Goal: Task Accomplishment & Management: Manage account settings

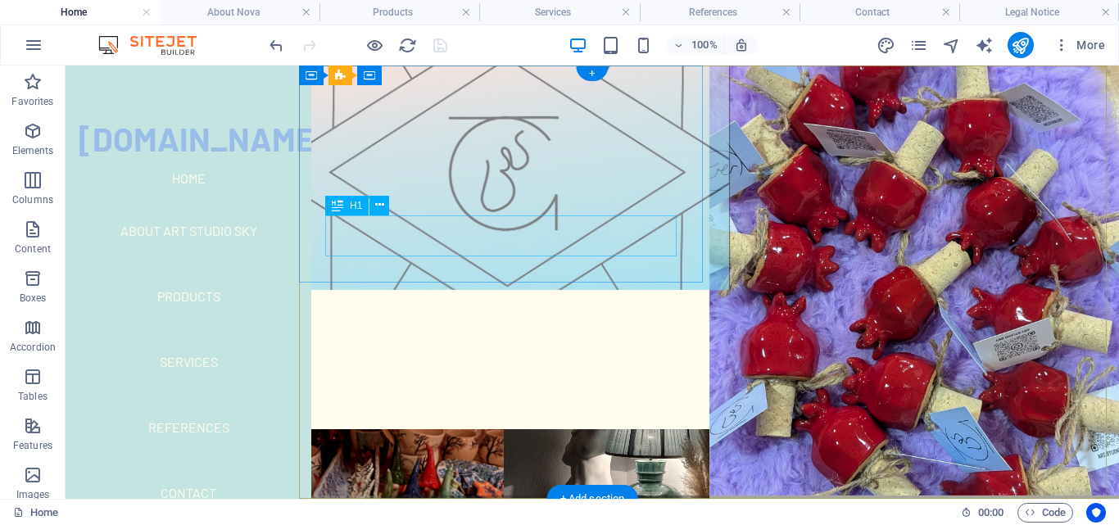
scroll to position [52, 0]
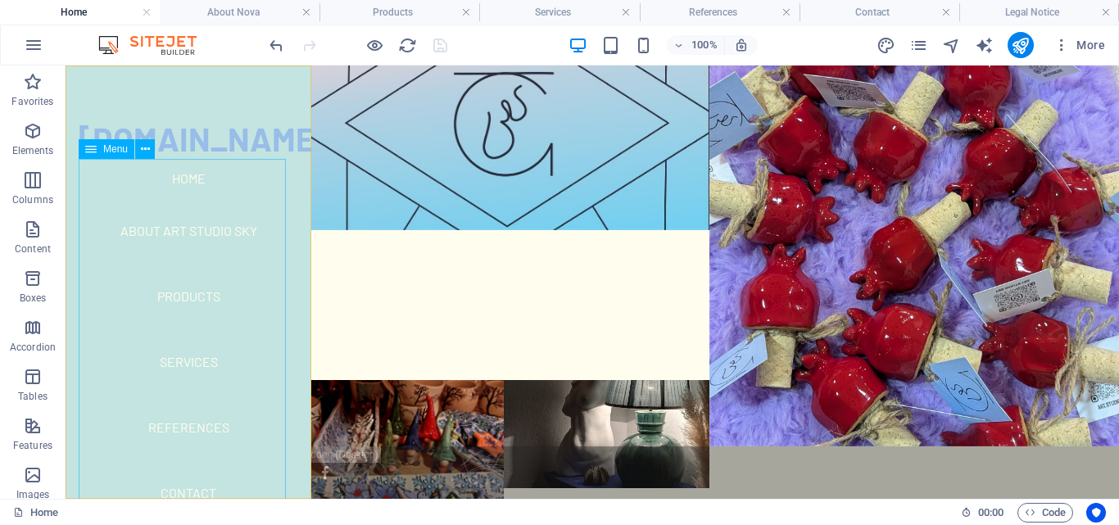
click at [191, 181] on nav "Home About Art Studio Sky Products Services References Contact" at bounding box center [188, 342] width 219 height 367
click at [238, 198] on nav "Home About Art Studio Sky Products Services References Contact" at bounding box center [188, 342] width 219 height 367
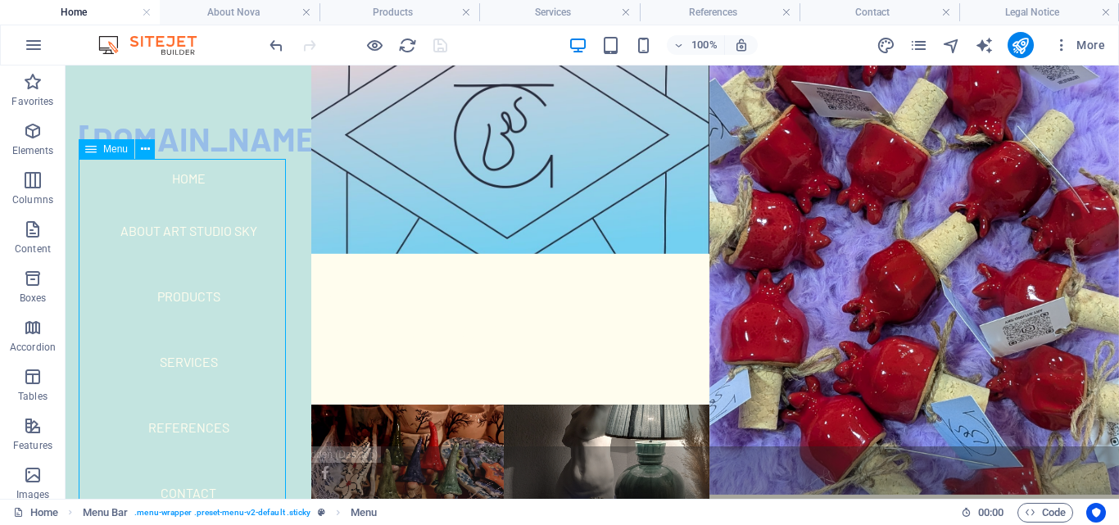
select select
select select "1"
select select
select select "2"
select select
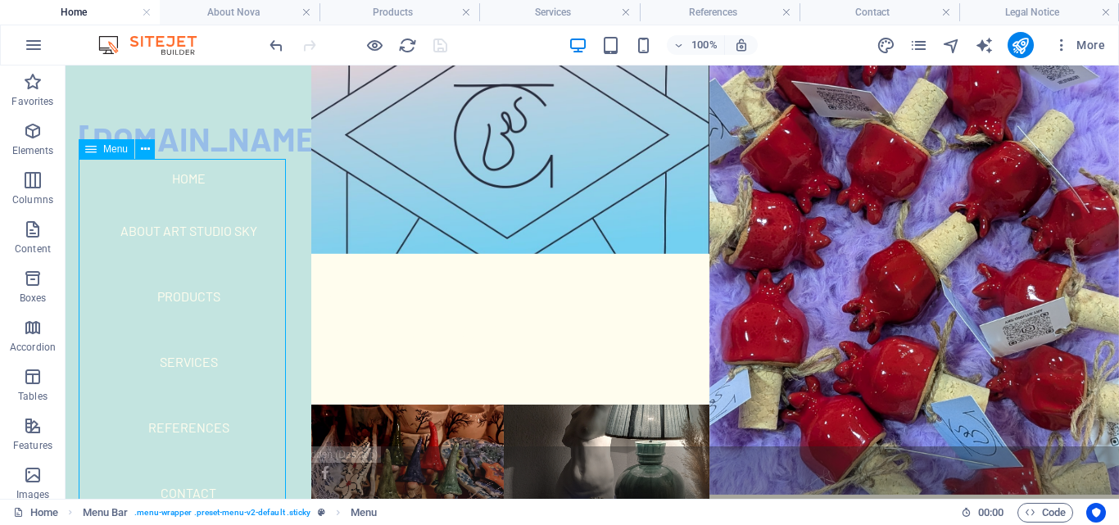
select select "3"
select select
select select "4"
select select
select select "5"
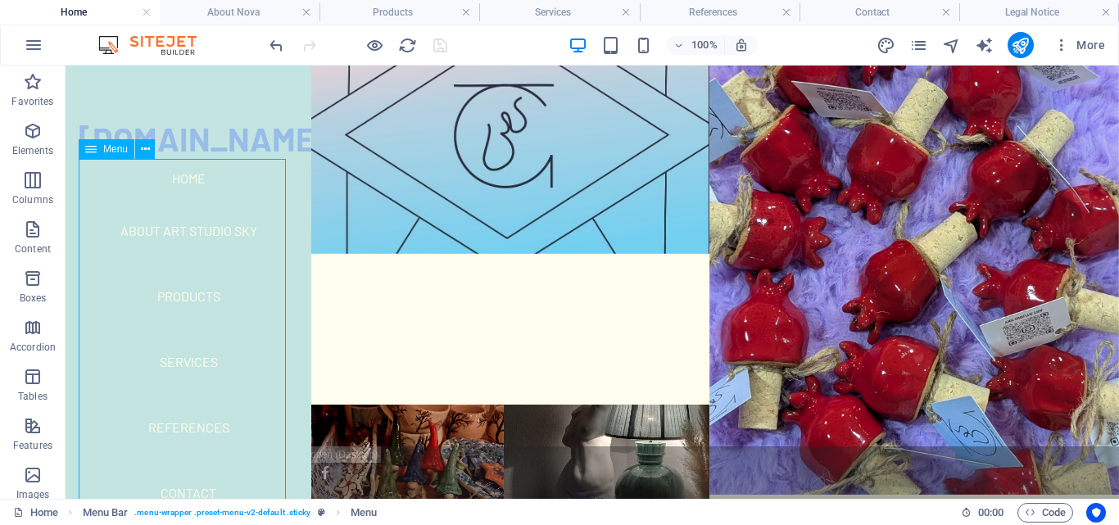
select select
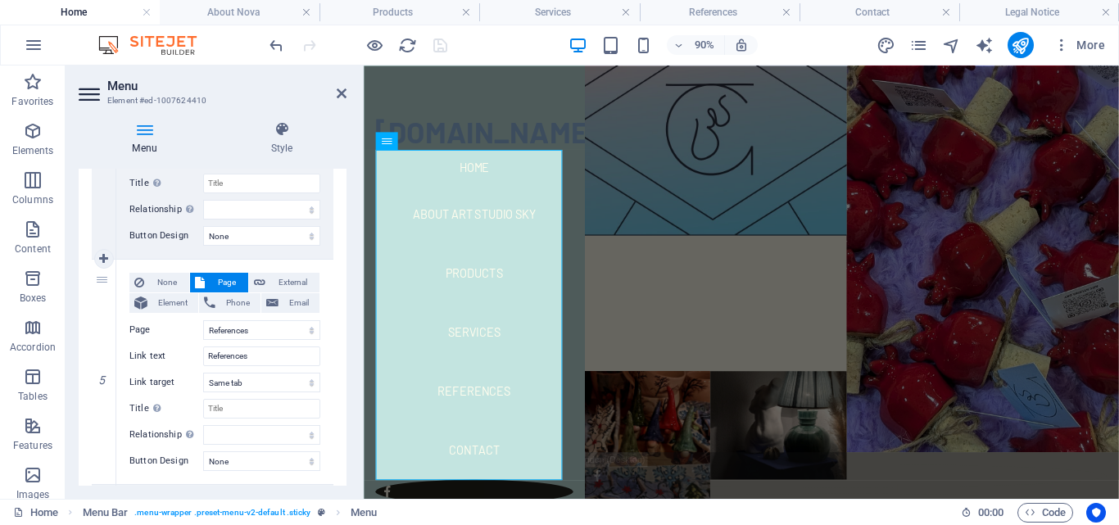
scroll to position [901, 0]
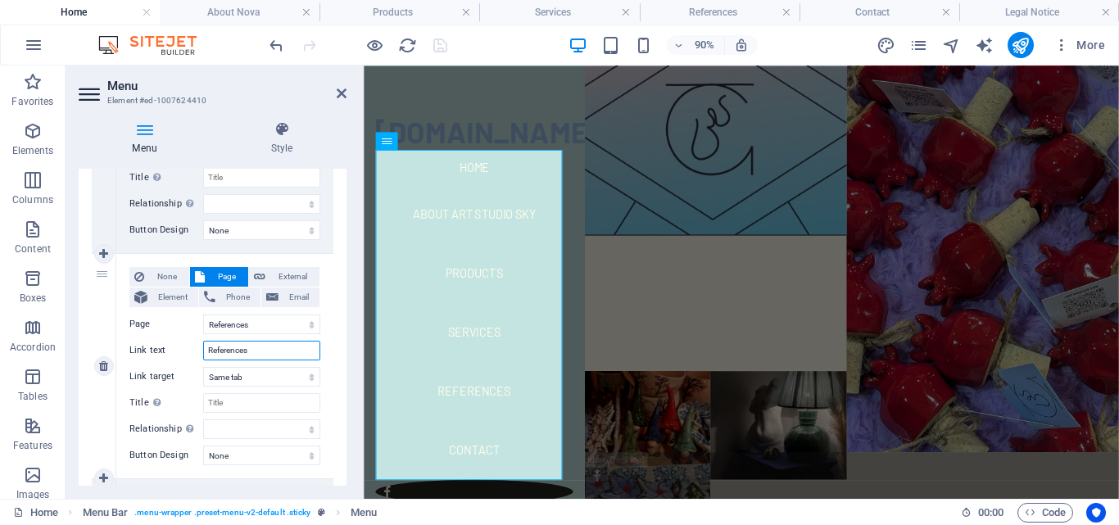
drag, startPoint x: 258, startPoint y: 355, endPoint x: 186, endPoint y: 351, distance: 72.1
click at [186, 351] on div "Link text References" at bounding box center [224, 351] width 191 height 20
type input "order"
select select
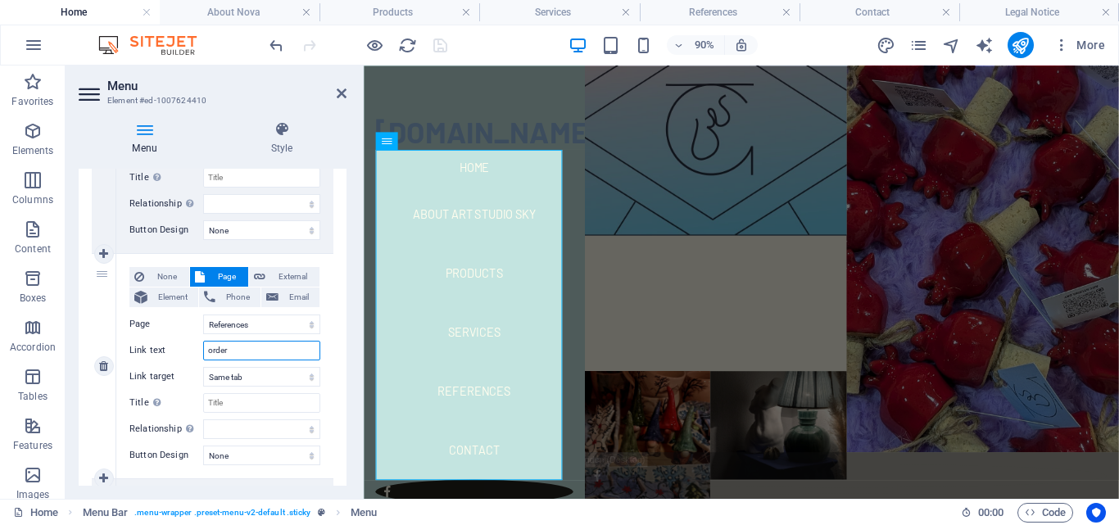
select select
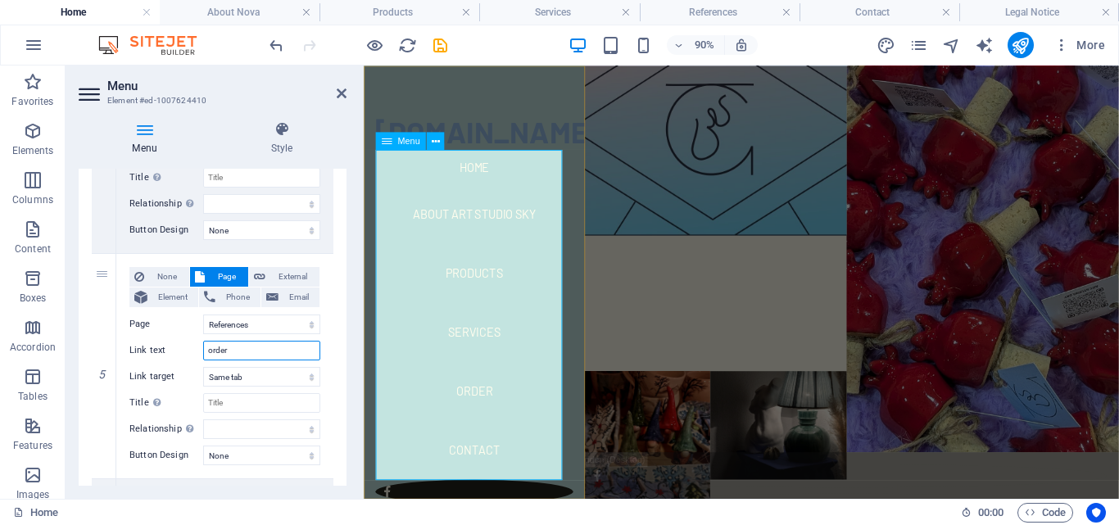
type input "order"
click at [405, 395] on nav "Home About Art Studio Sky Products Services order Contact" at bounding box center [486, 342] width 219 height 367
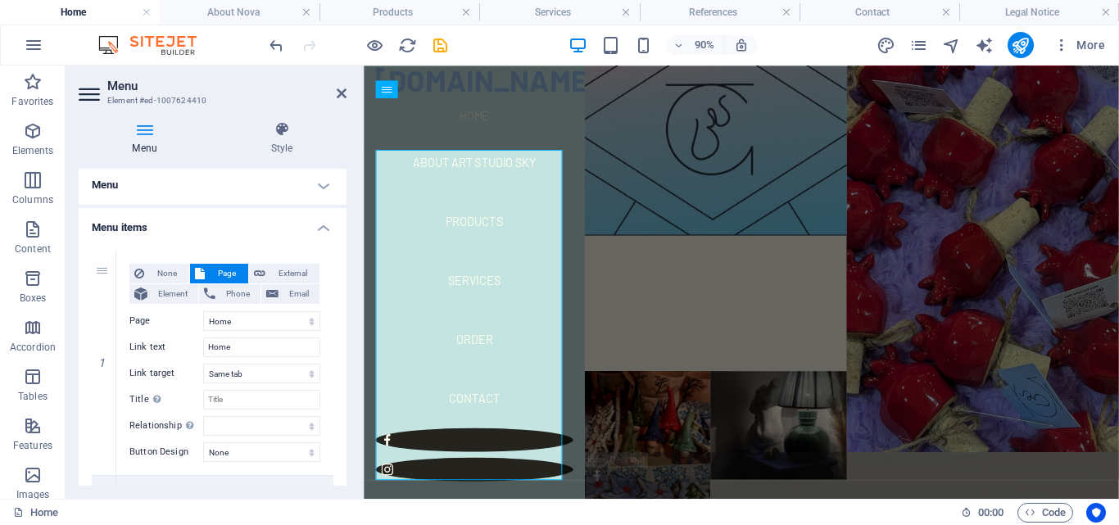
scroll to position [0, 0]
click at [554, 115] on nav "Home About Art Studio Sky Products Services order Contact" at bounding box center [486, 285] width 219 height 367
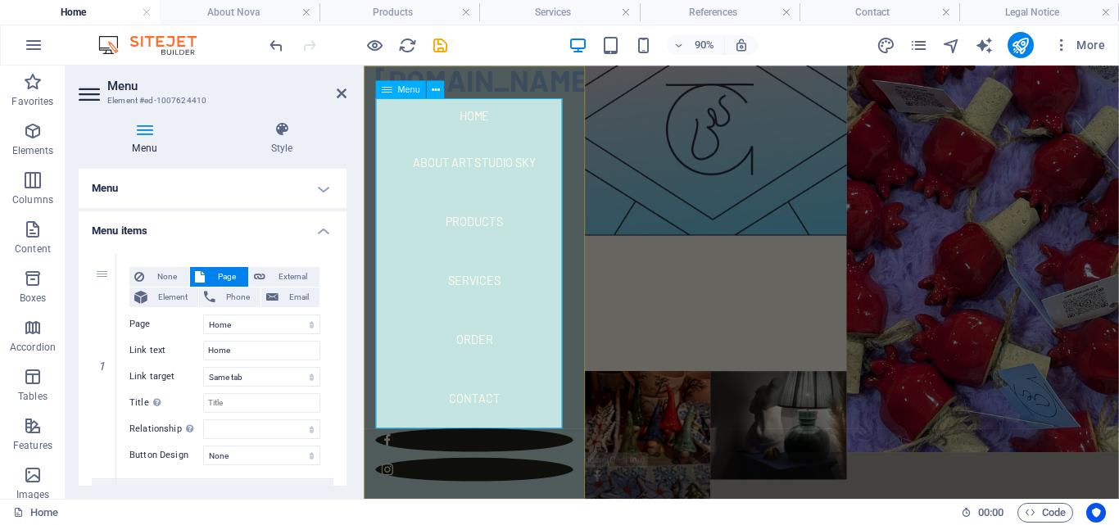
click at [474, 119] on nav "Home About Art Studio Sky Products Services order Contact" at bounding box center [486, 285] width 219 height 367
click at [269, 138] on h4 "Style" at bounding box center [281, 138] width 129 height 34
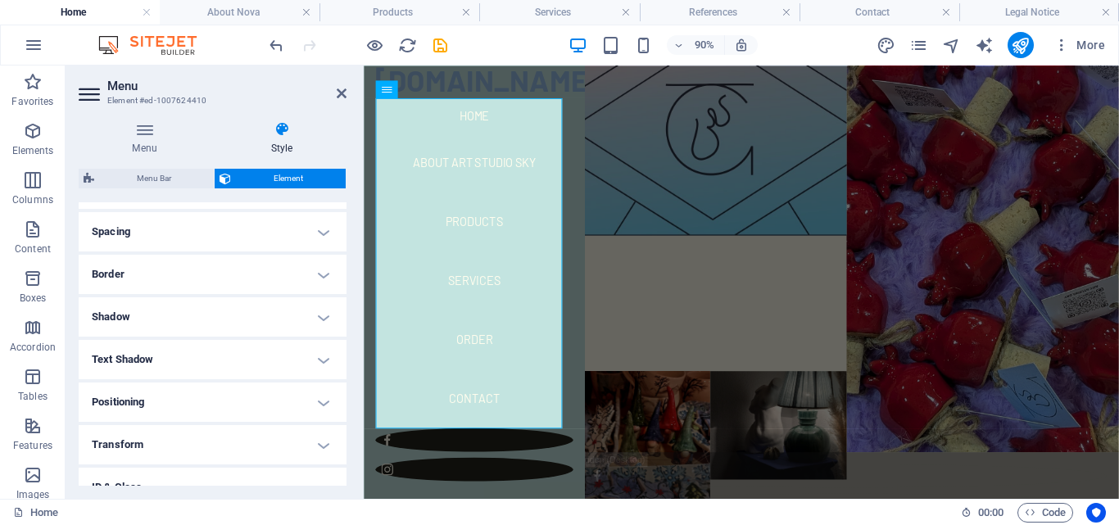
scroll to position [328, 0]
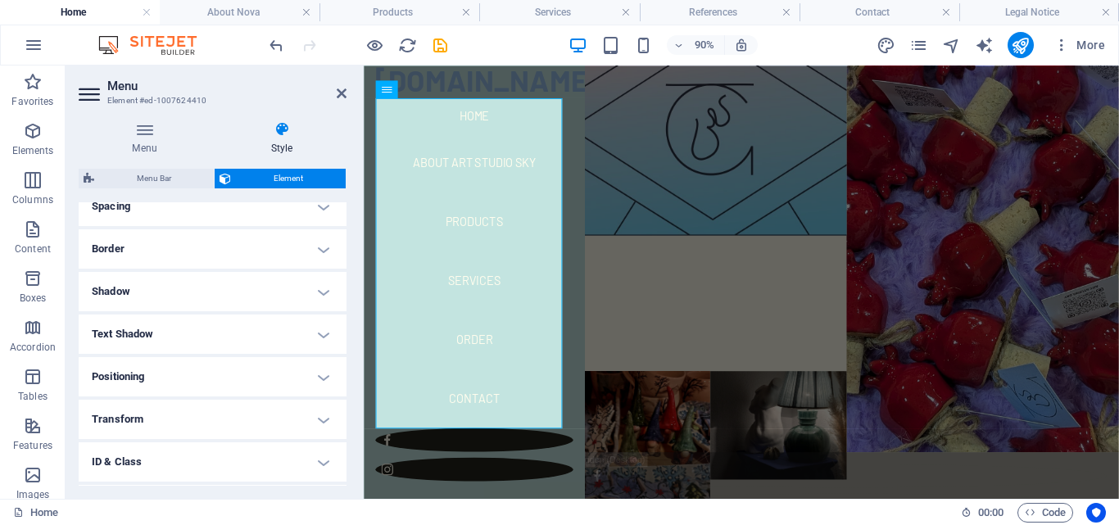
click at [174, 336] on h4 "Text Shadow" at bounding box center [213, 333] width 268 height 39
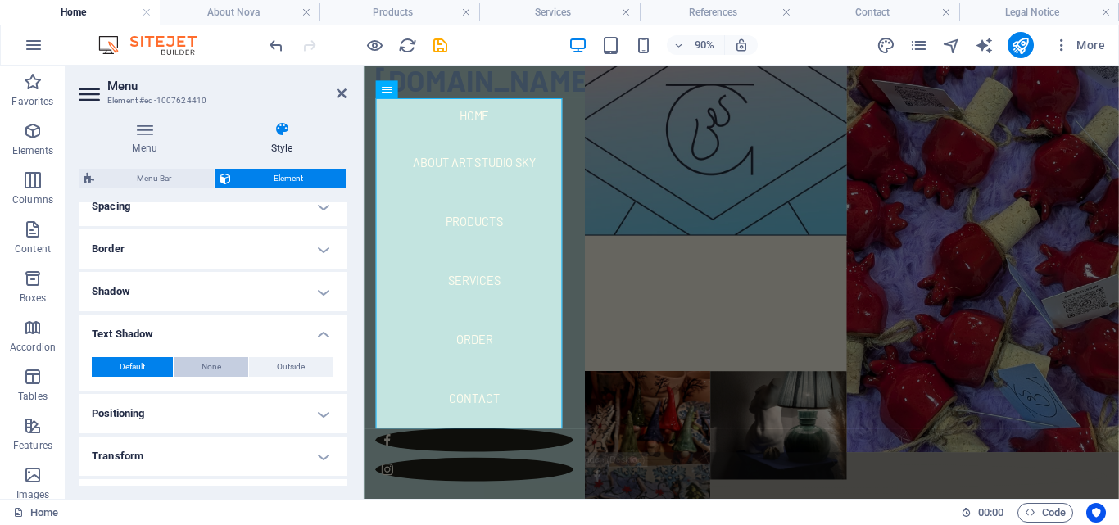
click at [222, 368] on button "None" at bounding box center [211, 367] width 75 height 20
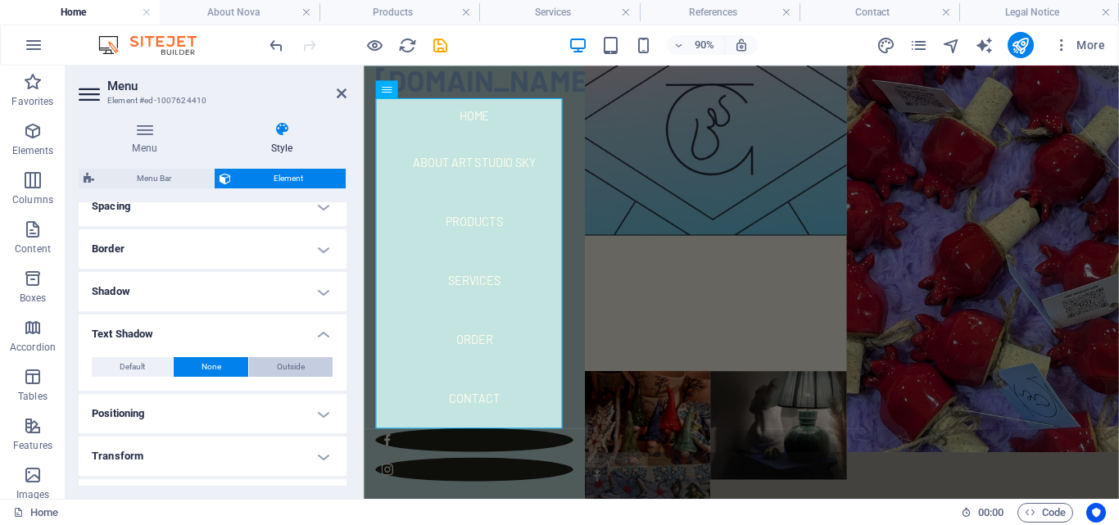
click at [284, 368] on span "Outside" at bounding box center [291, 367] width 28 height 20
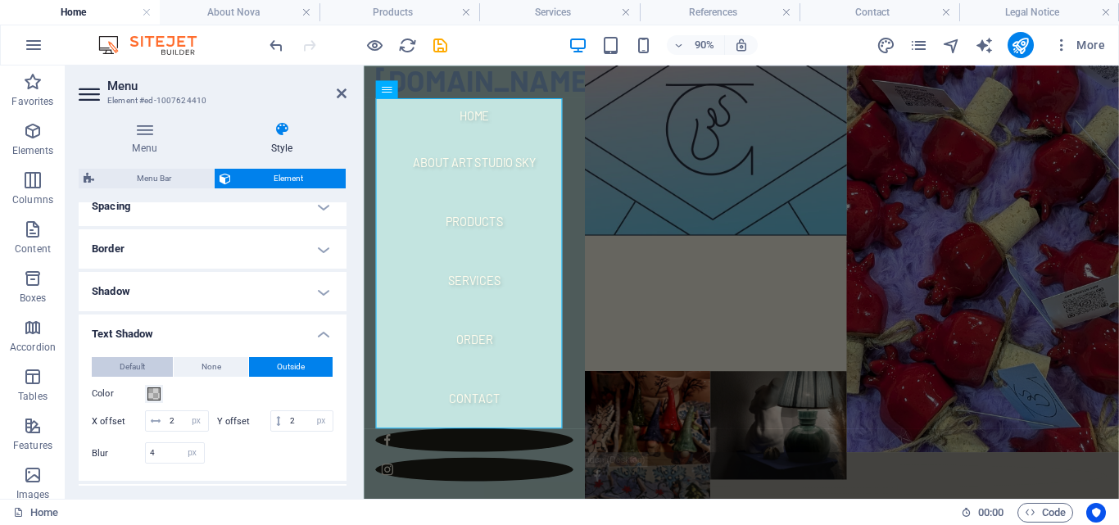
click at [126, 369] on span "Default" at bounding box center [132, 367] width 25 height 20
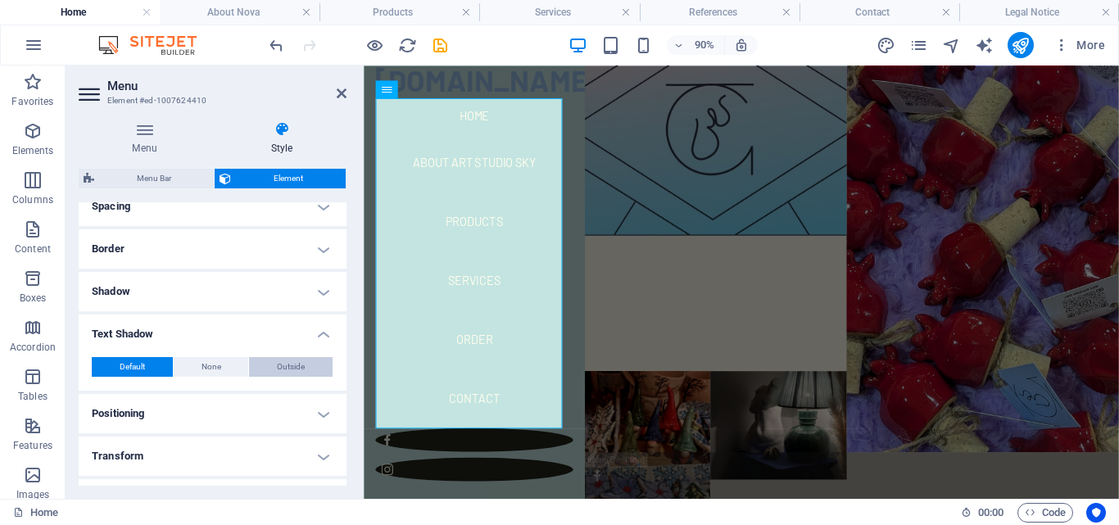
click at [293, 369] on span "Outside" at bounding box center [291, 367] width 28 height 20
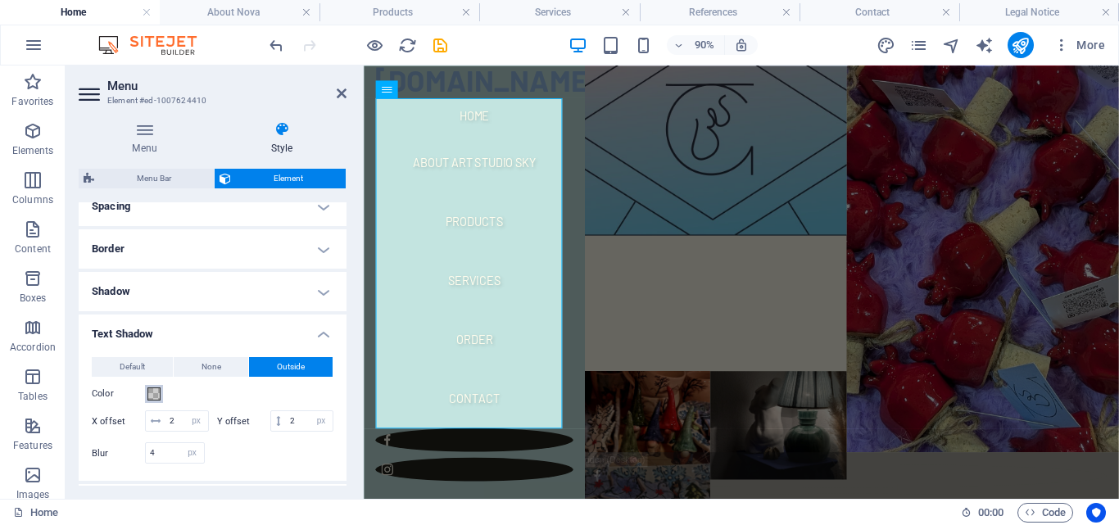
click at [157, 396] on span at bounding box center [153, 393] width 13 height 13
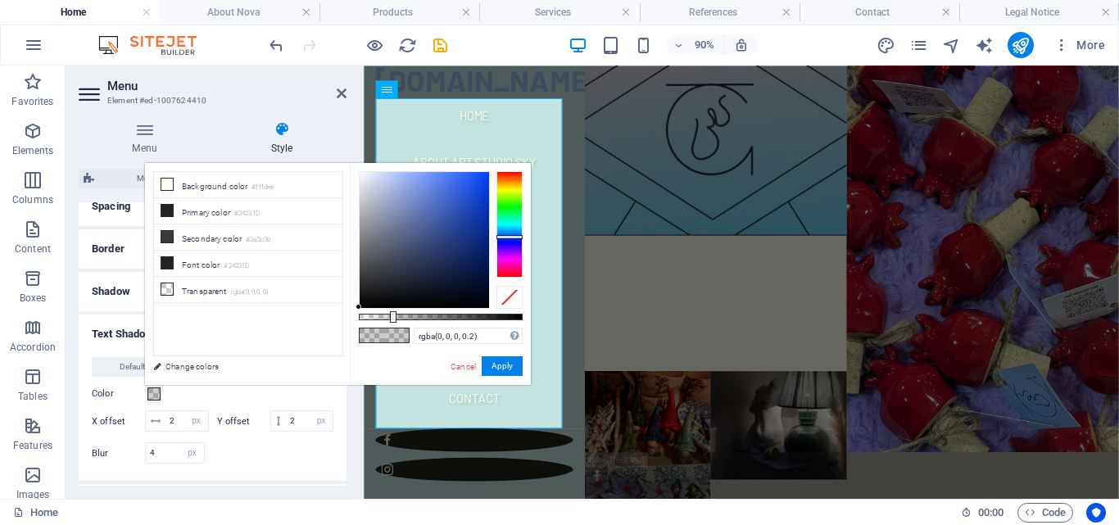
click at [507, 237] on div at bounding box center [509, 224] width 26 height 106
click at [461, 292] on div at bounding box center [424, 240] width 129 height 136
click at [388, 280] on div at bounding box center [424, 240] width 129 height 136
click at [401, 282] on div at bounding box center [424, 240] width 129 height 136
click at [401, 284] on div at bounding box center [424, 240] width 129 height 136
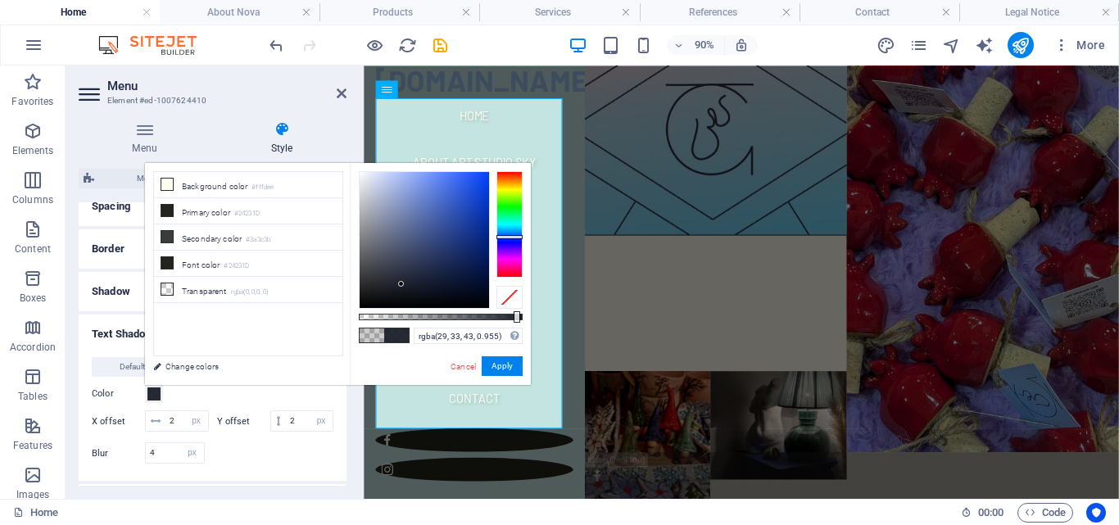
drag, startPoint x: 392, startPoint y: 319, endPoint x: 515, endPoint y: 326, distance: 123.1
click at [515, 326] on div "rgba(29, 33, 43, 0.955) Supported formats #0852ed rgb(8, 82, 237) rgba(8, 82, 2…" at bounding box center [440, 392] width 181 height 459
click at [431, 279] on div at bounding box center [424, 240] width 129 height 136
click at [493, 314] on div at bounding box center [441, 317] width 164 height 7
click at [446, 283] on div at bounding box center [424, 240] width 129 height 136
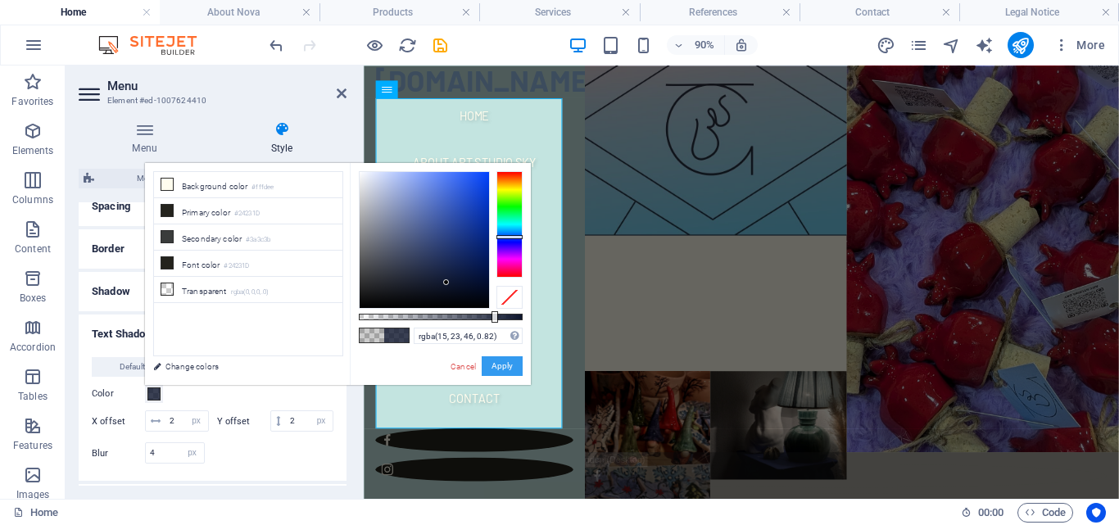
click at [502, 370] on button "Apply" at bounding box center [502, 366] width 41 height 20
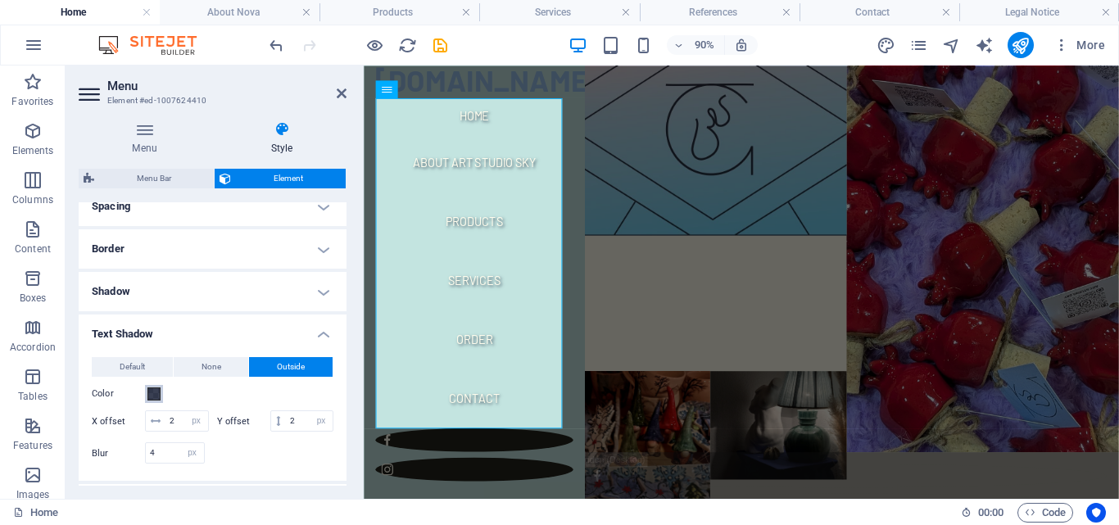
click at [159, 396] on span at bounding box center [153, 393] width 13 height 13
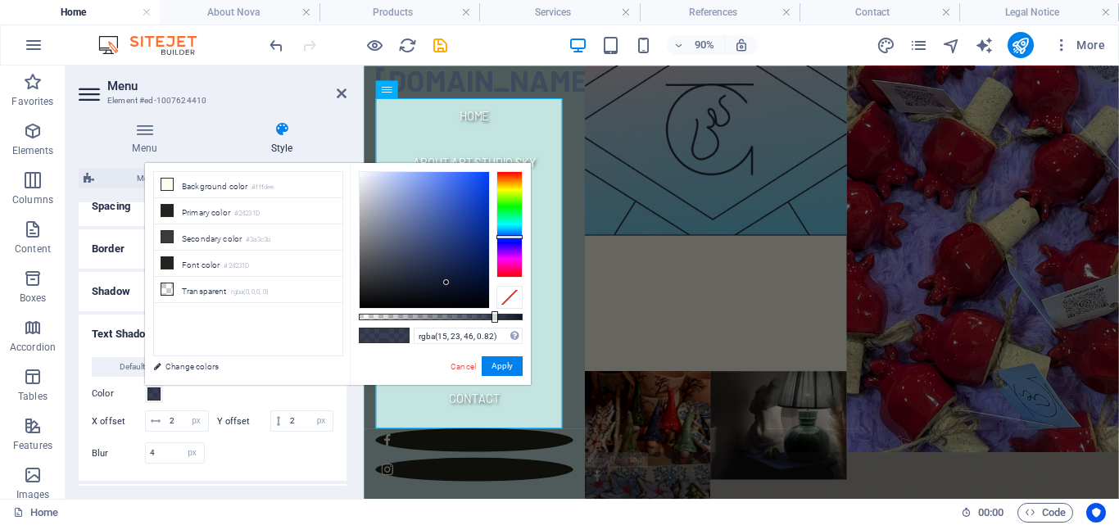
click at [159, 396] on span at bounding box center [153, 393] width 13 height 13
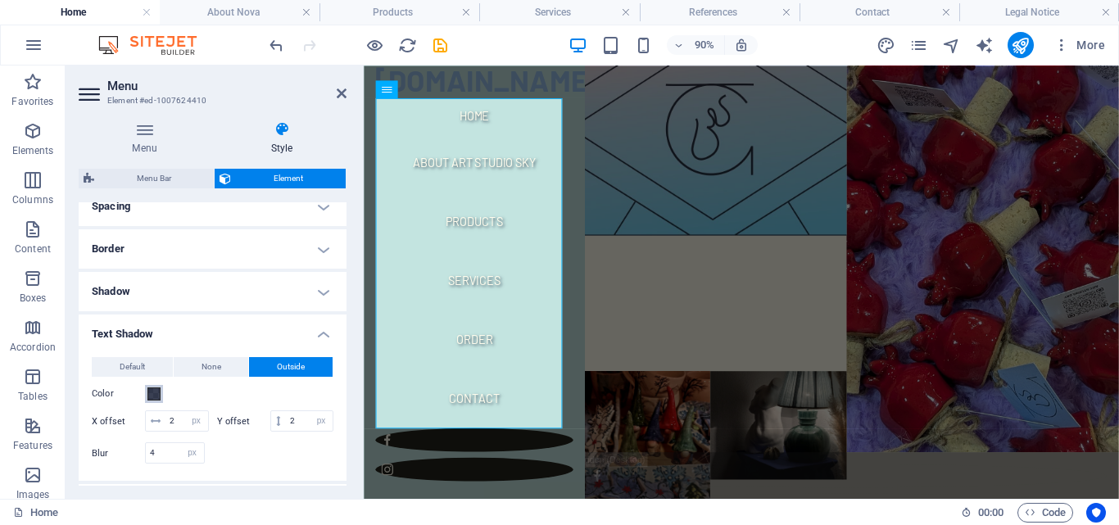
click at [157, 395] on span at bounding box center [153, 393] width 13 height 13
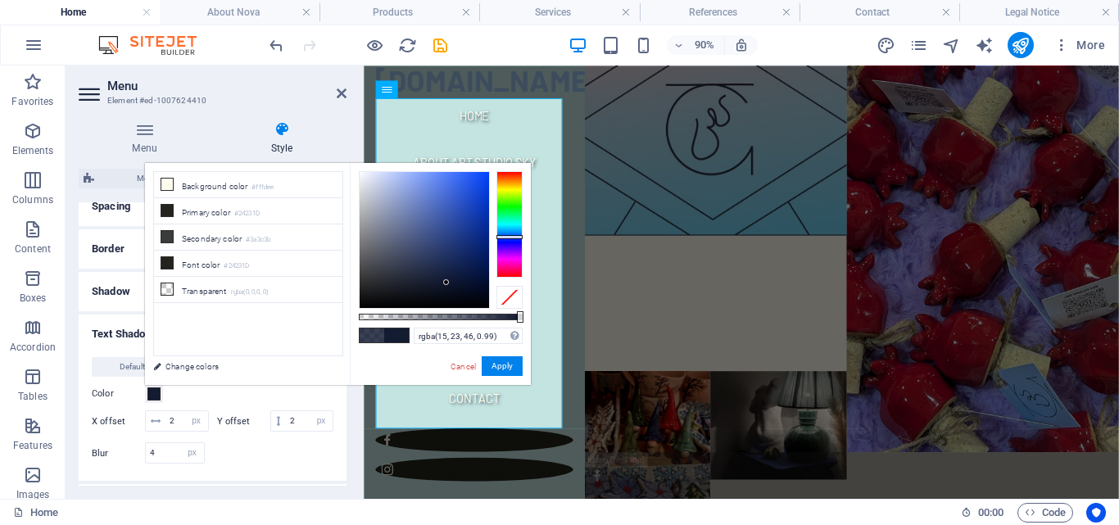
type input "#0f172e"
drag, startPoint x: 492, startPoint y: 320, endPoint x: 502, endPoint y: 345, distance: 26.5
click at [533, 321] on body "[DOMAIN_NAME] Home About Nova Products Services References Contact Legal Notice…" at bounding box center [559, 262] width 1119 height 525
click at [501, 372] on button "Apply" at bounding box center [502, 366] width 41 height 20
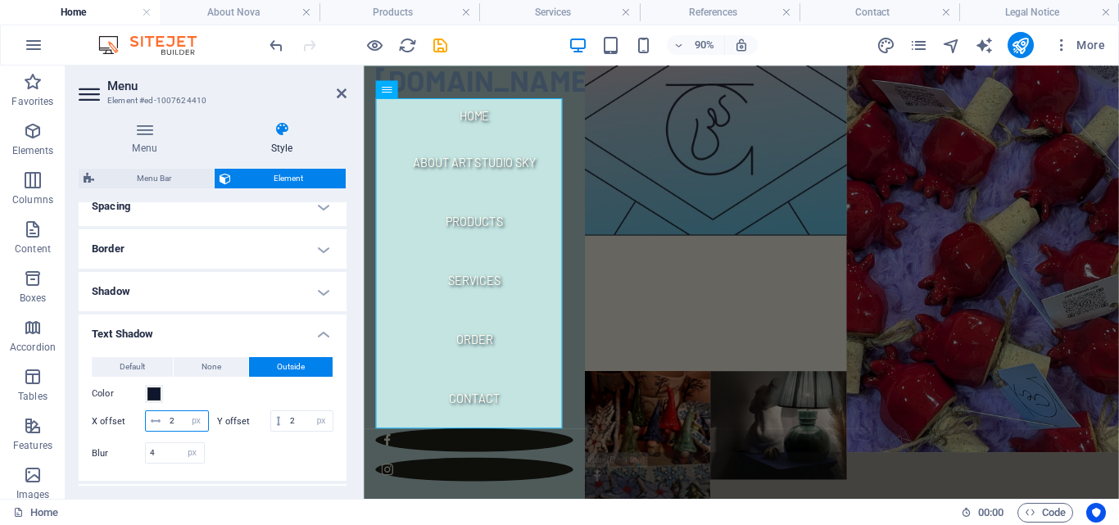
click at [190, 424] on input "0" at bounding box center [186, 421] width 43 height 20
type input "2"
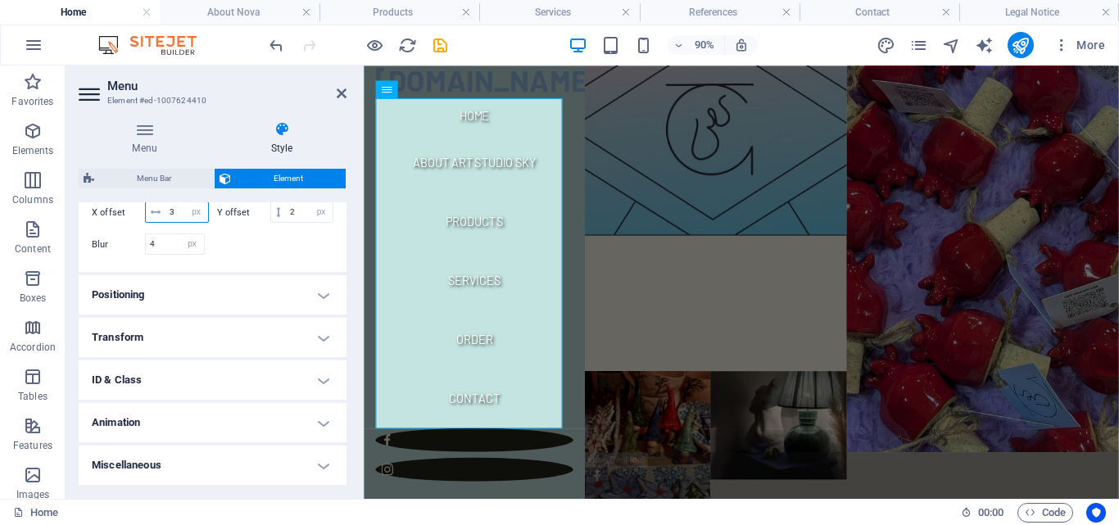
scroll to position [541, 0]
type input "3"
click at [247, 259] on div at bounding box center [273, 257] width 121 height 4
click at [286, 222] on input "0" at bounding box center [309, 212] width 47 height 20
type input "2"
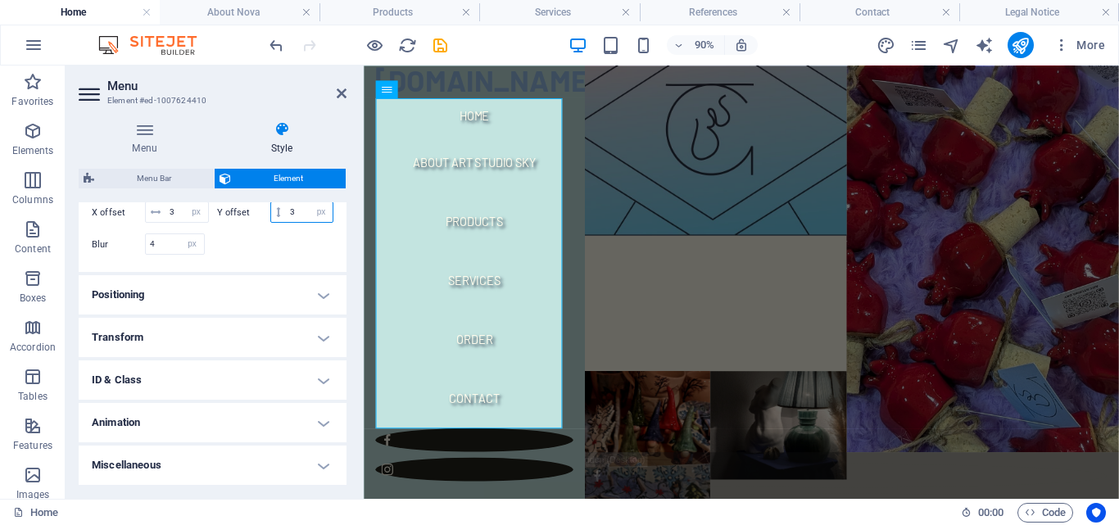
type input "3"
click at [219, 255] on div at bounding box center [273, 243] width 121 height 21
click at [161, 254] on input "0" at bounding box center [175, 244] width 58 height 20
type input "4"
type input "5"
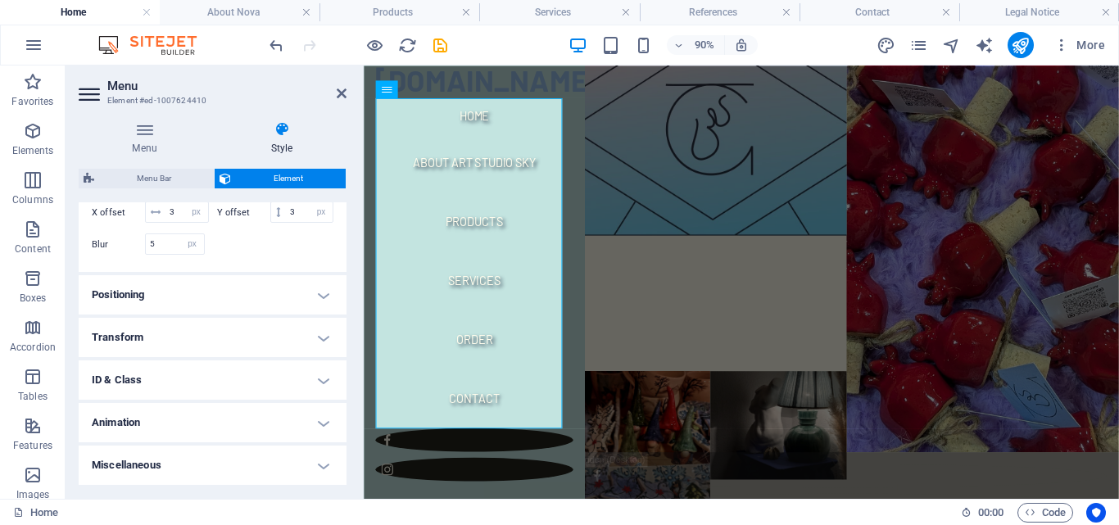
click at [279, 255] on div at bounding box center [273, 243] width 121 height 21
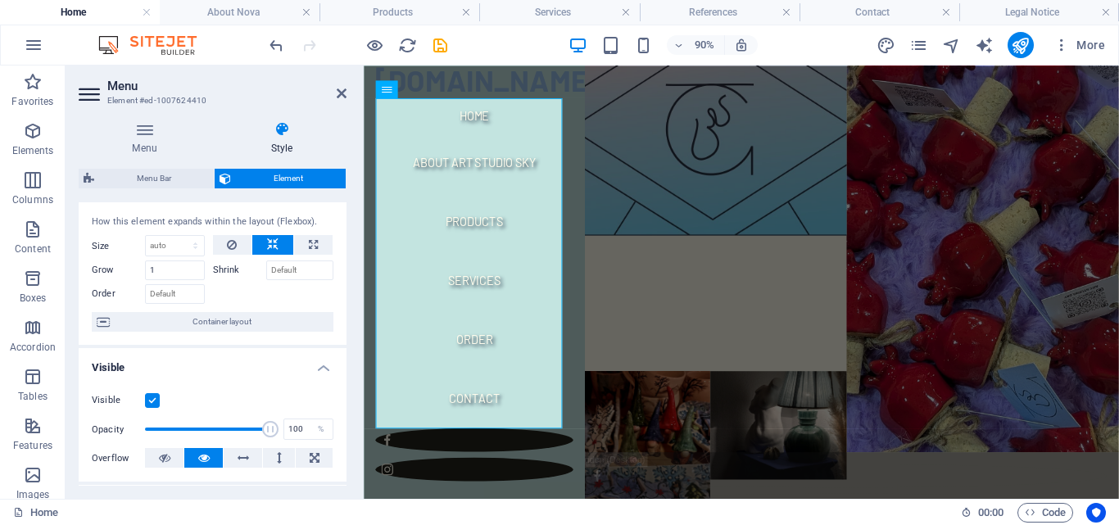
scroll to position [0, 0]
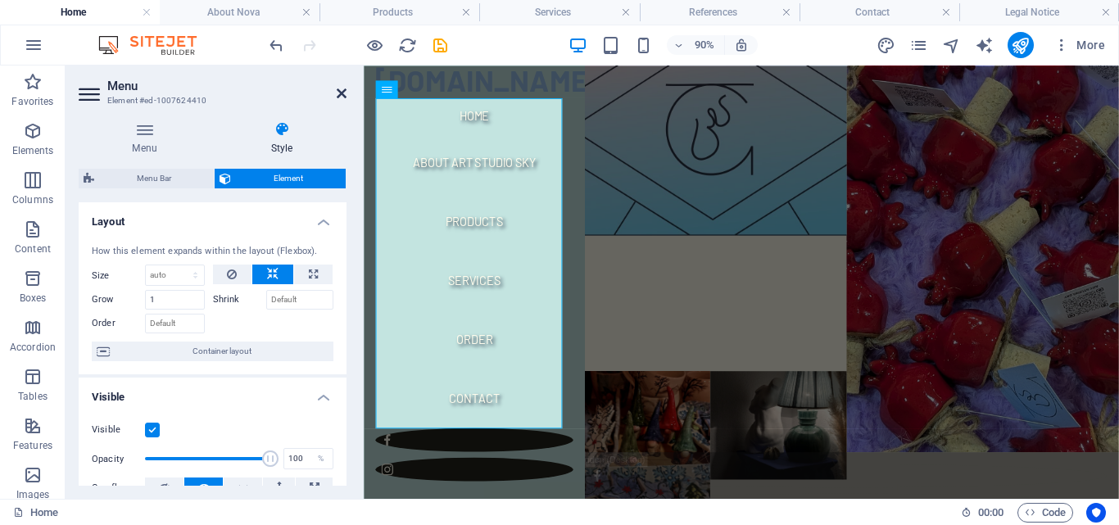
click at [338, 97] on icon at bounding box center [342, 93] width 10 height 13
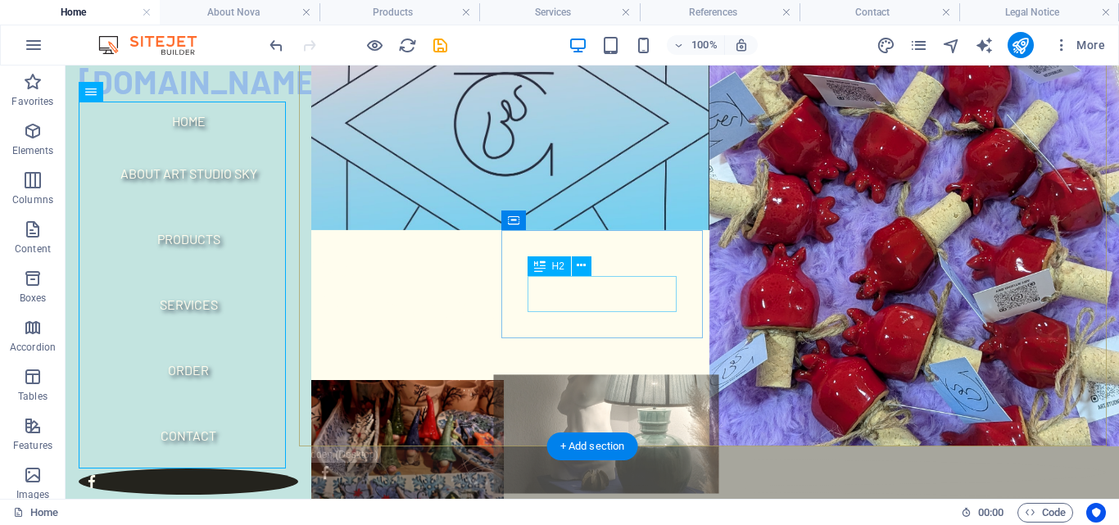
click at [658, 508] on div "References" at bounding box center [606, 526] width 205 height 36
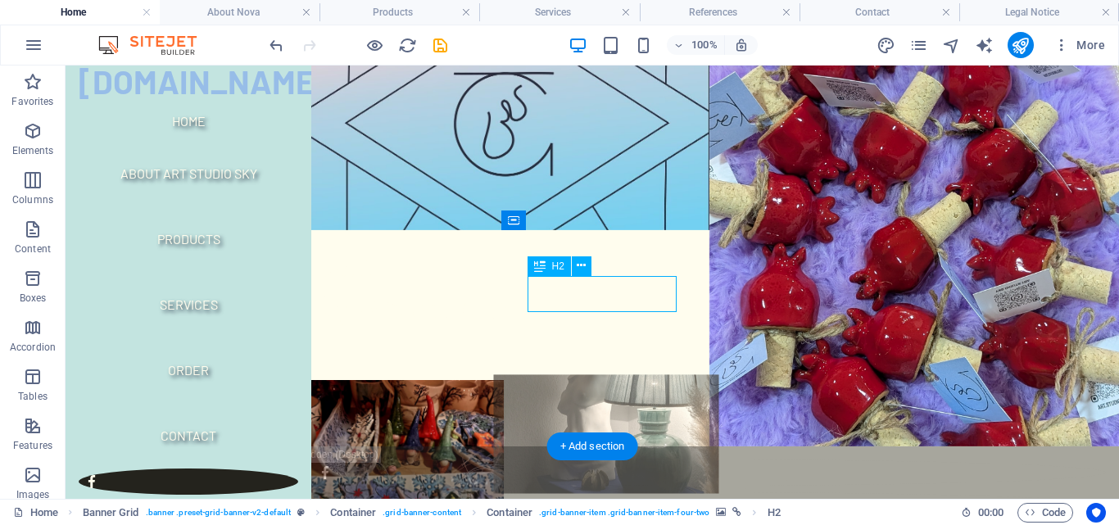
click at [656, 508] on div "References" at bounding box center [606, 526] width 205 height 36
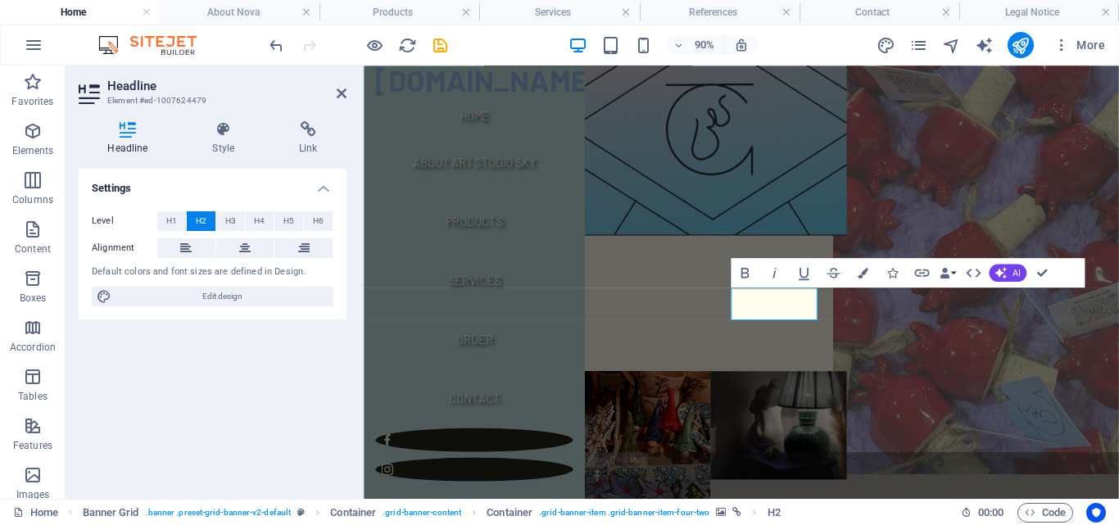
click at [918, 404] on figure at bounding box center [1051, 254] width 333 height 530
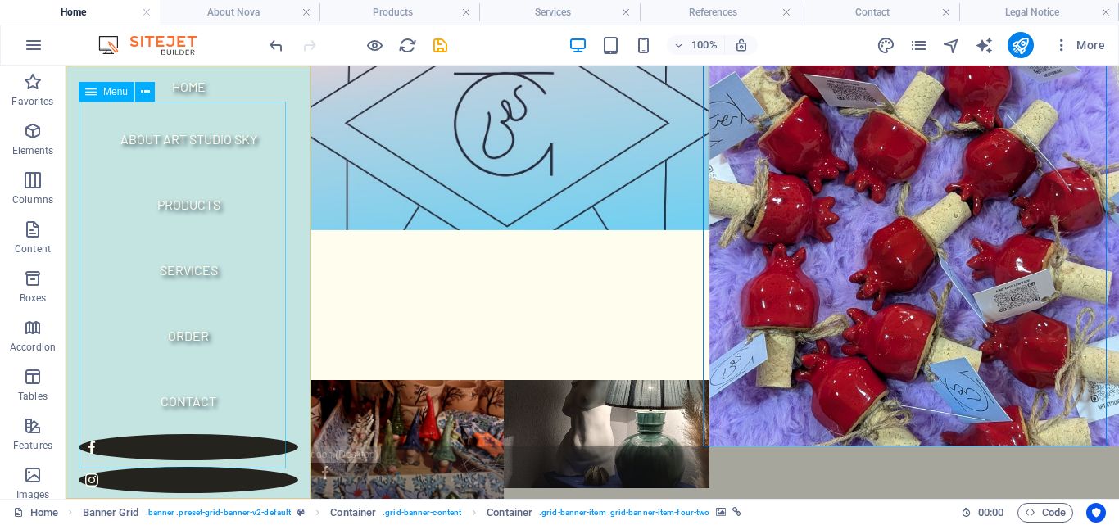
scroll to position [106, 0]
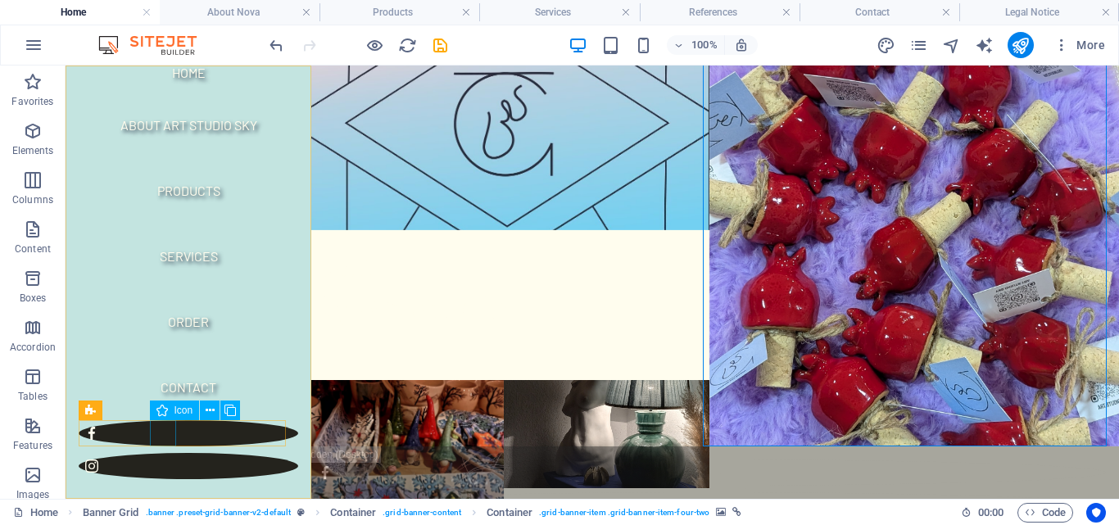
click at [165, 431] on figure at bounding box center [188, 433] width 219 height 26
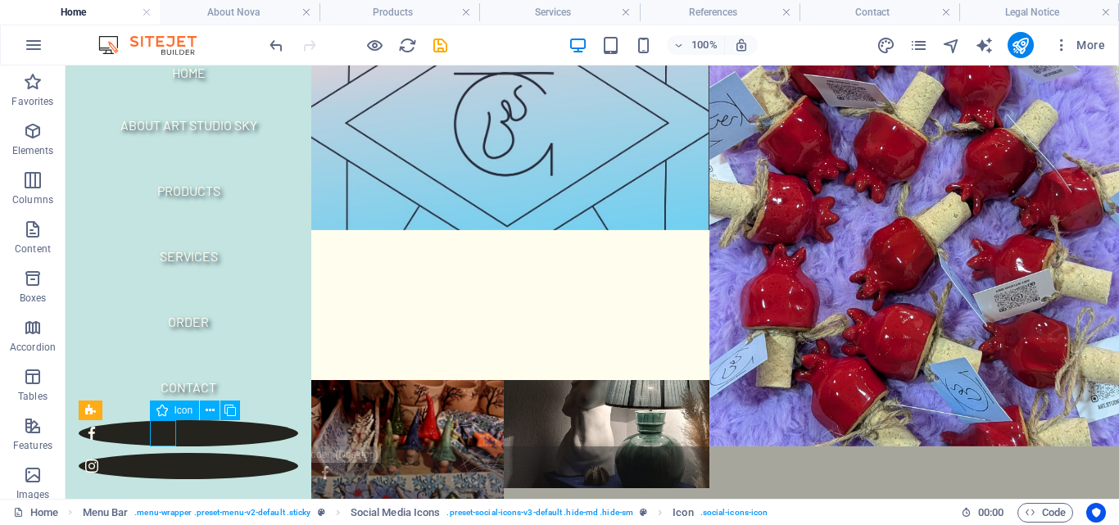
click at [165, 431] on figure at bounding box center [188, 433] width 219 height 26
select select "xMidYMid"
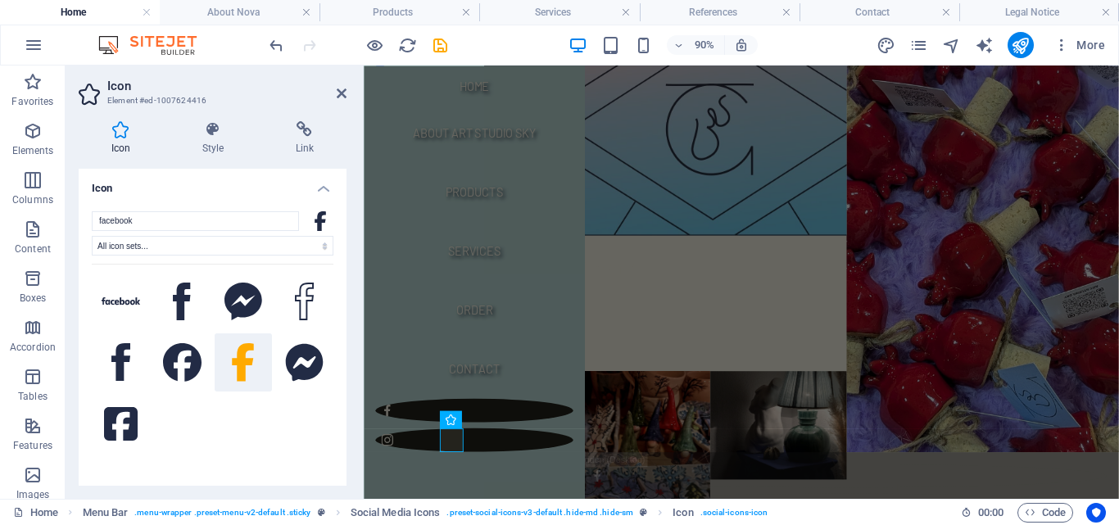
scroll to position [57, 0]
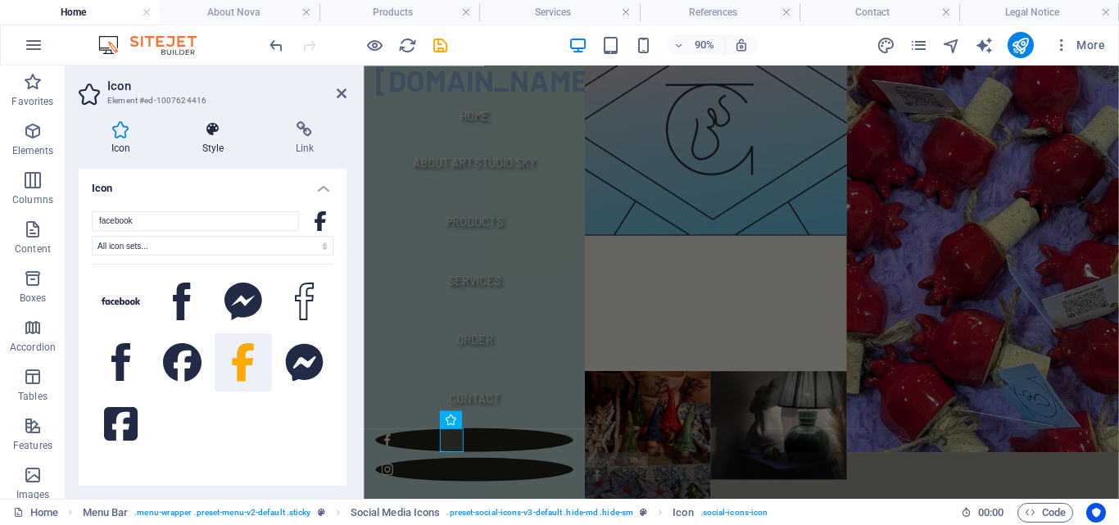
click at [224, 153] on h4 "Style" at bounding box center [216, 138] width 93 height 34
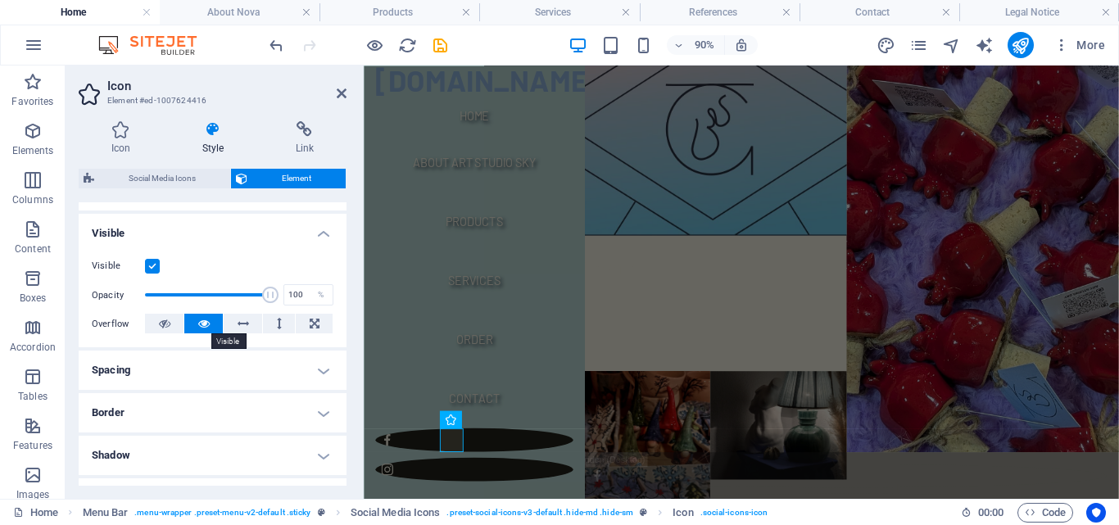
scroll to position [246, 0]
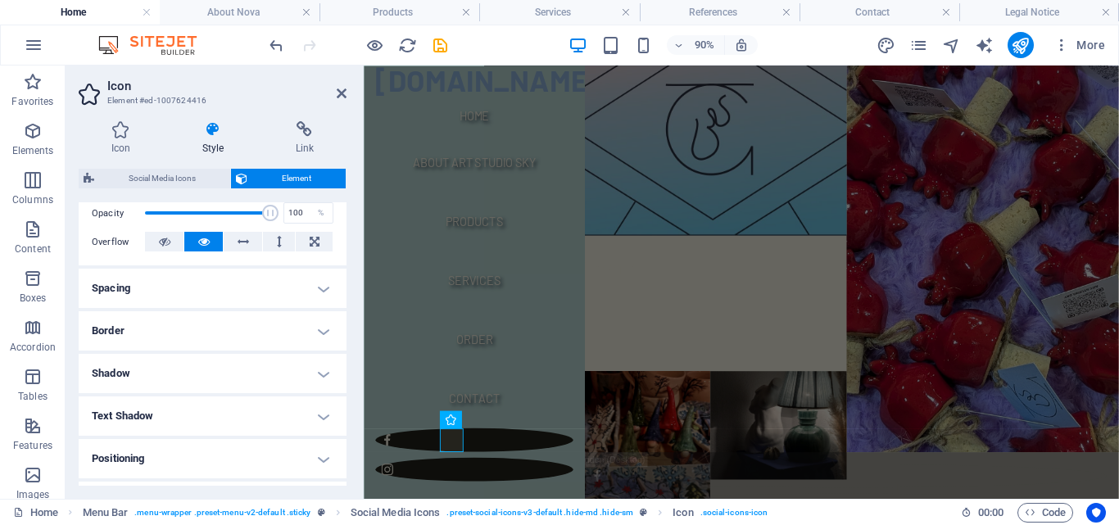
click at [186, 413] on h4 "Text Shadow" at bounding box center [213, 415] width 268 height 39
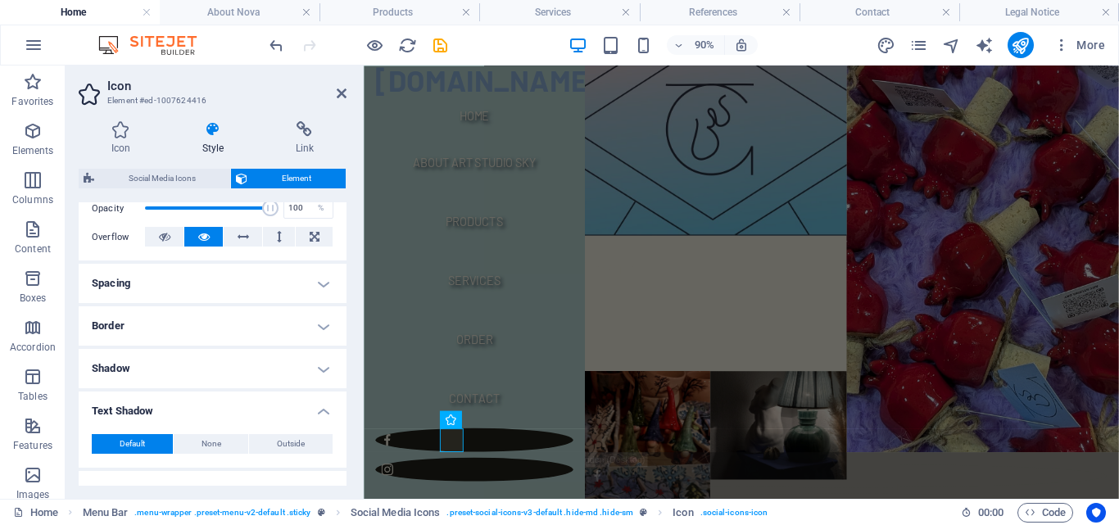
scroll to position [200, 0]
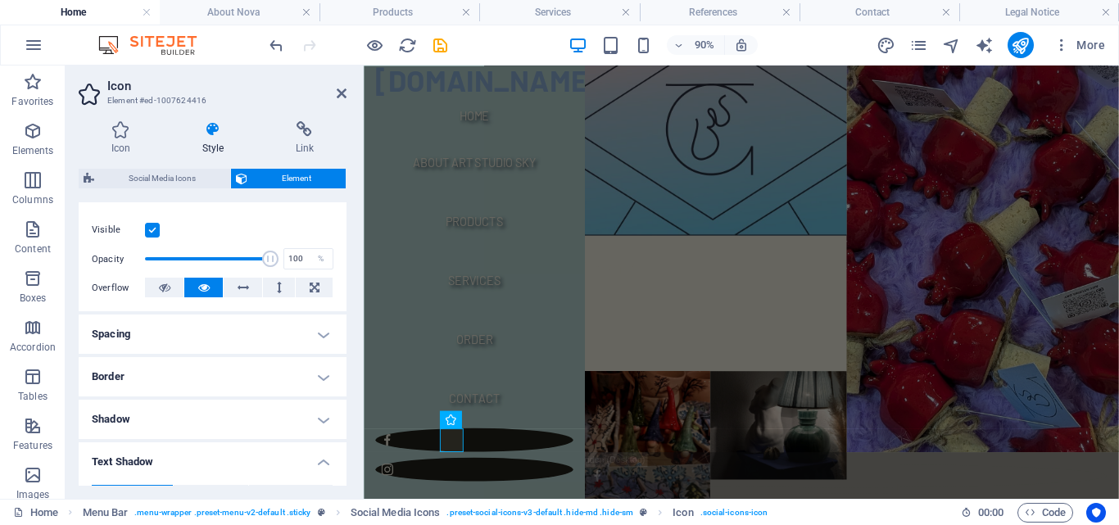
click at [186, 405] on h4 "Shadow" at bounding box center [213, 419] width 268 height 39
click at [193, 373] on h4 "Border" at bounding box center [213, 376] width 268 height 39
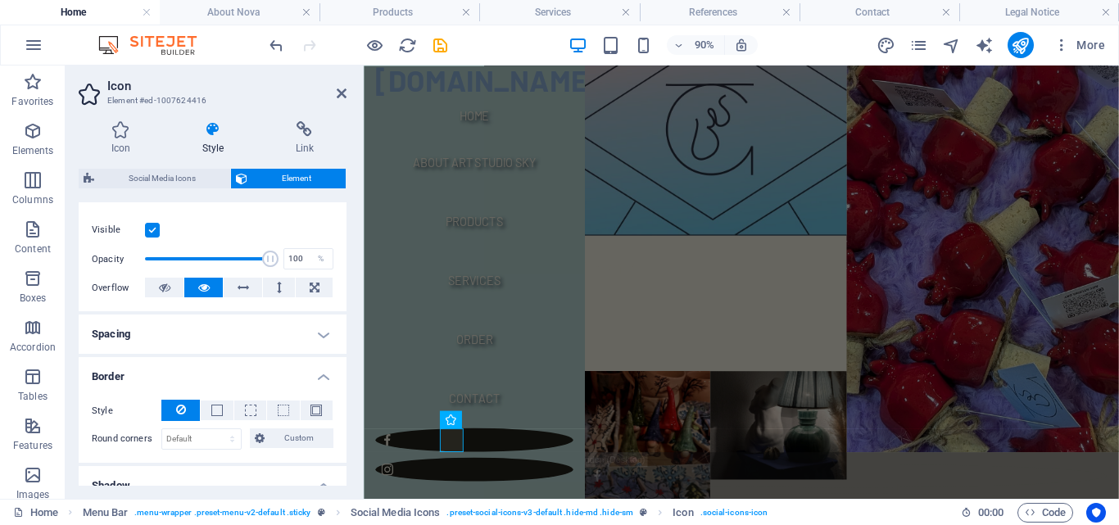
click at [206, 335] on h4 "Spacing" at bounding box center [213, 333] width 268 height 39
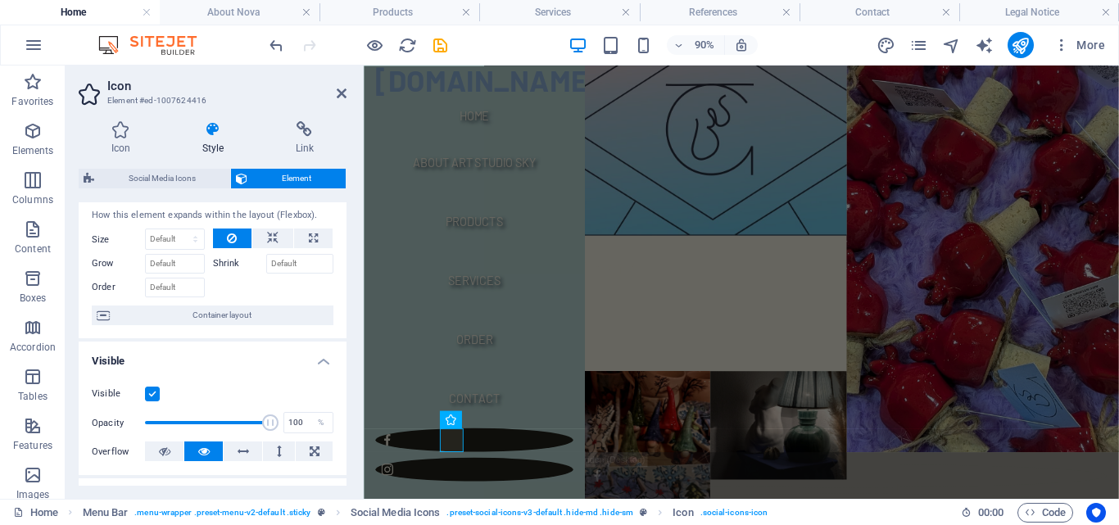
scroll to position [0, 0]
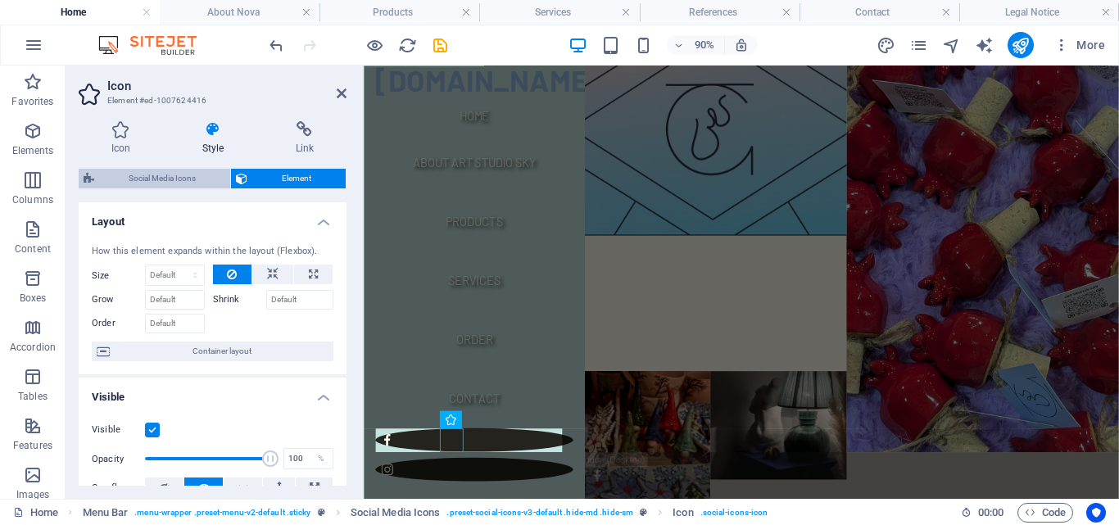
click at [188, 173] on span "Social Media Icons" at bounding box center [162, 179] width 126 height 20
select select "rem"
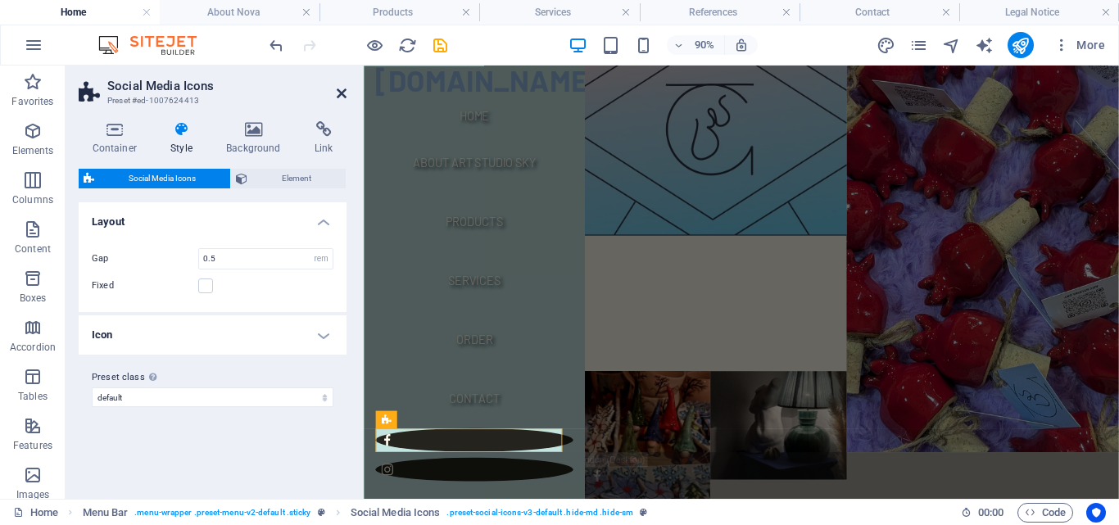
drag, startPoint x: 342, startPoint y: 93, endPoint x: 283, endPoint y: 66, distance: 64.9
click at [342, 93] on icon at bounding box center [342, 93] width 10 height 13
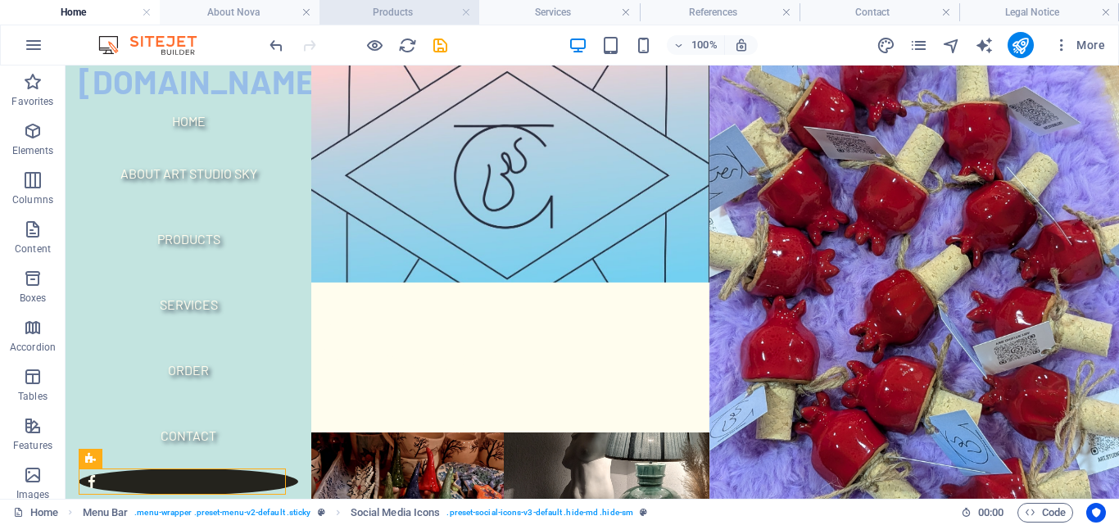
click at [377, 9] on h4 "Products" at bounding box center [399, 12] width 160 height 18
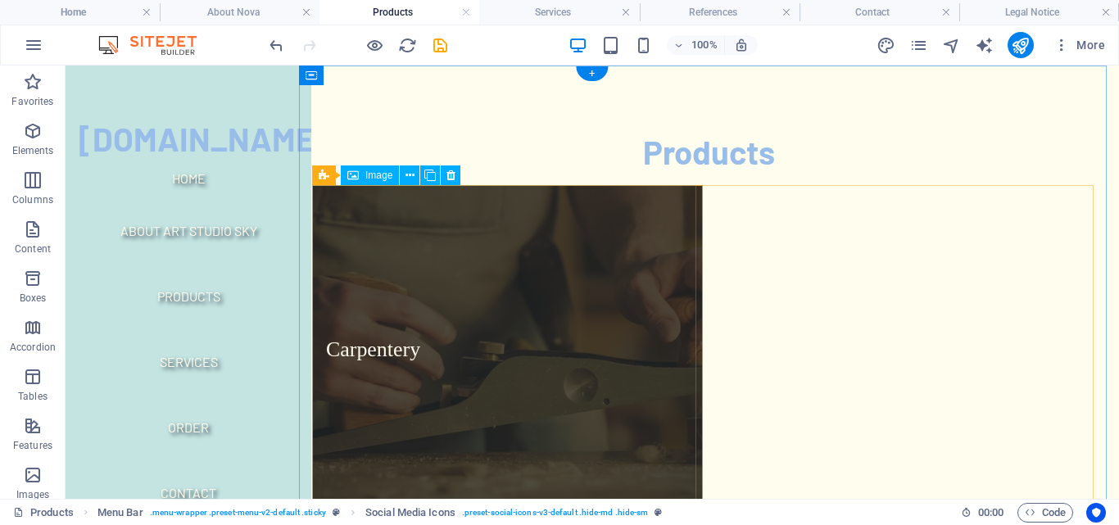
click at [578, 285] on figure "Carpentery" at bounding box center [507, 349] width 391 height 329
select select "%"
select select "px"
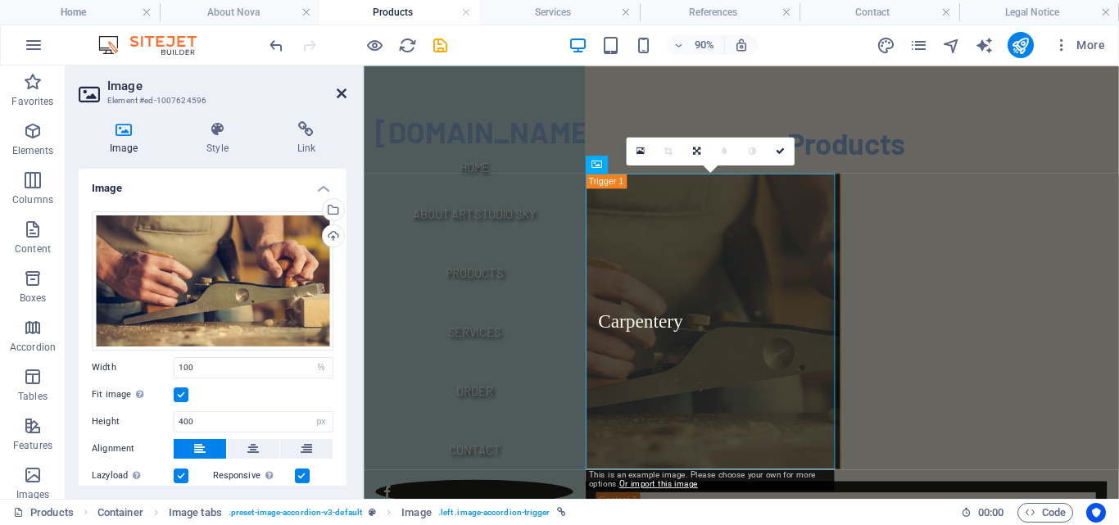
click at [343, 96] on icon at bounding box center [342, 93] width 10 height 13
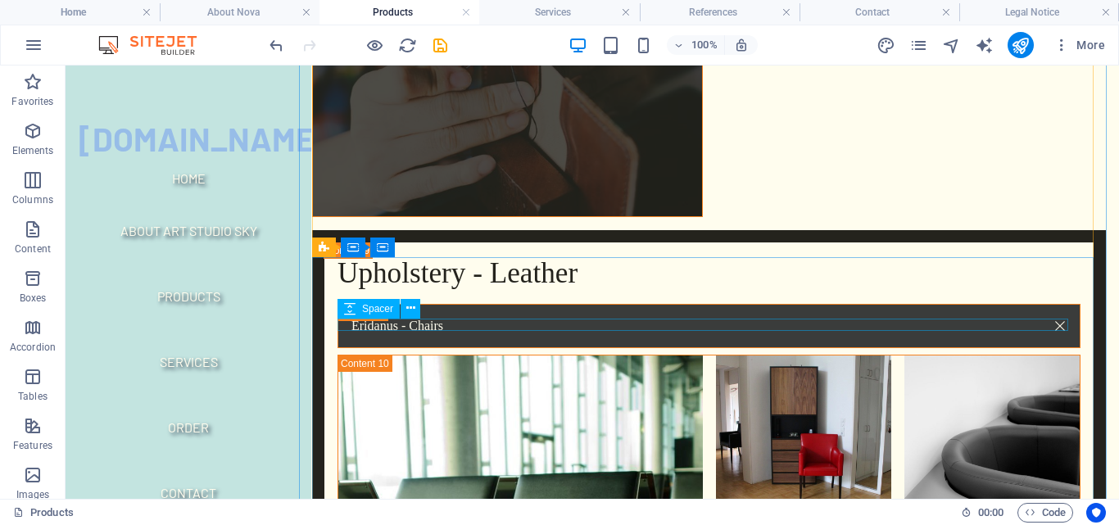
scroll to position [4668, 0]
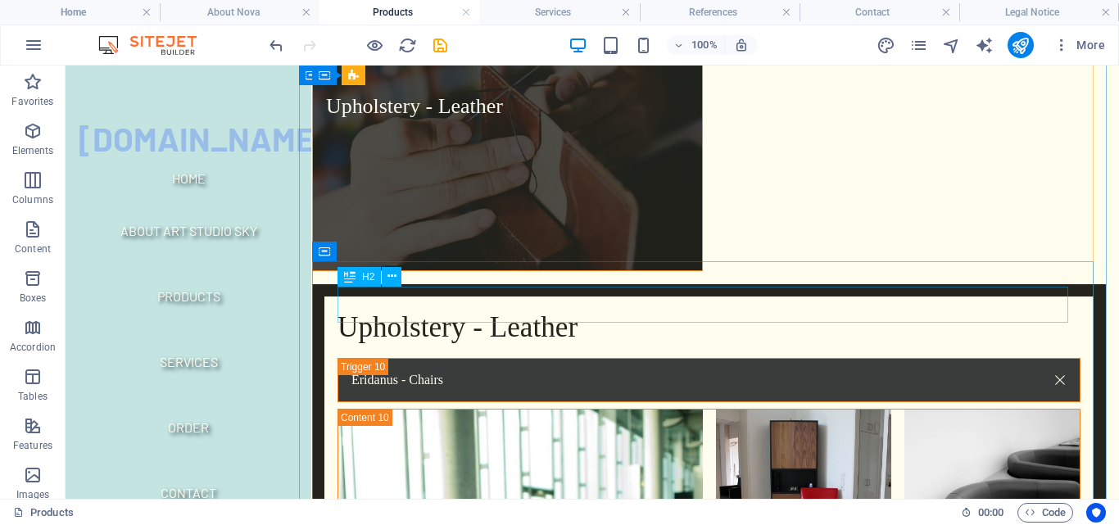
click at [618, 310] on div "Upholstery - Leather" at bounding box center [708, 328] width 743 height 36
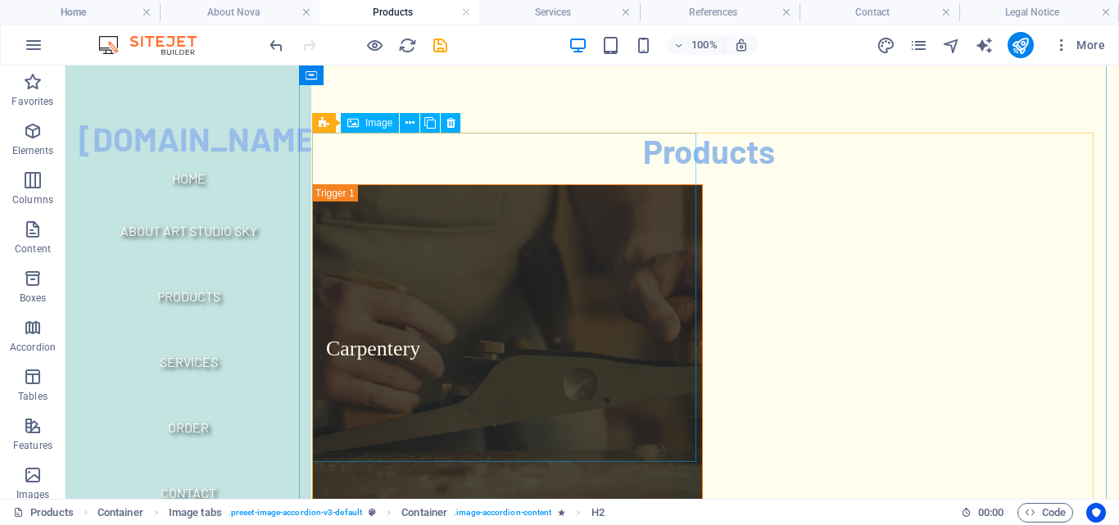
scroll to position [0, 0]
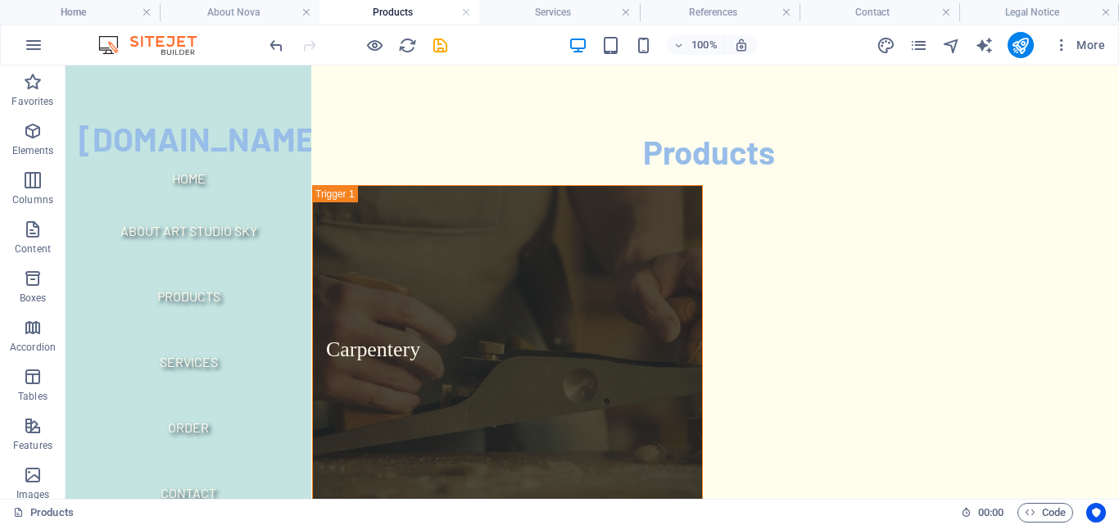
click at [398, 16] on h4 "Products" at bounding box center [399, 12] width 160 height 18
click at [400, 13] on h4 "Products" at bounding box center [399, 12] width 160 height 18
click at [1051, 45] on button "More" at bounding box center [1079, 45] width 65 height 26
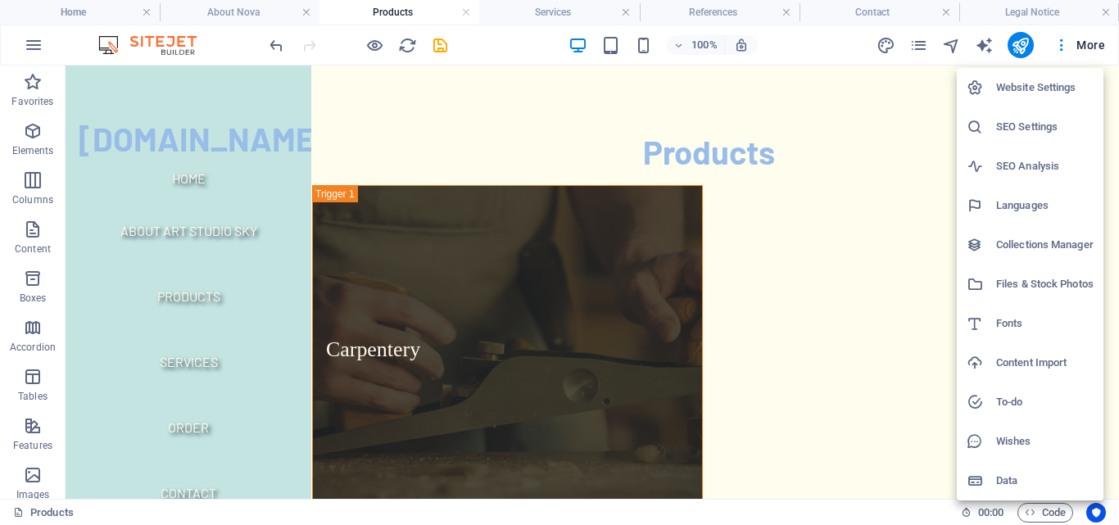
click at [914, 46] on div at bounding box center [559, 262] width 1119 height 525
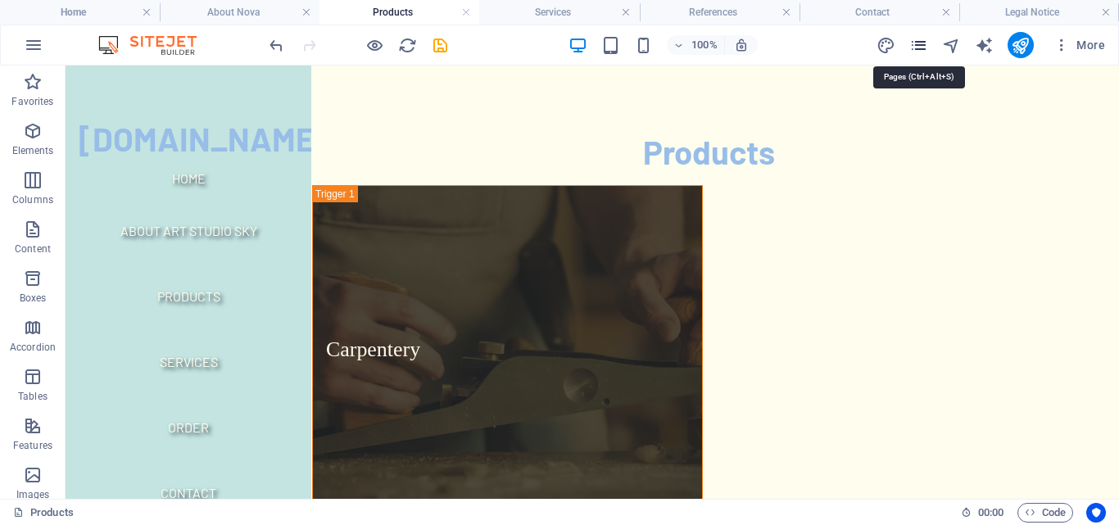
click at [917, 43] on icon "pages" at bounding box center [918, 45] width 19 height 19
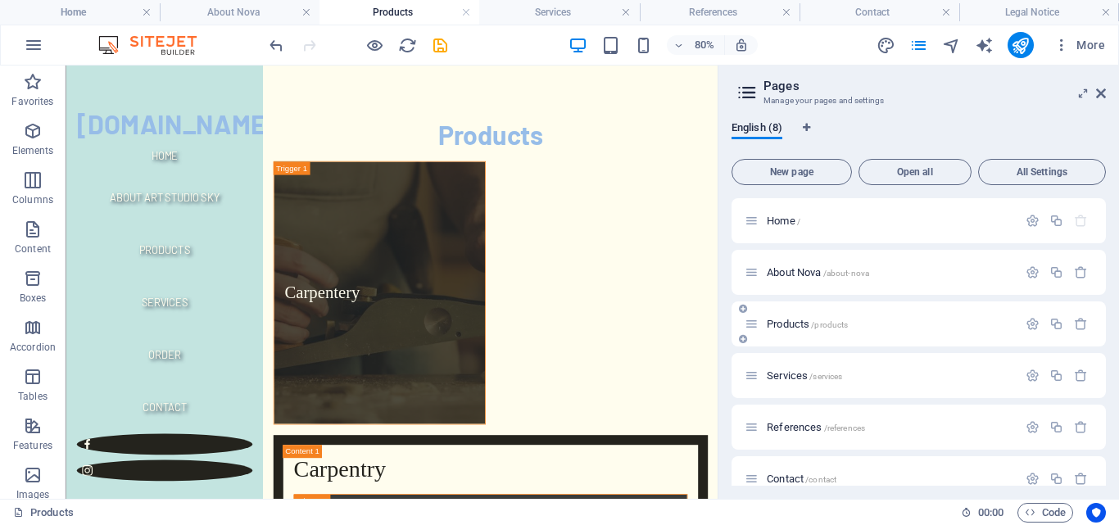
click at [741, 339] on icon at bounding box center [743, 339] width 8 height 10
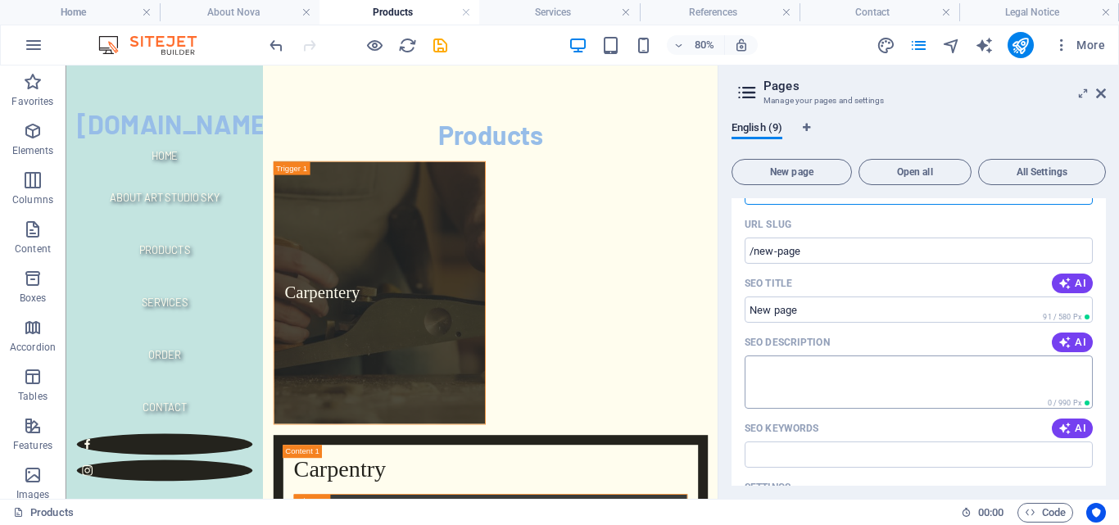
scroll to position [82, 0]
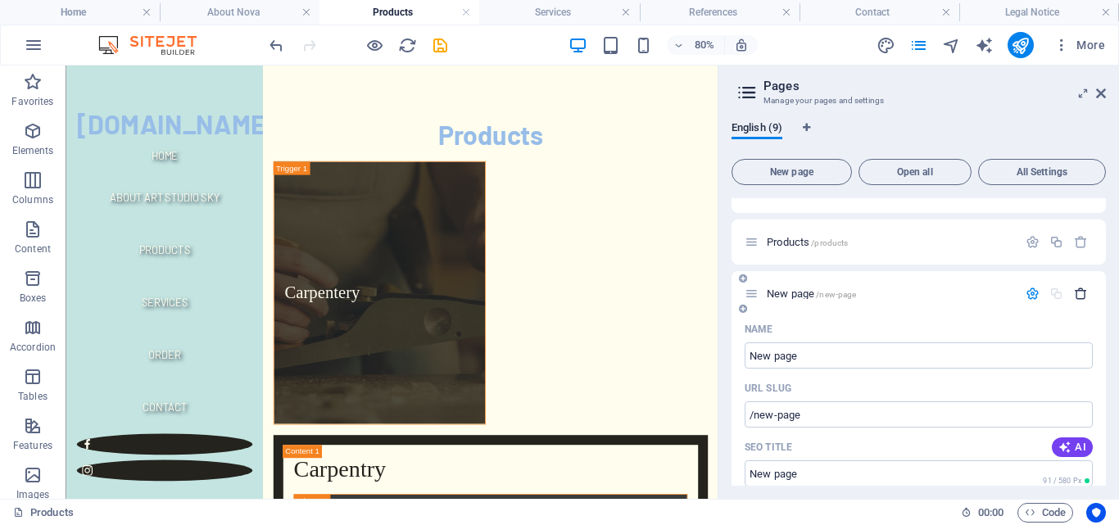
click at [1084, 293] on button "button" at bounding box center [1081, 294] width 24 height 14
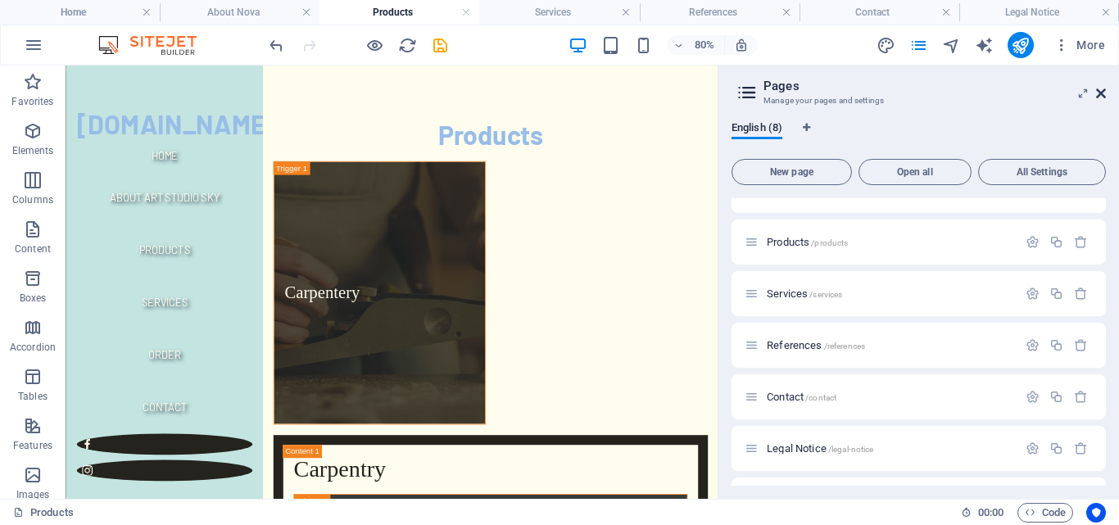
click at [1103, 93] on icon at bounding box center [1101, 93] width 10 height 13
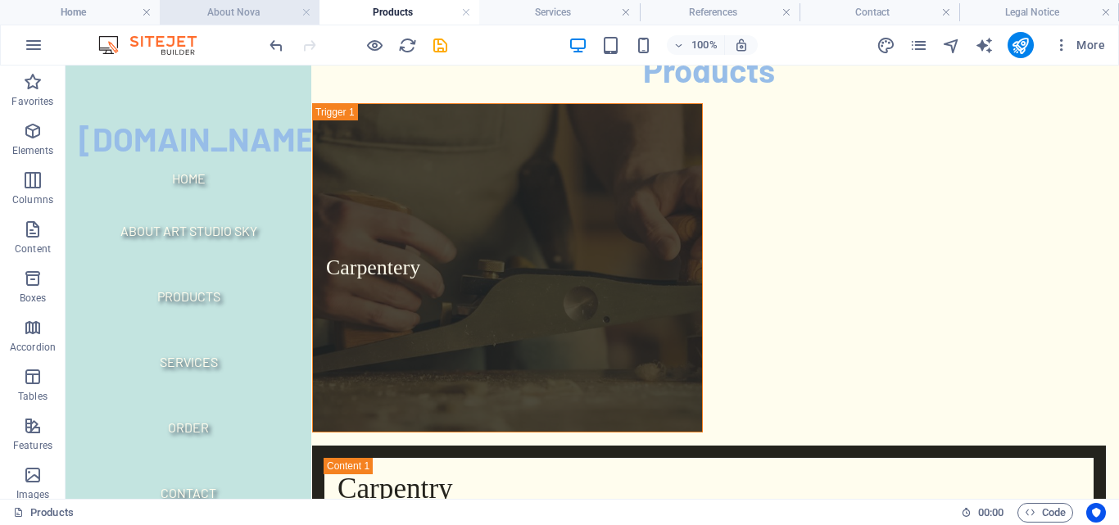
click at [268, 16] on h4 "About Nova" at bounding box center [240, 12] width 160 height 18
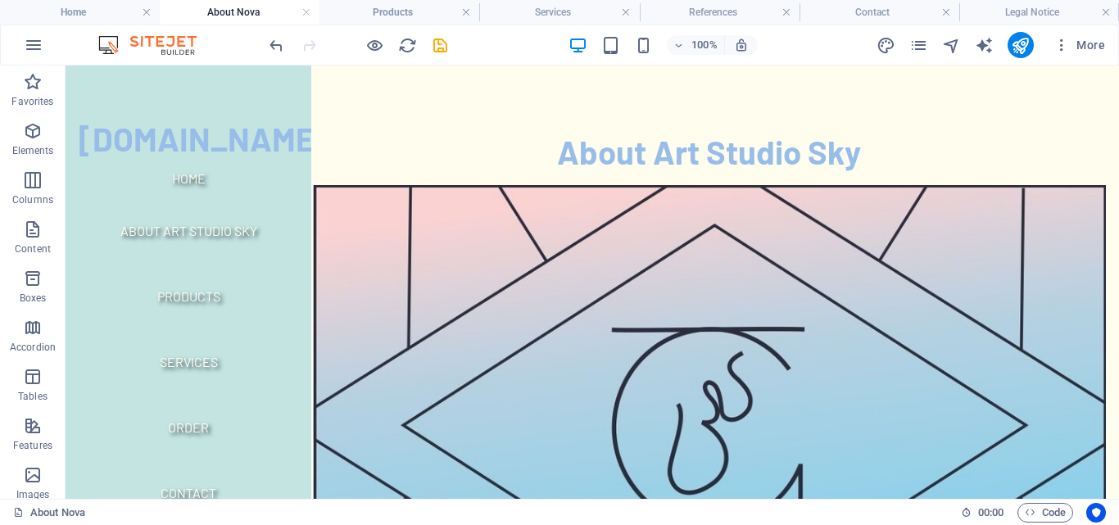
scroll to position [0, 0]
click at [105, 16] on h4 "Home" at bounding box center [80, 12] width 160 height 18
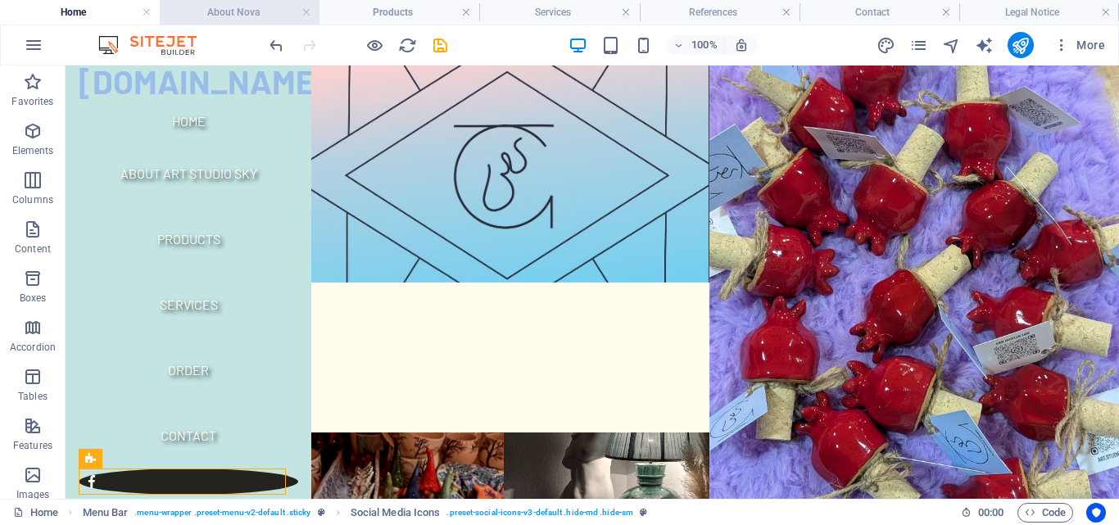
click at [230, 13] on h4 "About Nova" at bounding box center [240, 12] width 160 height 18
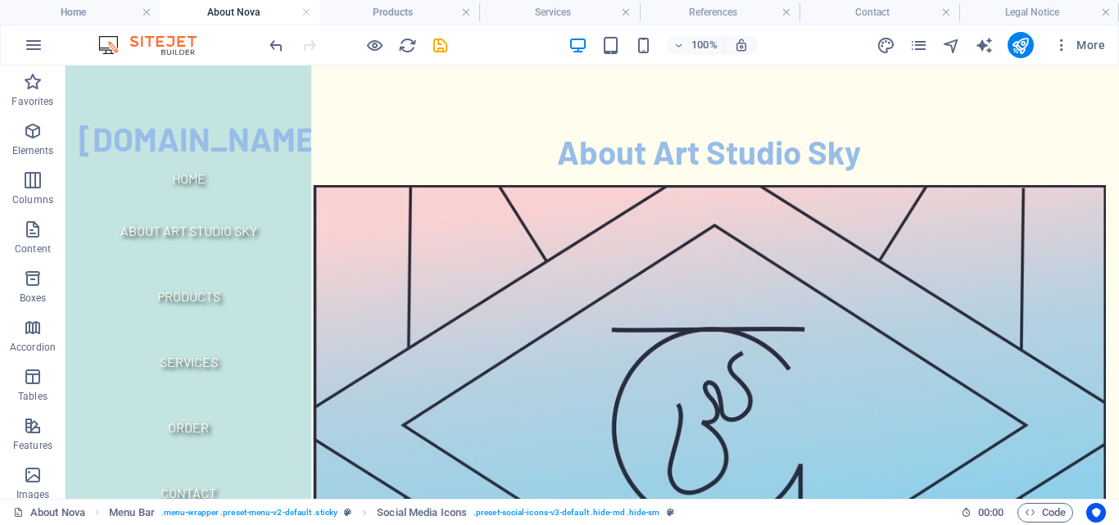
click at [253, 9] on h4 "About Nova" at bounding box center [240, 12] width 160 height 18
click at [920, 55] on div "More" at bounding box center [993, 45] width 235 height 26
click at [920, 47] on icon "pages" at bounding box center [918, 45] width 19 height 19
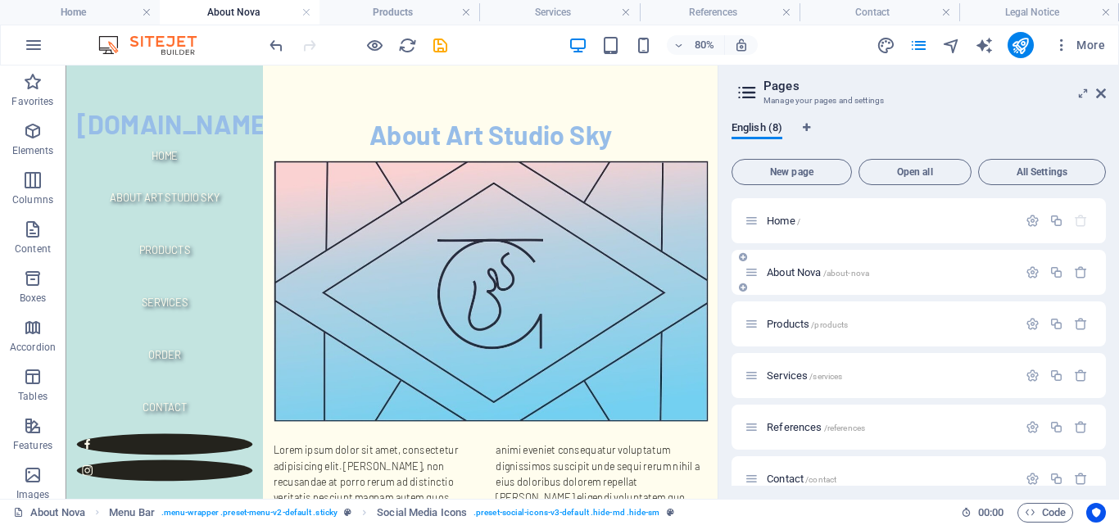
click at [874, 269] on p "About Nova /about-nova" at bounding box center [890, 272] width 246 height 11
click at [1032, 269] on icon "button" at bounding box center [1032, 272] width 14 height 14
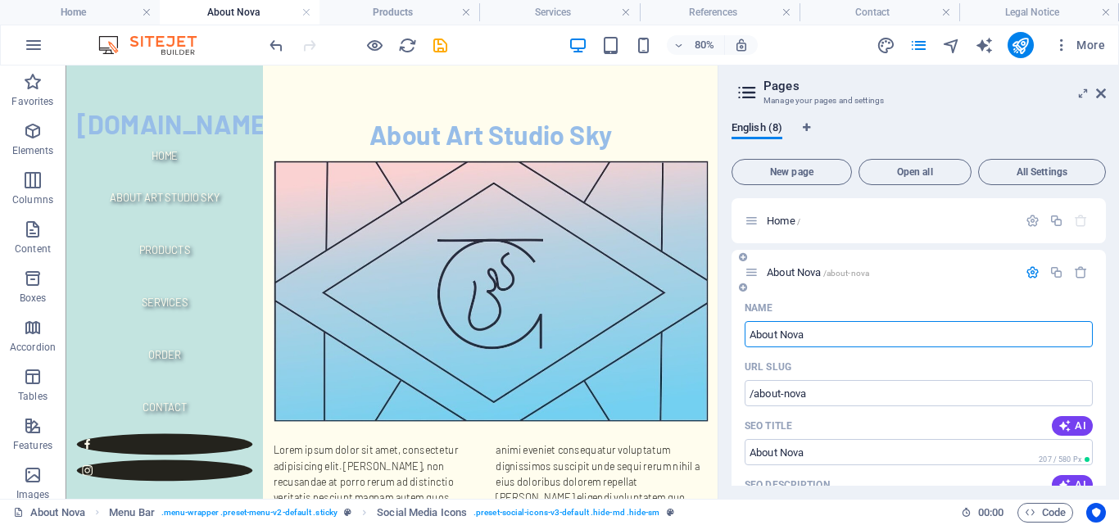
drag, startPoint x: 819, startPoint y: 332, endPoint x: 785, endPoint y: 336, distance: 34.6
click at [785, 336] on input "About Nova" at bounding box center [918, 334] width 348 height 26
type input "About"
type input "/about-art"
type input "About"
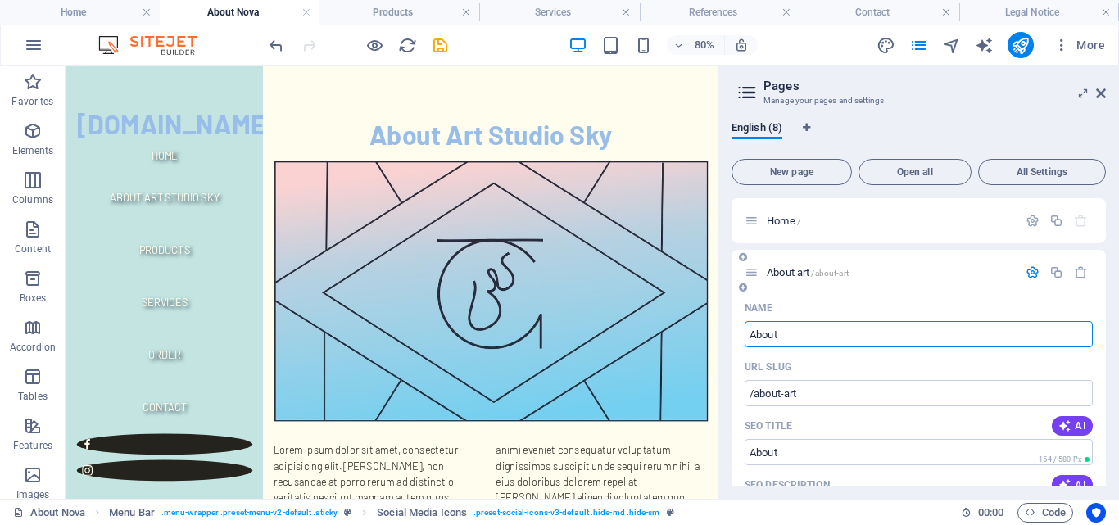
type input "/about"
type input "About Art"
type input "/about-ar"
type input "About Art S"
type input "/about-art"
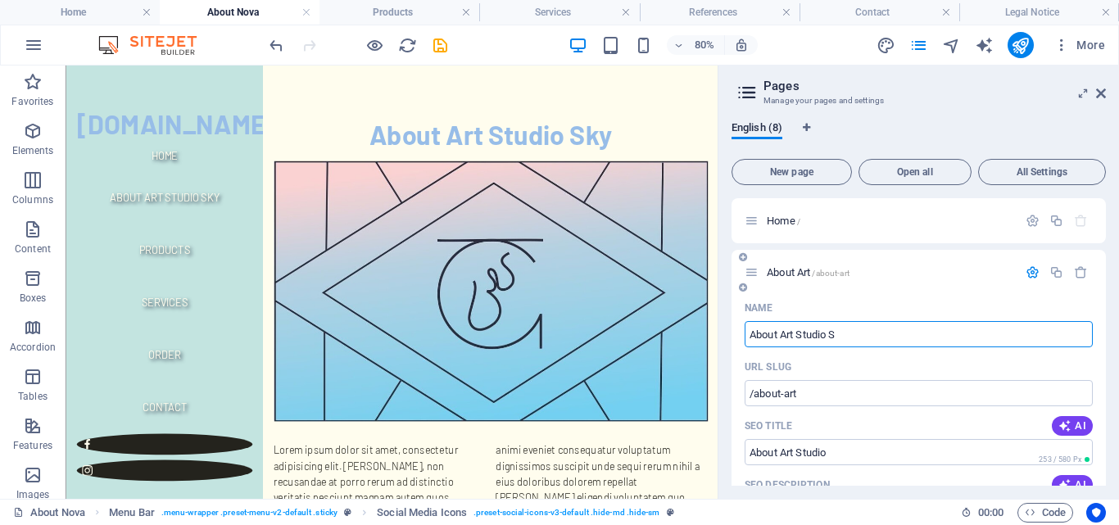
type input "About Art Studio Sk"
type input "/about-art-studio"
type input "About Art Studio Sky"
type input "/about-art-studio-sky"
type input "About Art Studio Sky"
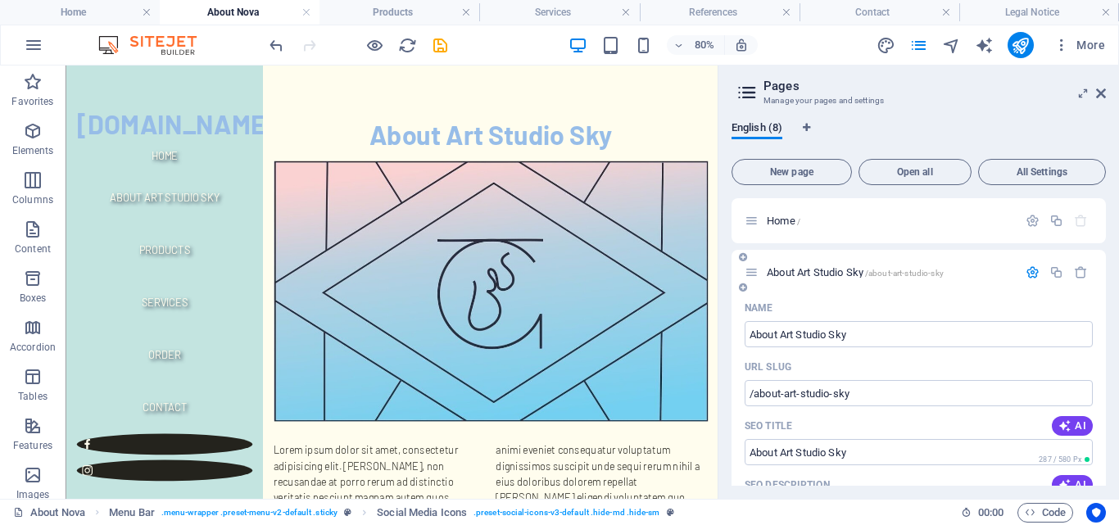
click at [894, 274] on span "/about-art-studio-sky" at bounding box center [904, 273] width 79 height 9
click at [1033, 274] on icon "button" at bounding box center [1032, 272] width 14 height 14
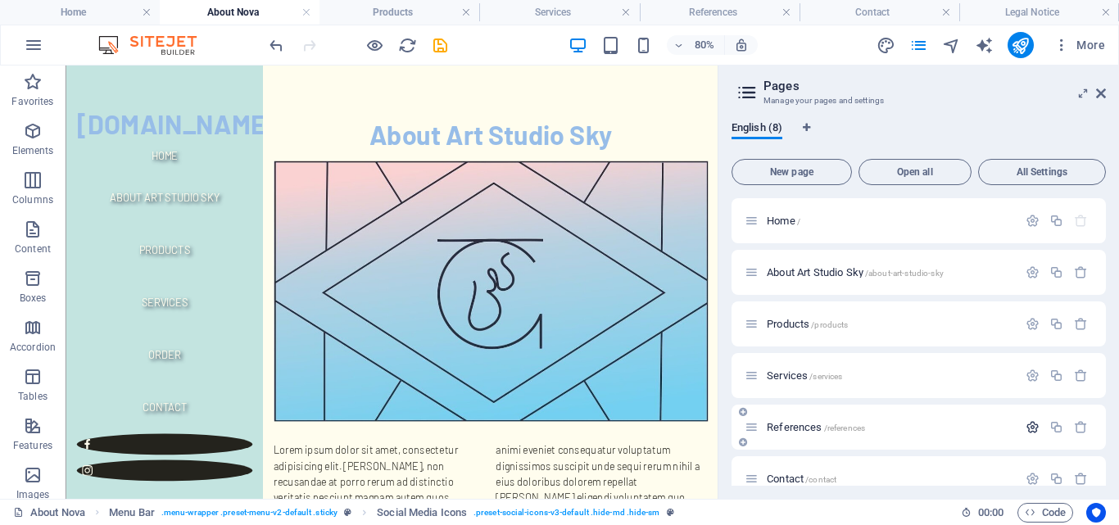
click at [1031, 428] on icon "button" at bounding box center [1032, 427] width 14 height 14
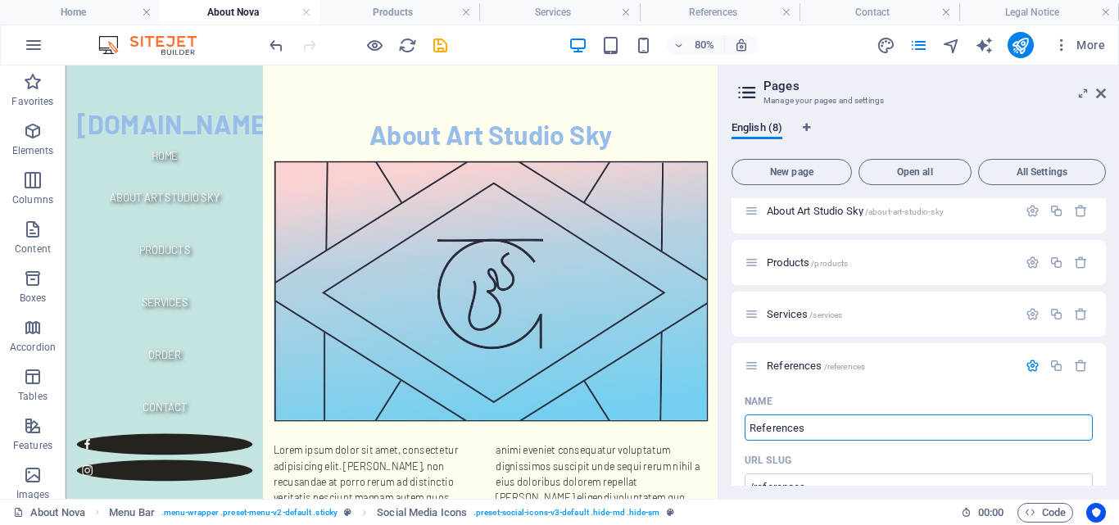
drag, startPoint x: 881, startPoint y: 542, endPoint x: 873, endPoint y: 580, distance: 38.6
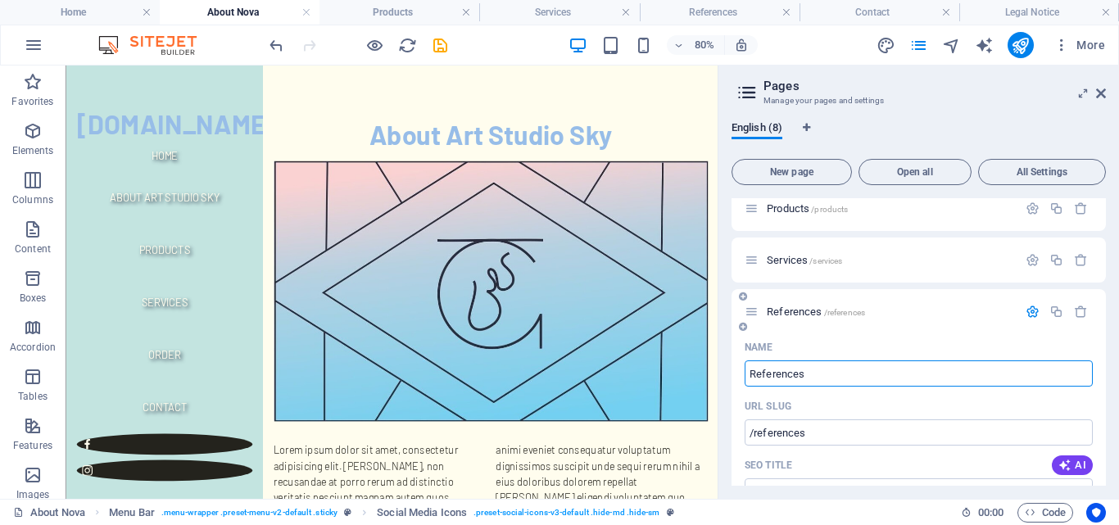
click at [814, 373] on input "References" at bounding box center [918, 373] width 348 height 26
type input "order"
type input "/or"
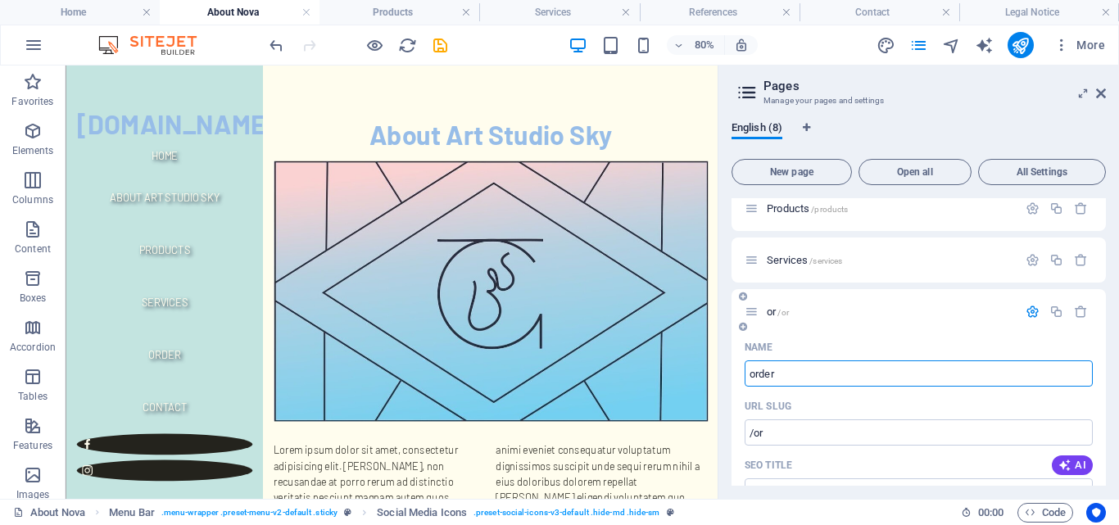
type input "or"
type input "order"
type input "/order"
type input "order"
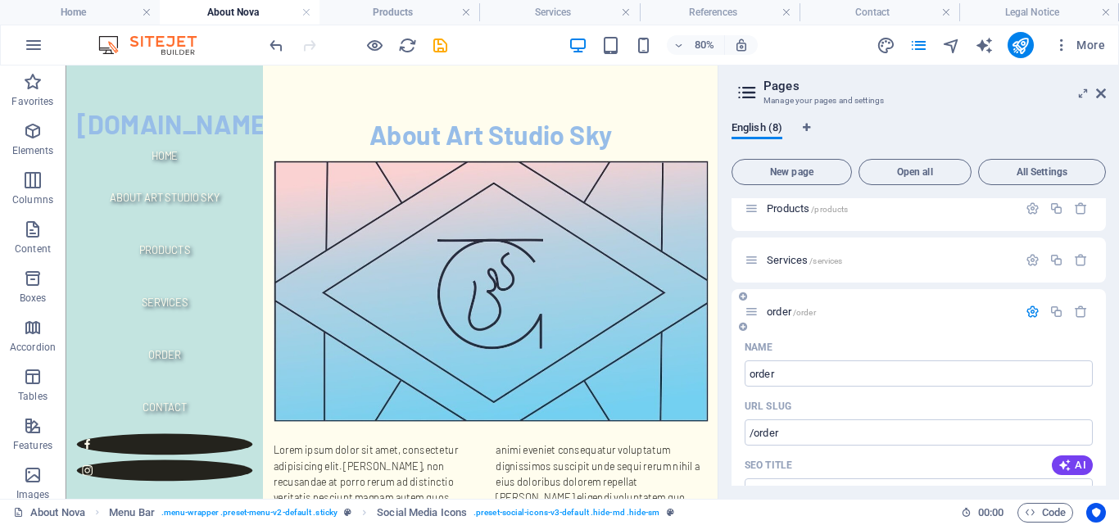
click at [1029, 314] on icon "button" at bounding box center [1032, 312] width 14 height 14
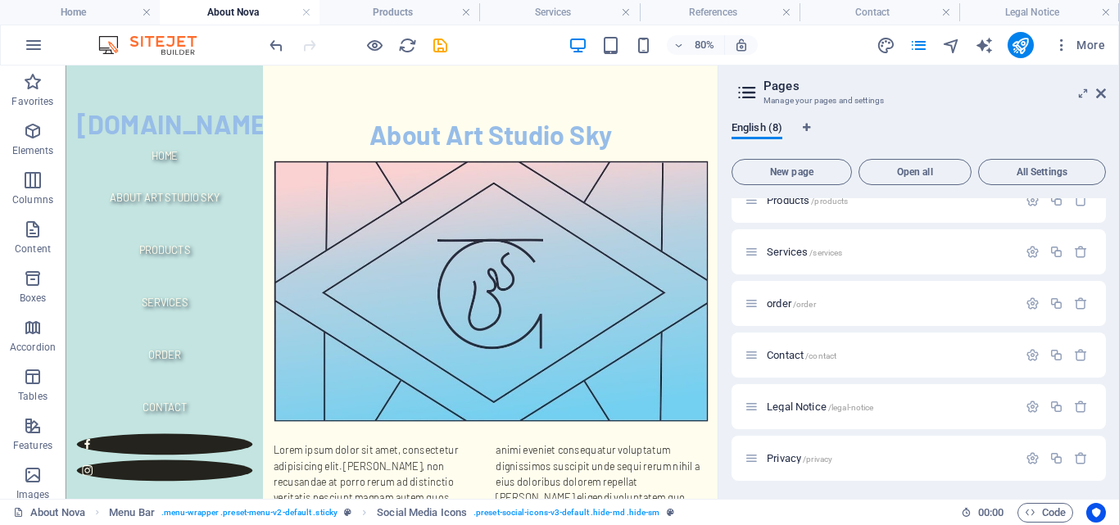
scroll to position [125, 0]
click at [1076, 403] on icon "button" at bounding box center [1081, 405] width 14 height 14
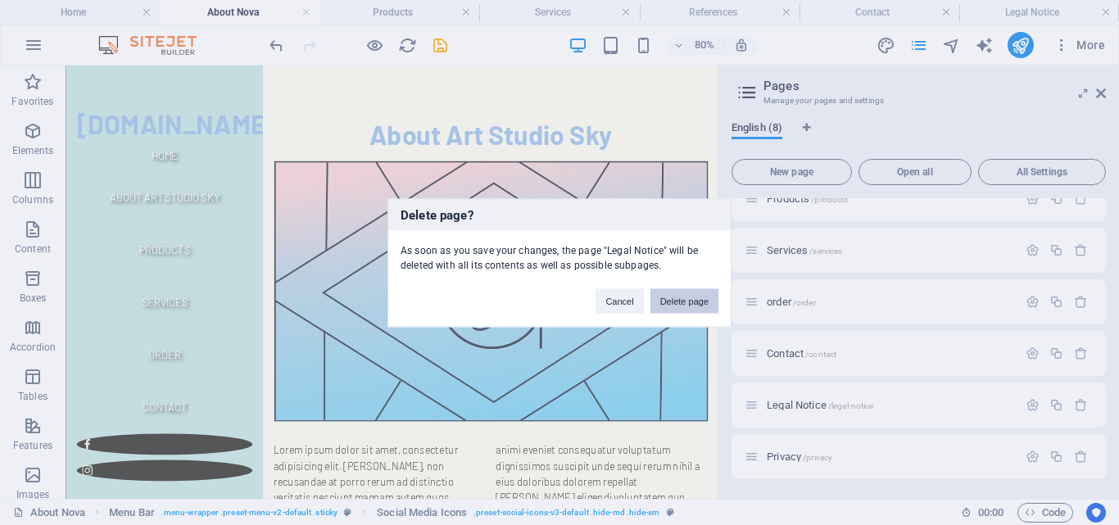
click at [681, 298] on button "Delete page" at bounding box center [684, 300] width 68 height 25
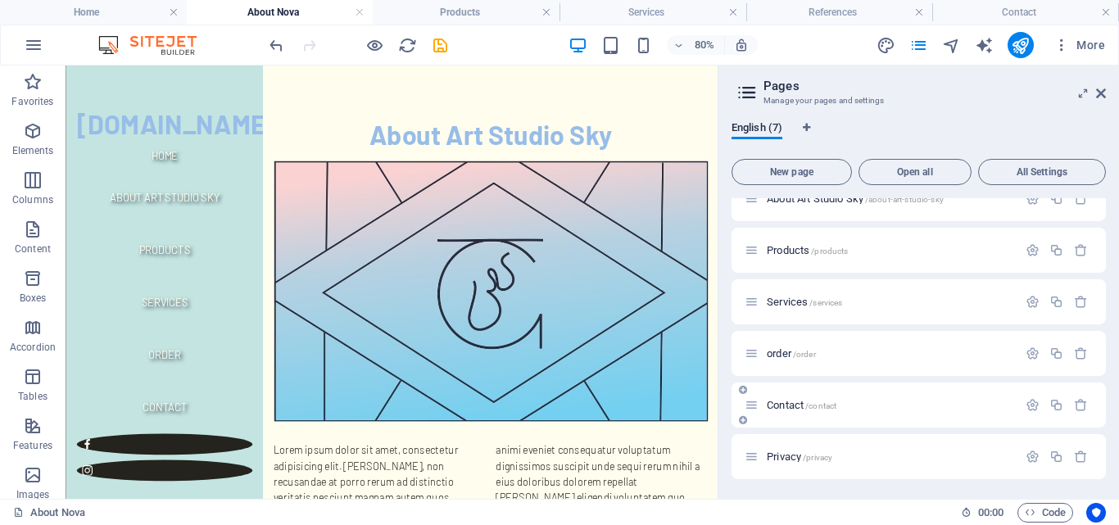
scroll to position [74, 0]
click at [1086, 460] on button "button" at bounding box center [1081, 457] width 24 height 14
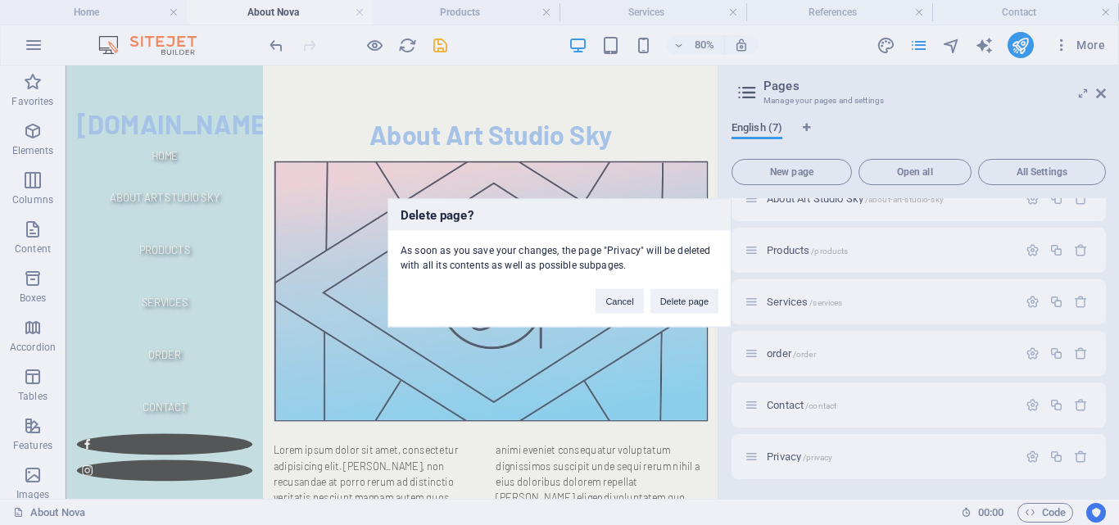
click at [868, 411] on div "Delete page? As soon as you save your changes, the page "Privacy" will be delet…" at bounding box center [559, 262] width 1119 height 525
click at [625, 301] on button "Cancel" at bounding box center [619, 300] width 48 height 25
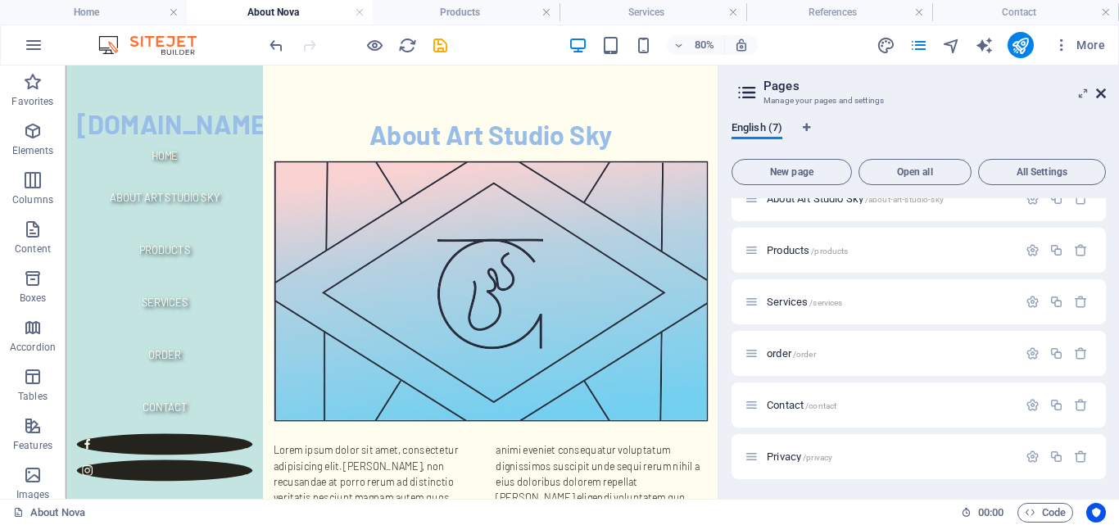
click at [1103, 96] on icon at bounding box center [1101, 93] width 10 height 13
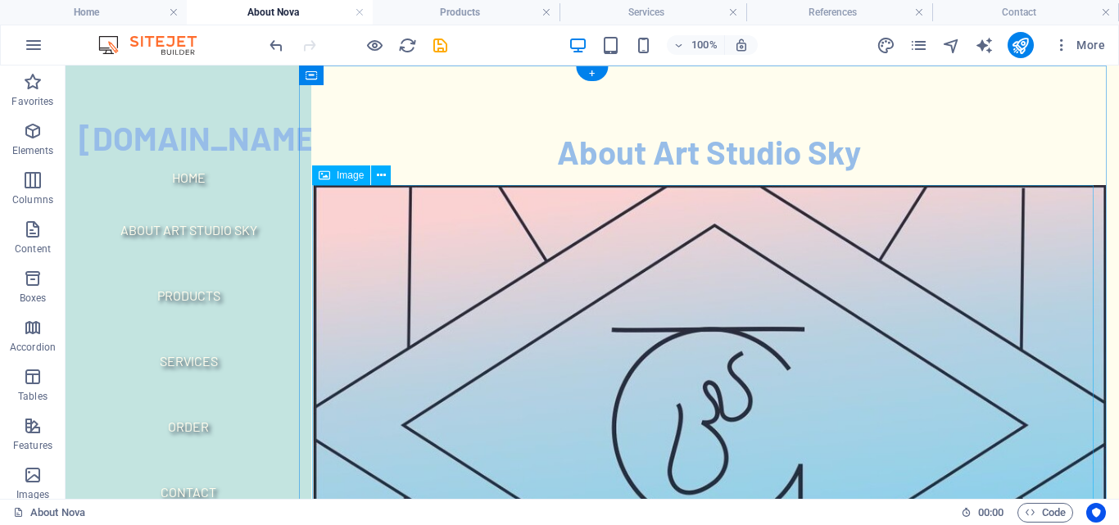
scroll to position [0, 0]
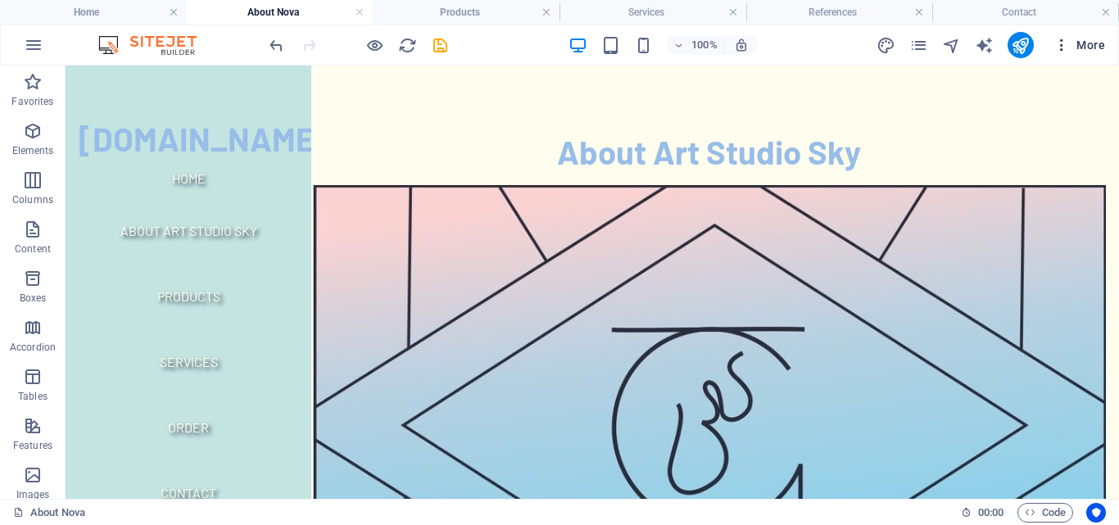
click at [1058, 54] on button "More" at bounding box center [1079, 45] width 65 height 26
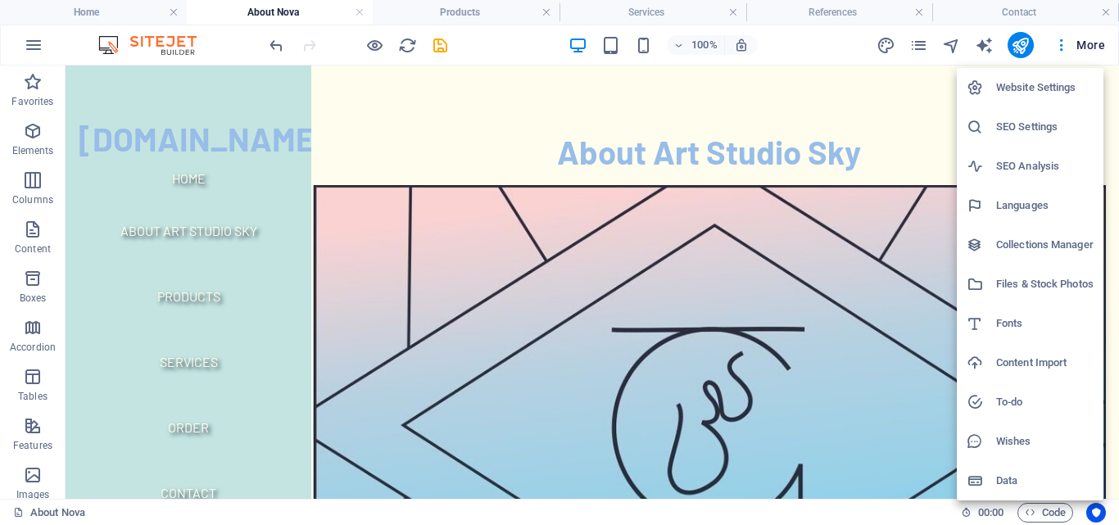
click at [1025, 205] on h6 "Languages" at bounding box center [1044, 206] width 97 height 20
select select "41"
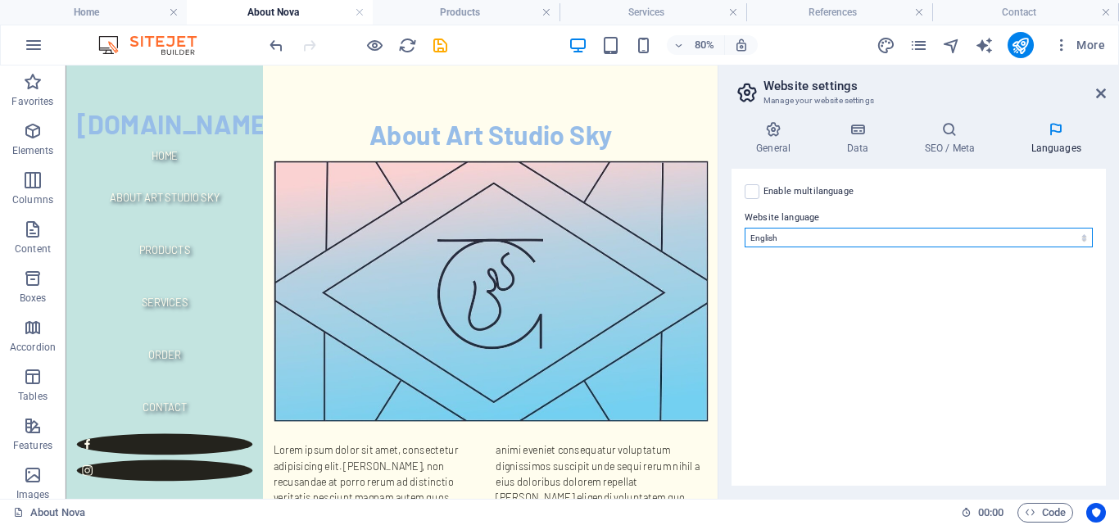
click at [830, 239] on select "Abkhazian Afar Afrikaans Akan Albanian Amharic Arabic Aragonese Armenian Assame…" at bounding box center [918, 238] width 348 height 20
click at [744, 228] on select "Abkhazian Afar Afrikaans Akan Albanian Amharic Arabic Aragonese Armenian Assame…" at bounding box center [918, 238] width 348 height 20
click at [757, 192] on label at bounding box center [751, 191] width 15 height 15
click at [0, 0] on input "Enable multilanguage To disable multilanguage delete all languages until only o…" at bounding box center [0, 0] width 0 height 0
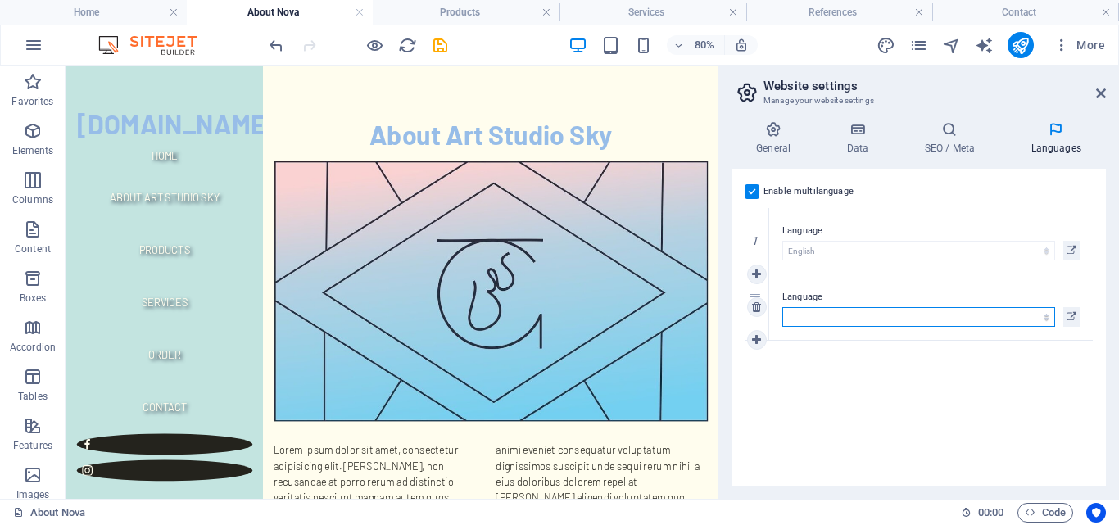
click at [1015, 314] on select "Abkhazian Afar Afrikaans Akan Albanian Amharic Arabic Aragonese Armenian Assame…" at bounding box center [918, 317] width 273 height 20
select select "54"
click at [782, 307] on select "Abkhazian Afar Afrikaans Akan Albanian Amharic Arabic Aragonese Armenian Assame…" at bounding box center [918, 317] width 273 height 20
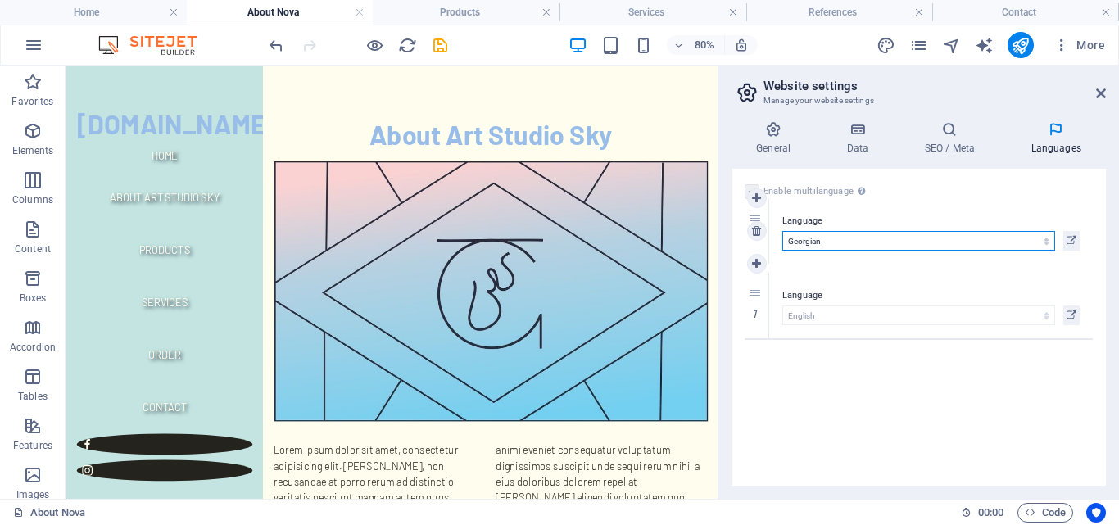
drag, startPoint x: 758, startPoint y: 319, endPoint x: 777, endPoint y: 242, distance: 79.3
select select "54"
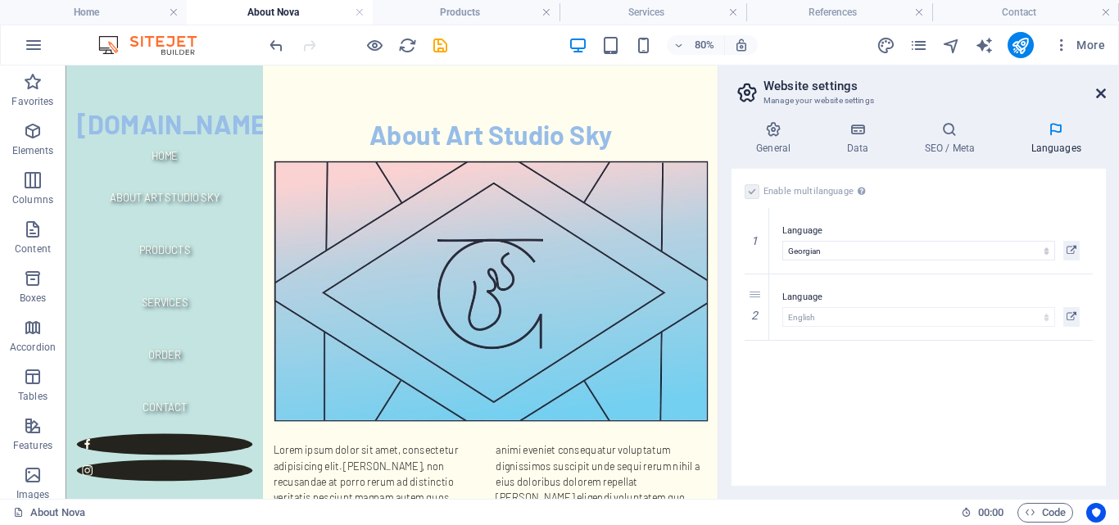
click at [1099, 97] on icon at bounding box center [1101, 93] width 10 height 13
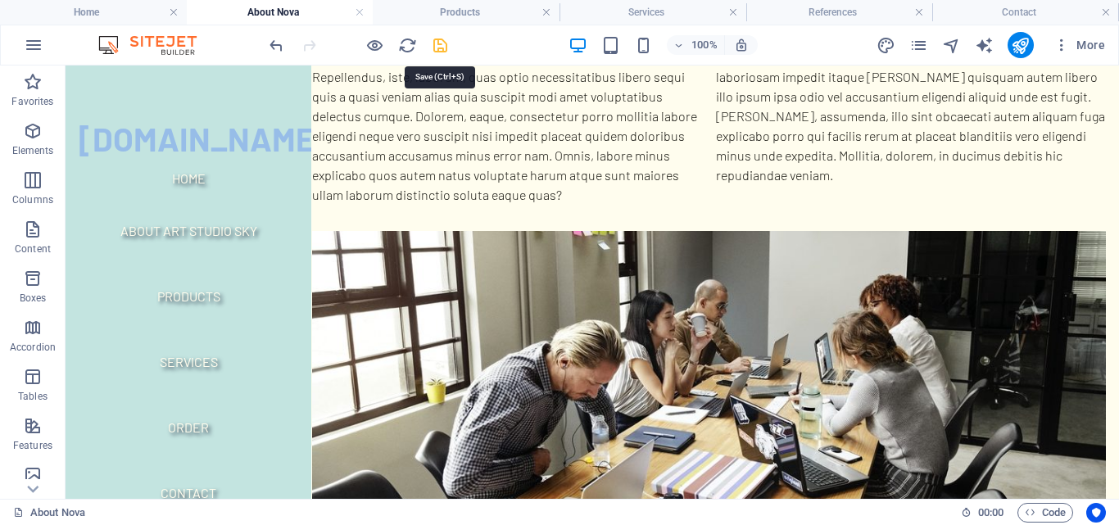
click at [446, 38] on icon "save" at bounding box center [440, 45] width 19 height 19
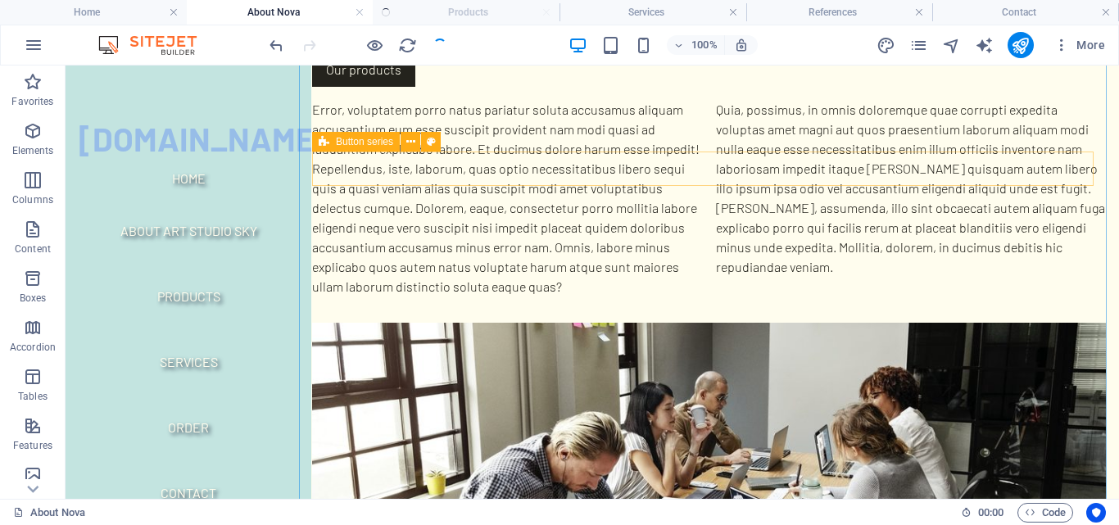
scroll to position [737, 0]
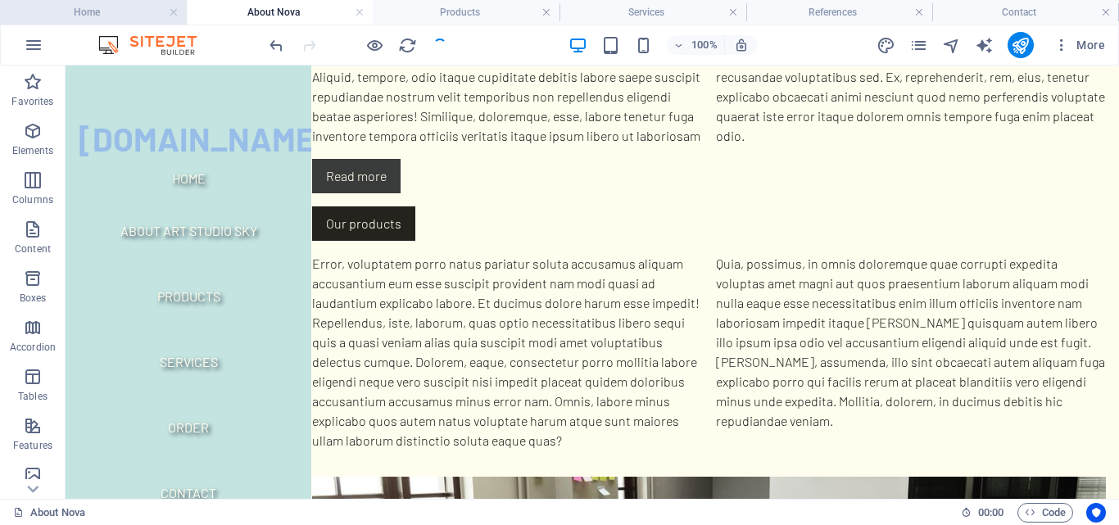
click at [144, 9] on h4 "Home" at bounding box center [93, 12] width 187 height 18
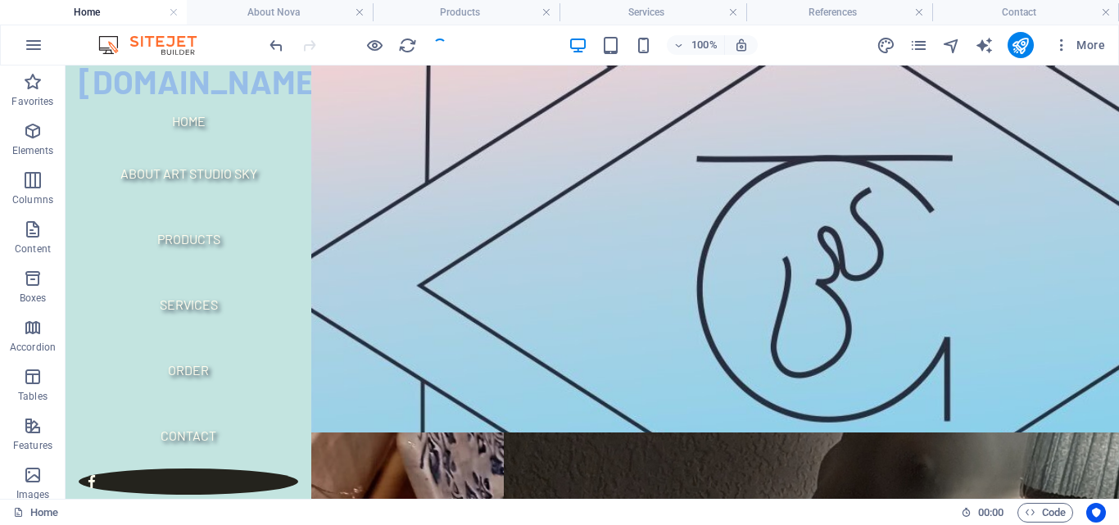
scroll to position [0, 0]
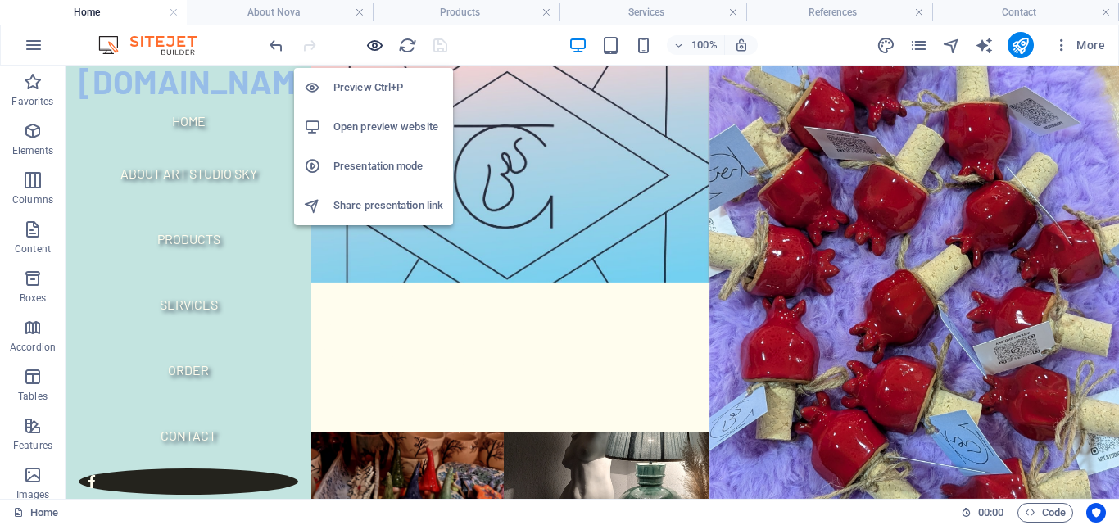
drag, startPoint x: 381, startPoint y: 35, endPoint x: 382, endPoint y: 46, distance: 10.8
click at [381, 36] on icon "button" at bounding box center [374, 45] width 19 height 19
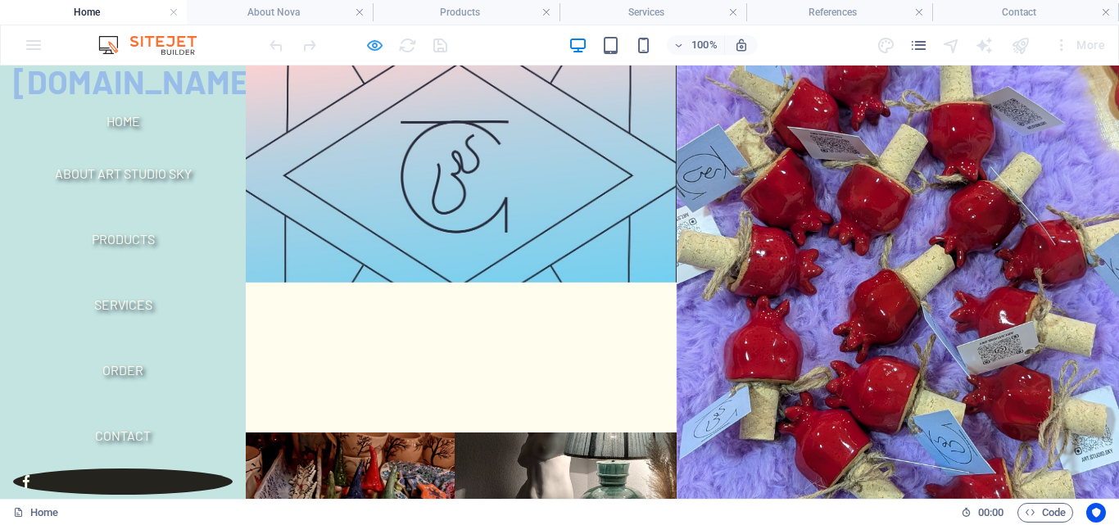
click at [374, 52] on icon "button" at bounding box center [374, 45] width 19 height 19
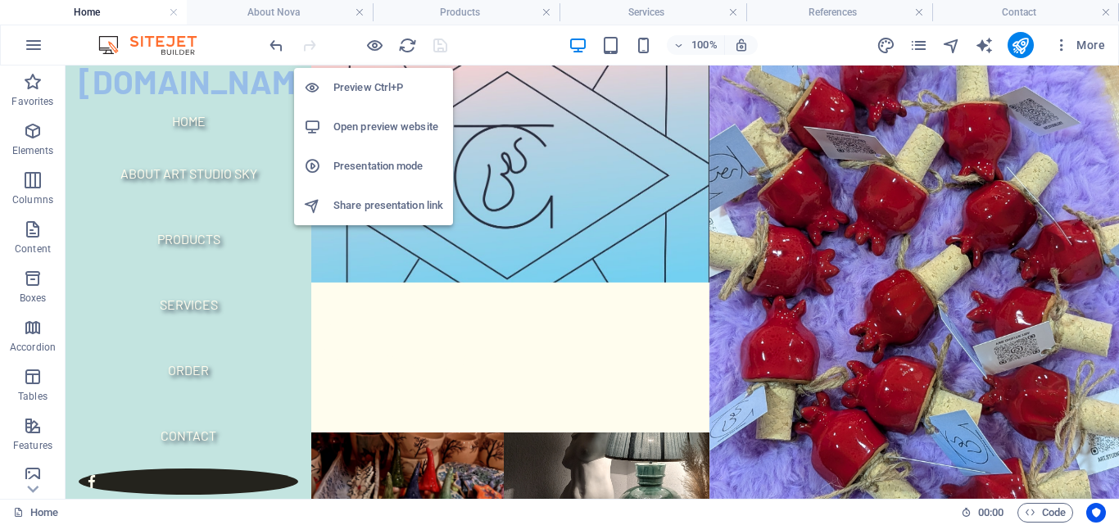
click at [380, 130] on h6 "Open preview website" at bounding box center [388, 127] width 110 height 20
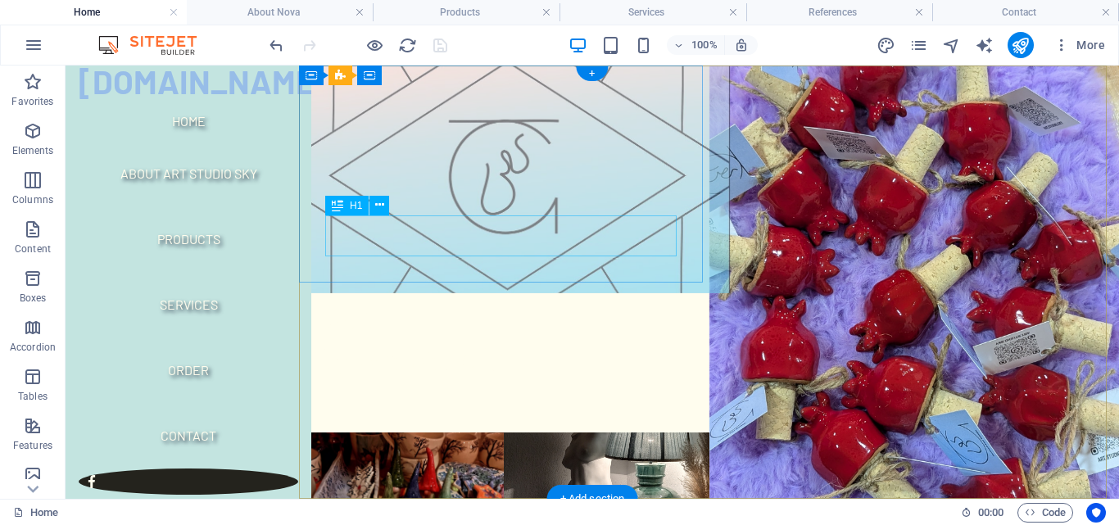
click at [472, 338] on div "Sky Art Studio" at bounding box center [504, 358] width 410 height 41
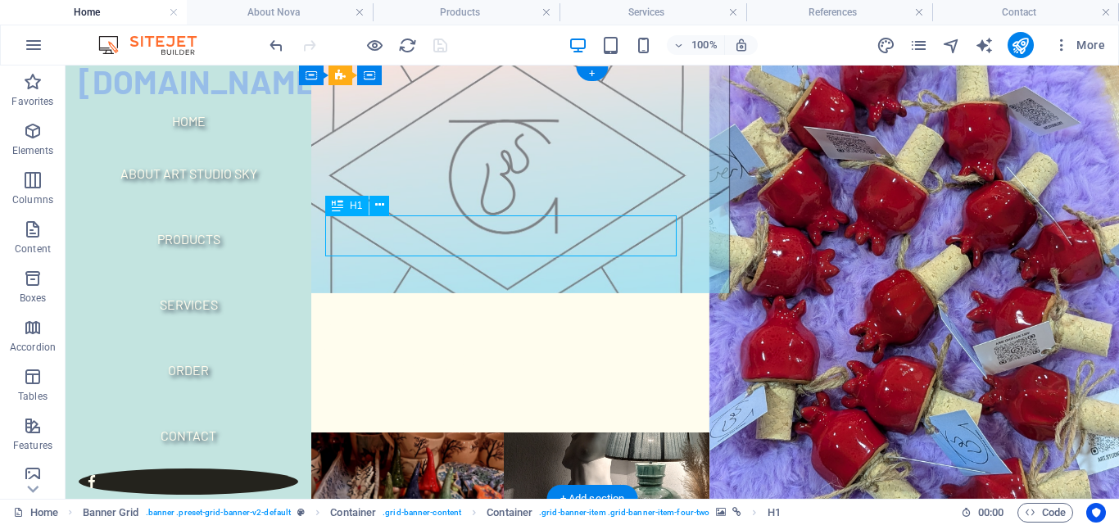
click at [576, 338] on div "Sky Art Studio" at bounding box center [504, 358] width 410 height 41
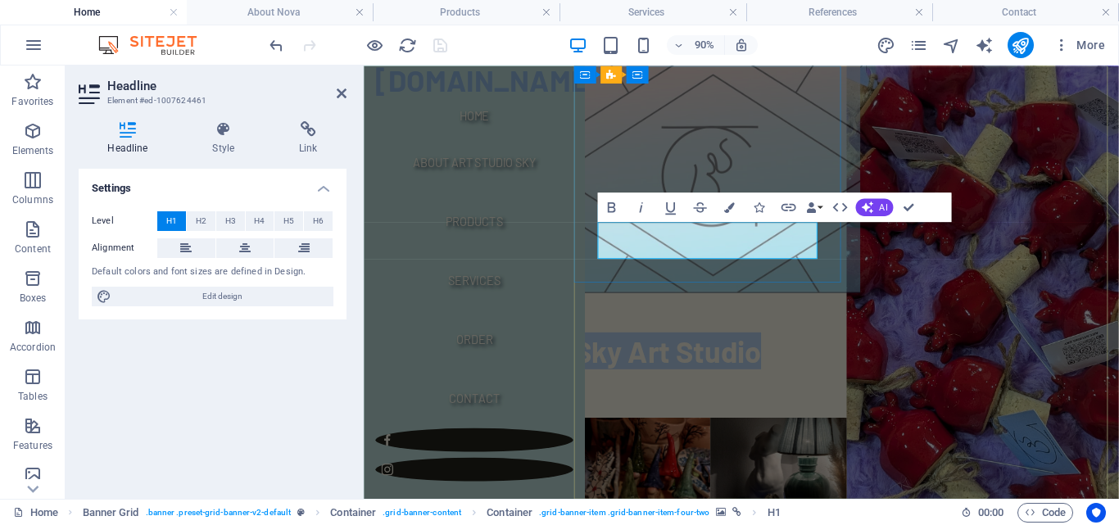
click at [840, 362] on h1 "Sky Art Studio" at bounding box center [748, 382] width 303 height 41
click at [679, 363] on span "Sky Art Studio" at bounding box center [701, 382] width 208 height 39
drag, startPoint x: 676, startPoint y: 258, endPoint x: 627, endPoint y: 259, distance: 49.1
click at [627, 363] on span "Sky Art Studio" at bounding box center [701, 382] width 208 height 39
click at [745, 363] on span "Art Studio" at bounding box center [671, 382] width 148 height 39
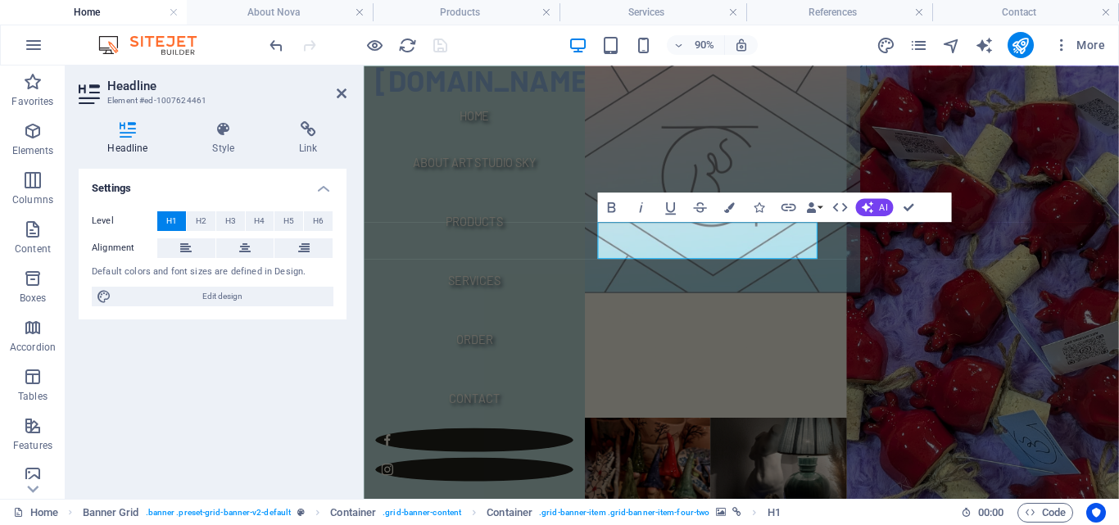
click at [766, 141] on figure at bounding box center [748, 185] width 333 height 265
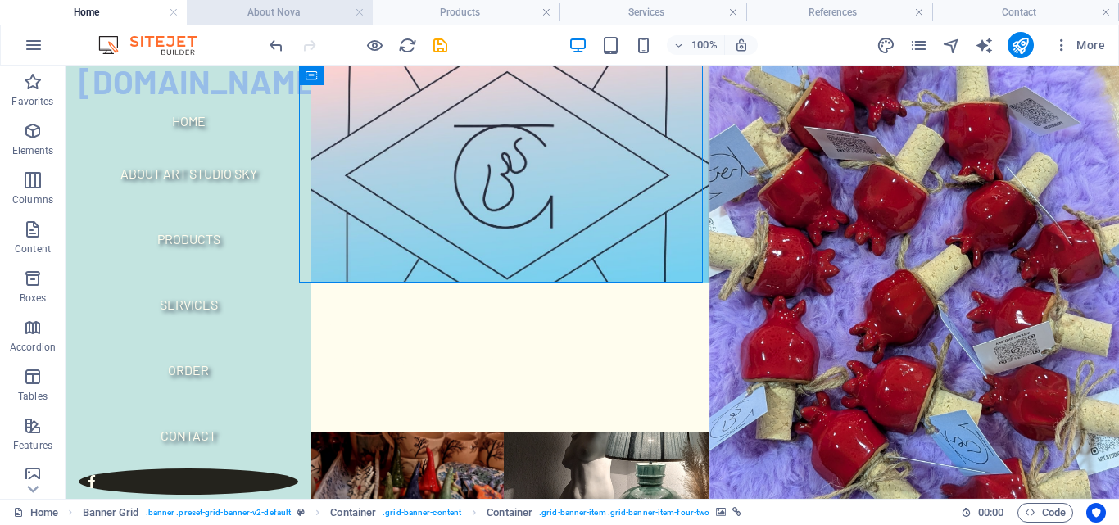
click at [303, 17] on h4 "About Nova" at bounding box center [280, 12] width 187 height 18
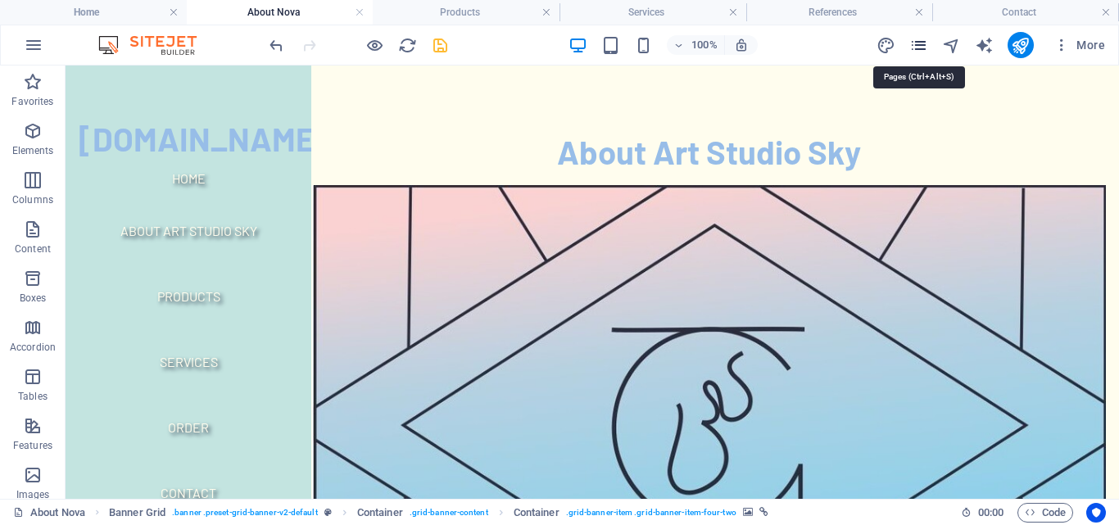
click at [916, 43] on icon "pages" at bounding box center [918, 45] width 19 height 19
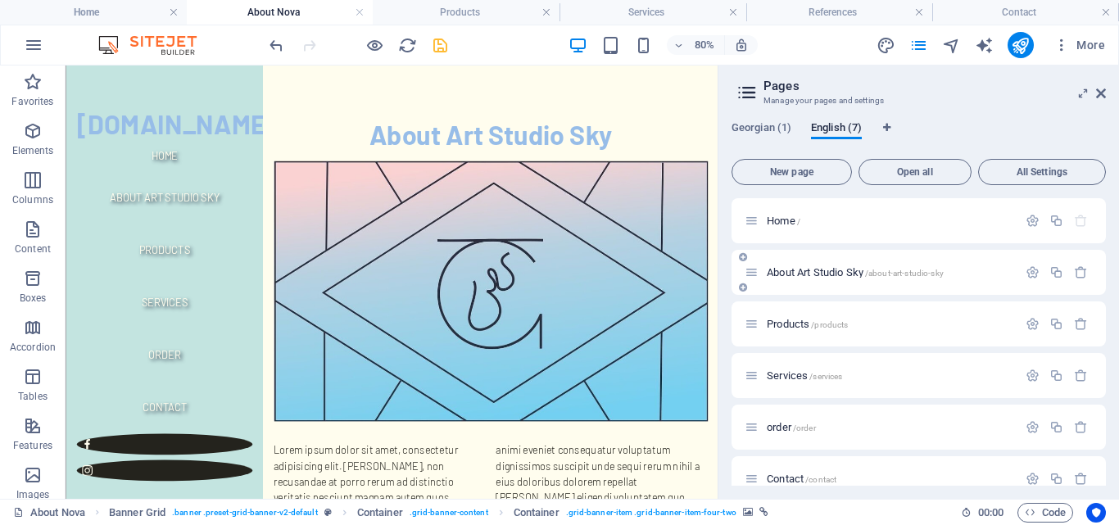
click at [894, 266] on div "About Art Studio Sky /about-art-studio-sky" at bounding box center [880, 272] width 273 height 19
click at [894, 272] on span "/about-art-studio-sky" at bounding box center [904, 273] width 79 height 9
click at [755, 128] on span "Georgian (1)" at bounding box center [761, 129] width 60 height 23
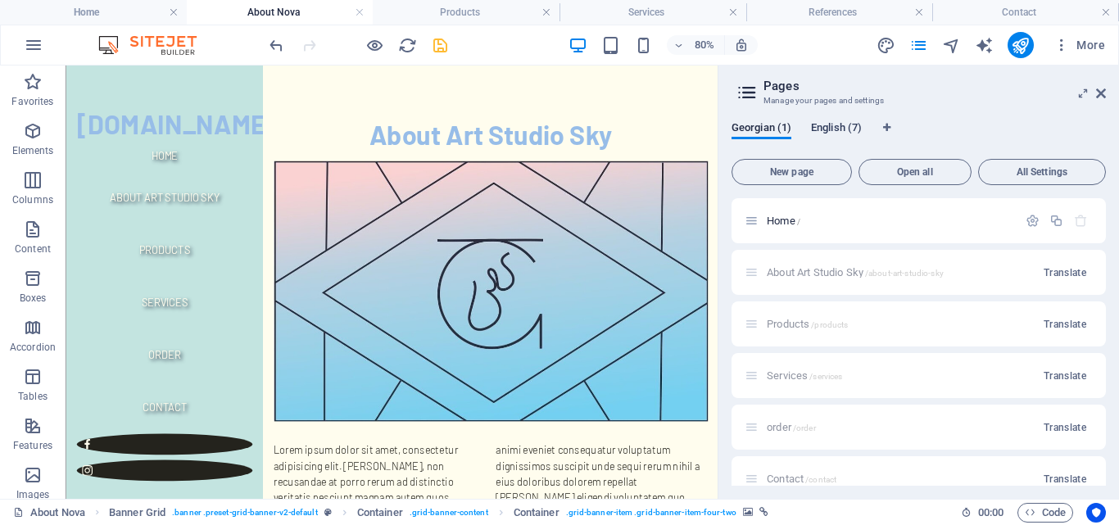
click at [834, 132] on span "English (7)" at bounding box center [836, 129] width 51 height 23
click at [740, 124] on span "Georgian (1)" at bounding box center [761, 129] width 60 height 23
click at [1054, 269] on span "Translate" at bounding box center [1064, 272] width 43 height 13
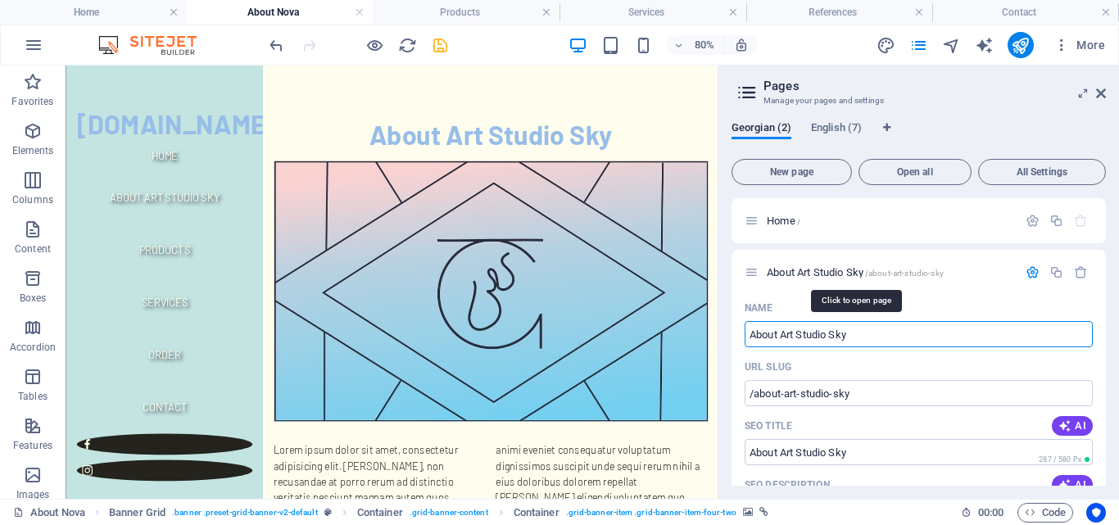
click at [820, 269] on span "About Art Studio Sky /about-art-studio-sky" at bounding box center [855, 272] width 177 height 12
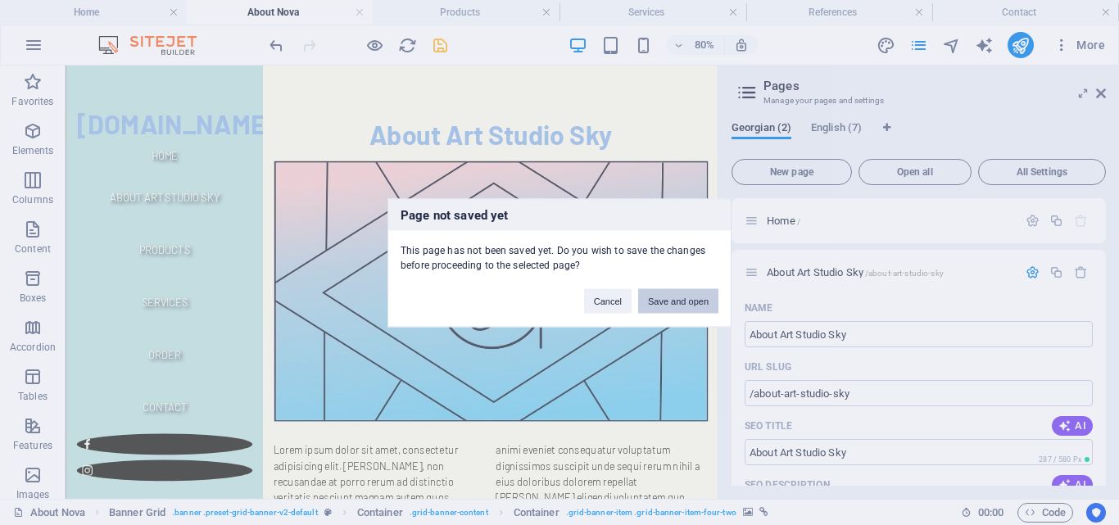
click at [681, 299] on button "Save and open" at bounding box center [678, 300] width 80 height 25
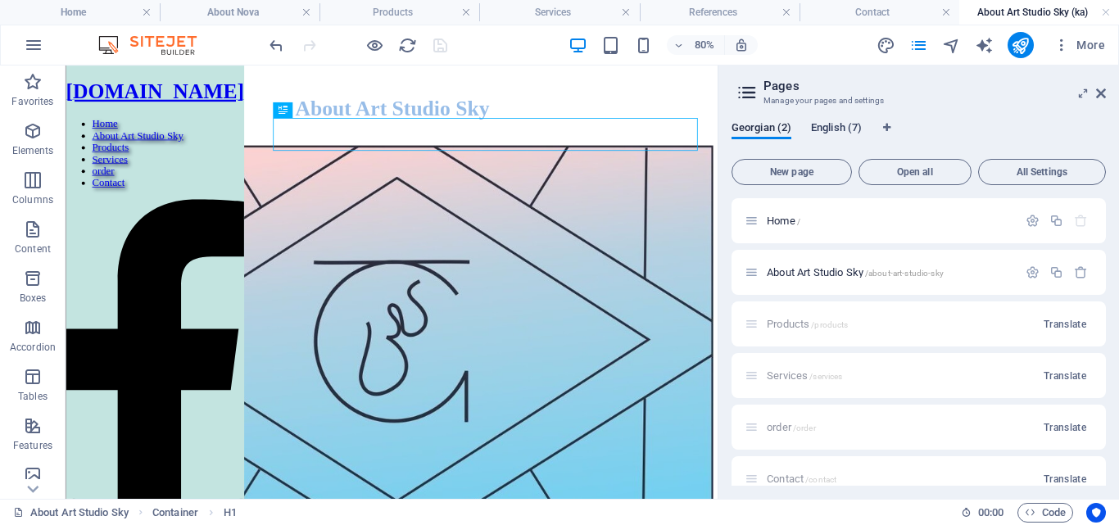
click at [835, 129] on span "English (7)" at bounding box center [836, 129] width 51 height 23
click at [766, 141] on div "Georgian (2) English (7)" at bounding box center [918, 136] width 374 height 31
click at [765, 130] on span "Georgian (2)" at bounding box center [761, 129] width 60 height 23
click at [1070, 321] on span "Translate" at bounding box center [1064, 324] width 43 height 13
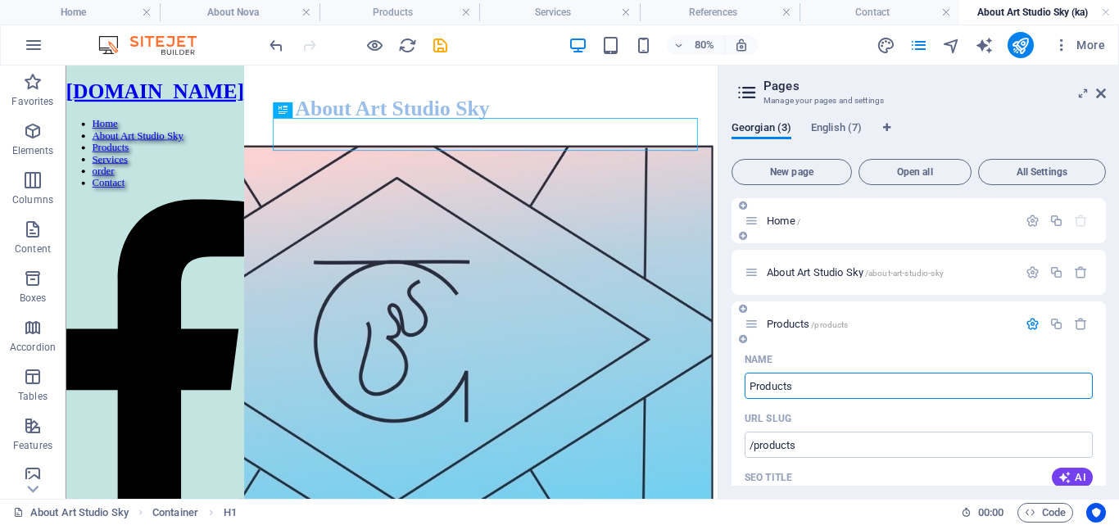
click at [954, 223] on p "Home /" at bounding box center [890, 220] width 246 height 11
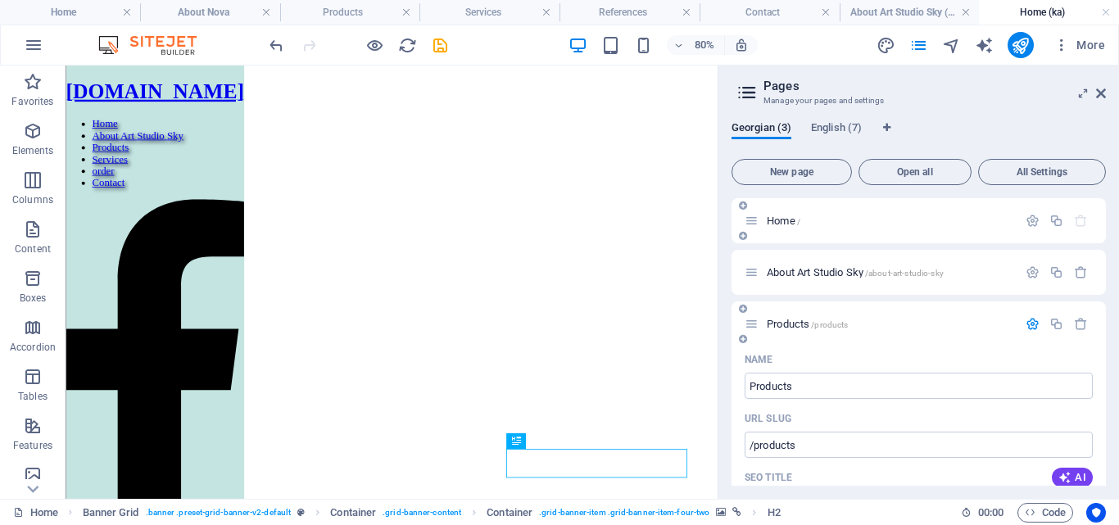
click at [914, 227] on div "Home /" at bounding box center [880, 220] width 273 height 19
click at [839, 228] on div "Home /" at bounding box center [880, 220] width 273 height 19
click at [778, 216] on span "Home /" at bounding box center [784, 221] width 34 height 12
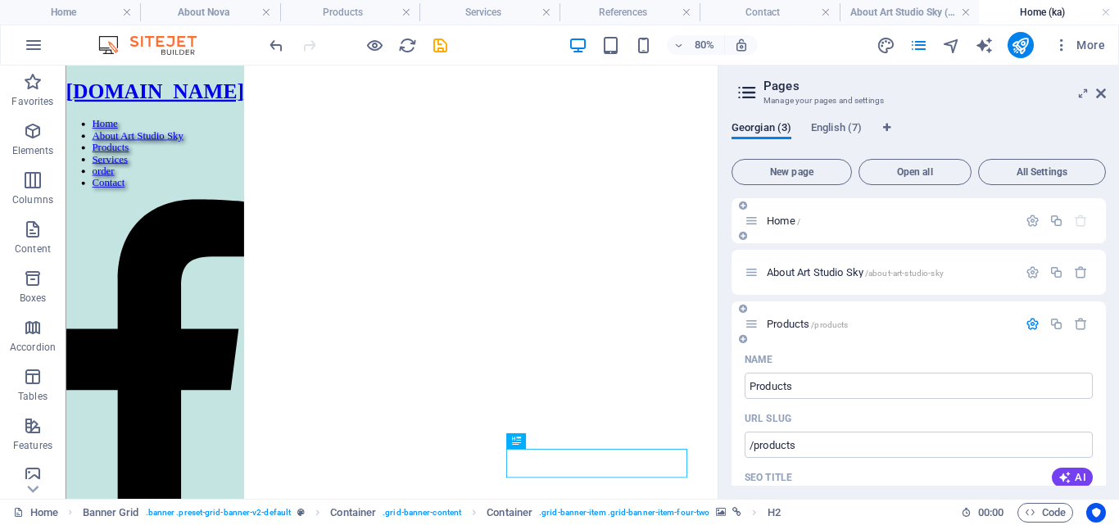
click at [821, 220] on p "Home /" at bounding box center [890, 220] width 246 height 11
click at [1029, 222] on icon "button" at bounding box center [1032, 221] width 14 height 14
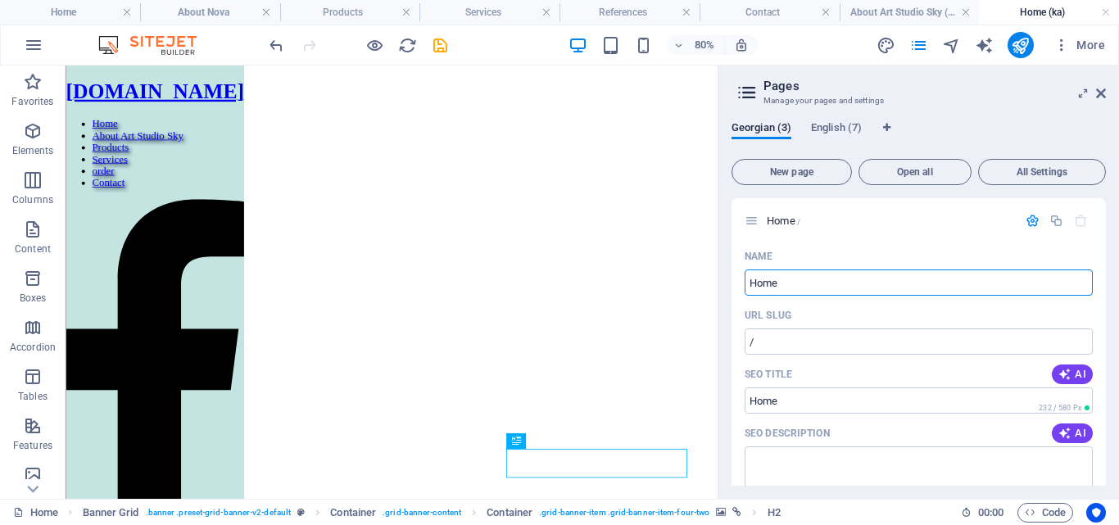
drag, startPoint x: 857, startPoint y: 355, endPoint x: 844, endPoint y: 338, distance: 21.0
drag, startPoint x: 851, startPoint y: 347, endPoint x: 858, endPoint y: 333, distance: 15.8
type input "H"
type input "სალ"
type input "სა"
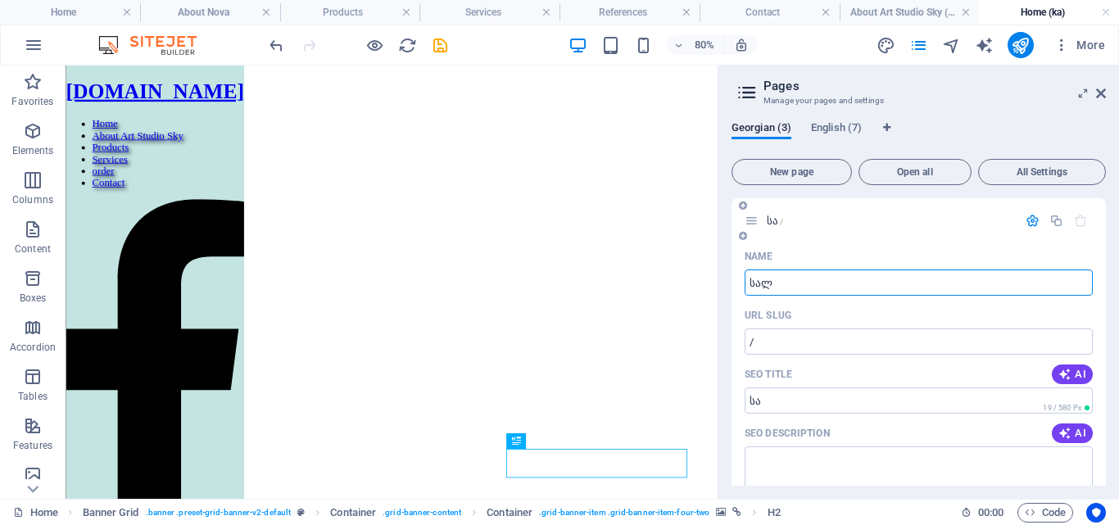
type input "სა"
type input "სალ"
type input "სა"
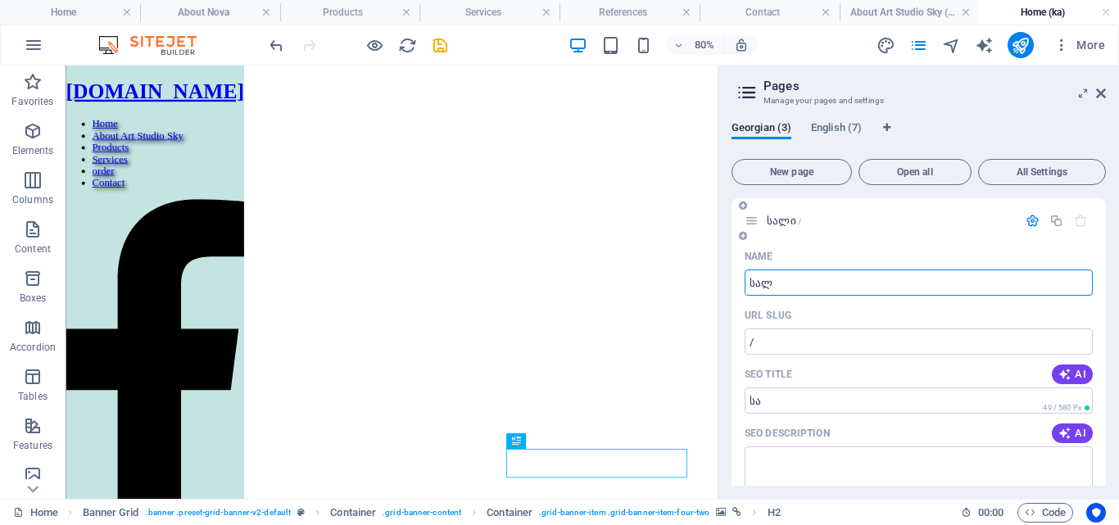
type input "სალი"
type input "სა"
type input "სახხ"
type input "სახხხხხ"
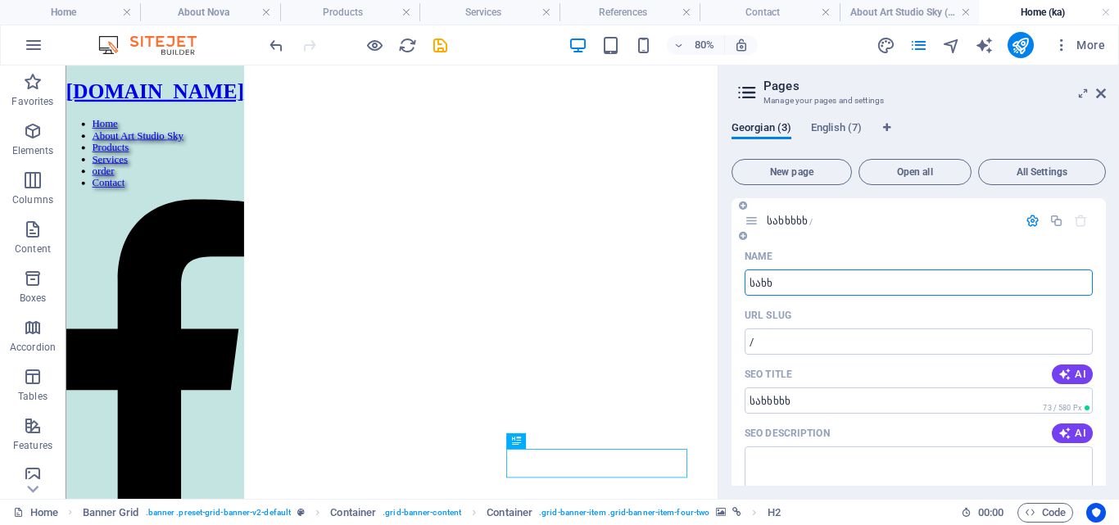
type input "სახ"
type input "სახხ"
type input "სახლი"
type input "სახ"
type input "სახლი"
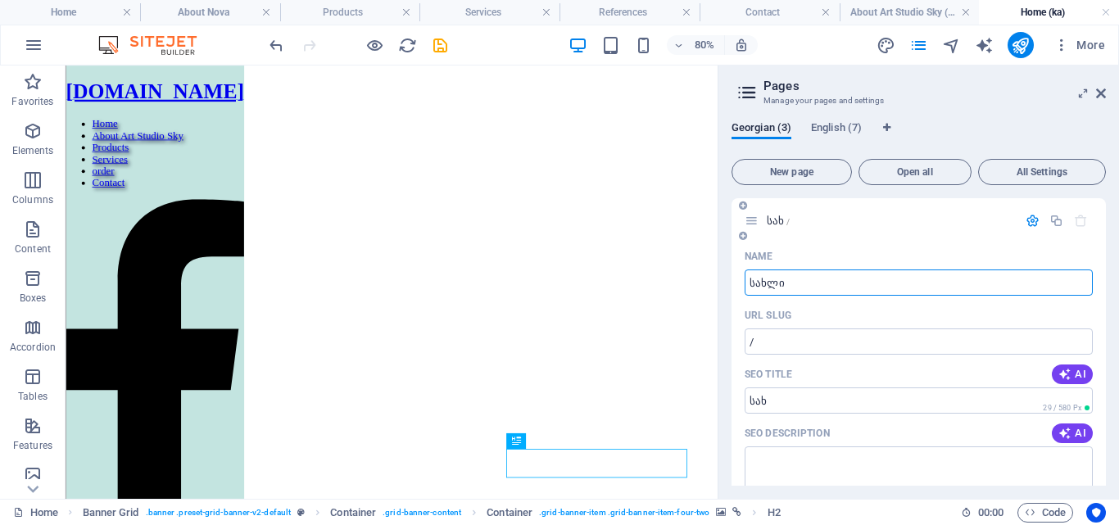
type input "სახლი"
click at [942, 338] on input "/" at bounding box center [918, 341] width 348 height 26
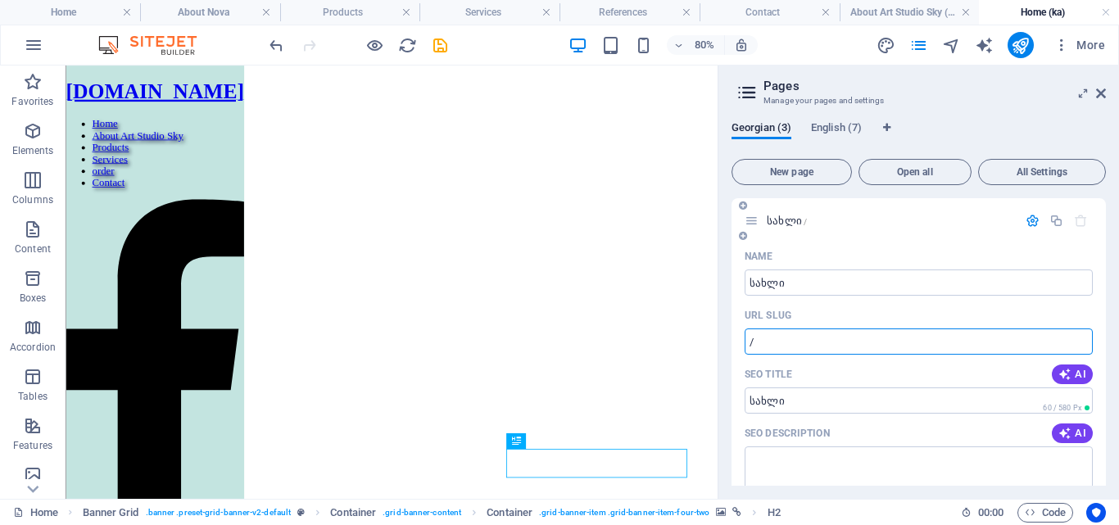
click at [786, 224] on span "სახლი /" at bounding box center [787, 221] width 40 height 12
click at [1029, 224] on icon "button" at bounding box center [1032, 221] width 14 height 14
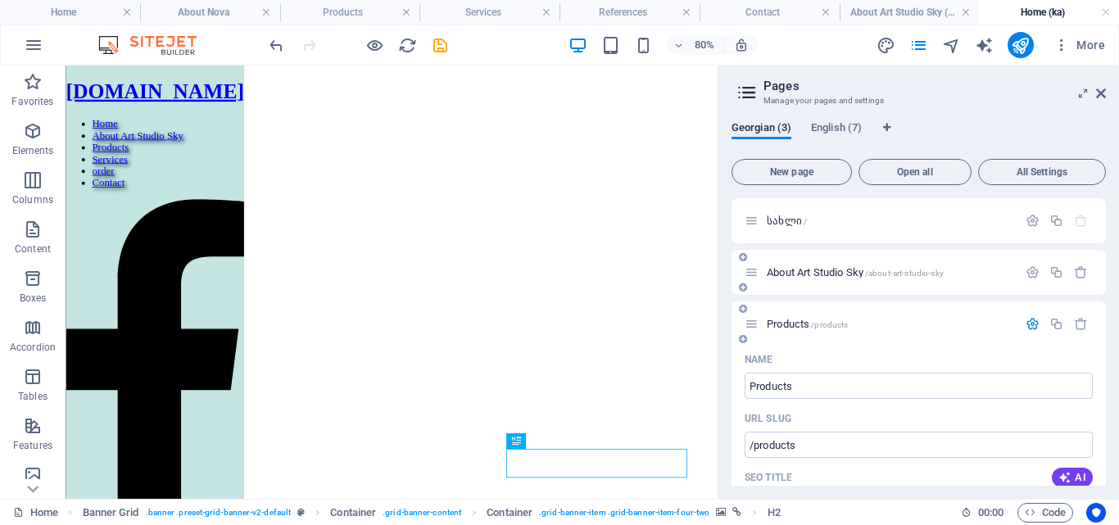
click at [899, 269] on span "/about-art-studio-sky" at bounding box center [904, 273] width 79 height 9
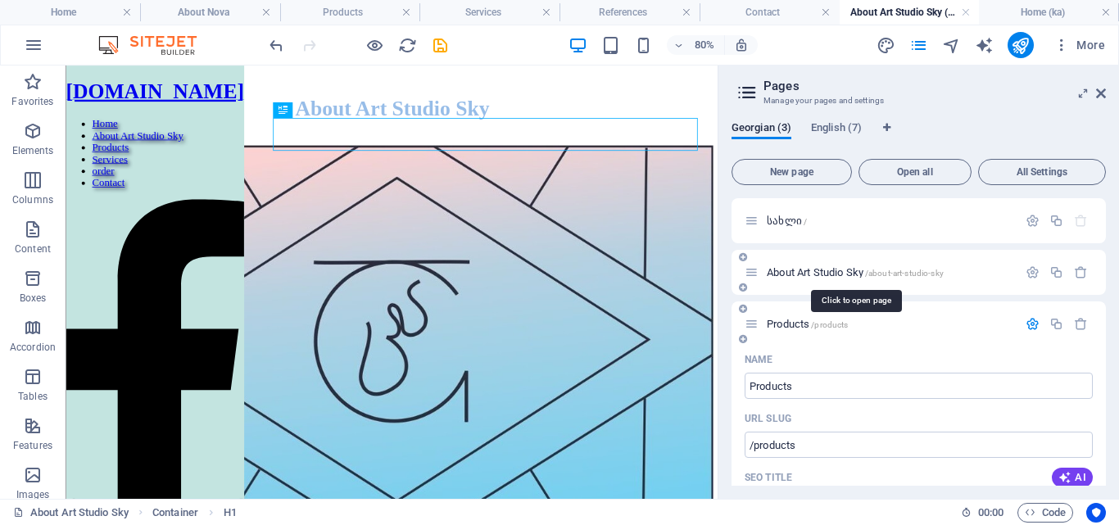
click at [896, 269] on span "/about-art-studio-sky" at bounding box center [904, 273] width 79 height 9
click at [953, 272] on p "About Art Studio Sky /about-art-studio-sky" at bounding box center [890, 272] width 246 height 11
click at [882, 273] on span "/about-art-studio-sky" at bounding box center [904, 273] width 79 height 9
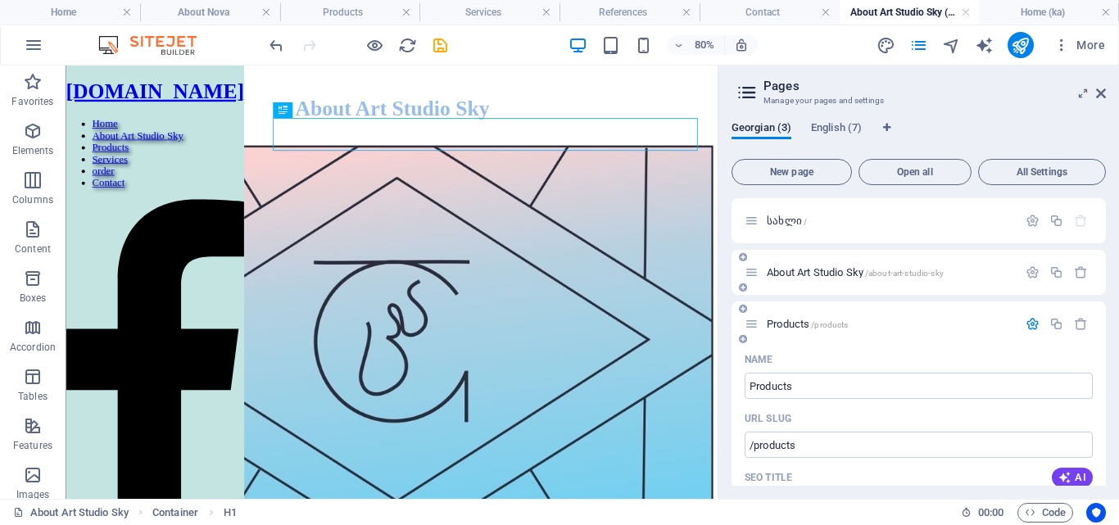
click at [882, 273] on span "/about-art-studio-sky" at bounding box center [904, 273] width 79 height 9
click at [881, 270] on span "/about-art-studio-sky" at bounding box center [904, 273] width 79 height 9
click at [749, 269] on icon at bounding box center [751, 272] width 14 height 14
click at [758, 274] on icon at bounding box center [751, 272] width 14 height 14
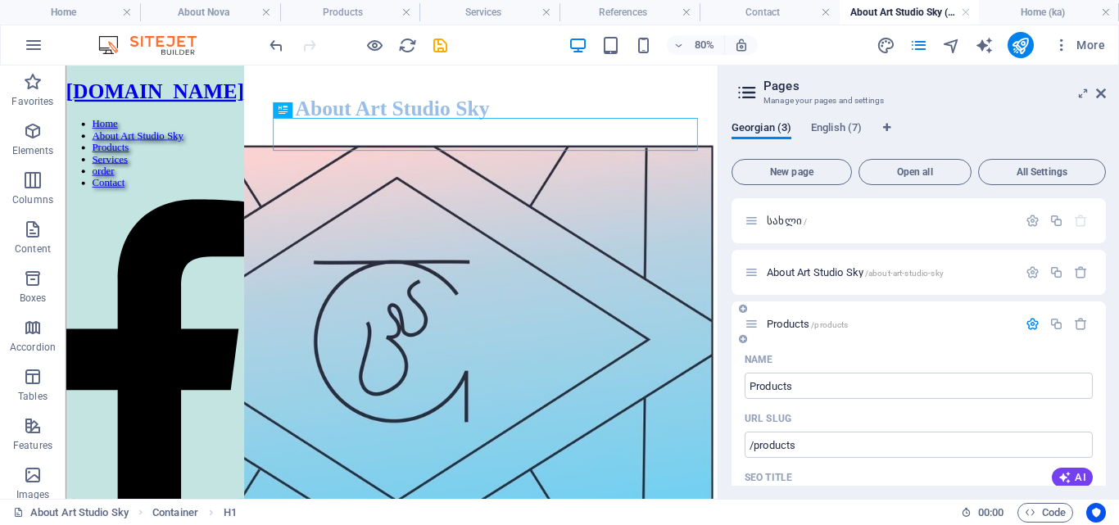
click at [889, 348] on div "Name" at bounding box center [918, 359] width 348 height 26
click at [926, 280] on div "About Art Studio Sky /about-art-studio-sky" at bounding box center [880, 272] width 273 height 19
click at [934, 278] on div "About Art Studio Sky /about-art-studio-sky" at bounding box center [880, 272] width 273 height 19
click at [1025, 274] on icon "button" at bounding box center [1032, 272] width 14 height 14
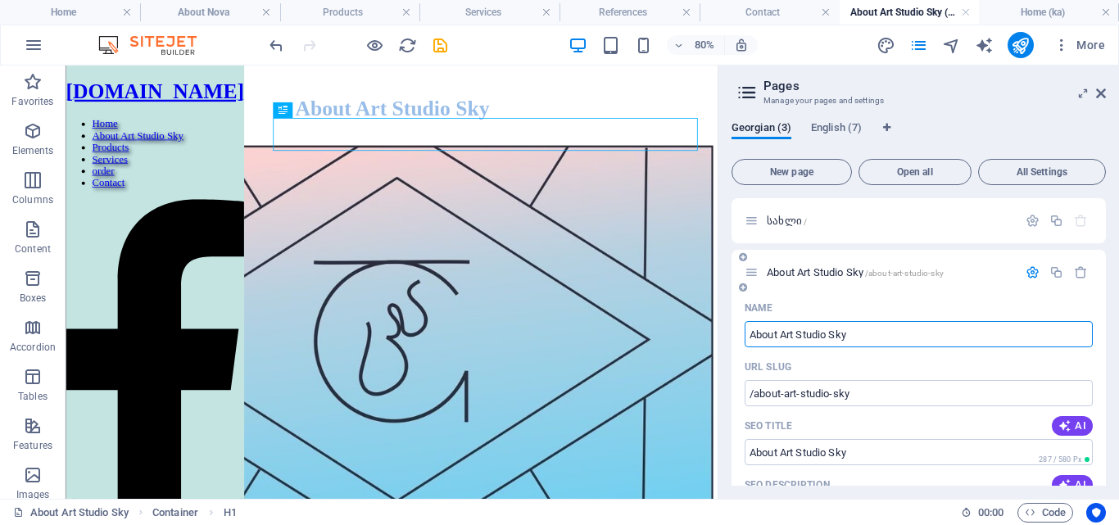
drag, startPoint x: 885, startPoint y: 333, endPoint x: 734, endPoint y: 342, distance: 151.0
type input "/"
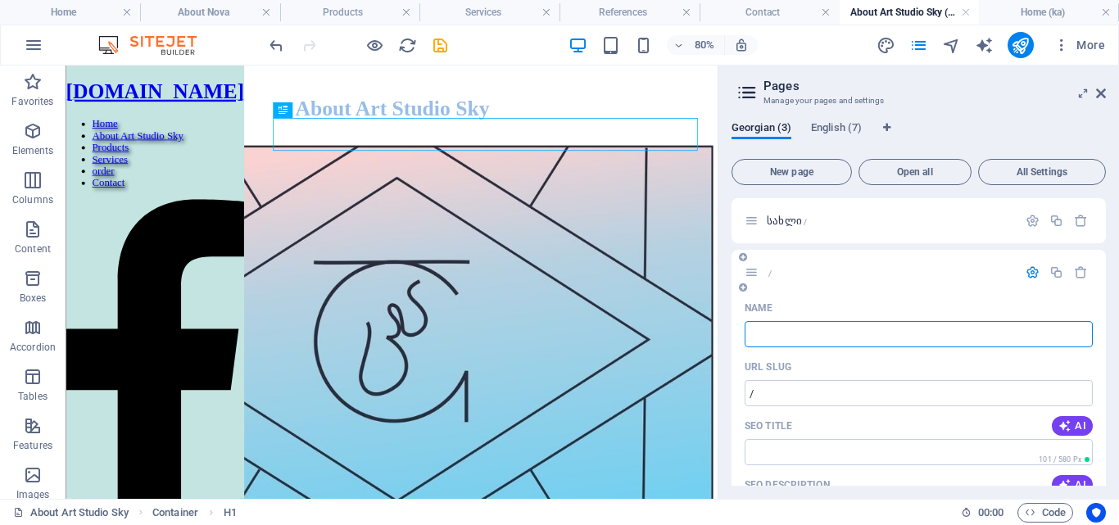
type input "ე"
type input "ხ"
type input "ხხ"
type input "ხელო"
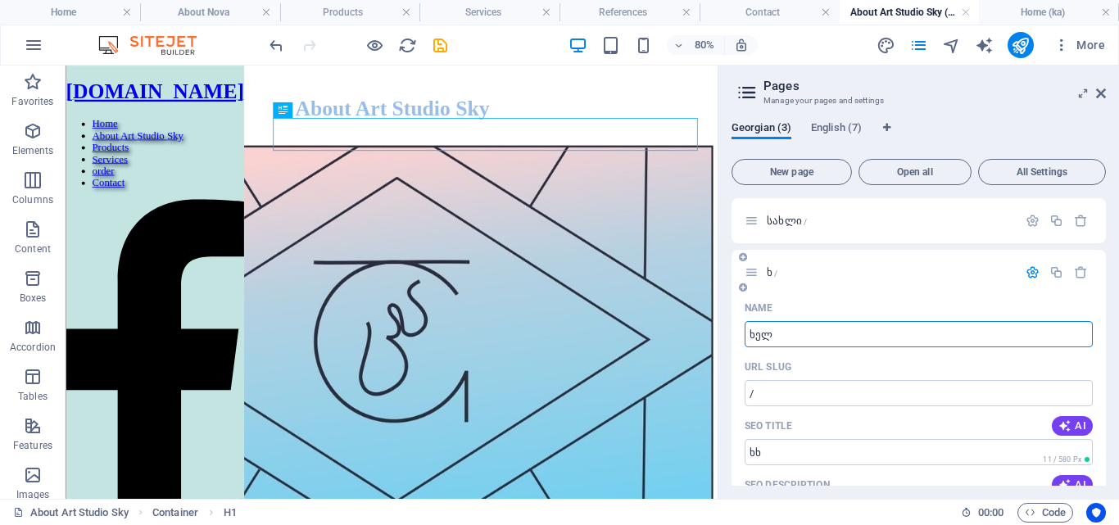
type input "ხ"
type input "ხელონების სტუდ"
type input "ხელონების ს"
type input "ხელონების სტუდია"
type input "ხელონების სტუდი"
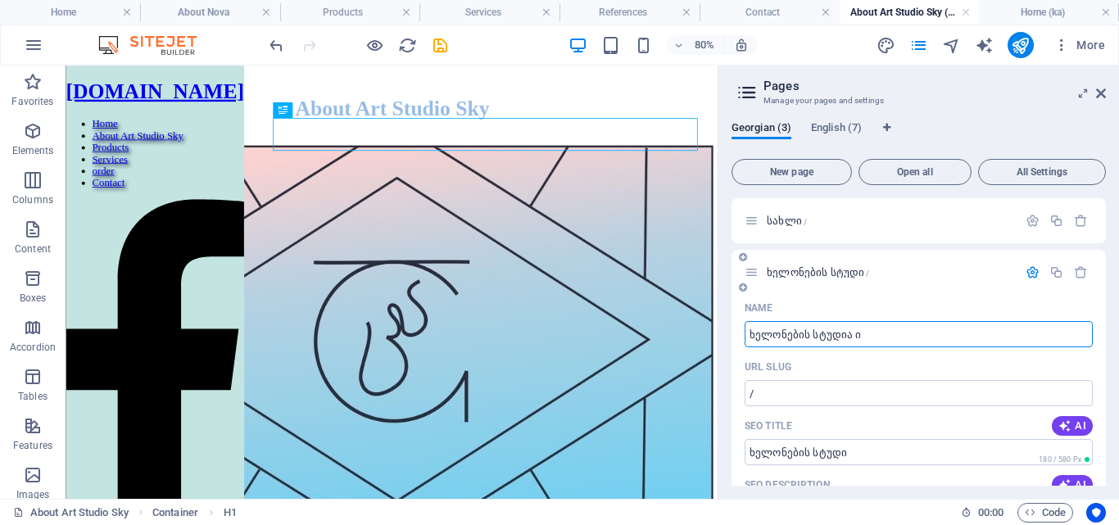
type input "ხელონების სტუდია ი"
type input "ხელონების სტუდია"
type input "ხელონების სტუდია ც"
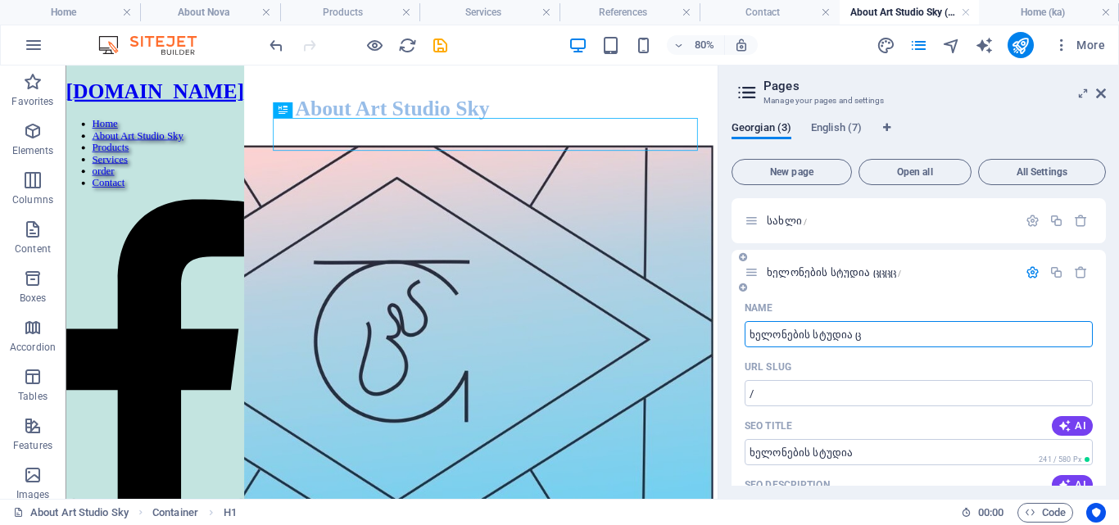
type input "ხელონების სტუდია ცცცც"
type input "ხელონების სტუდია ცა"
type input "ხელონების სტუდია ც"
type input "ხელონების სტუდია ცა"
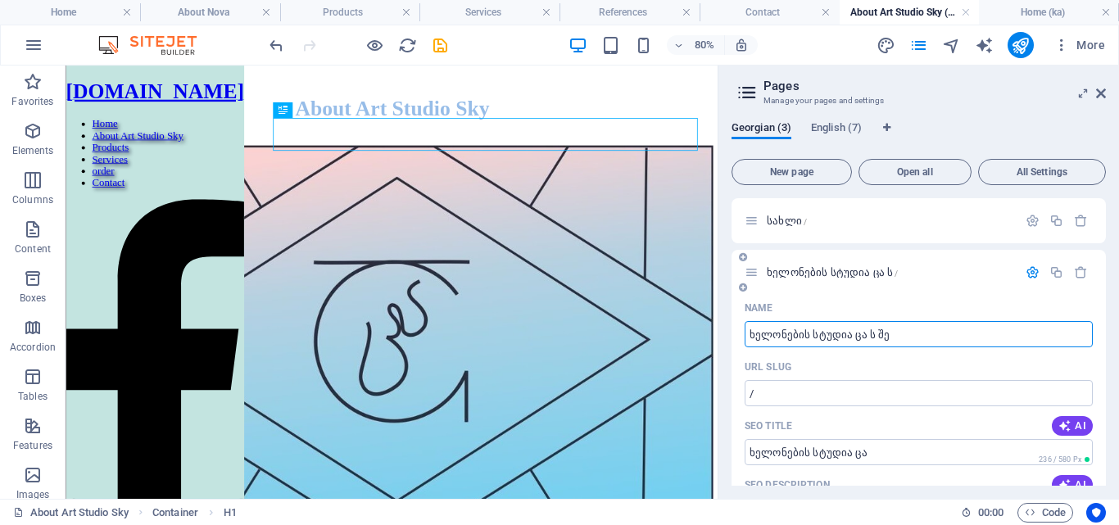
type input "ხელონების სტუდია ცა ს შეს"
type input "ხელონების სტუდია ცა ს"
type input "ხელონების სტუდია ცა ს შესაე"
type input "ხელონების სტუდია ცა ს შესა"
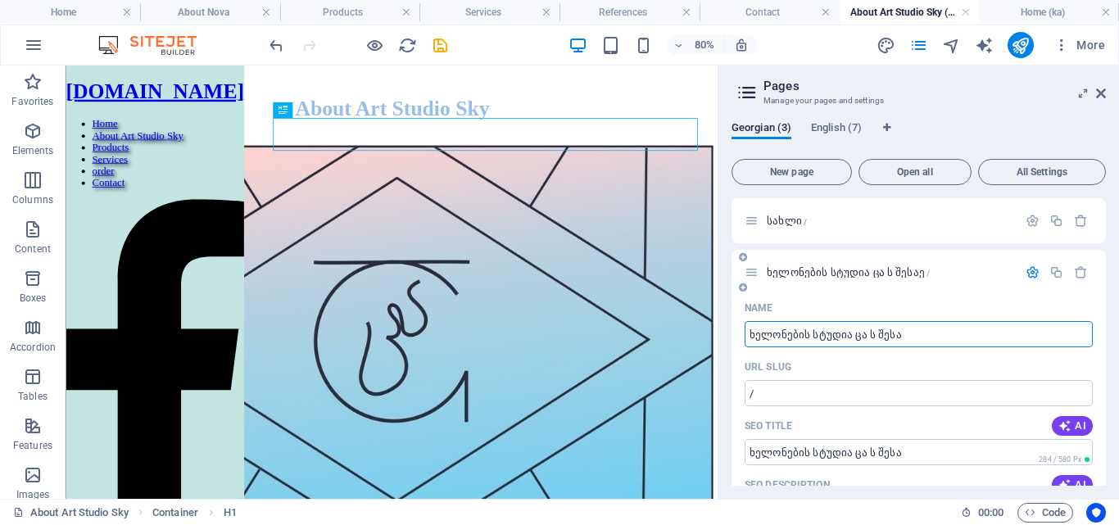
type input "ხელონების სტუდია ცა ს შესაე"
type input "ხელონების სტუდია ცა ს შესა"
type input "ხელონ"
type input "ხელონების სტუდია ცა ს შეს"
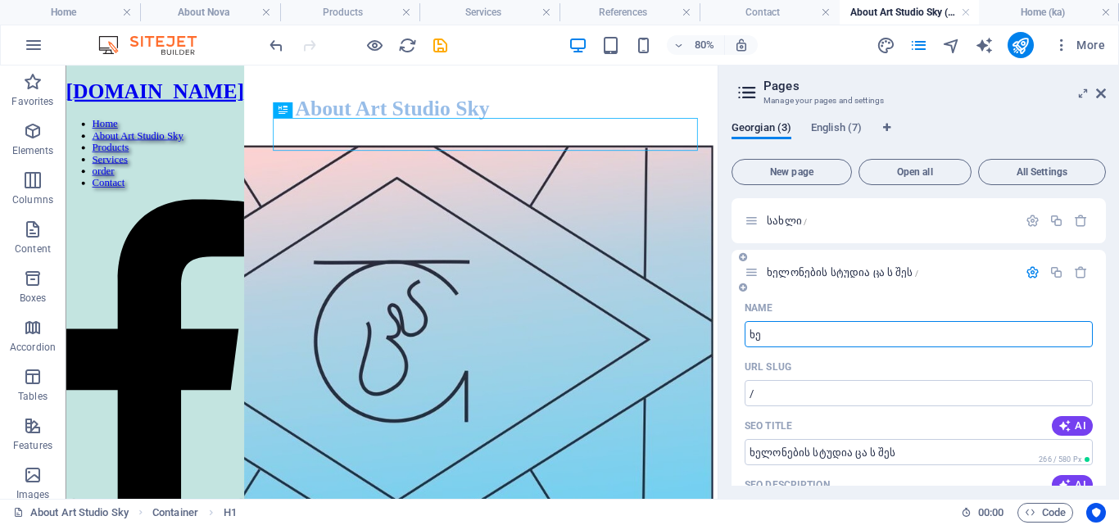
type input "ხ"
type input "ჩჩ"
type input "ჩჩჩჩჩ"
type input "ჩ"
type input "ჩჩ"
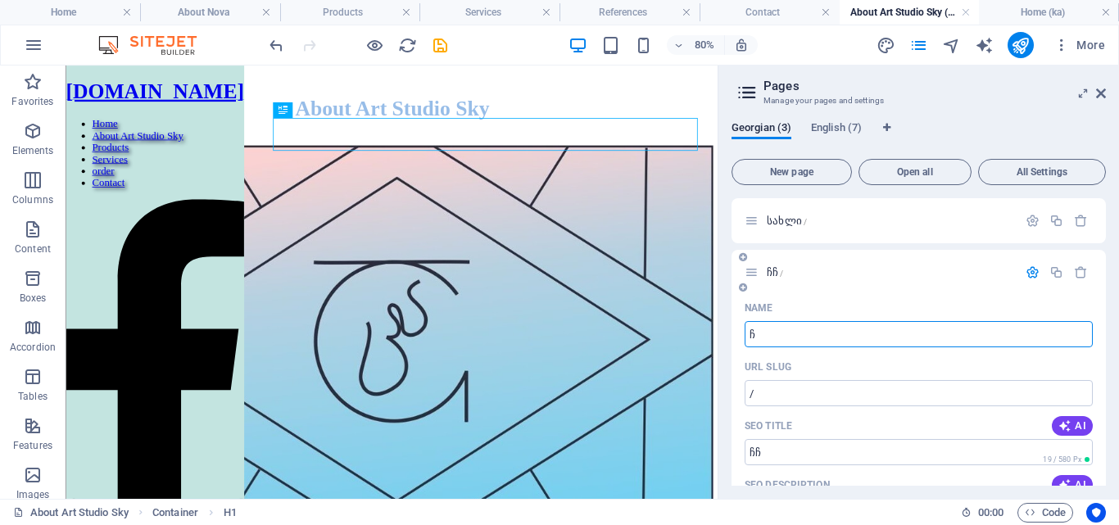
type input "ჩე"
type input "ჩ"
type input "ჩენს შ"
type input "[PERSON_NAME]"
type input "ჩენს შესა"
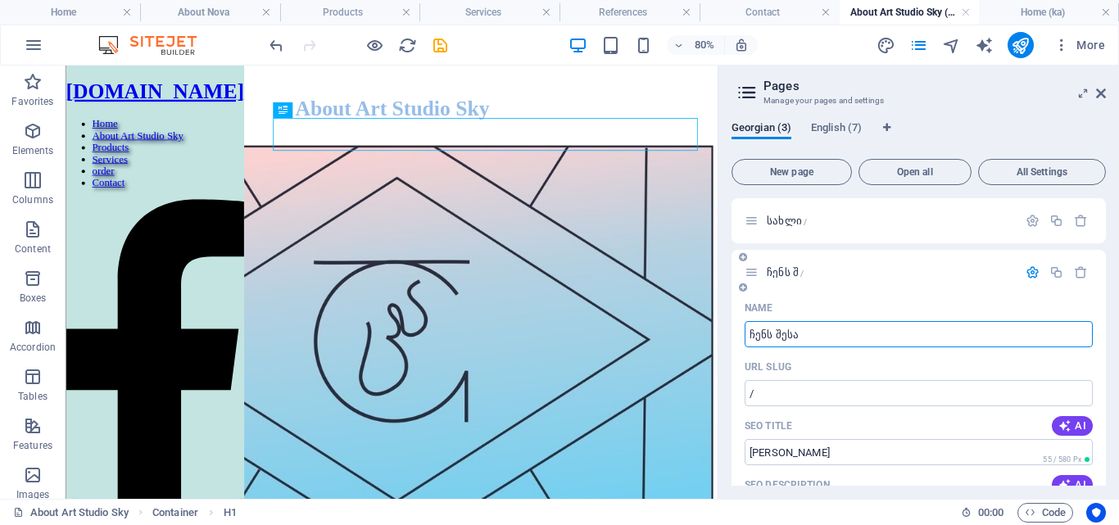
type input "ჩენს შ"
type input "ჩენს შესაებ"
type input "ჩენს შესა"
type input "[PERSON_NAME] შესაე"
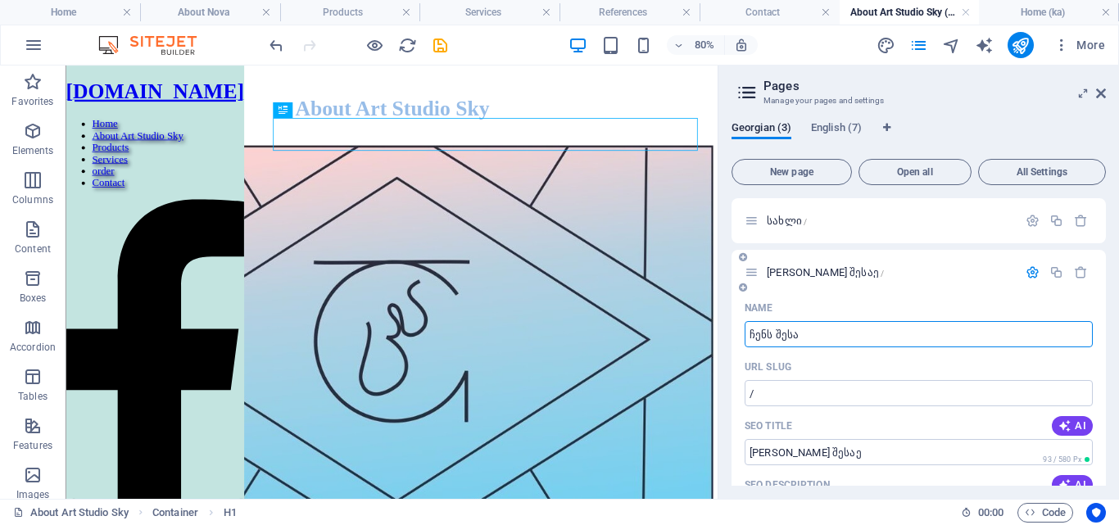
type input "ჩენს შესა"
type input "[PERSON_NAME] შესახ"
type input "[PERSON_NAME] შესახხ"
type input "ჩენს შესახე"
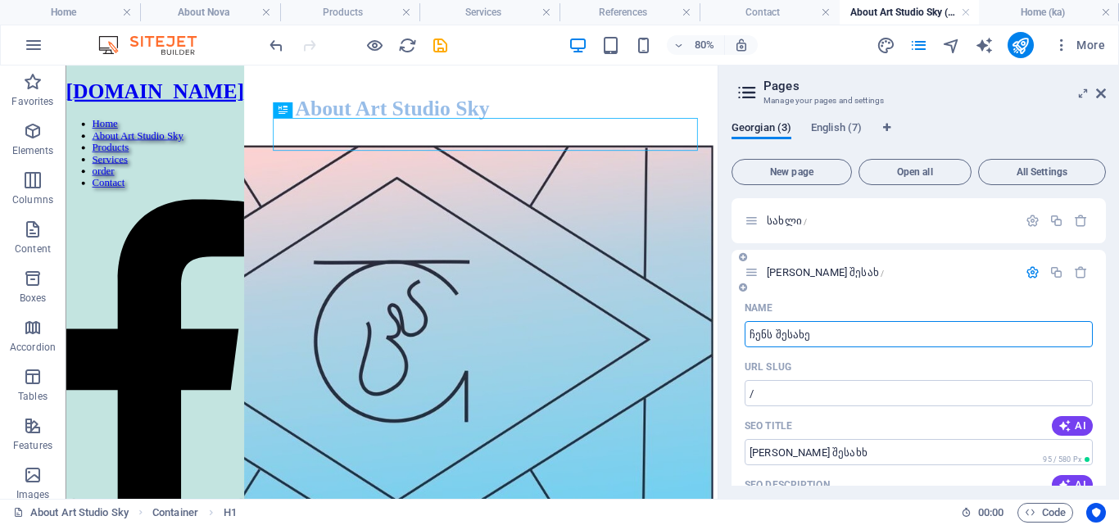
type input "[PERSON_NAME] შესახ"
type input "ჩენს შესახებ"
click at [885, 271] on p "[PERSON_NAME] შესახებ /" at bounding box center [890, 272] width 246 height 11
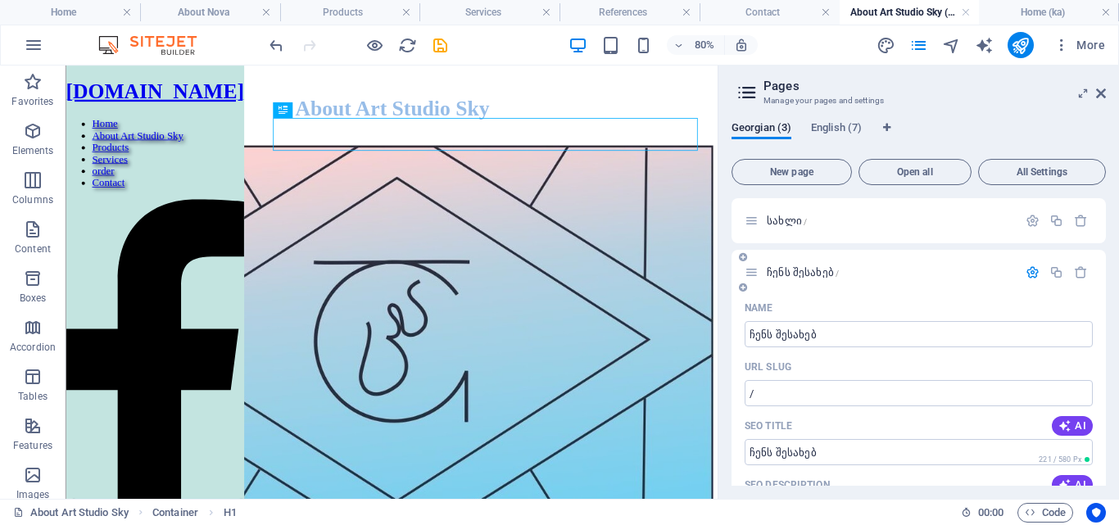
click at [1027, 267] on icon "button" at bounding box center [1032, 272] width 14 height 14
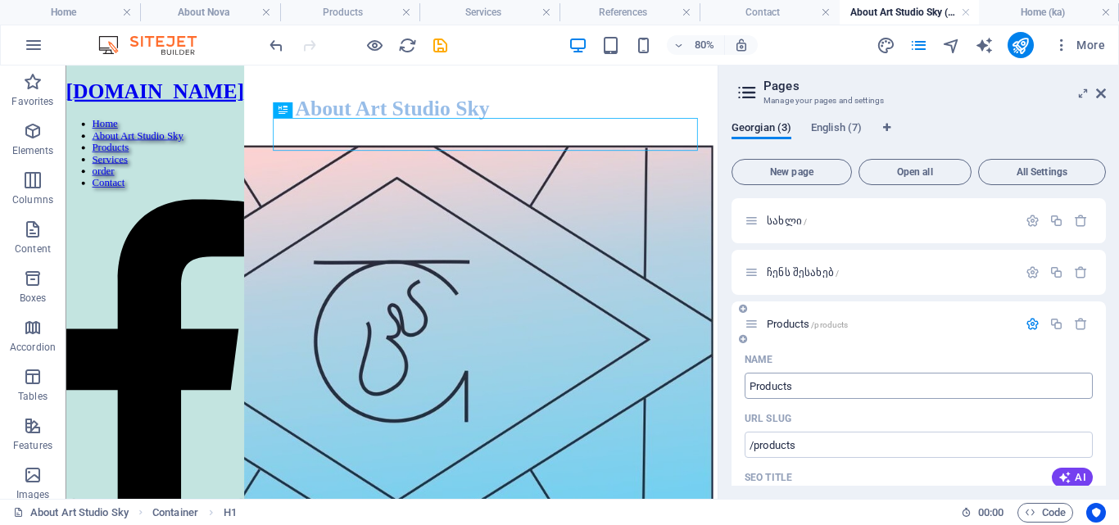
click at [835, 386] on input "Products" at bounding box center [918, 386] width 348 height 26
type input "პროდუ"
type input "/"
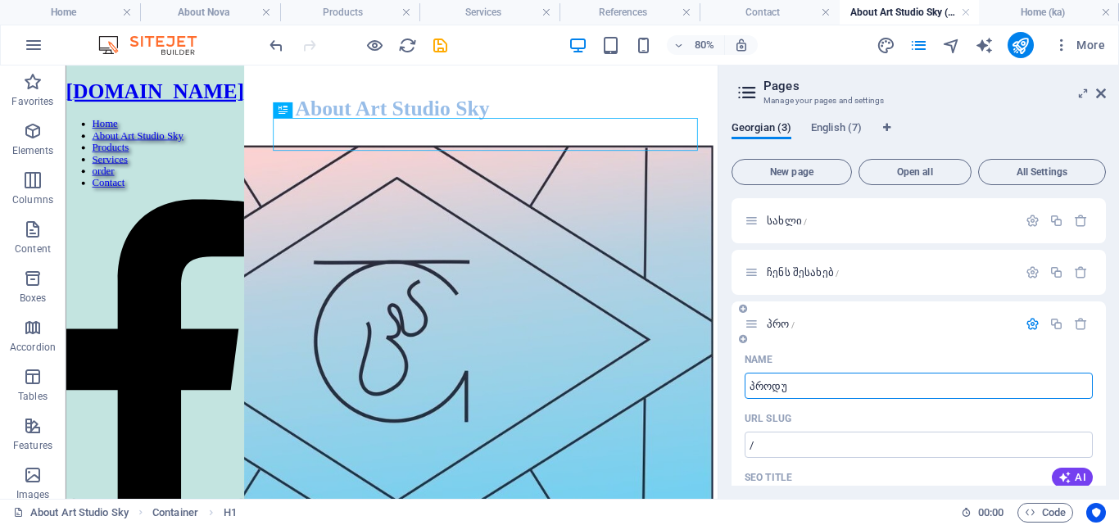
type input "პრო"
type input "პროდუქია"
type input "პროდუქ"
type input "პროდუქი"
type input "პროდუქია"
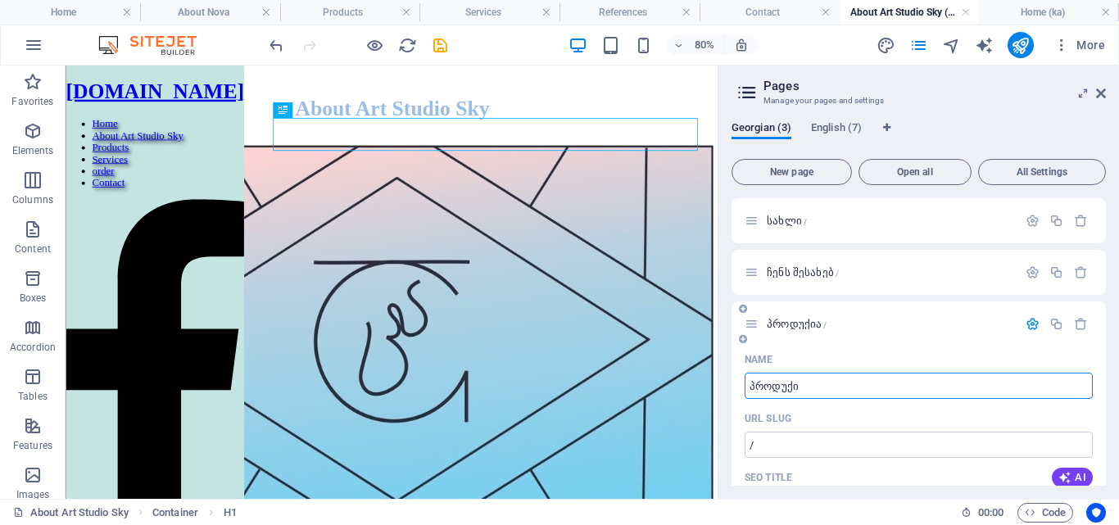
type input "პროდუქ"
type input "პროდუქი"
type input "პროდუქ"
type input "პროდუქც"
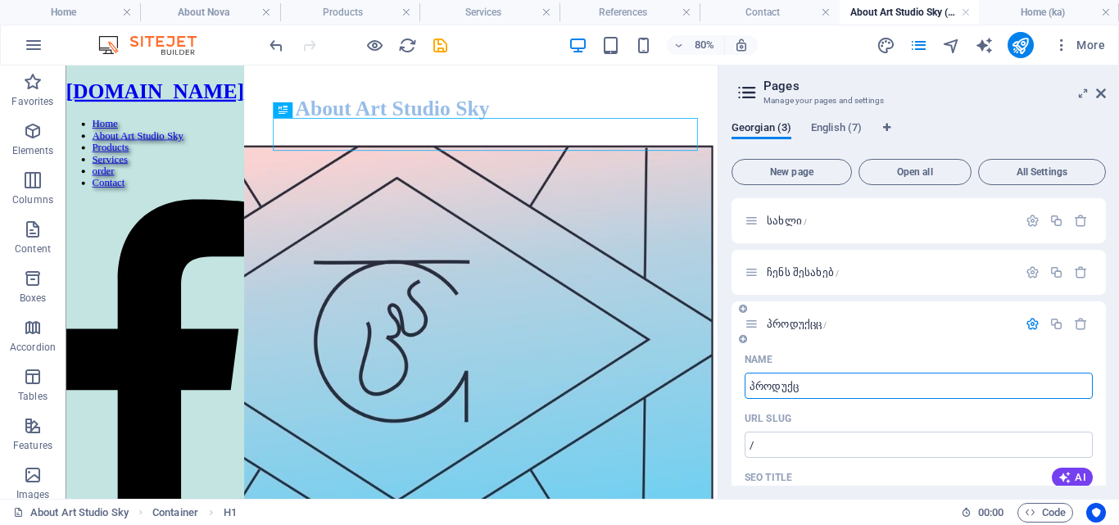
type input "პროდუქცც"
type input "პროდუქცია"
type input "პროდუქც"
type input "პროდუქცია"
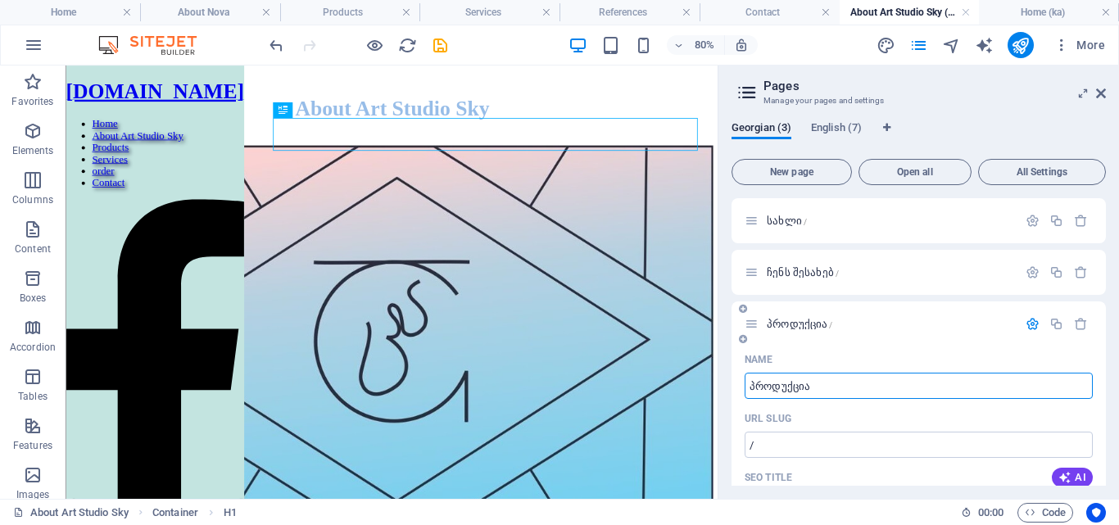
type input "პროდუქცია"
click at [1026, 324] on icon "button" at bounding box center [1032, 324] width 14 height 14
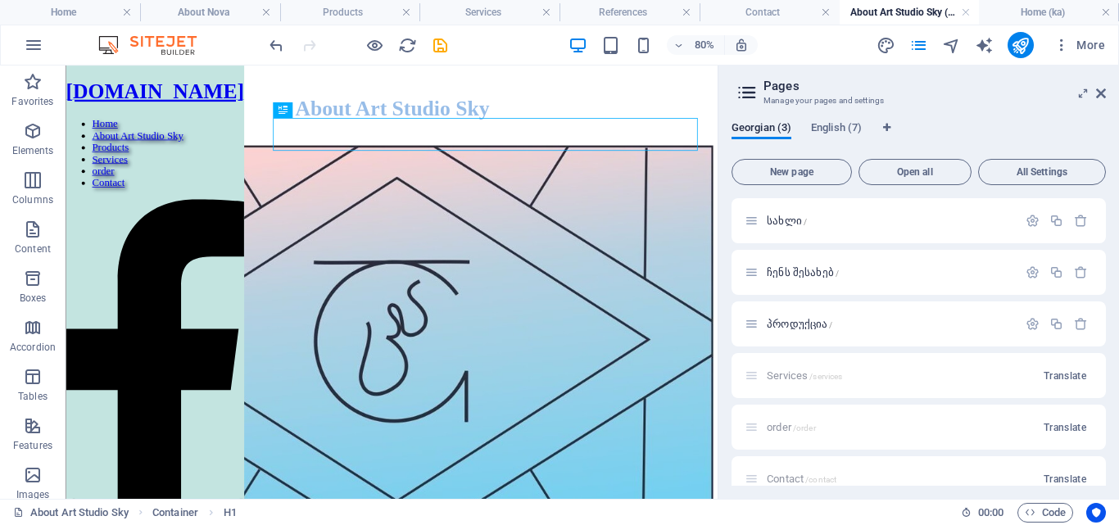
scroll to position [74, 0]
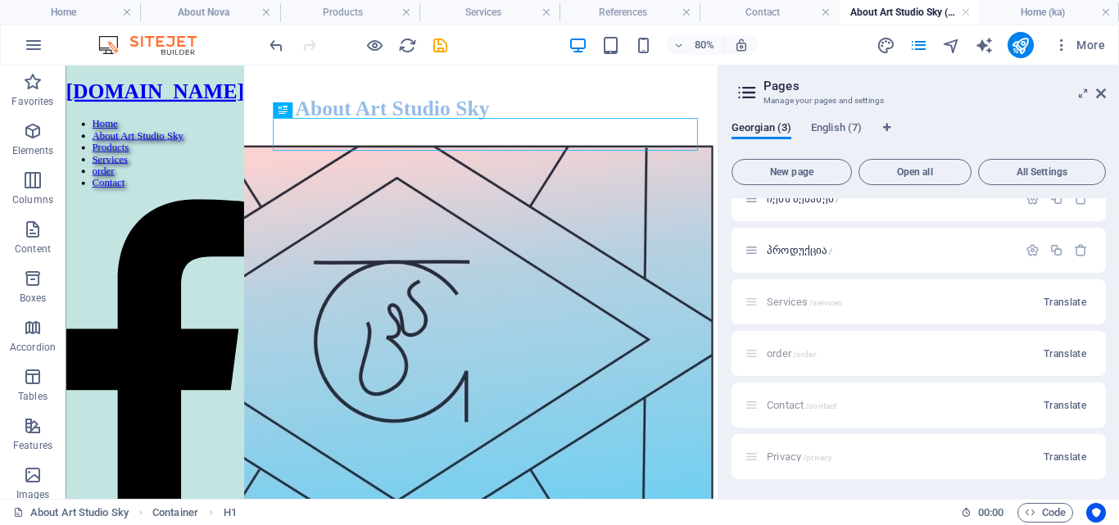
click at [784, 303] on div "Services /services Translate" at bounding box center [918, 301] width 374 height 45
click at [1062, 300] on span "Translate" at bounding box center [1064, 302] width 43 height 13
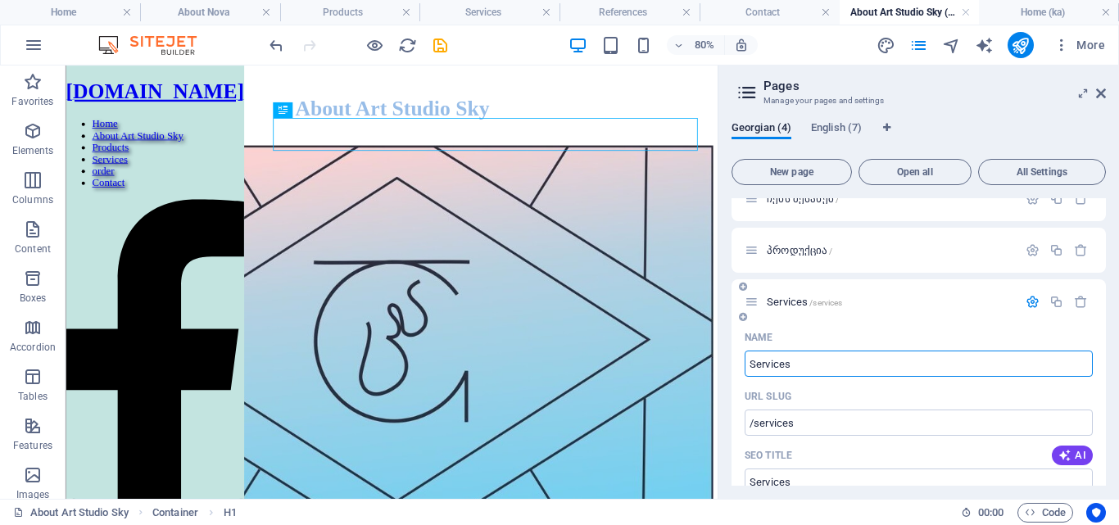
drag, startPoint x: 812, startPoint y: 369, endPoint x: 736, endPoint y: 378, distance: 75.9
type input "/"
type input "მომსახ"
type input "მომ"
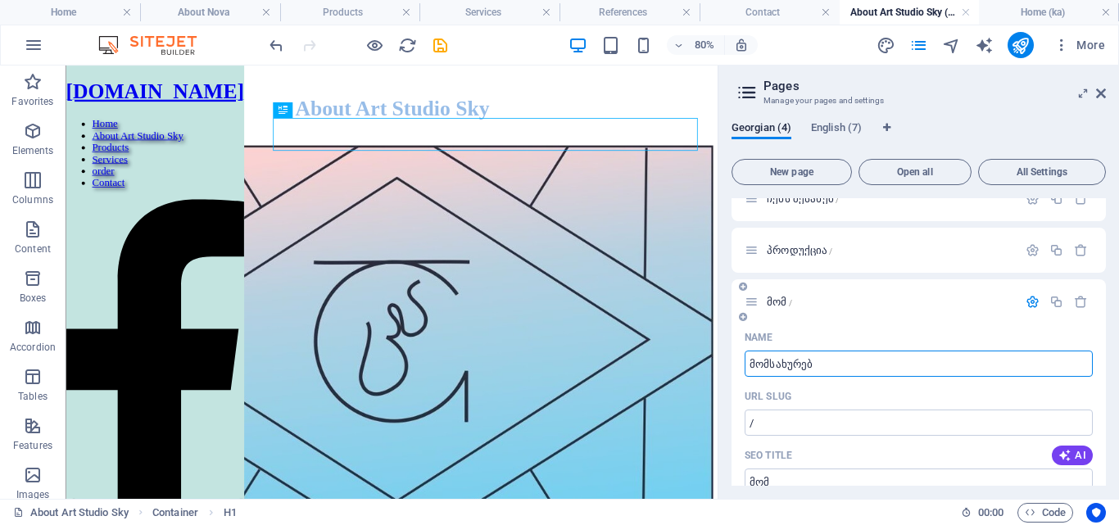
type input "მომსახურება"
type input "მომსახურე"
type input "მომსახურება"
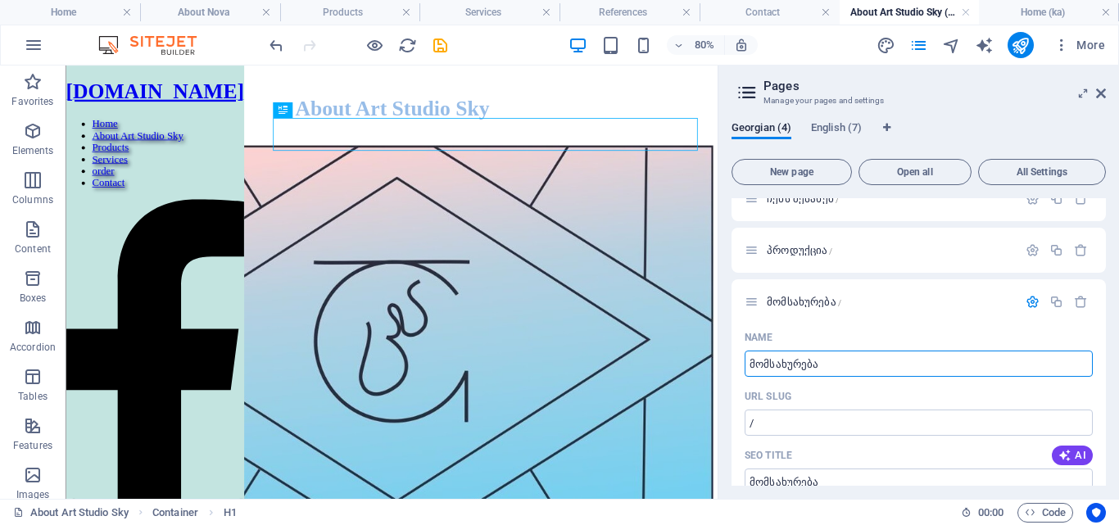
click at [1028, 298] on icon "button" at bounding box center [1032, 302] width 14 height 14
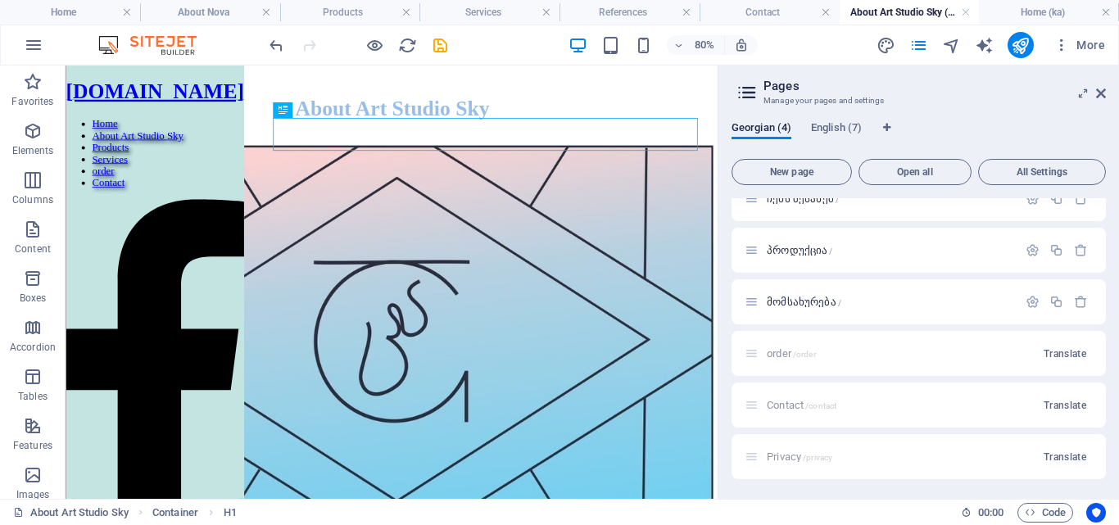
click at [1081, 354] on span "Translate" at bounding box center [1064, 353] width 43 height 13
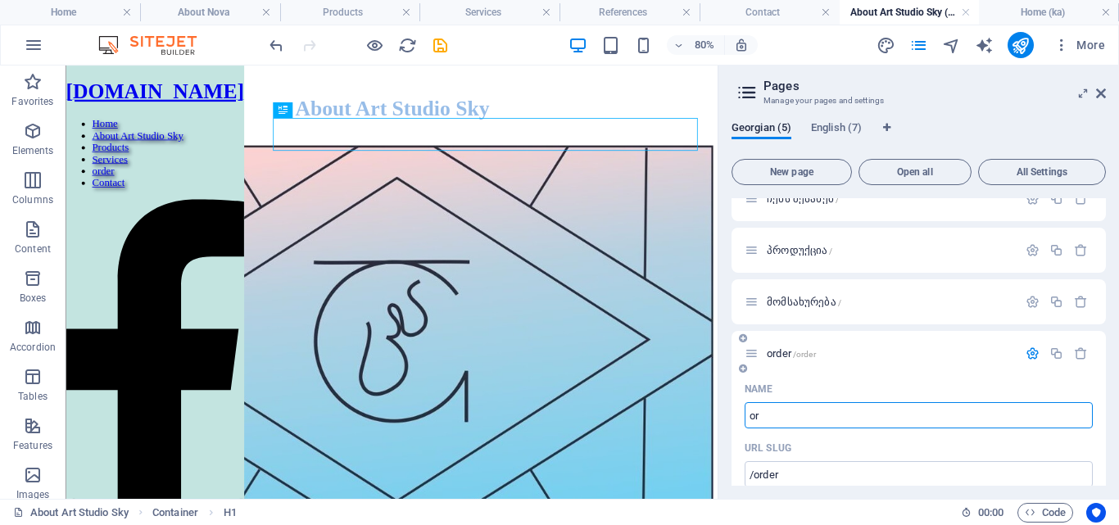
type input "o"
type input "ს"
type input "/"
type input "ს"
type input "სე"
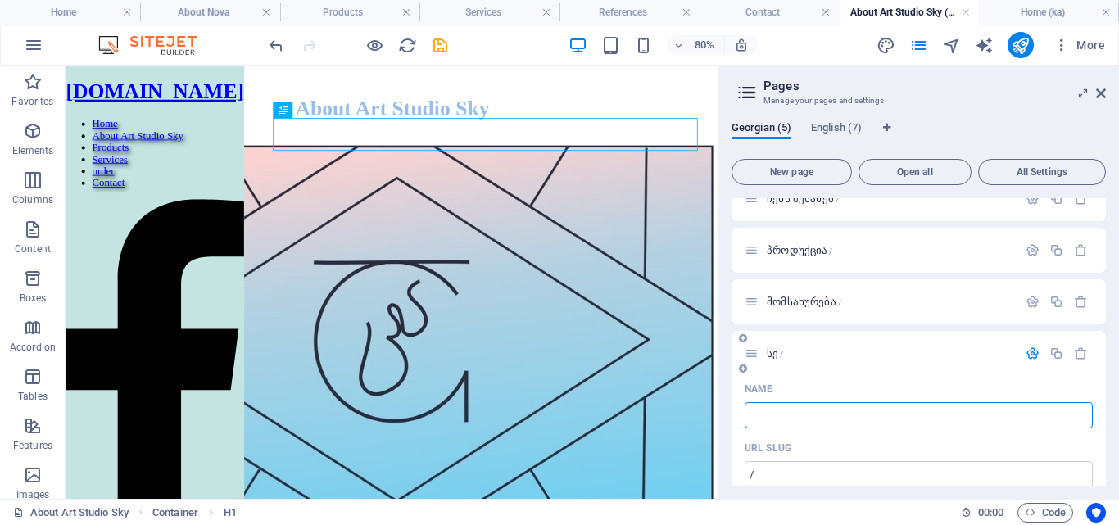
type input "ს"
type input "შ"
type input "შეკ"
type input "შ"
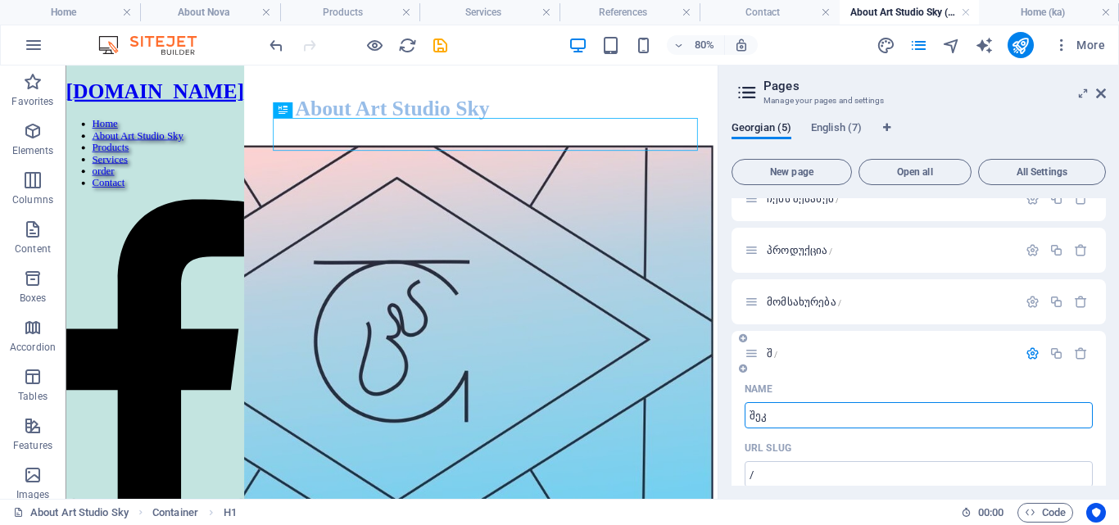
type input "შეკე"
type input "შეკ"
type input "შეკე"
type input "შეკვ"
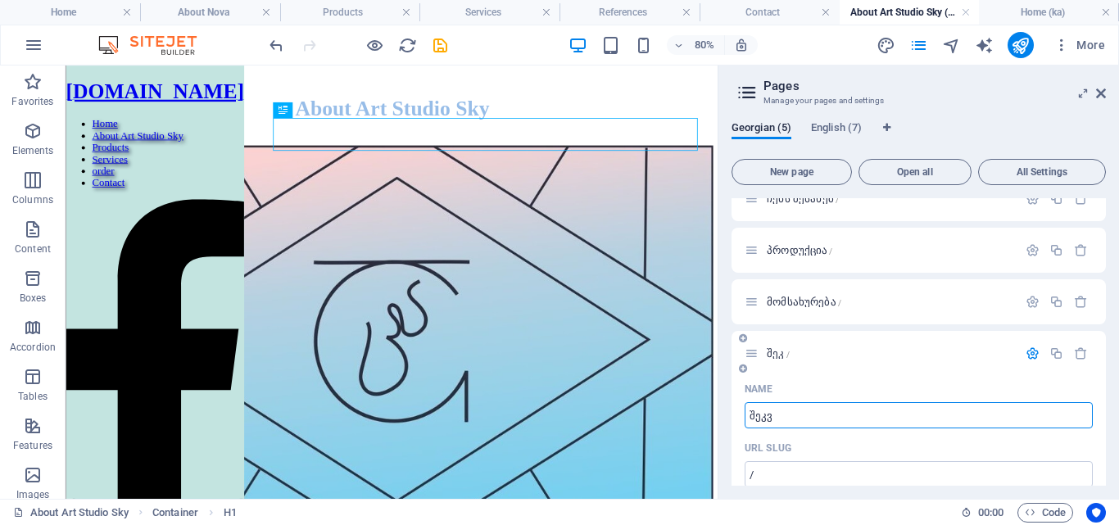
type input "შეკ"
type input "შეკვე"
type input "შეკვ"
type input "შეკვეთა"
type input "შეკვეთ"
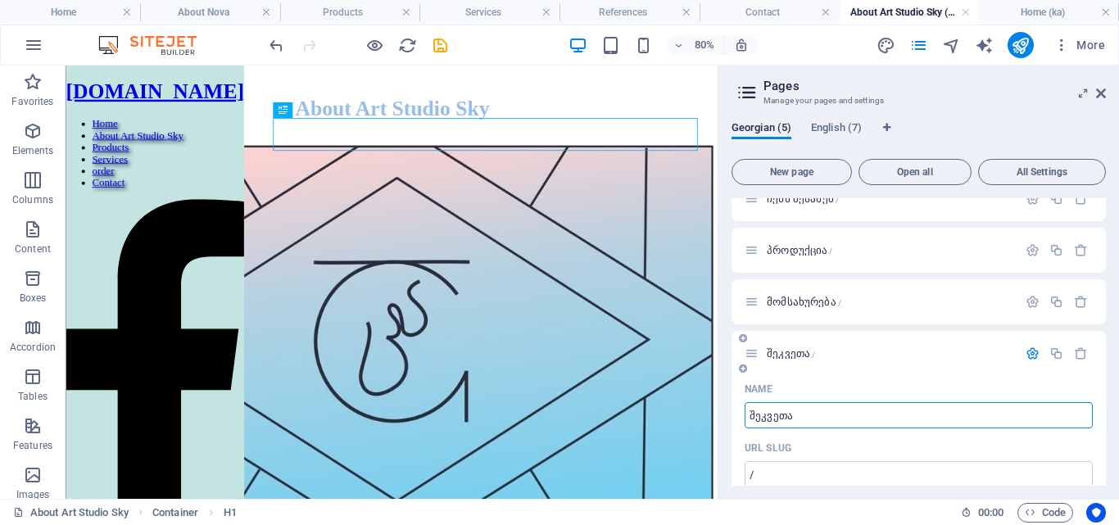
type input "შეკვეთა"
click at [1027, 355] on icon "button" at bounding box center [1032, 353] width 14 height 14
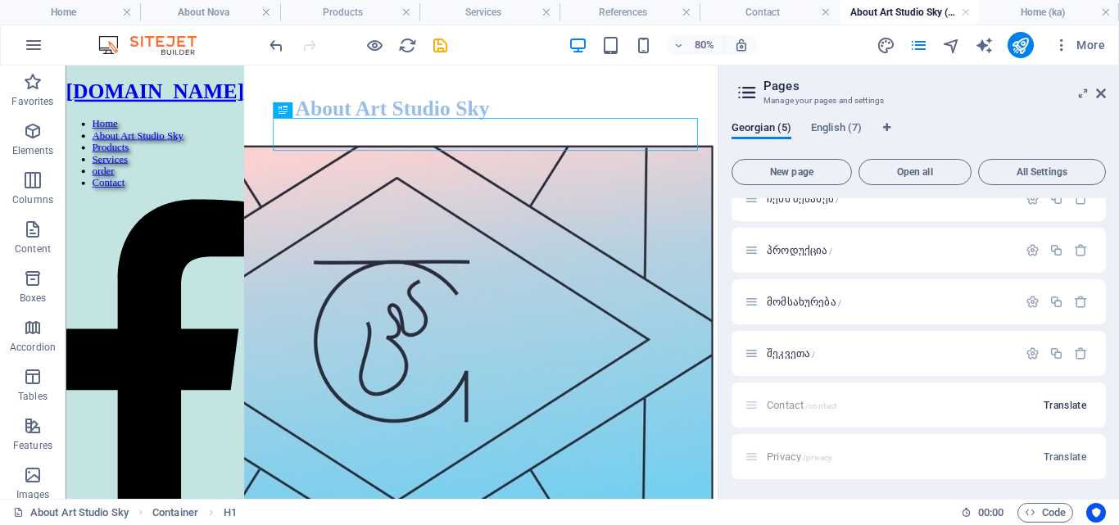
click at [1066, 410] on span "Translate" at bounding box center [1064, 405] width 43 height 13
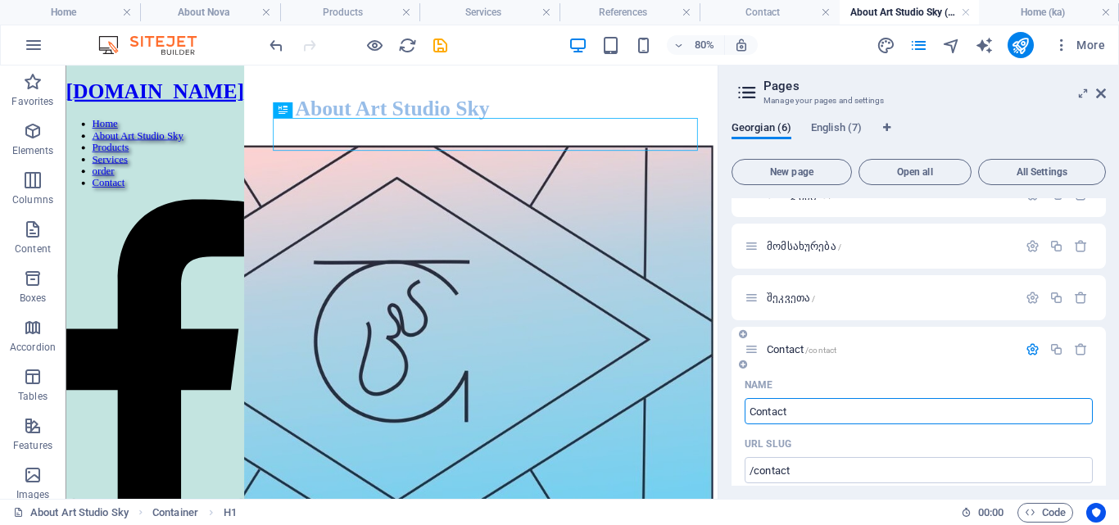
scroll to position [238, 0]
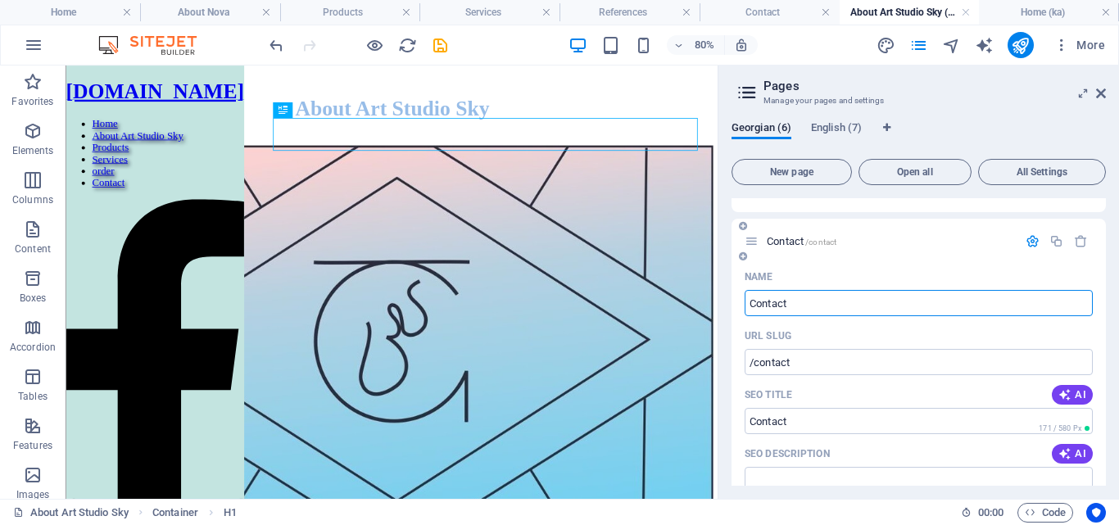
drag, startPoint x: 810, startPoint y: 301, endPoint x: 740, endPoint y: 310, distance: 70.9
type input "კონტაქტი"
type input "/"
type input "კონტაქ"
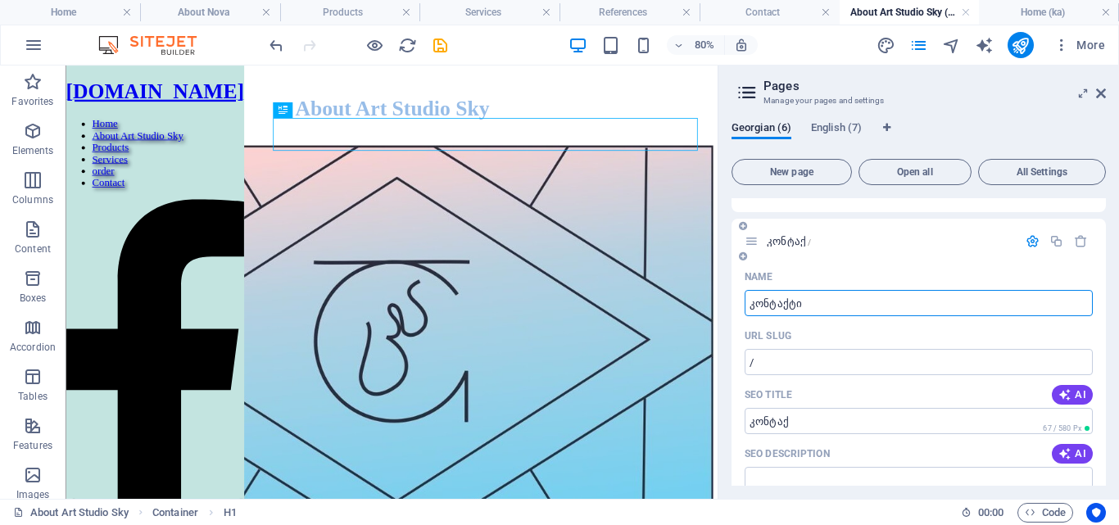
type input "კონტაქტი"
click at [1025, 240] on icon "button" at bounding box center [1032, 241] width 14 height 14
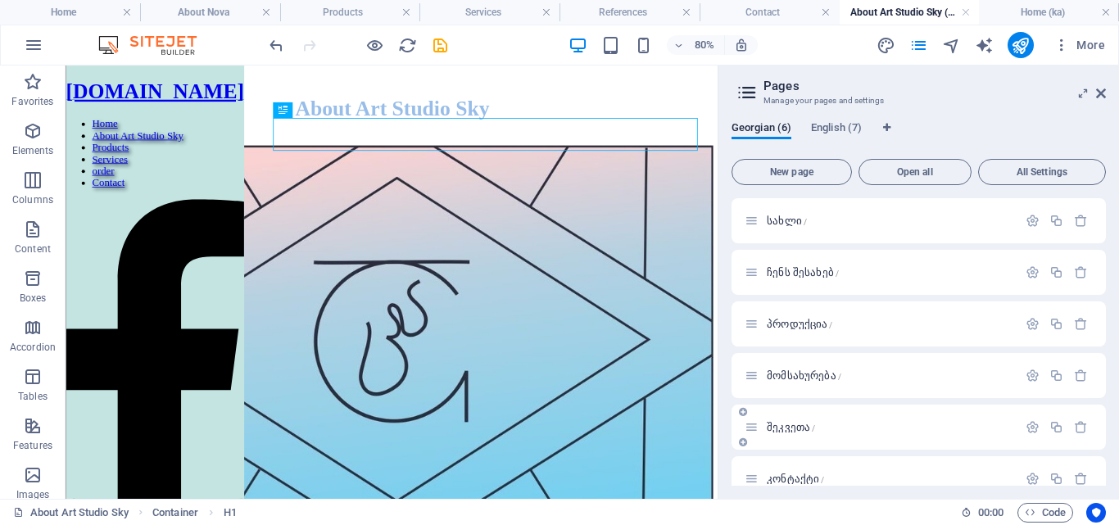
scroll to position [74, 0]
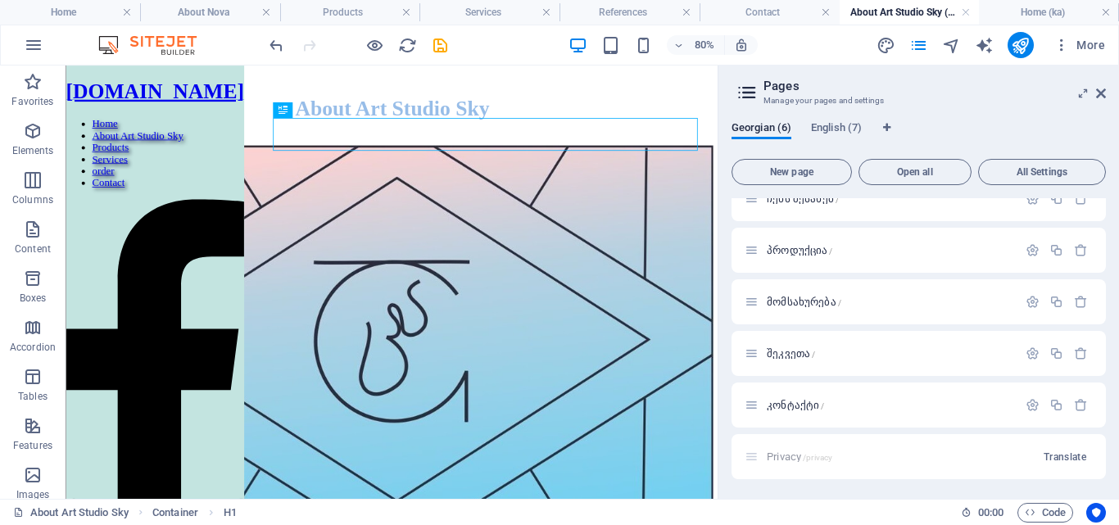
click at [936, 452] on div "Privacy /privacy Translate" at bounding box center [918, 456] width 374 height 45
click at [756, 458] on div "Privacy /privacy Translate" at bounding box center [918, 456] width 374 height 45
click at [1054, 459] on span "Translate" at bounding box center [1064, 456] width 43 height 13
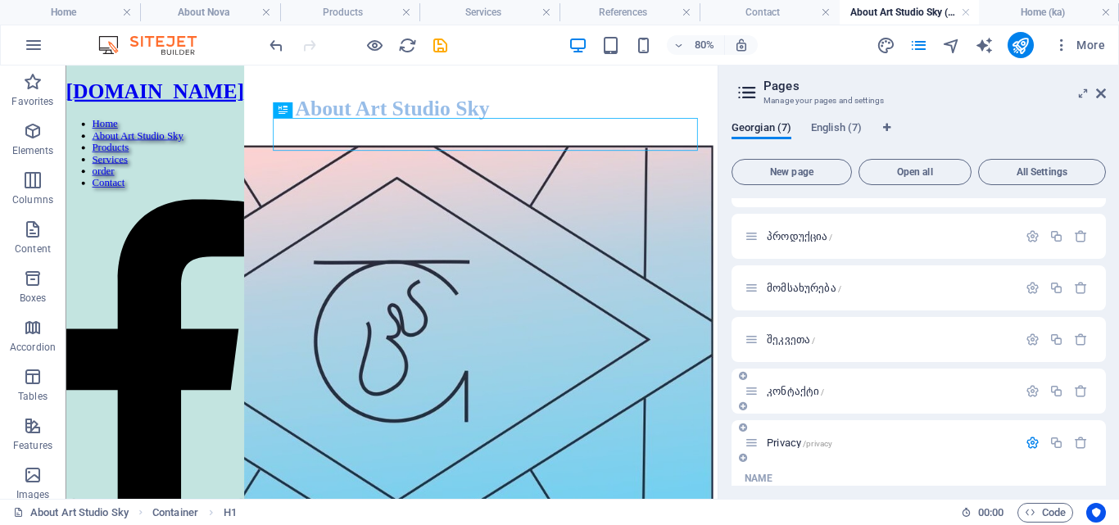
scroll to position [87, 0]
click at [1029, 444] on icon "button" at bounding box center [1032, 444] width 14 height 14
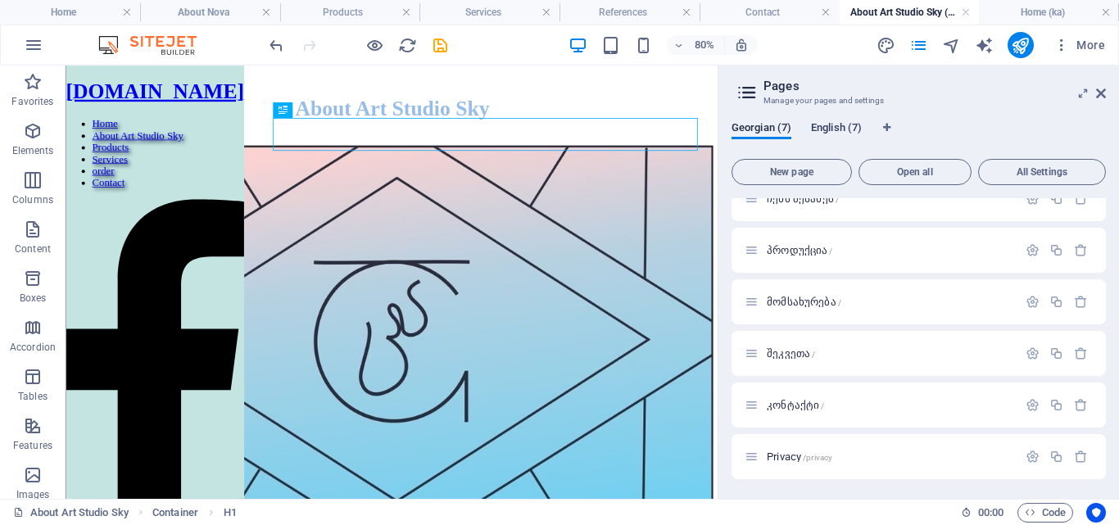
click at [839, 133] on span "English (7)" at bounding box center [836, 129] width 51 height 23
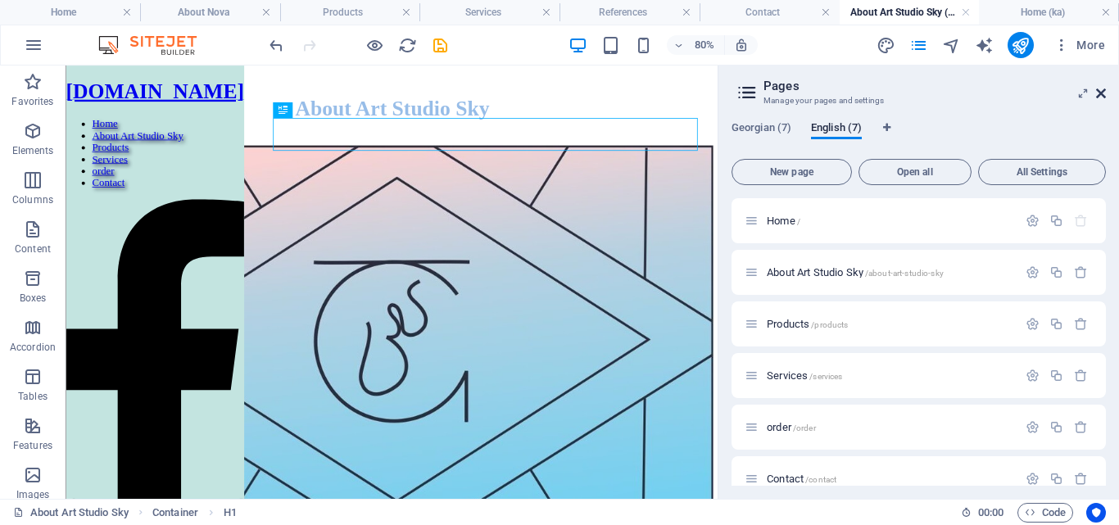
click at [1100, 93] on icon at bounding box center [1101, 93] width 10 height 13
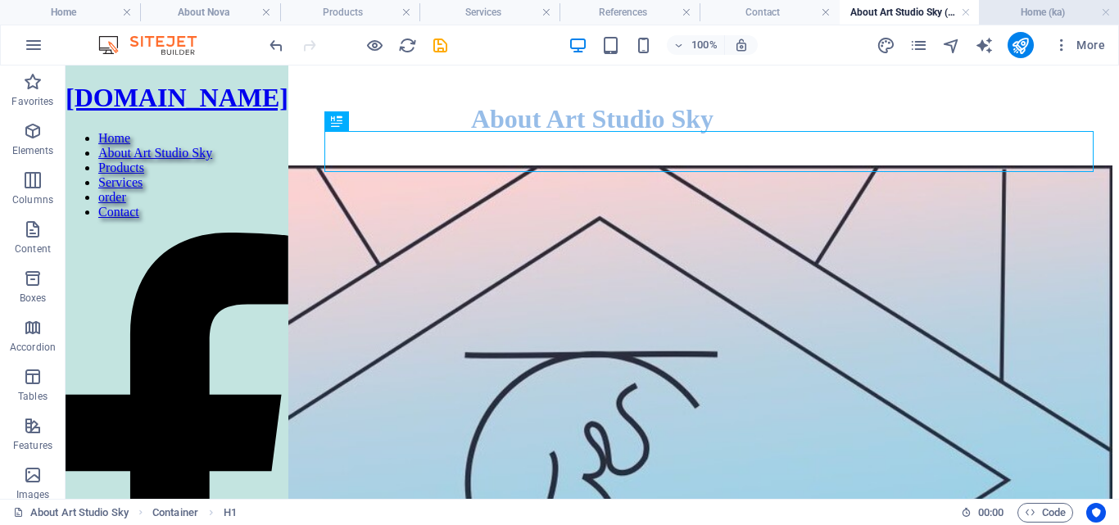
click at [1048, 13] on h4 "Home (ka)" at bounding box center [1049, 12] width 140 height 18
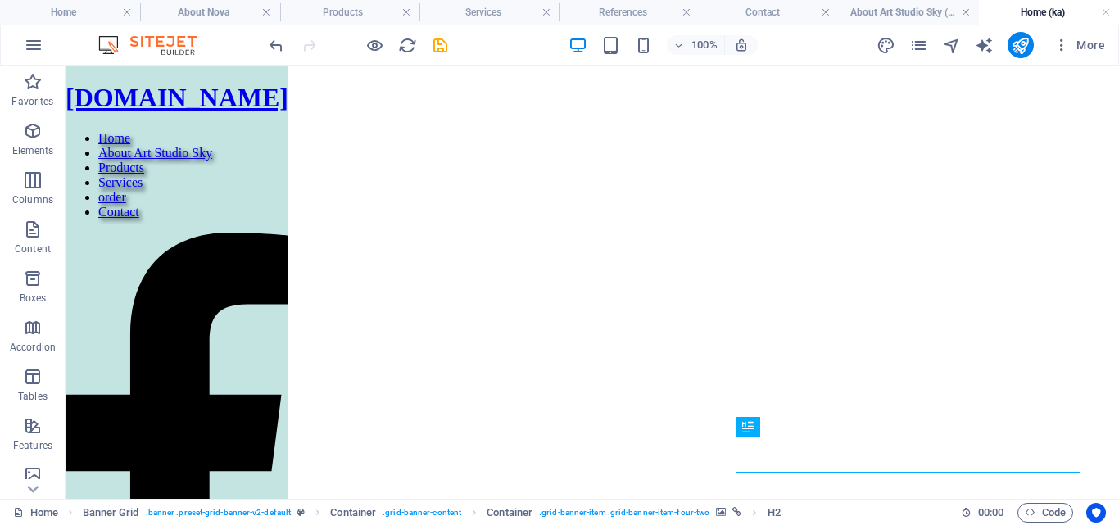
click at [1059, 14] on h4 "Home (ka)" at bounding box center [1049, 12] width 140 height 18
click at [230, 20] on h4 "About Nova" at bounding box center [210, 12] width 140 height 18
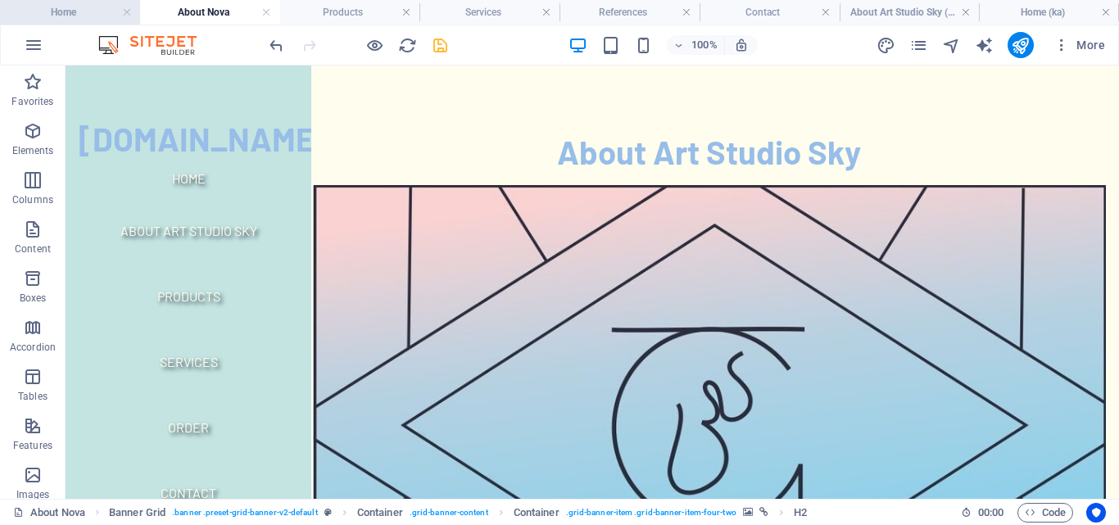
click at [87, 16] on h4 "Home" at bounding box center [70, 12] width 140 height 18
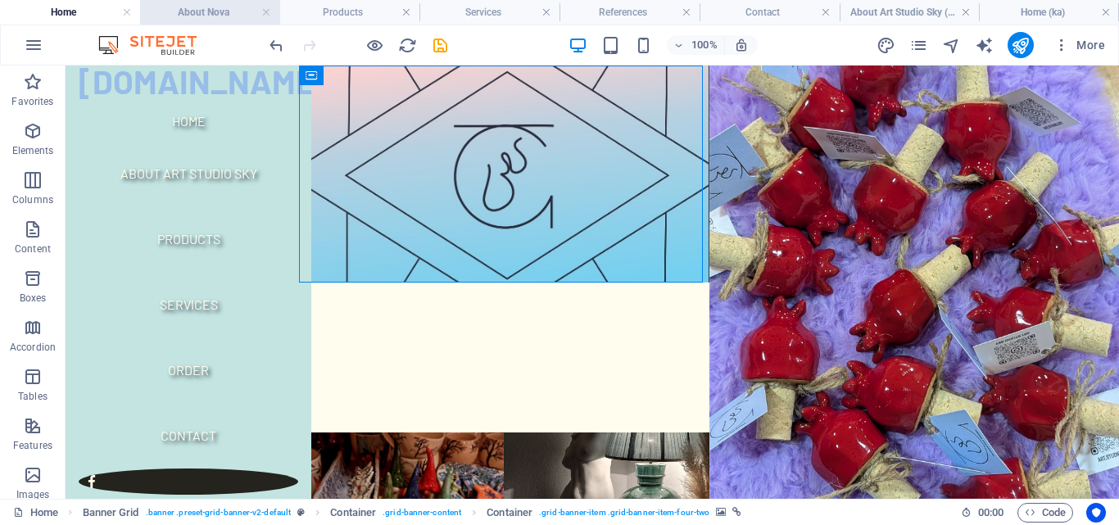
click at [167, 11] on h4 "About Nova" at bounding box center [210, 12] width 140 height 18
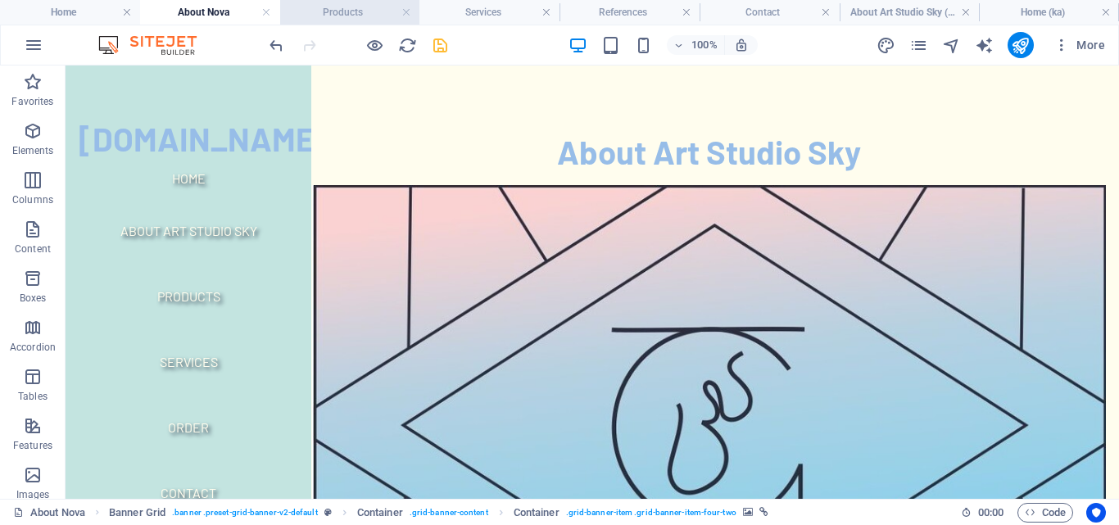
click at [314, 9] on h4 "Products" at bounding box center [350, 12] width 140 height 18
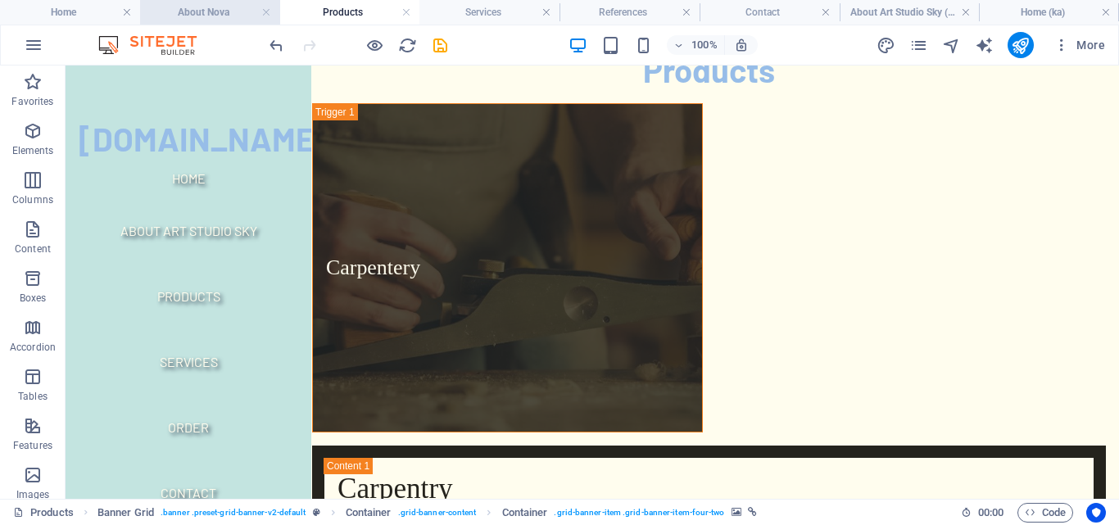
click at [226, 15] on h4 "About Nova" at bounding box center [210, 12] width 140 height 18
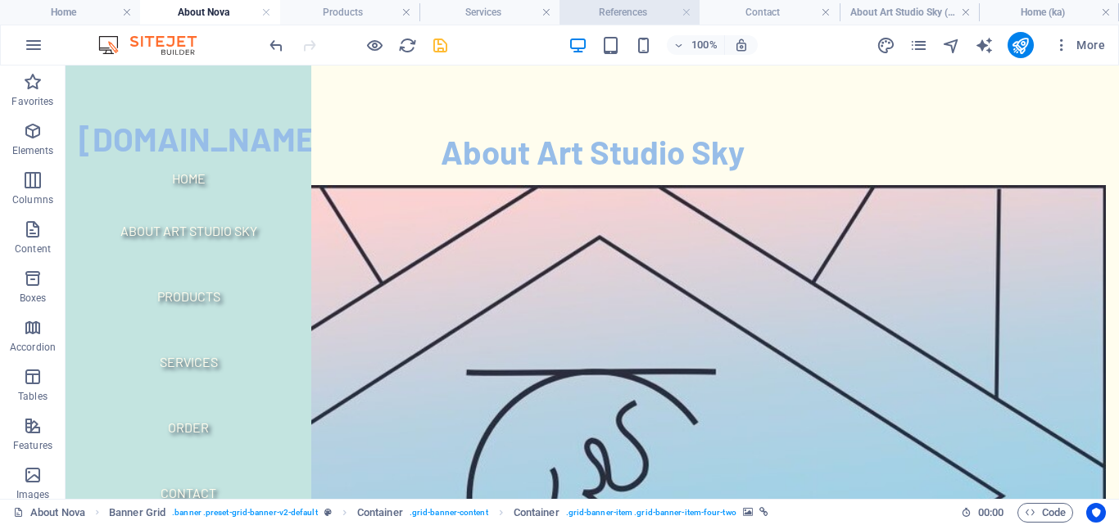
scroll to position [0, 0]
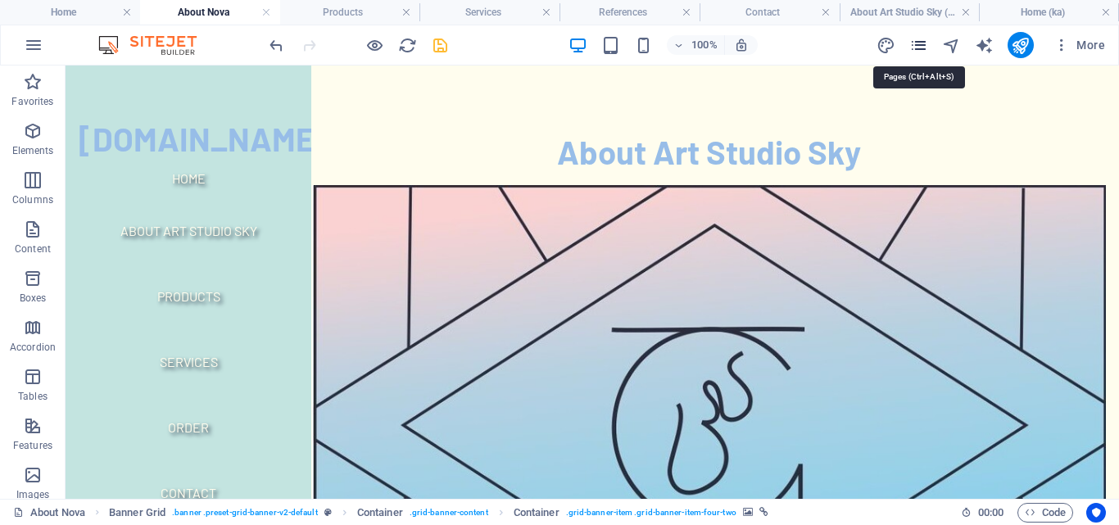
click at [916, 49] on icon "pages" at bounding box center [918, 45] width 19 height 19
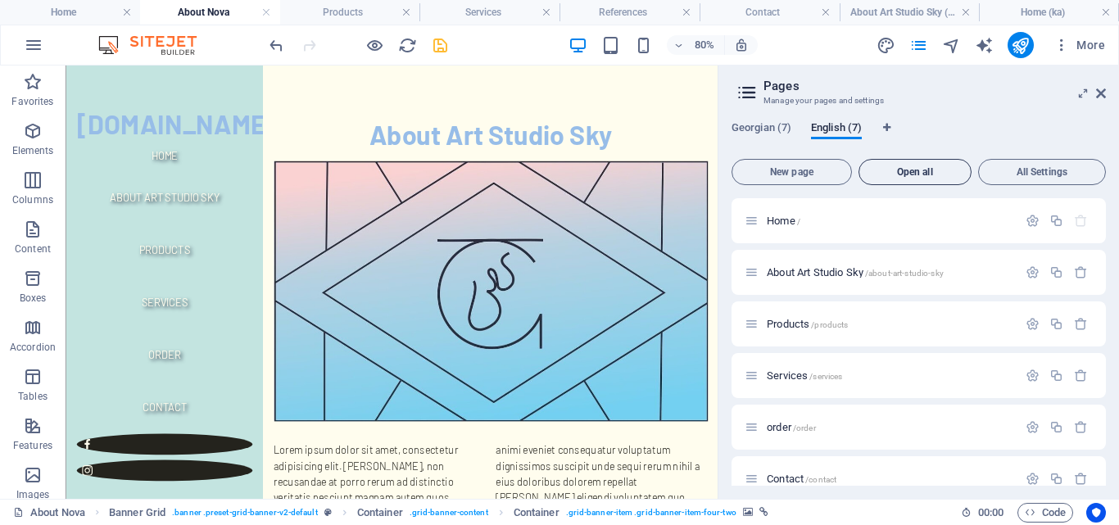
click at [945, 168] on span "Open all" at bounding box center [915, 172] width 98 height 10
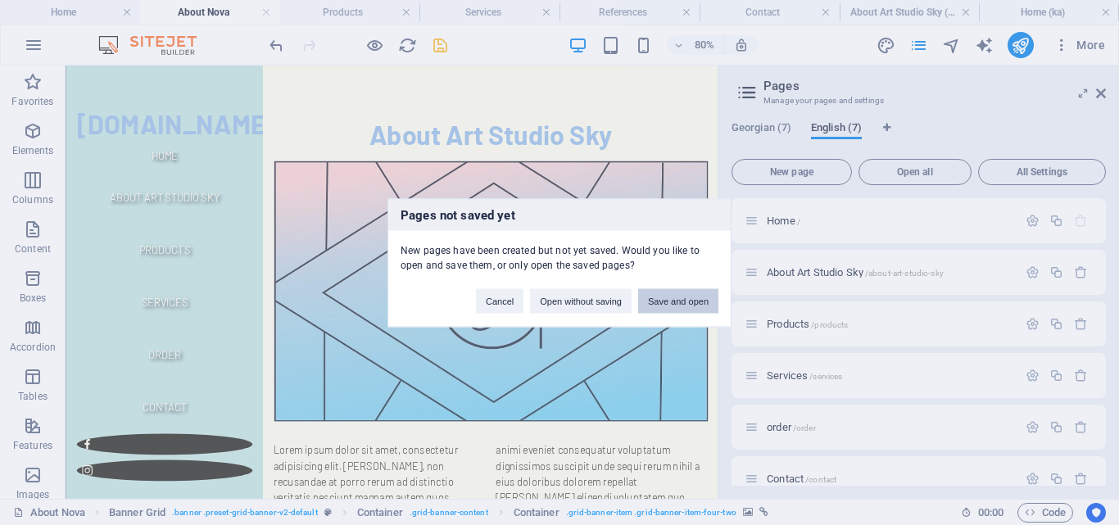
click at [700, 305] on button "Save and open" at bounding box center [678, 300] width 80 height 25
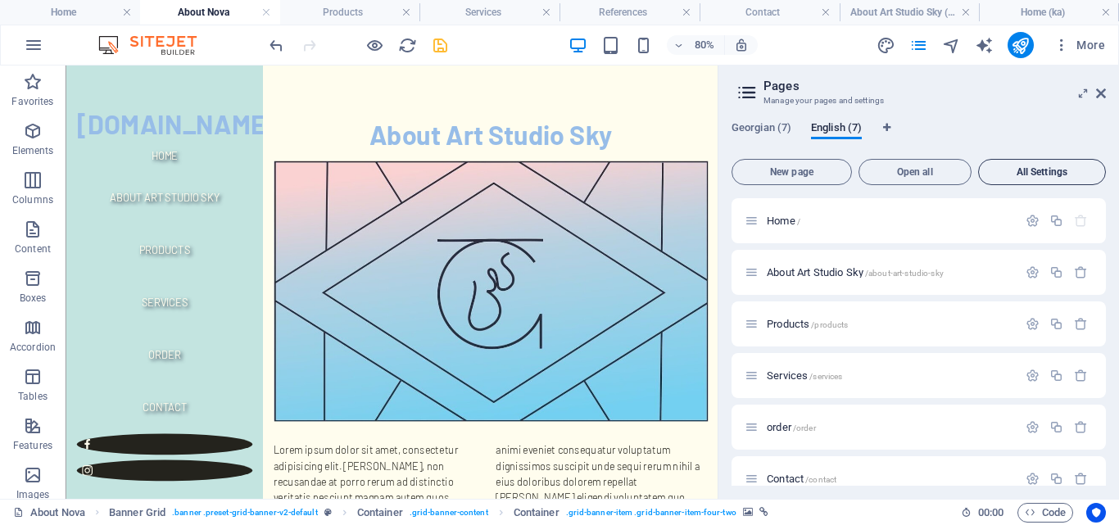
click at [1055, 177] on span "All Settings" at bounding box center [1041, 172] width 113 height 10
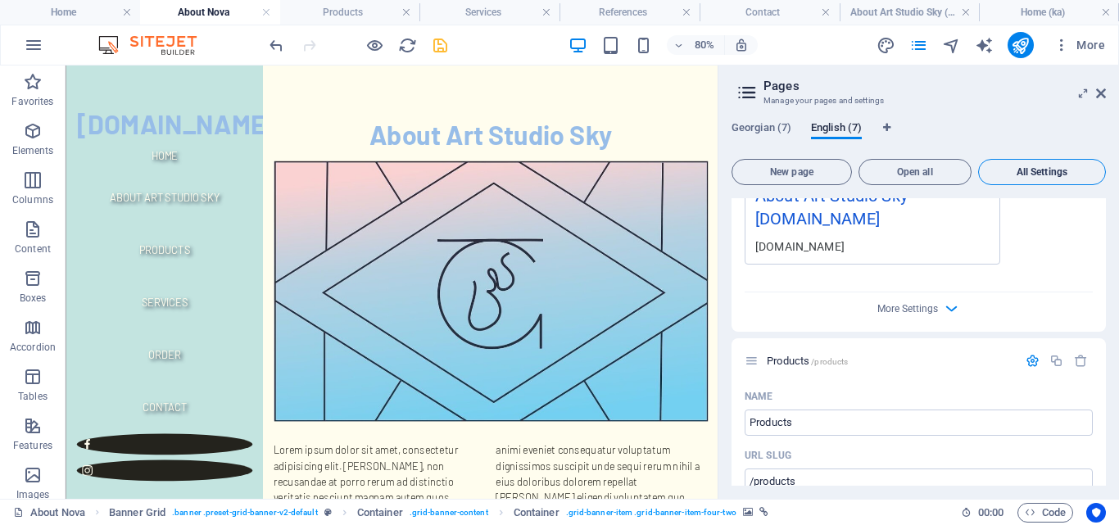
scroll to position [1235, 0]
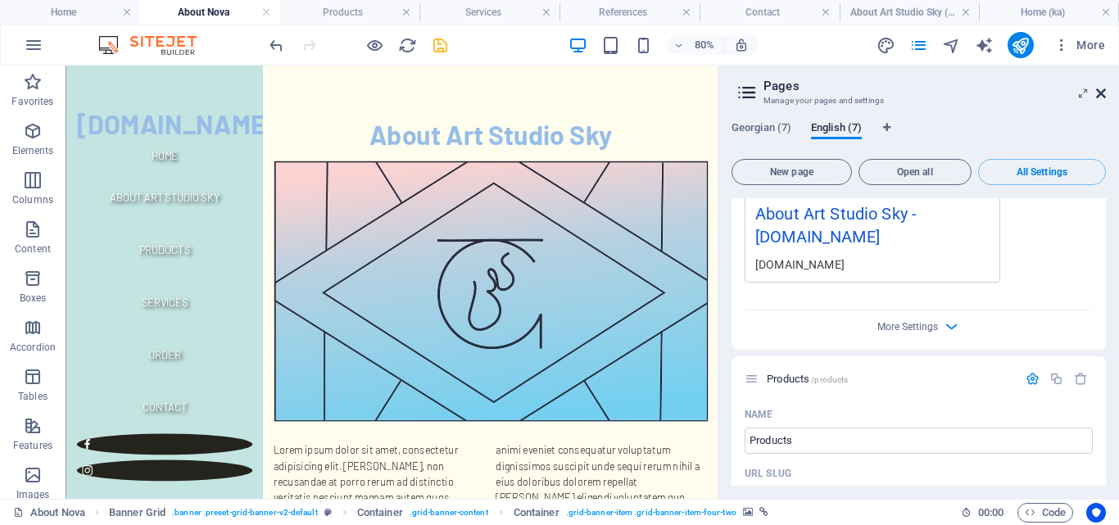
click at [1098, 100] on link at bounding box center [1101, 94] width 10 height 14
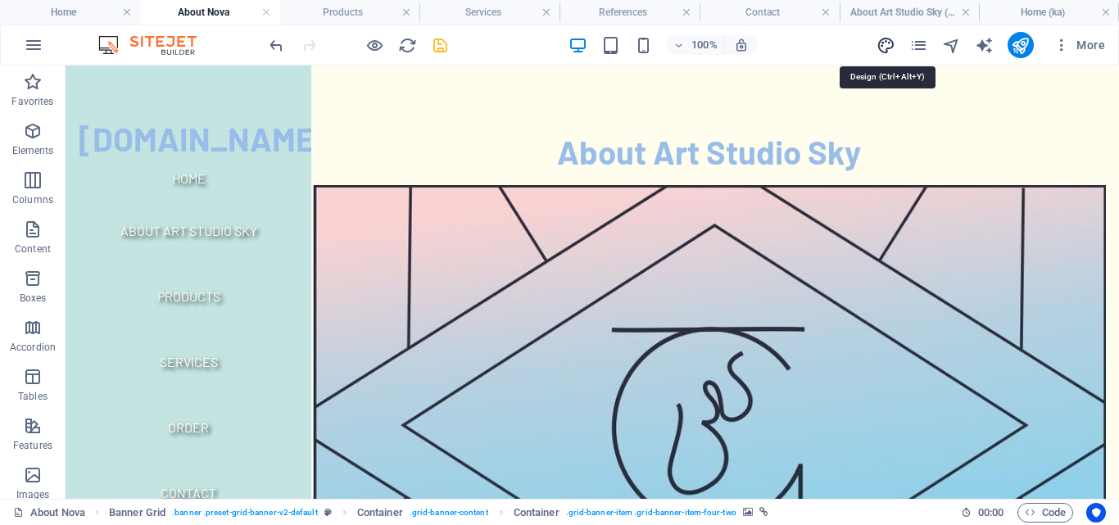
click at [884, 48] on icon "design" at bounding box center [885, 45] width 19 height 19
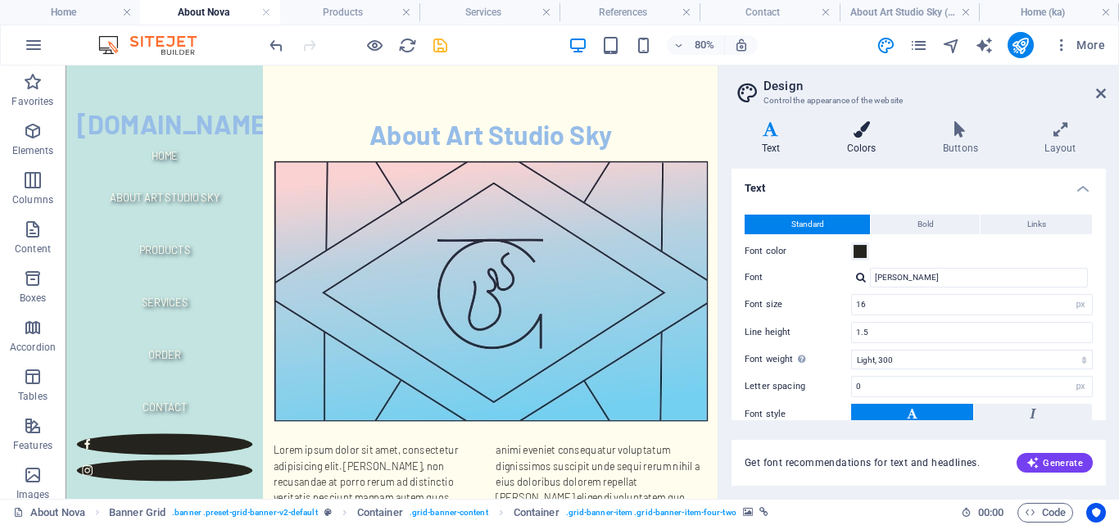
click at [857, 138] on h4 "Colors" at bounding box center [865, 138] width 96 height 34
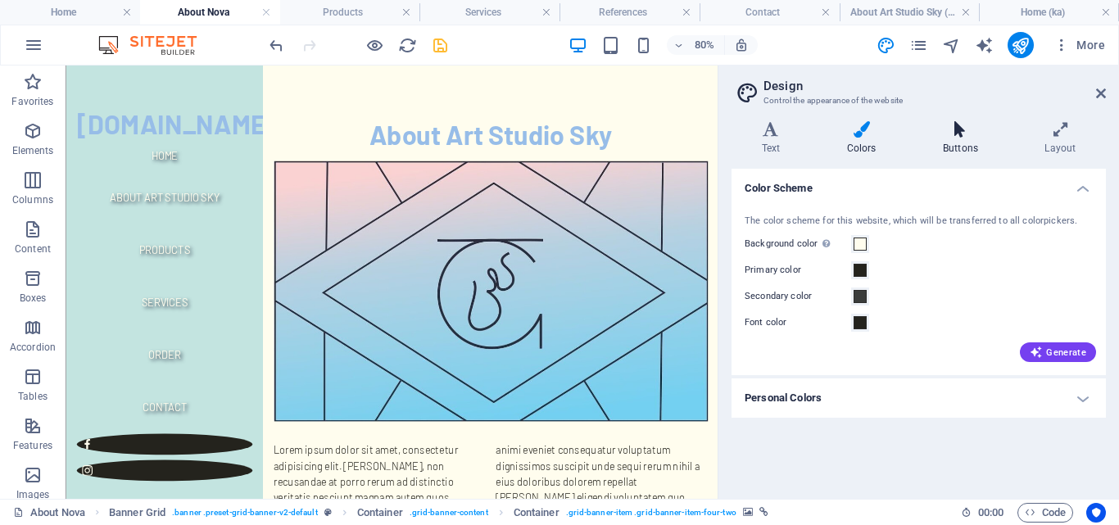
click at [944, 136] on icon at bounding box center [959, 129] width 95 height 16
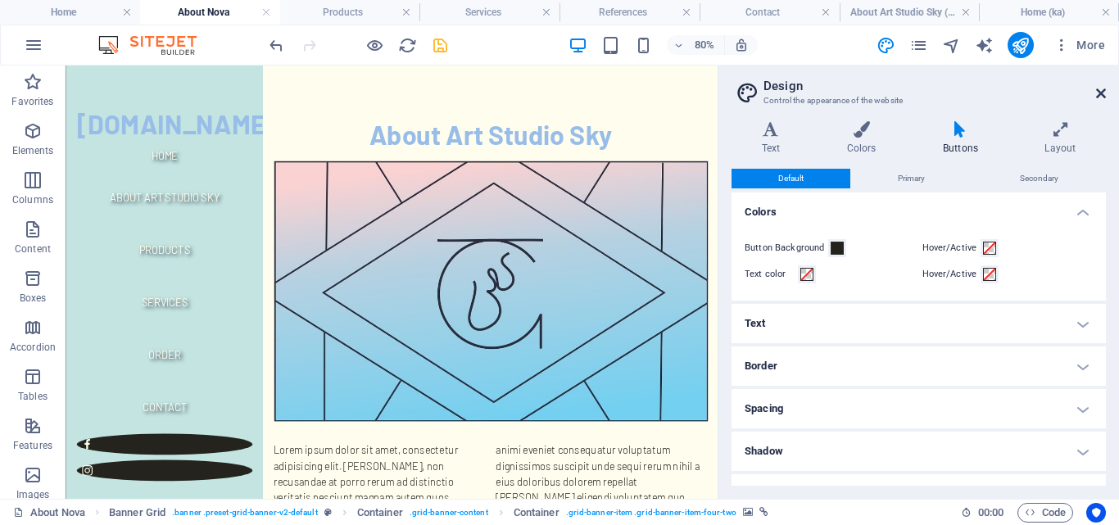
click at [1102, 95] on icon at bounding box center [1101, 93] width 10 height 13
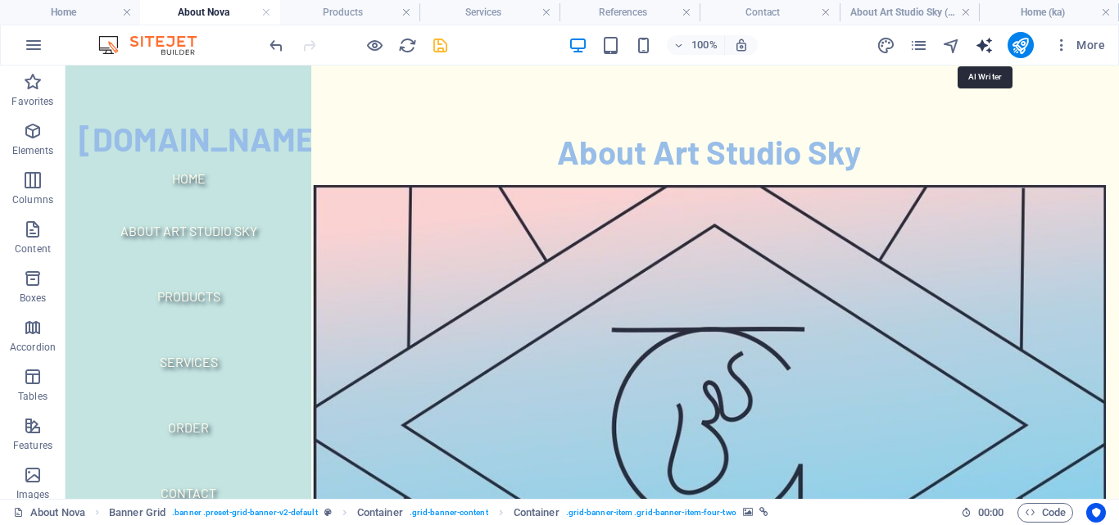
click at [984, 48] on icon "text_generator" at bounding box center [984, 45] width 19 height 19
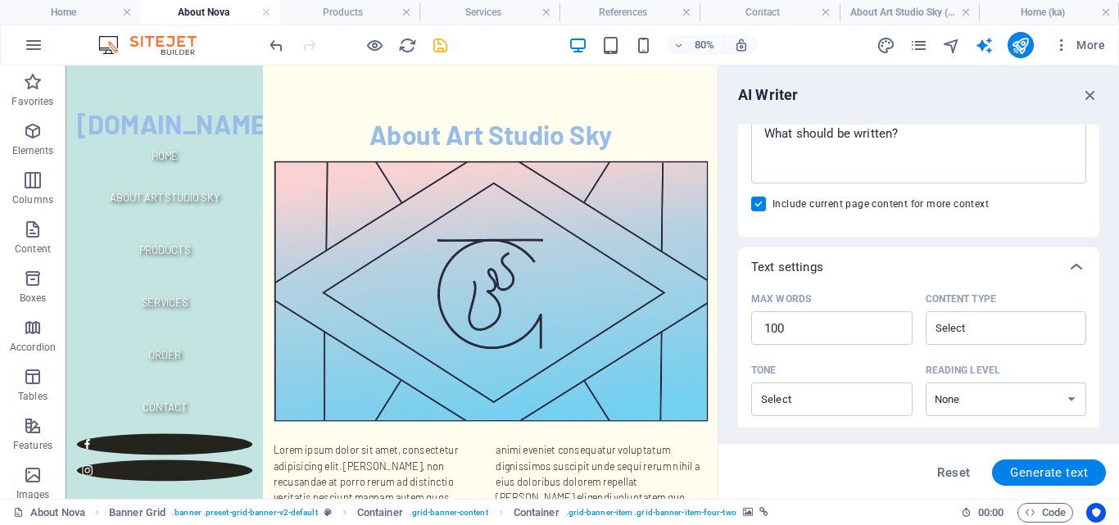
scroll to position [474, 0]
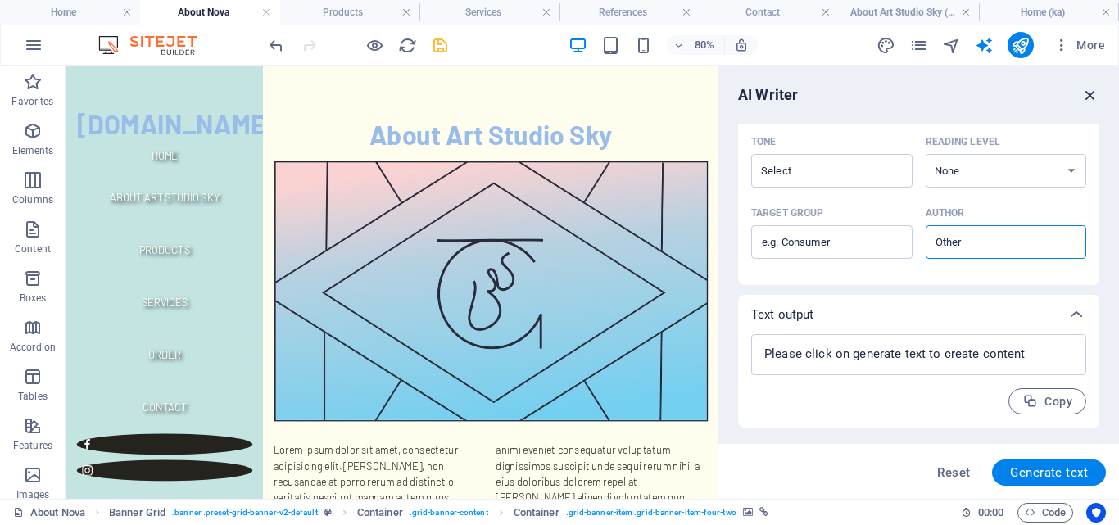
click at [1087, 98] on icon "button" at bounding box center [1090, 95] width 18 height 18
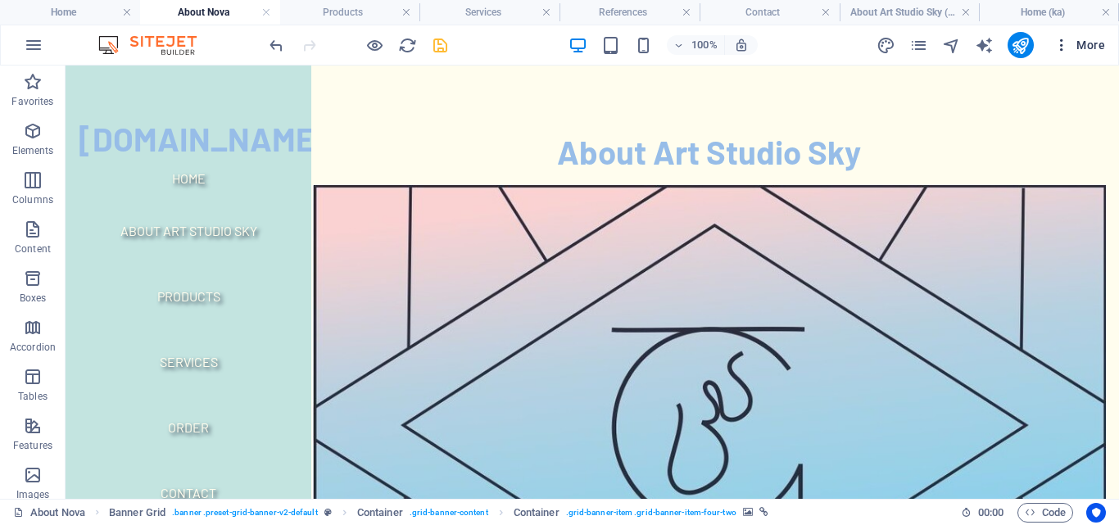
click at [1056, 45] on icon "button" at bounding box center [1061, 45] width 16 height 16
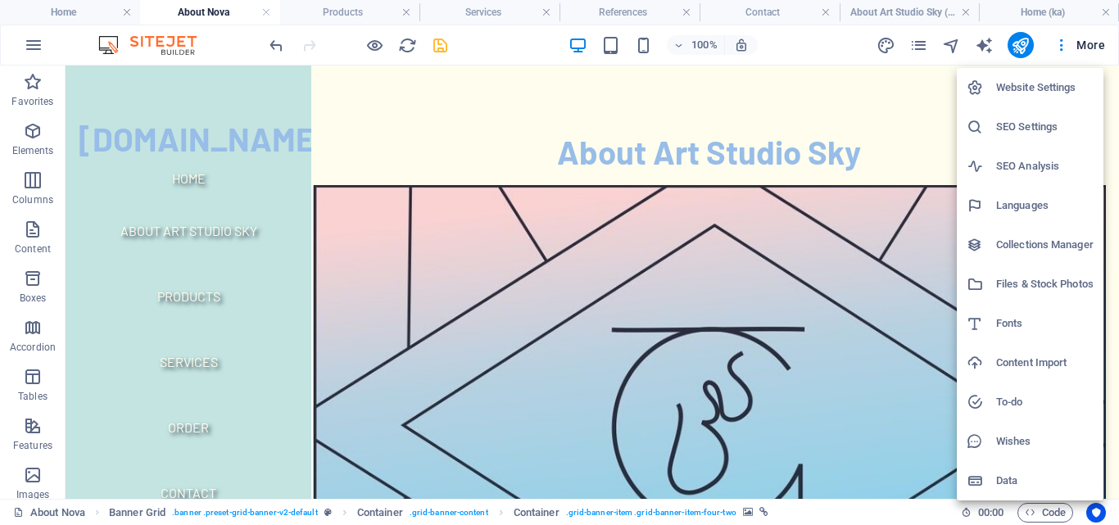
click at [1028, 203] on h6 "Languages" at bounding box center [1044, 206] width 97 height 20
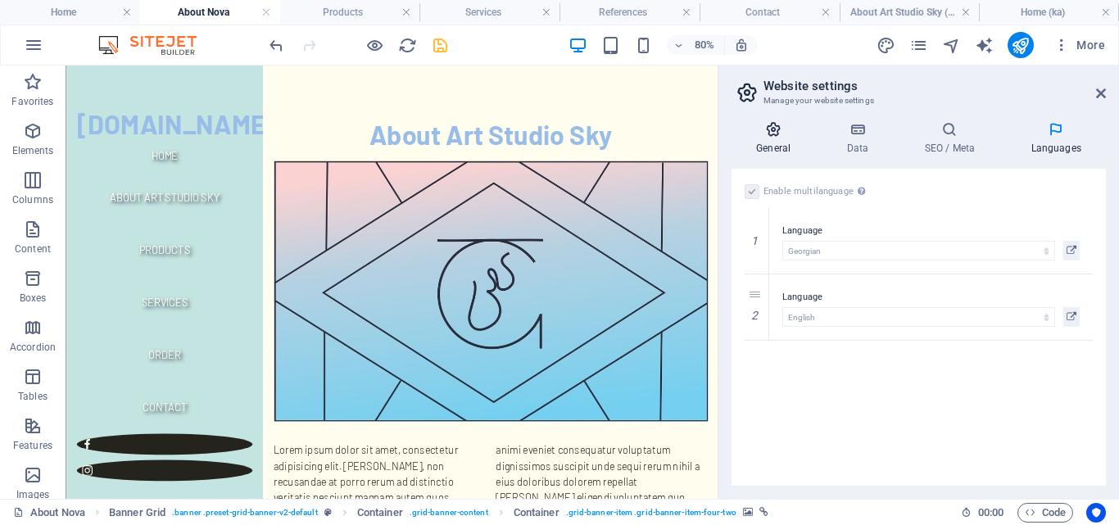
click at [783, 143] on h4 "General" at bounding box center [776, 138] width 90 height 34
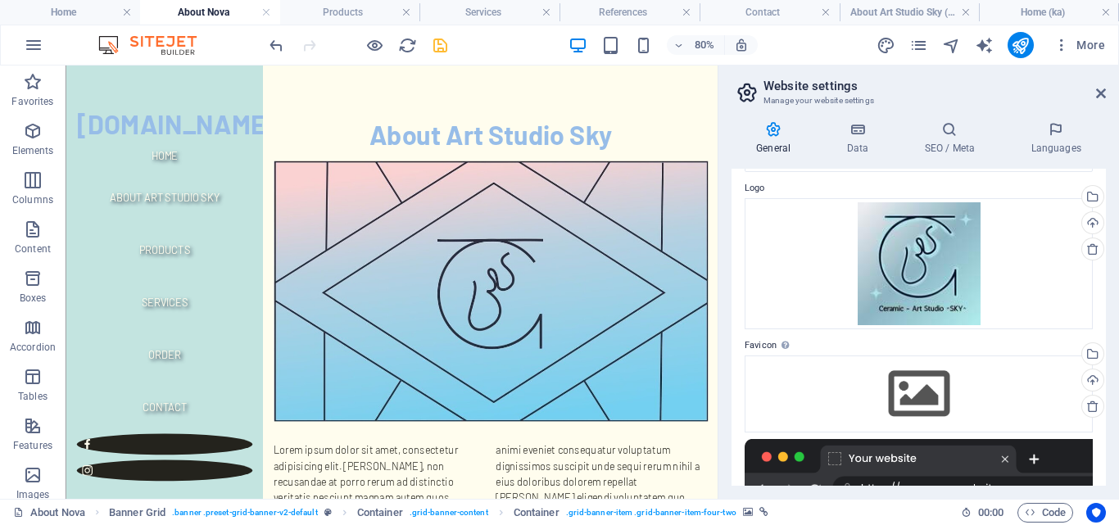
scroll to position [0, 0]
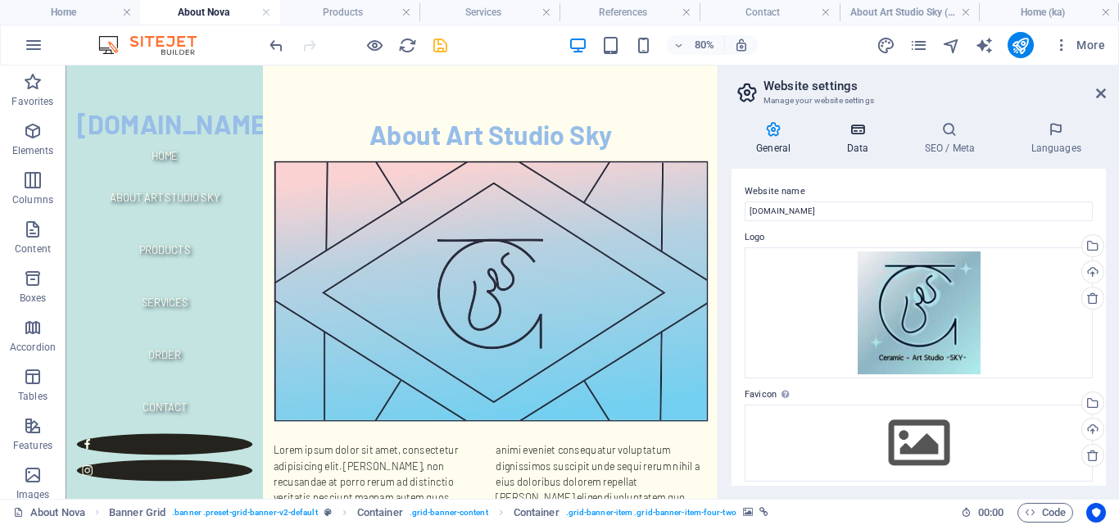
click at [848, 138] on h4 "Data" at bounding box center [860, 138] width 78 height 34
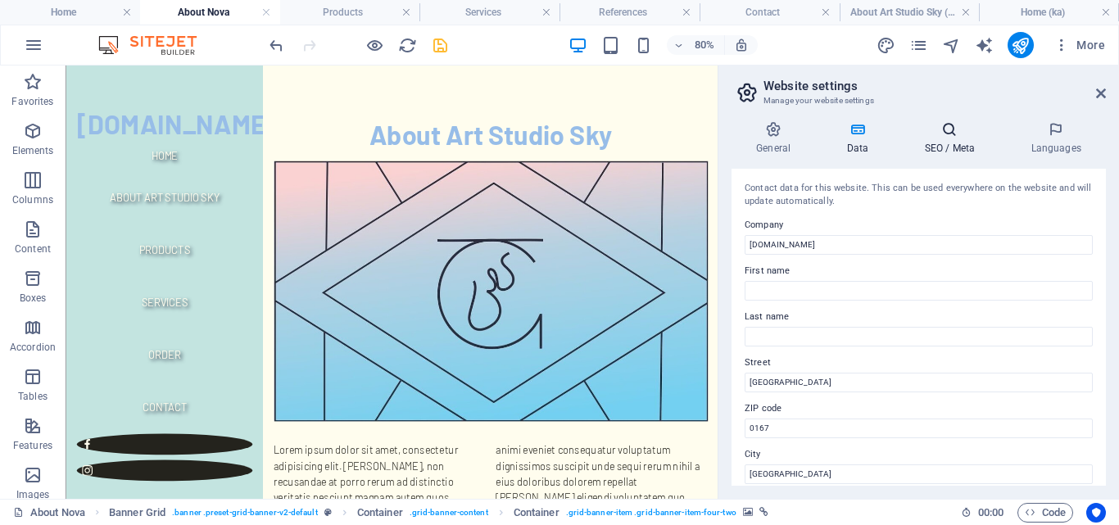
click at [934, 139] on h4 "SEO / Meta" at bounding box center [952, 138] width 106 height 34
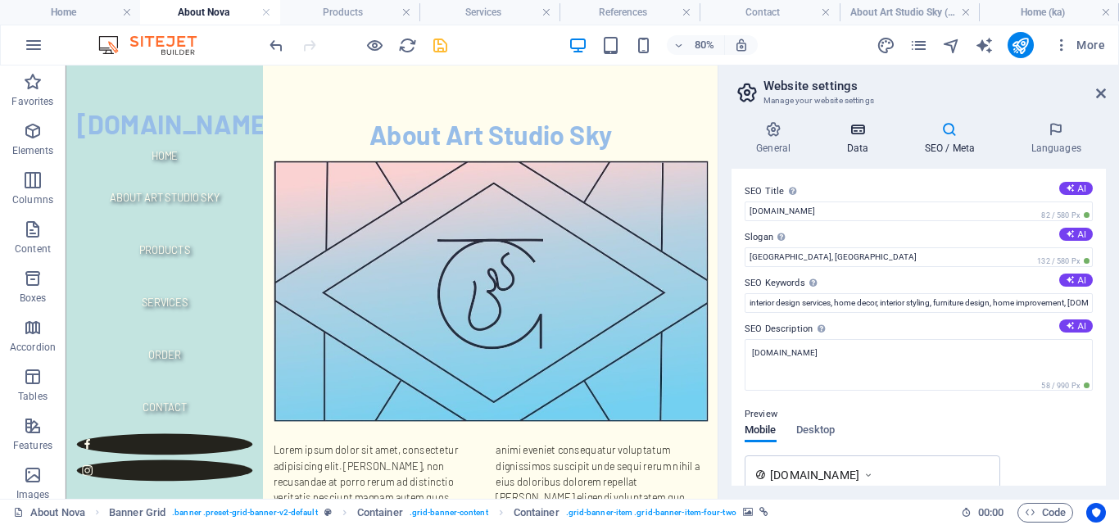
click at [868, 139] on h4 "Data" at bounding box center [860, 138] width 78 height 34
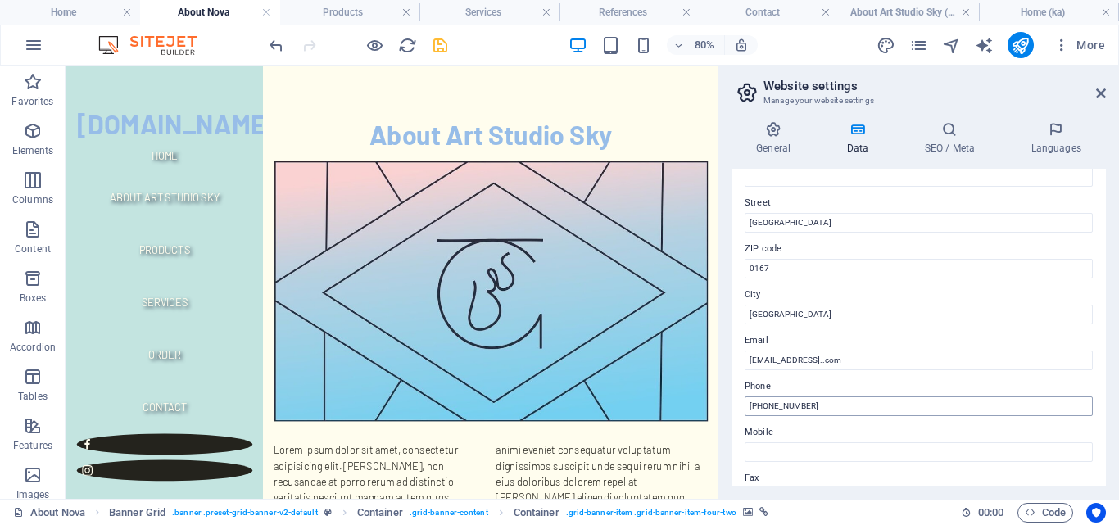
scroll to position [164, 0]
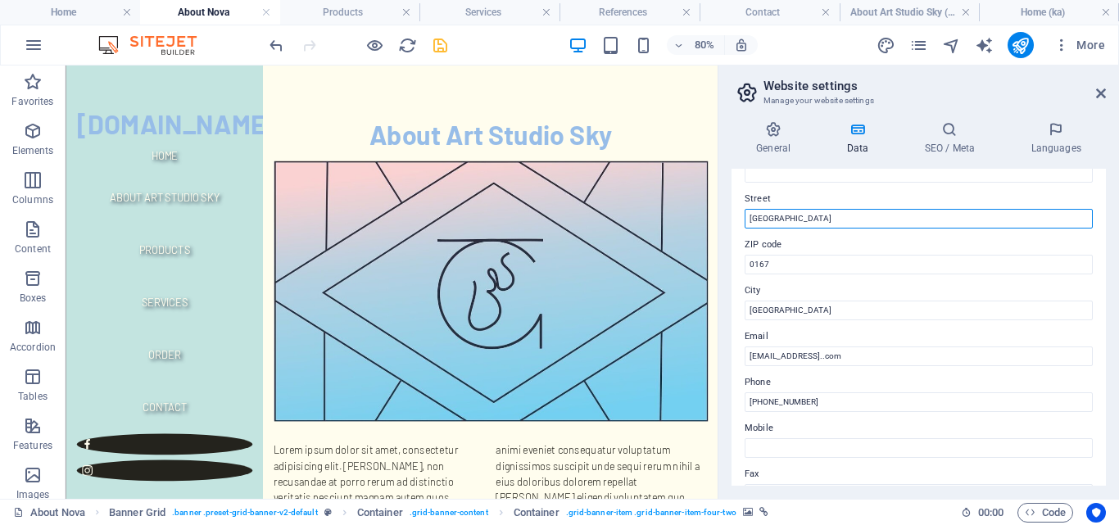
drag, startPoint x: 833, startPoint y: 220, endPoint x: 733, endPoint y: 223, distance: 99.9
click at [733, 223] on div "Contact data for this website. This can be used everywhere on the website and w…" at bounding box center [918, 327] width 374 height 317
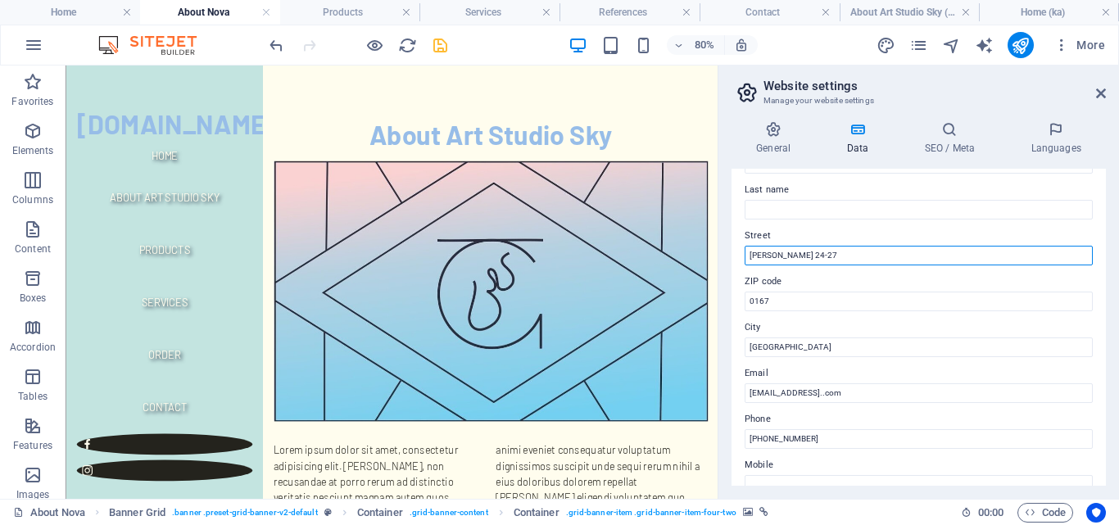
scroll to position [0, 0]
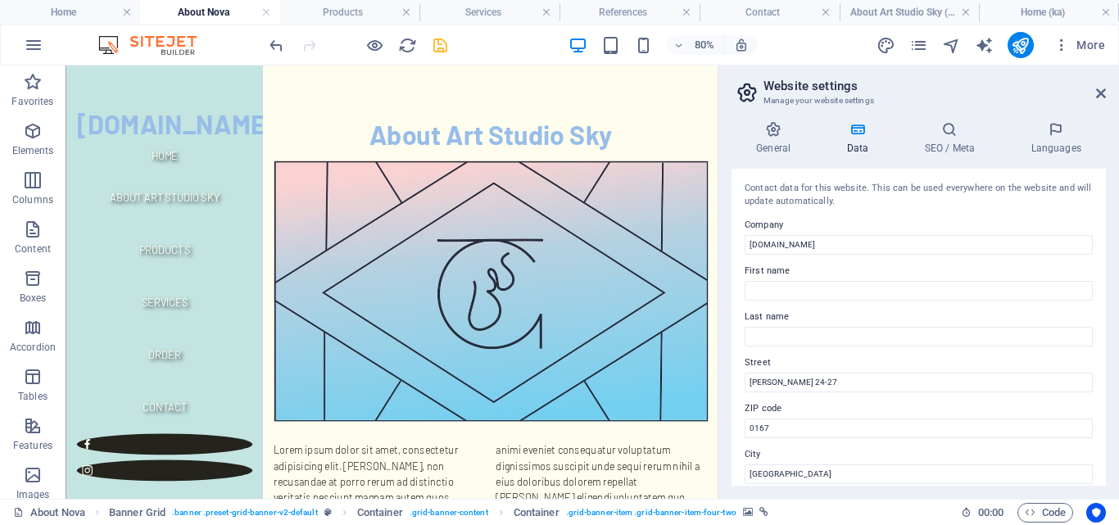
click at [935, 301] on div "Contact data for this website. This can be used everywhere on the website and w…" at bounding box center [918, 327] width 374 height 317
click at [939, 128] on icon at bounding box center [949, 129] width 100 height 16
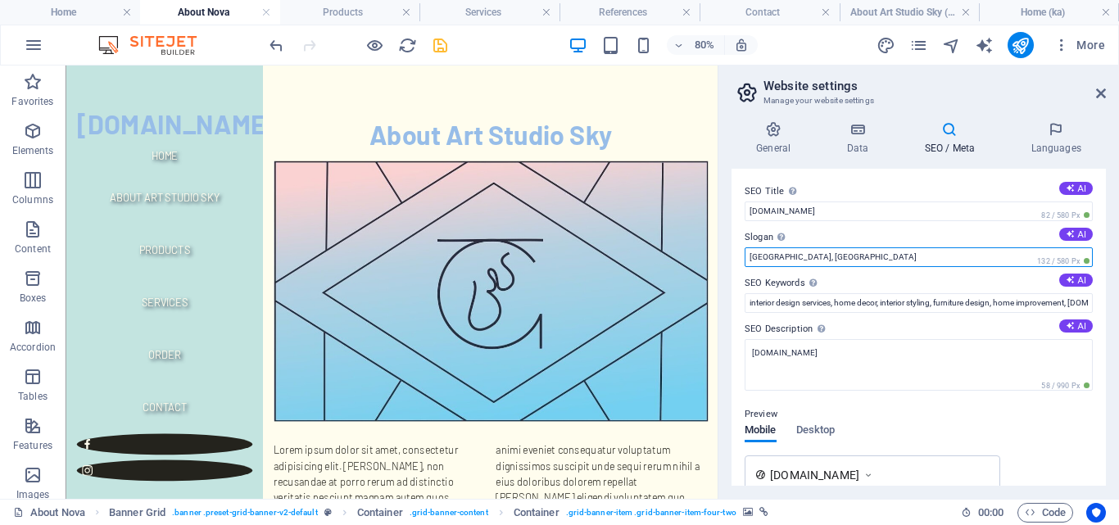
click at [802, 258] on input "[GEOGRAPHIC_DATA], [GEOGRAPHIC_DATA]" at bounding box center [918, 257] width 348 height 20
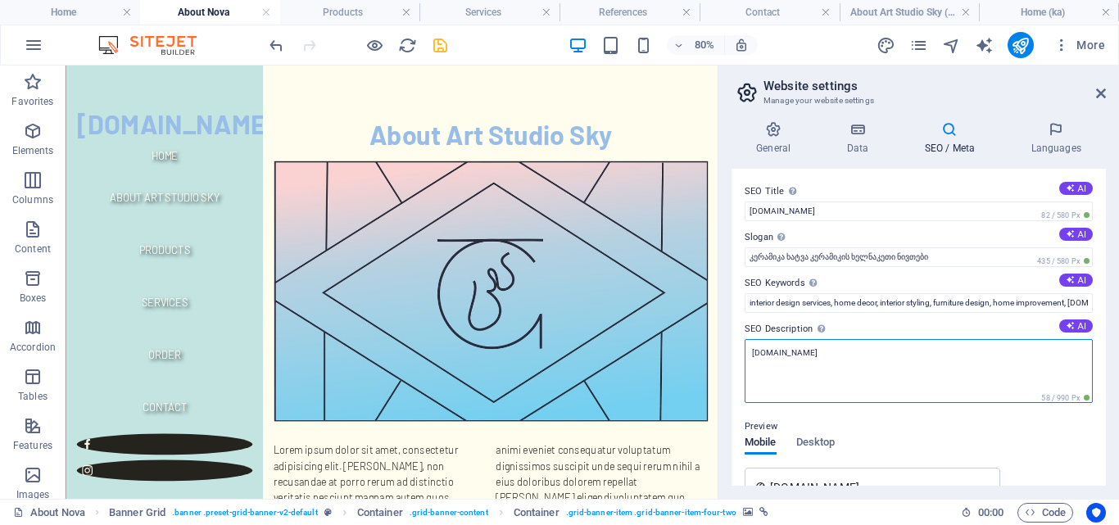
click at [872, 370] on textarea "[DOMAIN_NAME]" at bounding box center [918, 371] width 348 height 64
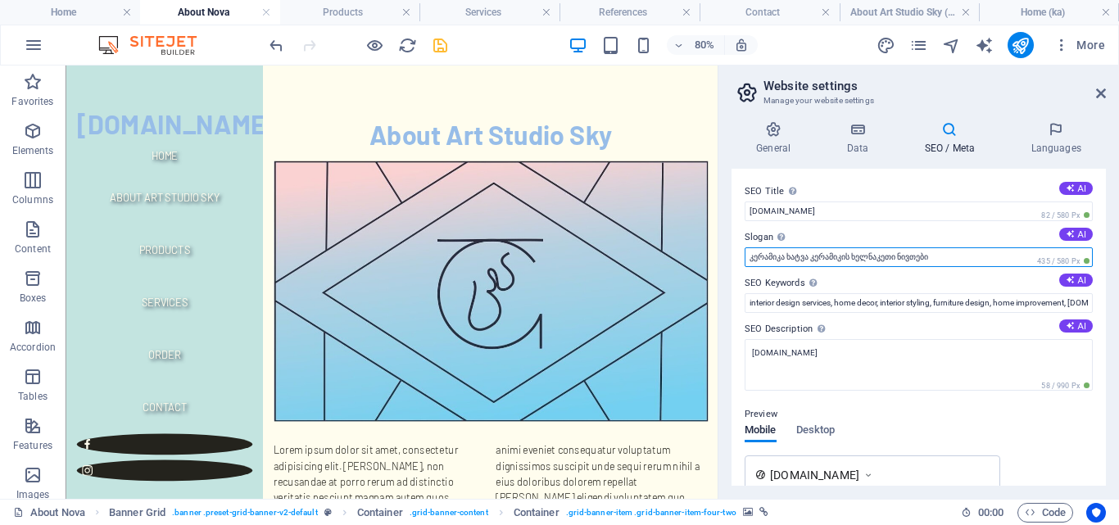
drag, startPoint x: 948, startPoint y: 260, endPoint x: 752, endPoint y: 267, distance: 195.9
click at [751, 266] on input "კერამიკა ხატვა კერამიკის ხელნაკეთი ნივთები" at bounding box center [918, 257] width 348 height 20
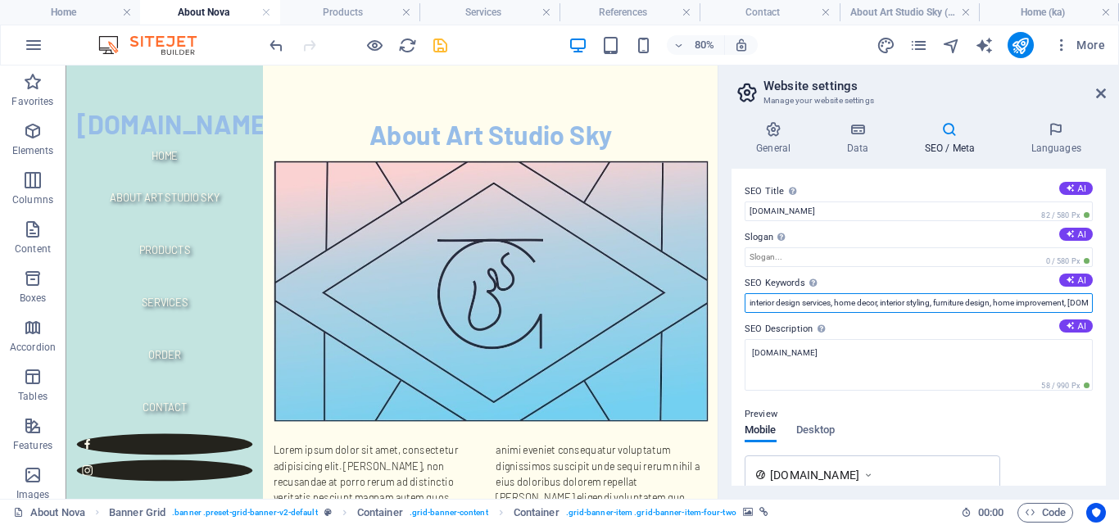
click at [819, 307] on input "interior design services, home decor, interior styling, furniture design, home …" at bounding box center [918, 303] width 348 height 20
click at [1079, 299] on input "interior design services, home decor, interior styling, furniture design, home …" at bounding box center [918, 303] width 348 height 20
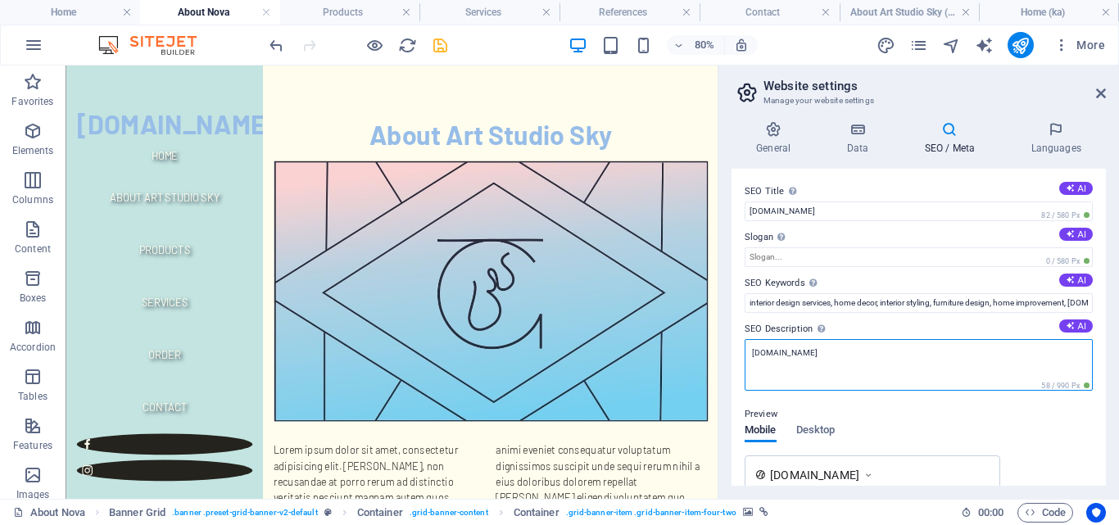
click at [953, 364] on textarea "[DOMAIN_NAME]" at bounding box center [918, 365] width 348 height 52
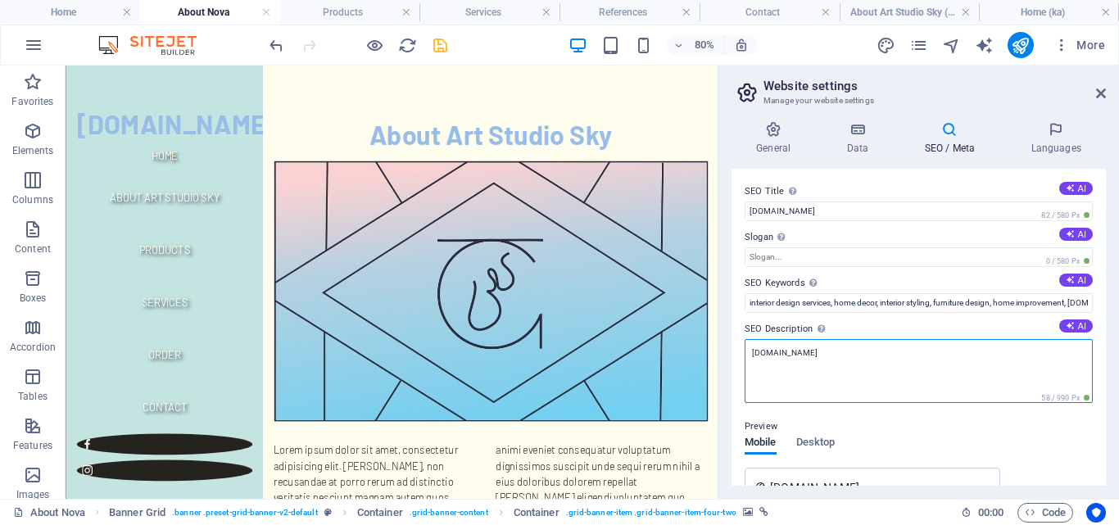
scroll to position [298, 0]
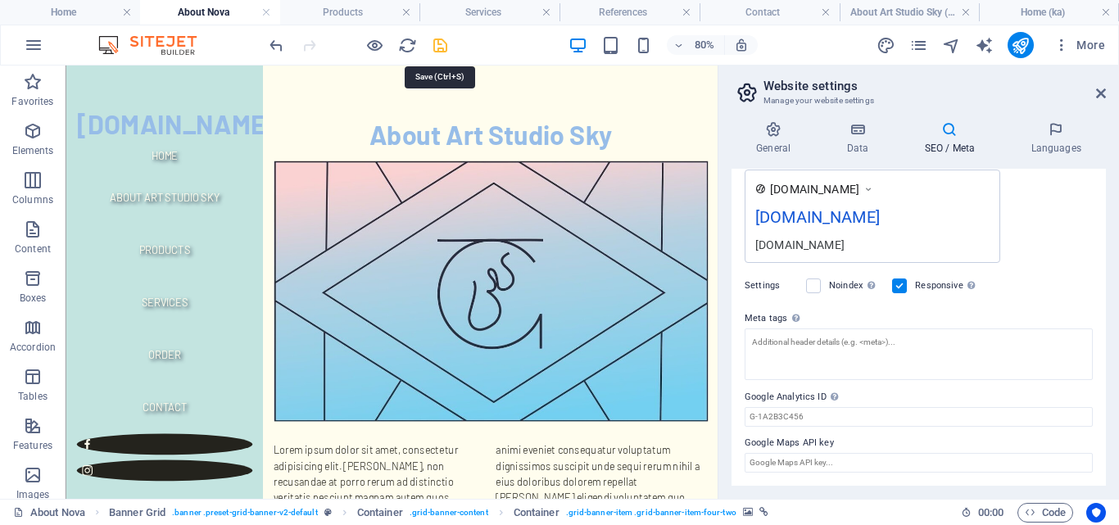
click at [435, 47] on icon "save" at bounding box center [440, 45] width 19 height 19
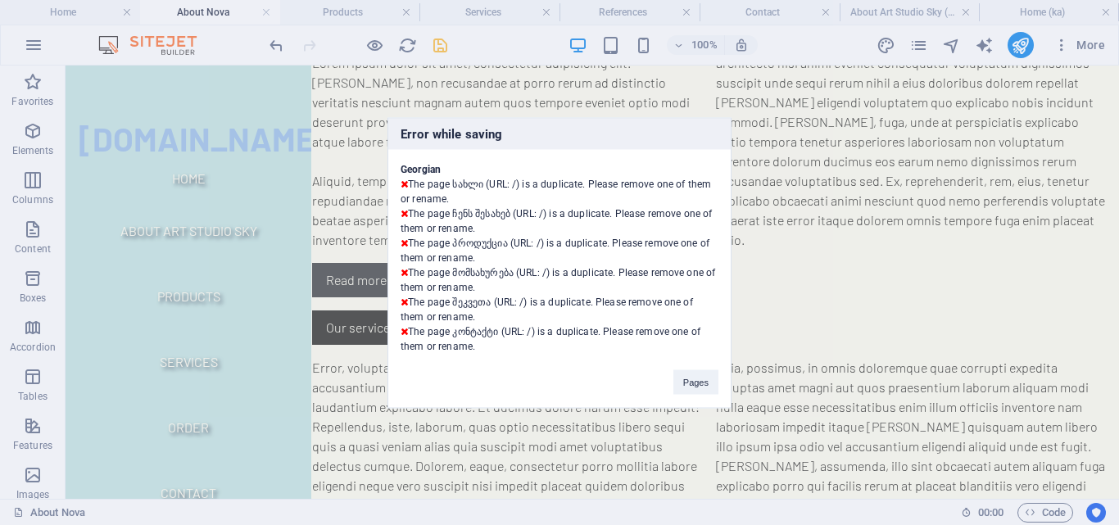
scroll to position [1605, 0]
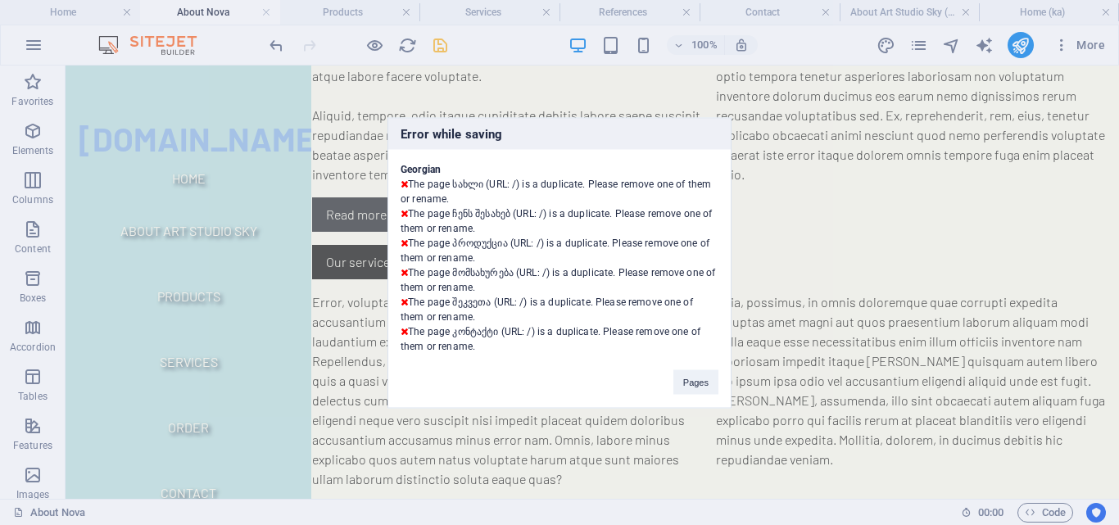
click at [182, 133] on div "Error while saving Georgian The page სახლი (URL: /) is a duplicate. Please remo…" at bounding box center [559, 262] width 1119 height 525
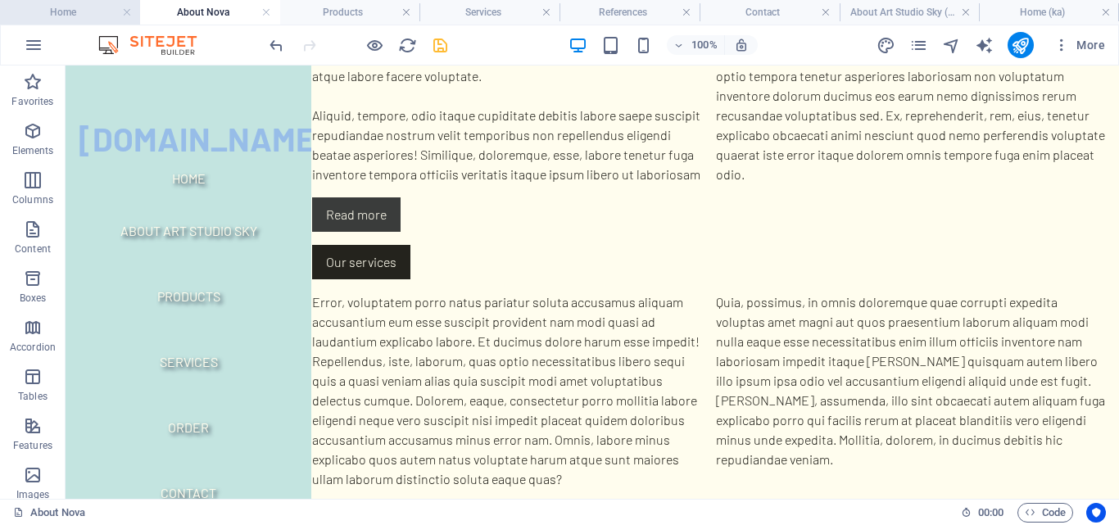
click at [74, 19] on h4 "Home" at bounding box center [70, 12] width 140 height 18
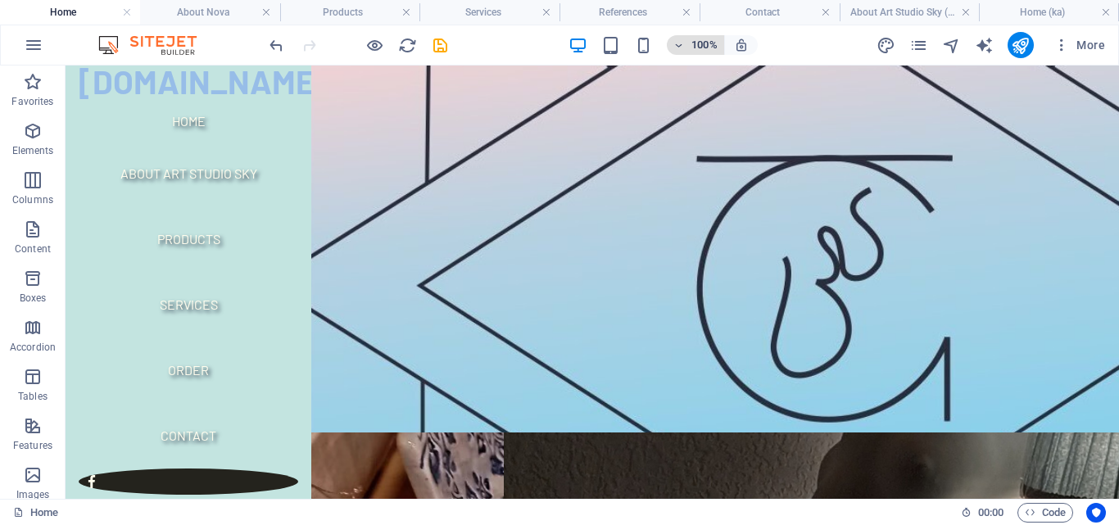
click at [704, 50] on h6 "100%" at bounding box center [704, 45] width 26 height 20
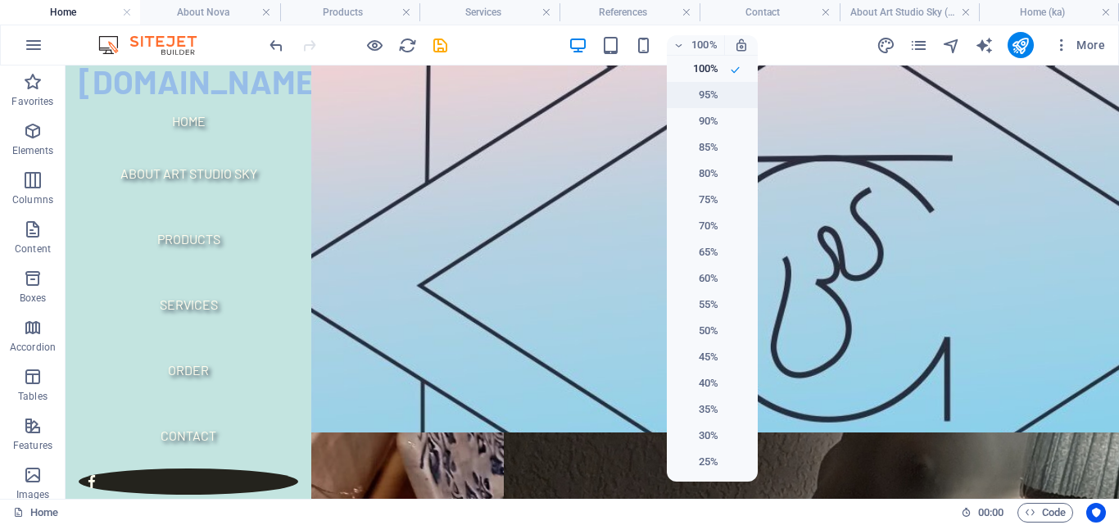
click at [695, 92] on h6 "95%" at bounding box center [697, 95] width 42 height 20
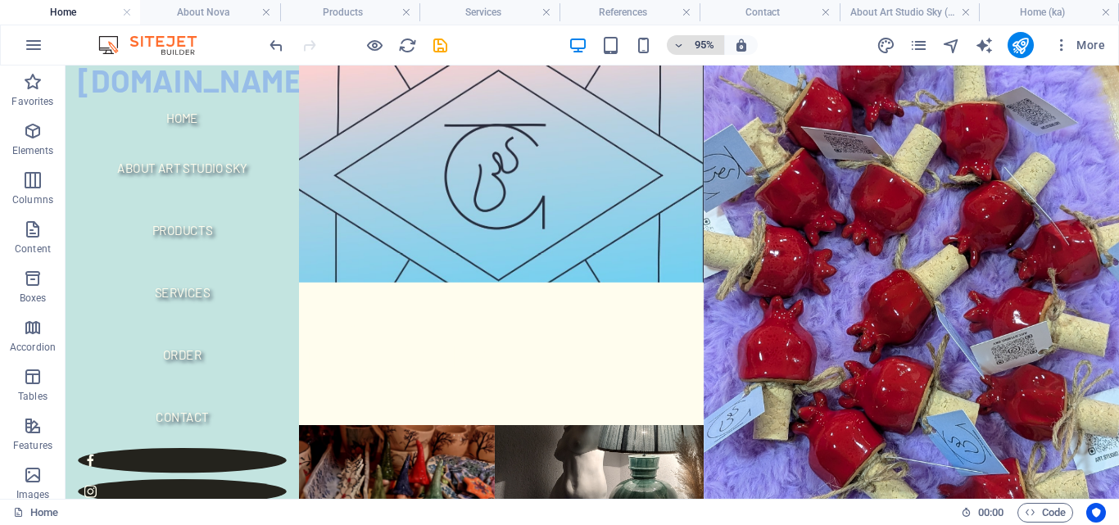
click at [702, 43] on h6 "95%" at bounding box center [704, 45] width 26 height 20
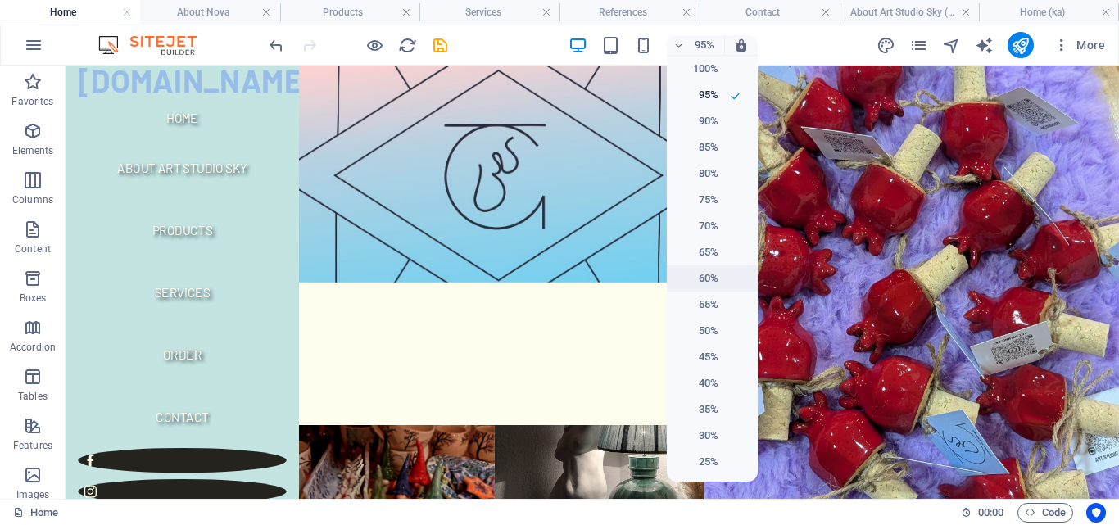
click at [715, 272] on h6 "60%" at bounding box center [697, 279] width 42 height 20
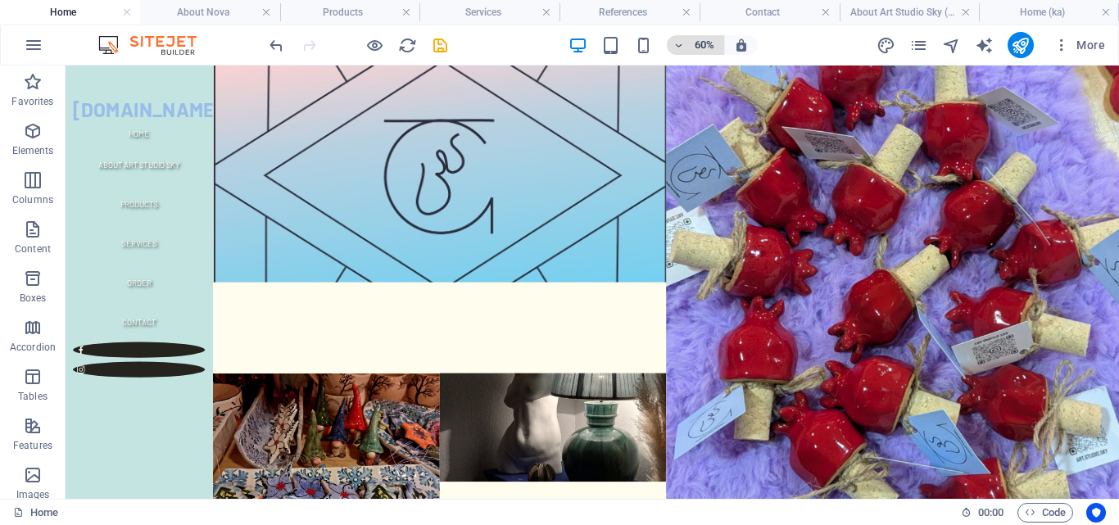
click at [701, 39] on h6 "60%" at bounding box center [704, 45] width 26 height 20
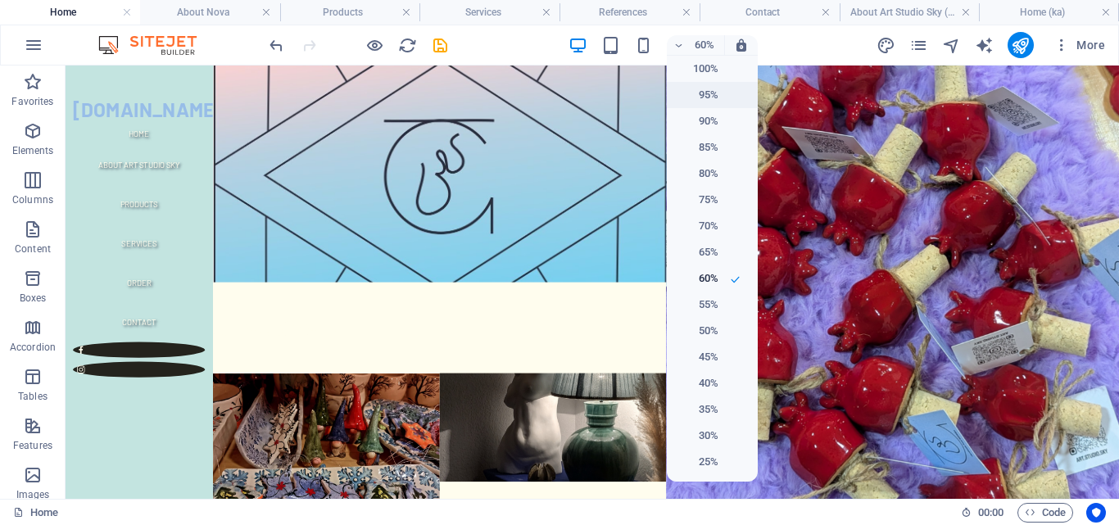
click at [708, 93] on h6 "95%" at bounding box center [697, 95] width 42 height 20
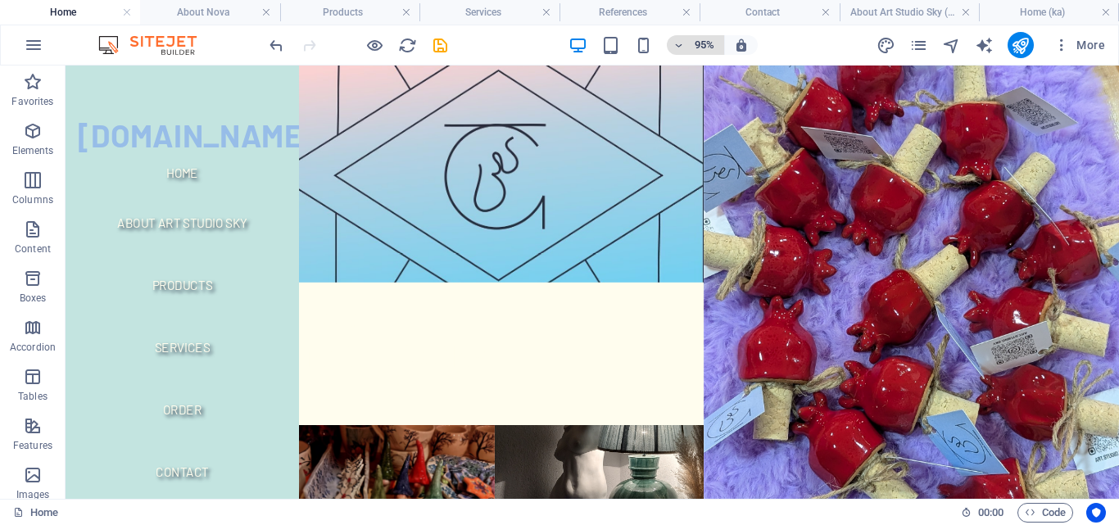
click at [704, 38] on h6 "95%" at bounding box center [704, 45] width 26 height 20
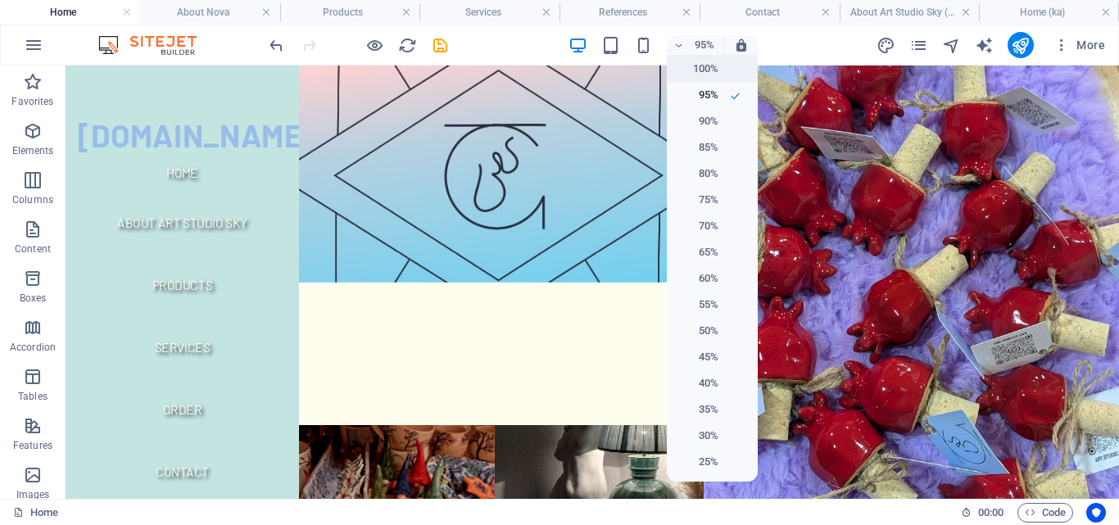
click at [717, 70] on h6 "100%" at bounding box center [697, 69] width 42 height 20
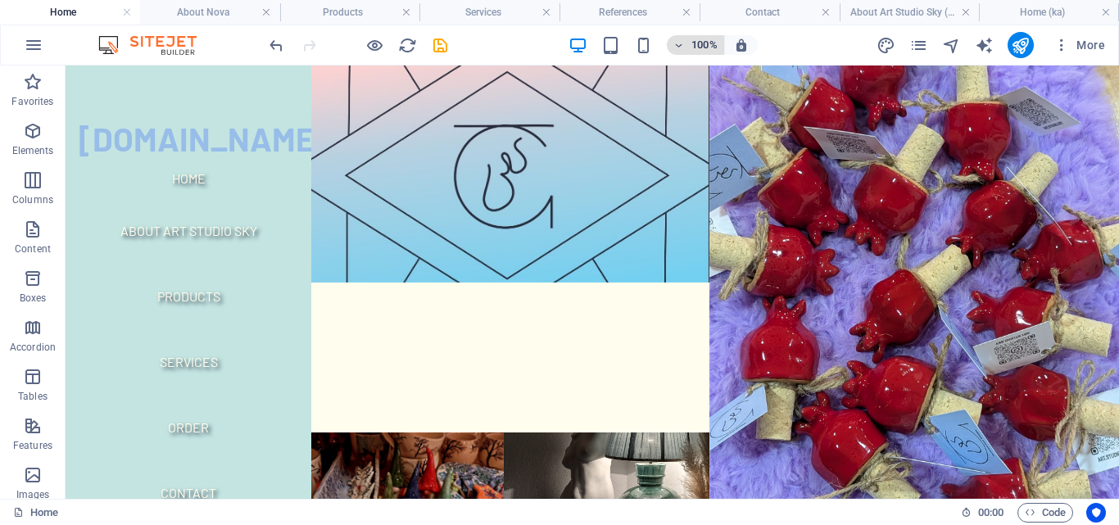
click at [705, 47] on h6 "100%" at bounding box center [704, 45] width 26 height 20
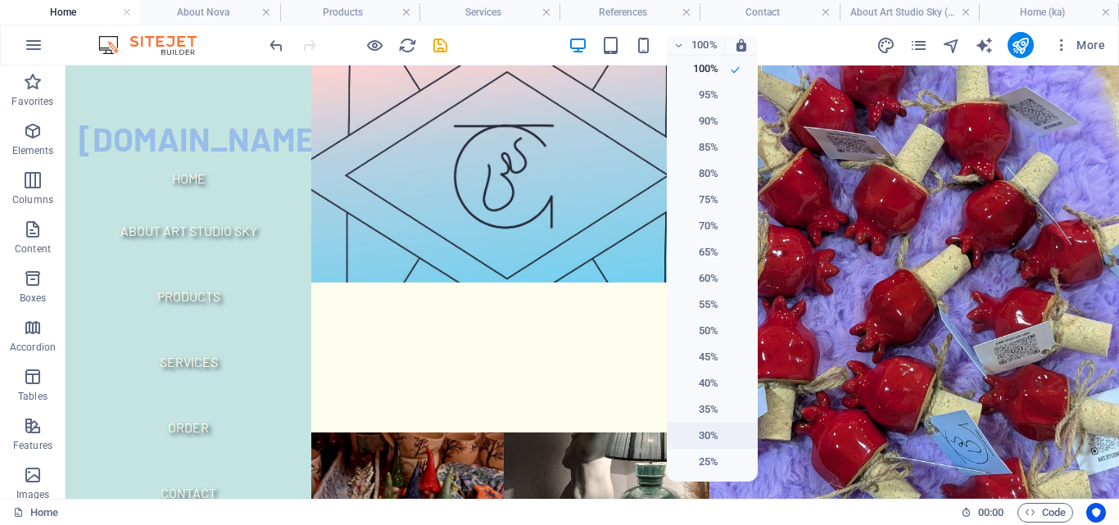
click at [713, 428] on h6 "30%" at bounding box center [697, 436] width 42 height 20
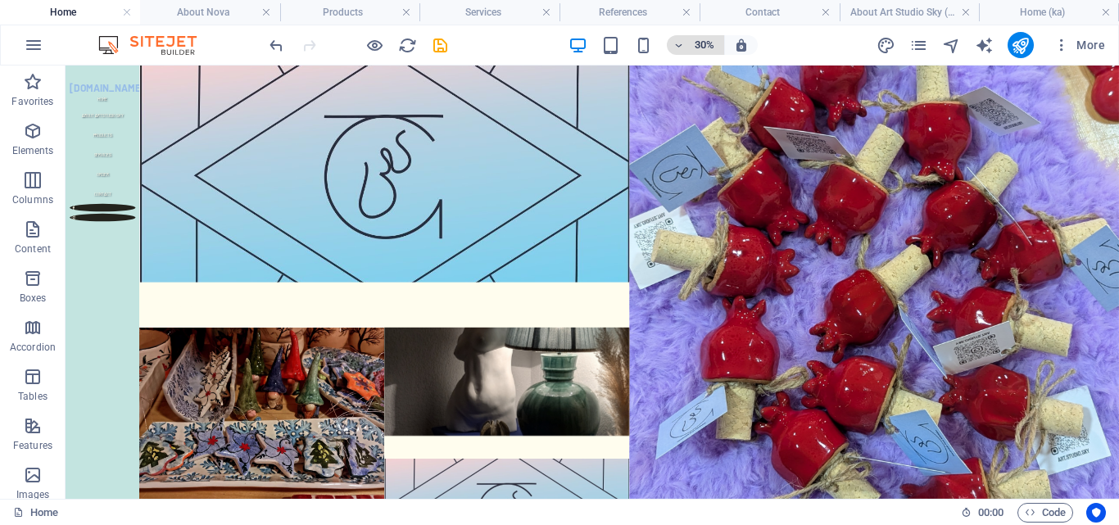
click at [696, 49] on h6 "30%" at bounding box center [704, 45] width 26 height 20
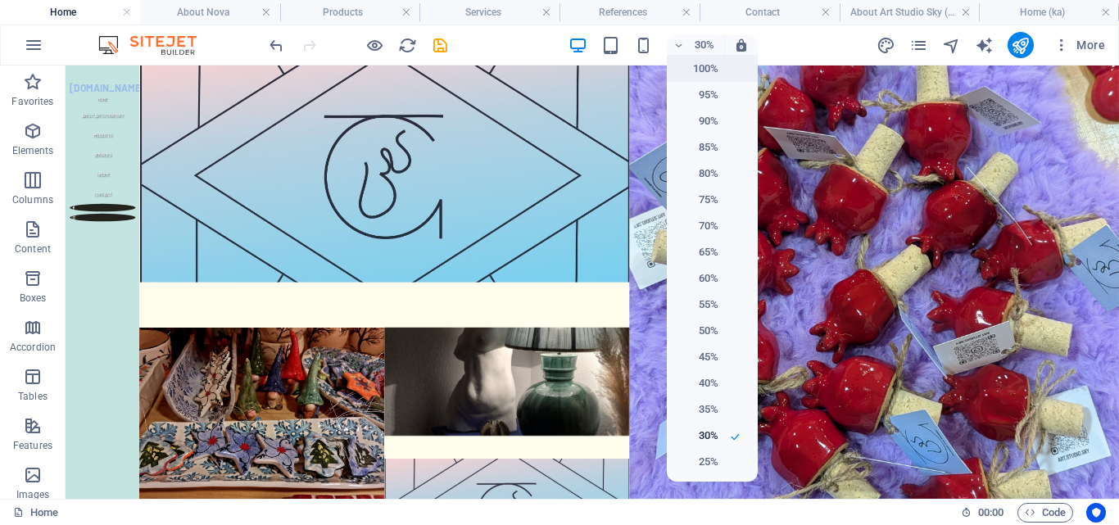
click at [701, 68] on h6 "100%" at bounding box center [697, 69] width 42 height 20
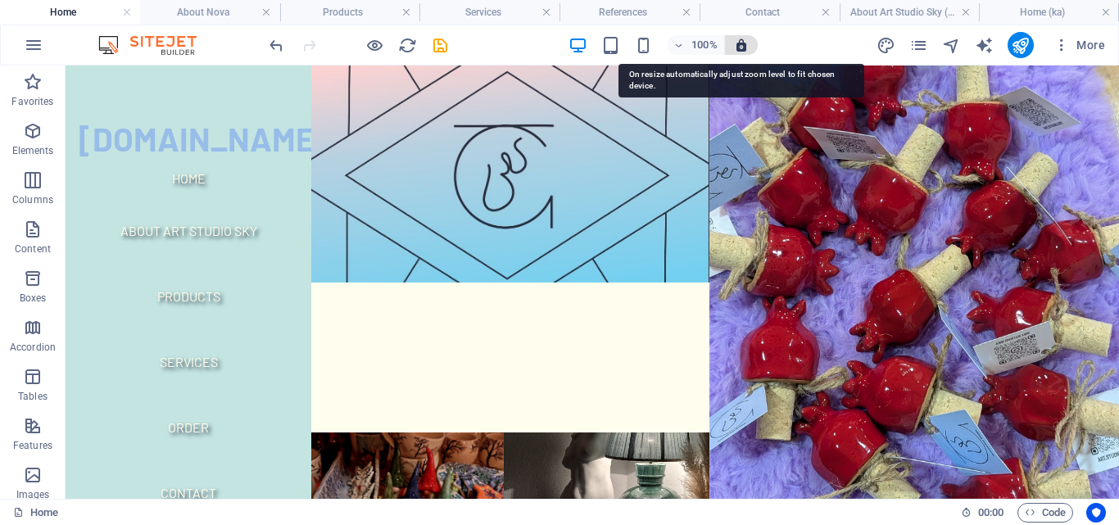
click at [737, 50] on icon "button" at bounding box center [741, 45] width 15 height 15
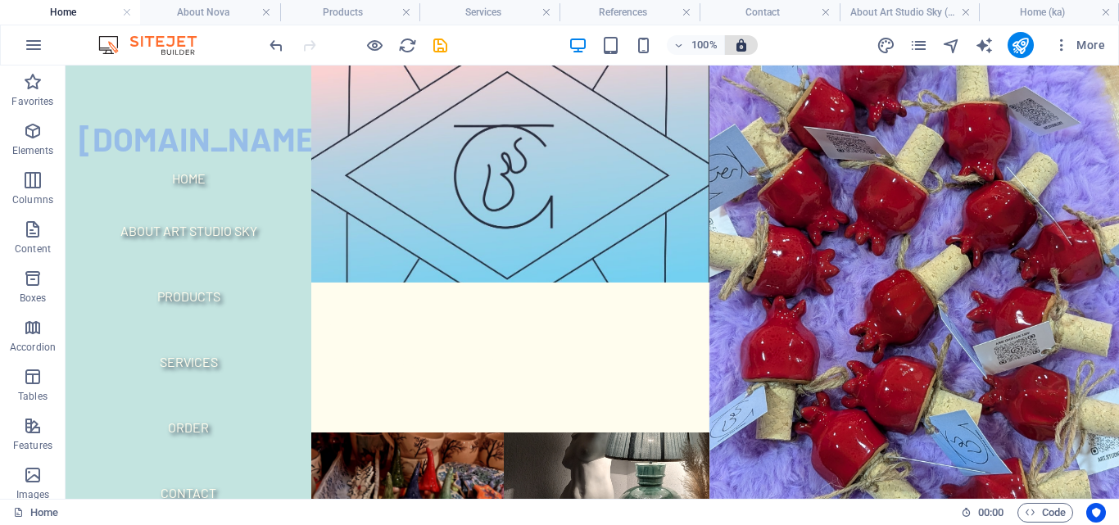
drag, startPoint x: 619, startPoint y: 45, endPoint x: 725, endPoint y: 45, distance: 105.7
click at [725, 45] on div "100%" at bounding box center [662, 45] width 189 height 26
click at [446, 49] on icon "save" at bounding box center [440, 45] width 19 height 19
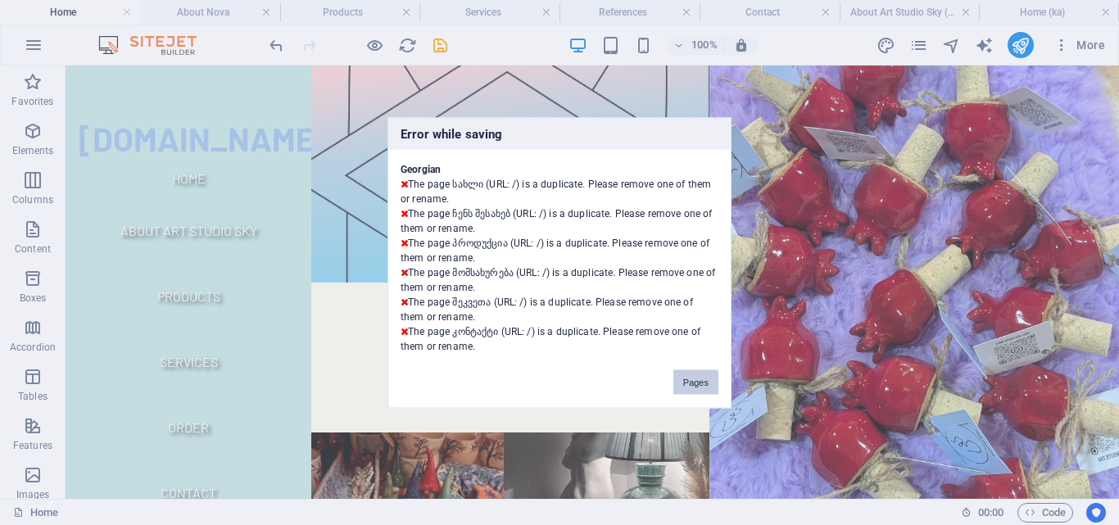
click at [686, 382] on button "Pages" at bounding box center [695, 381] width 45 height 25
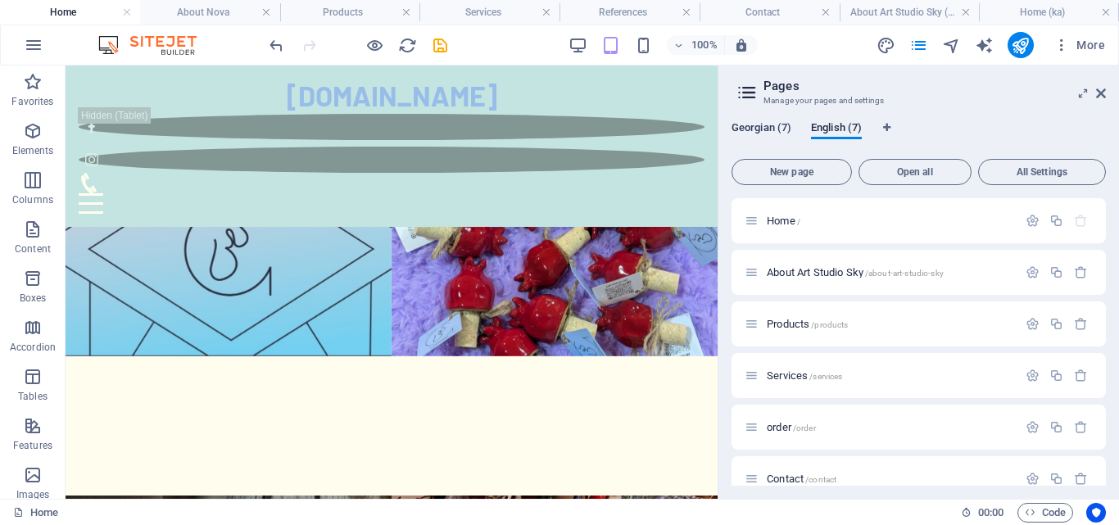
click at [778, 127] on span "Georgian (7)" at bounding box center [761, 129] width 60 height 23
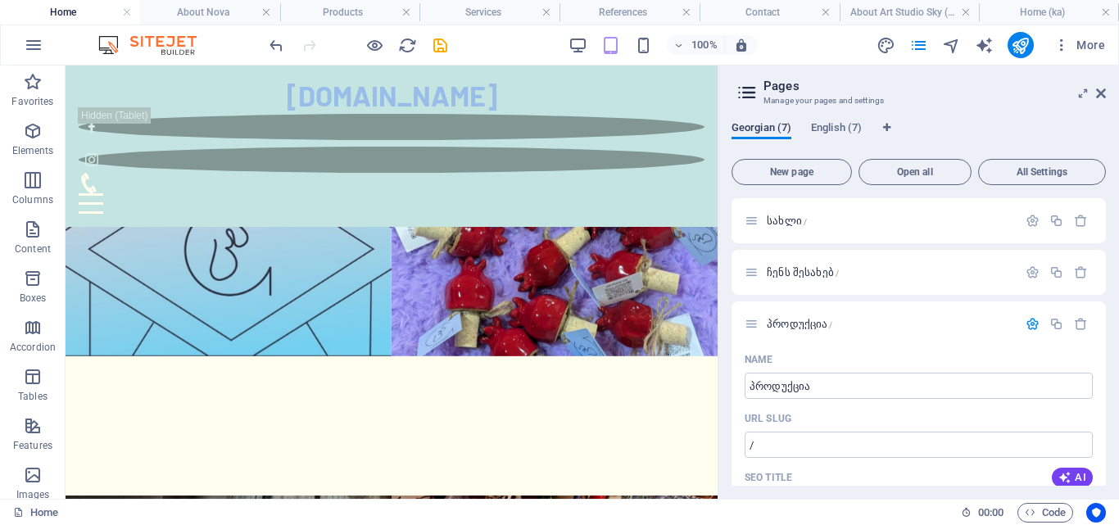
scroll to position [2692, 0]
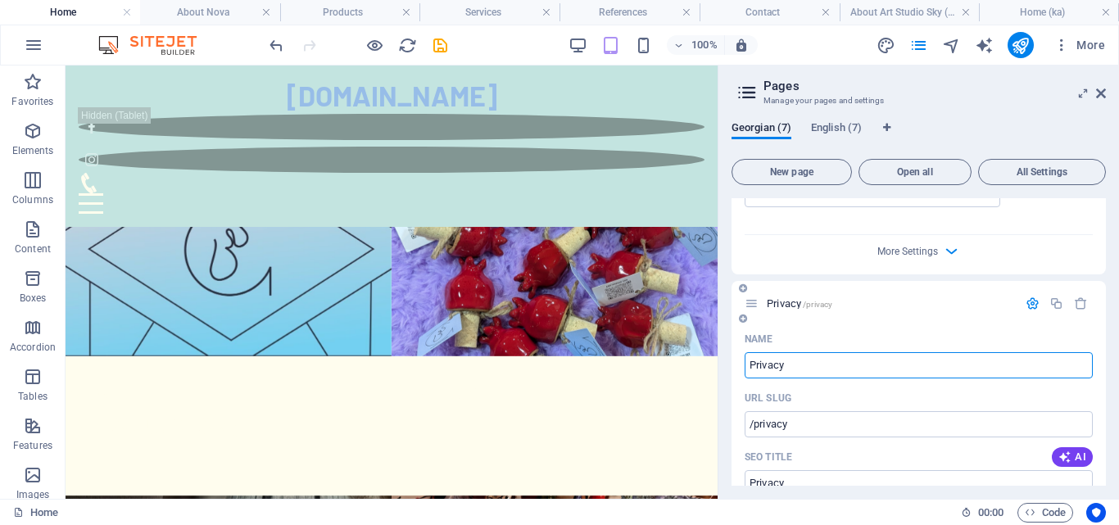
click at [839, 294] on div "Privacy /privacy" at bounding box center [880, 303] width 273 height 19
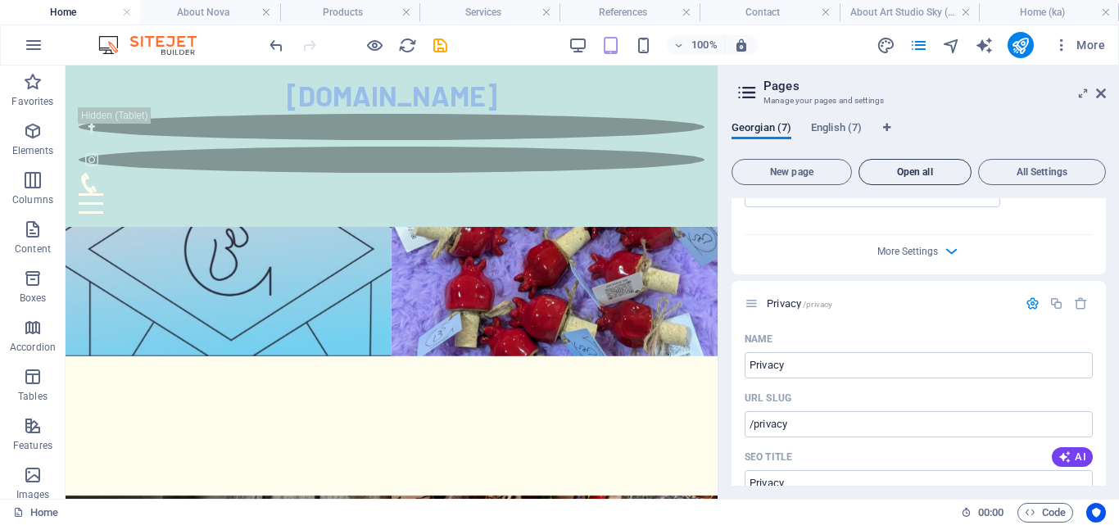
click at [907, 162] on button "Open all" at bounding box center [914, 172] width 113 height 26
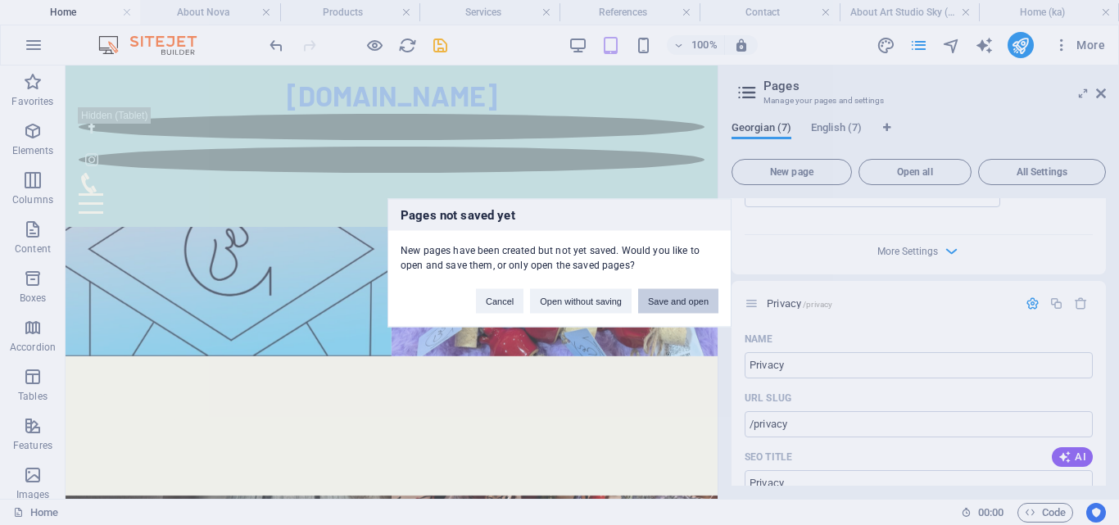
click at [688, 304] on button "Save and open" at bounding box center [678, 300] width 80 height 25
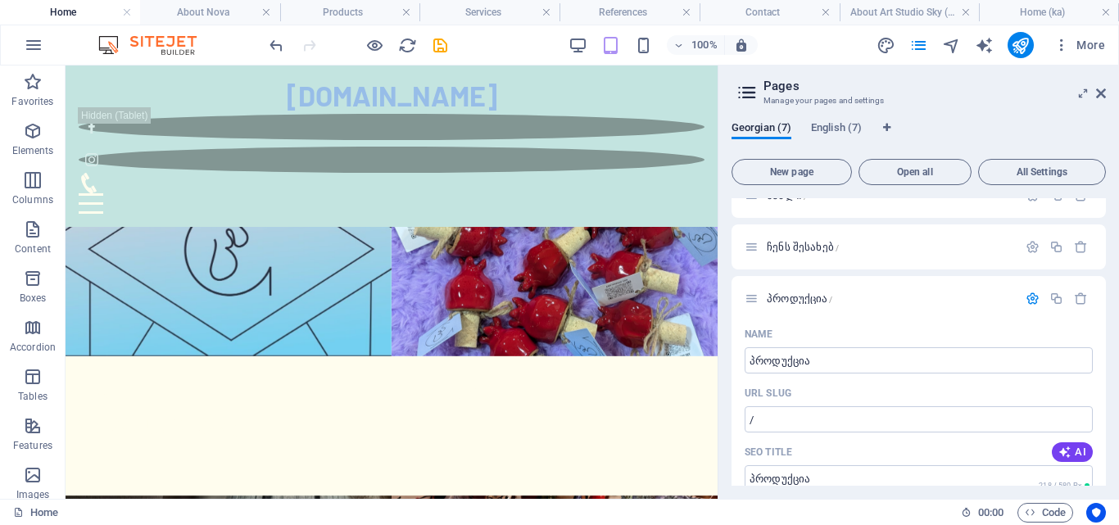
scroll to position [0, 0]
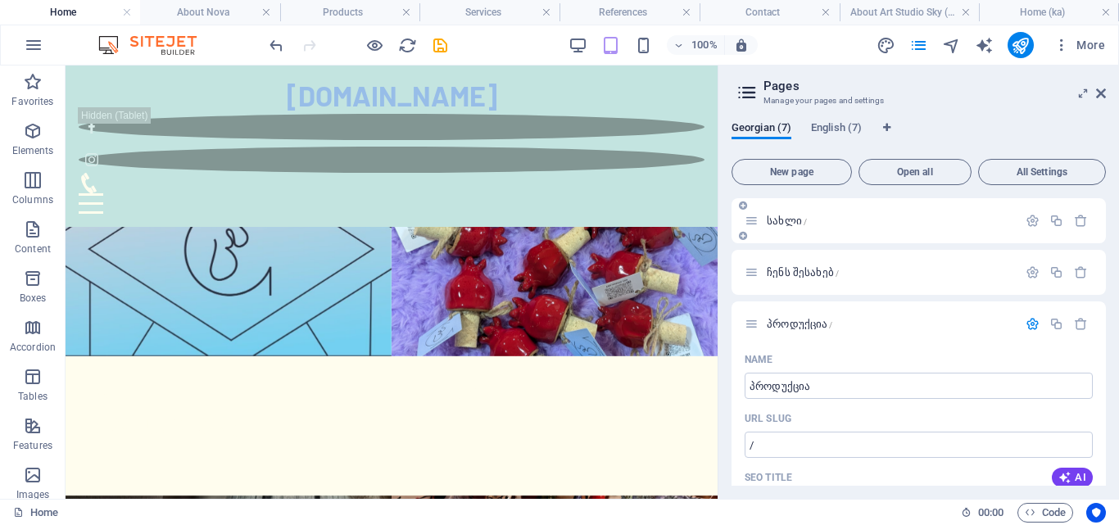
click at [819, 216] on p "სახლი /" at bounding box center [890, 220] width 246 height 11
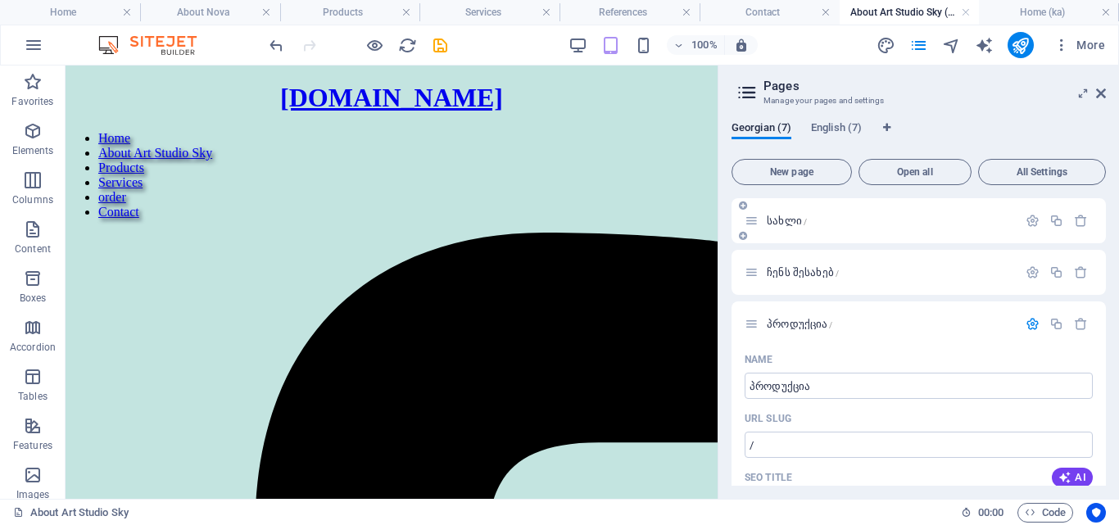
click at [905, 215] on p "სახლი /" at bounding box center [890, 220] width 246 height 11
drag, startPoint x: 1097, startPoint y: 95, endPoint x: 609, endPoint y: 205, distance: 500.3
click at [1097, 95] on icon at bounding box center [1101, 93] width 10 height 13
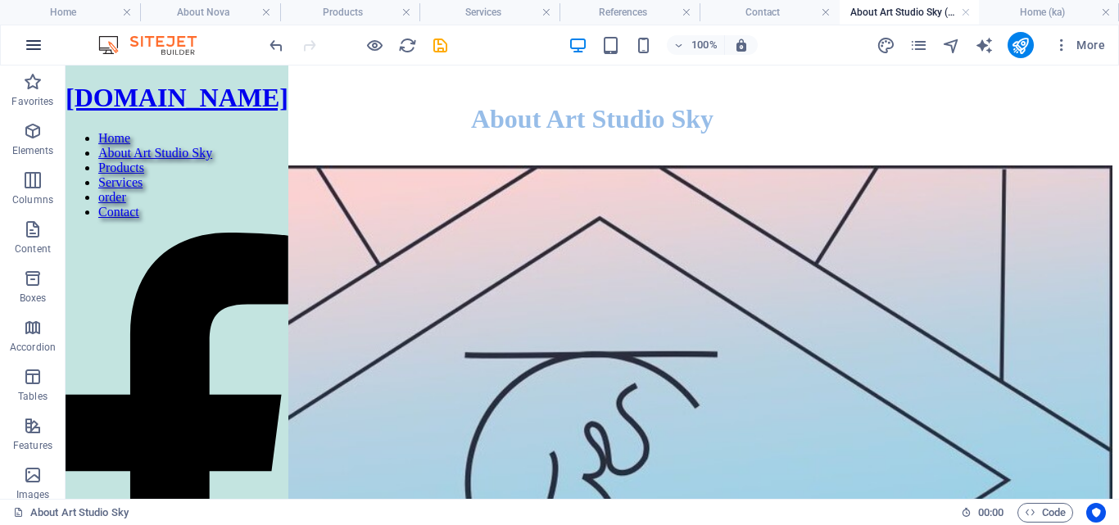
click at [42, 52] on icon "button" at bounding box center [34, 45] width 20 height 20
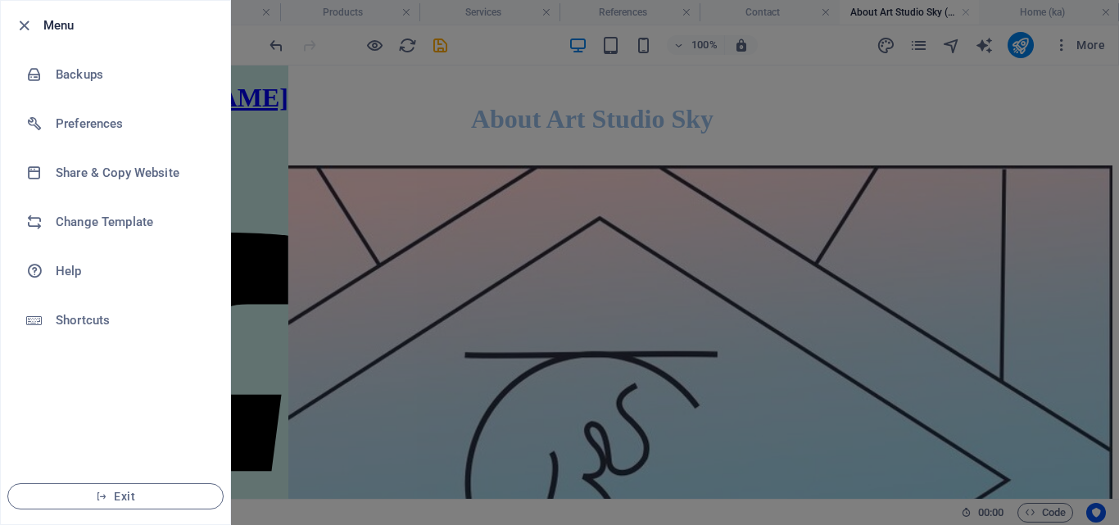
click at [278, 174] on div at bounding box center [559, 262] width 1119 height 525
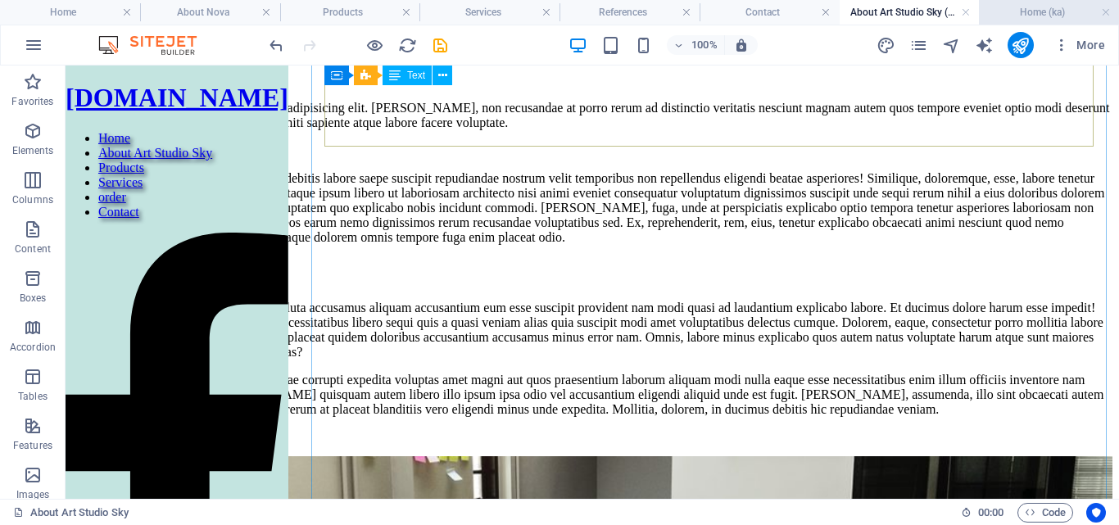
scroll to position [737, 0]
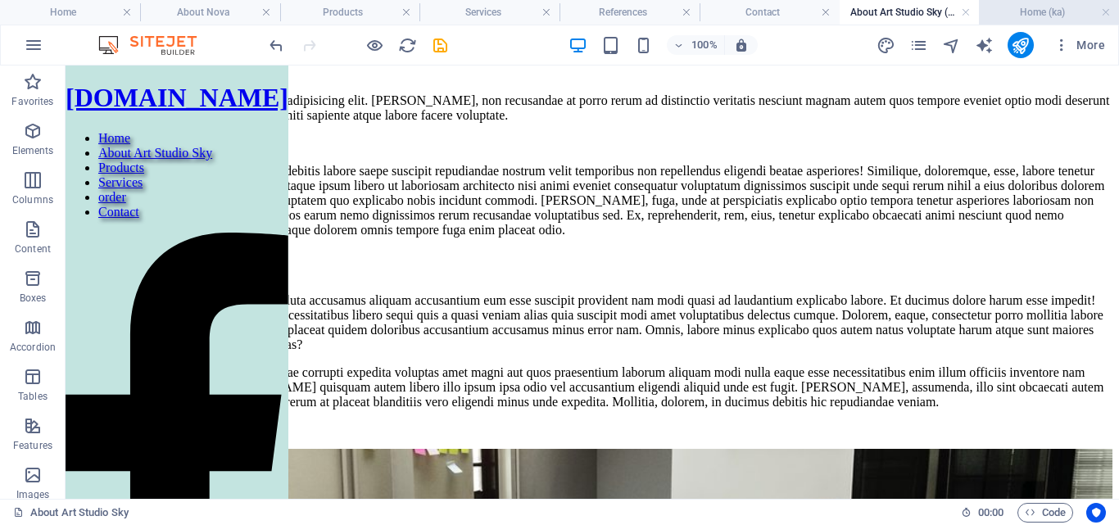
click at [1042, 17] on h4 "Home (ka)" at bounding box center [1049, 12] width 140 height 18
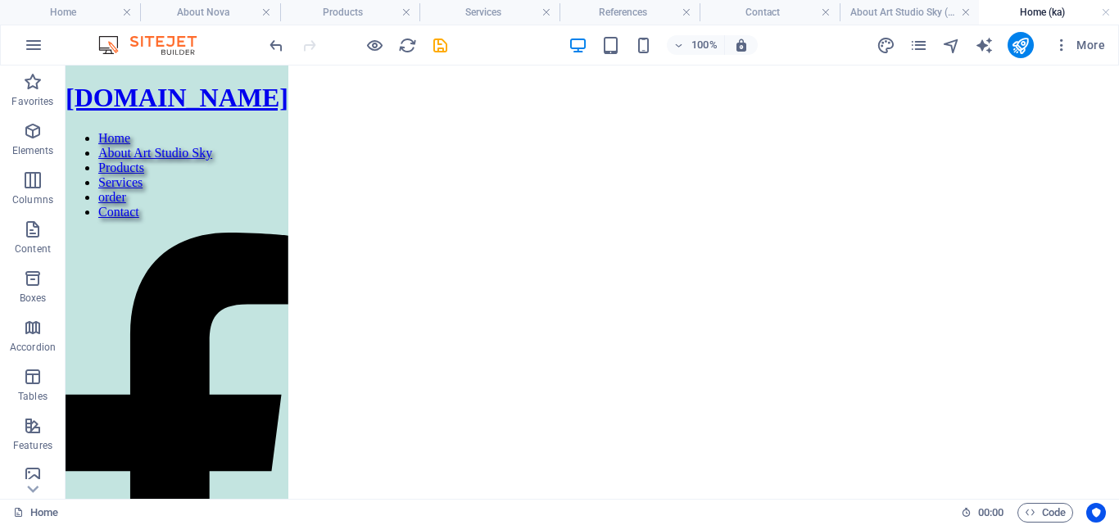
scroll to position [0, 0]
click at [1108, 11] on link at bounding box center [1106, 13] width 10 height 16
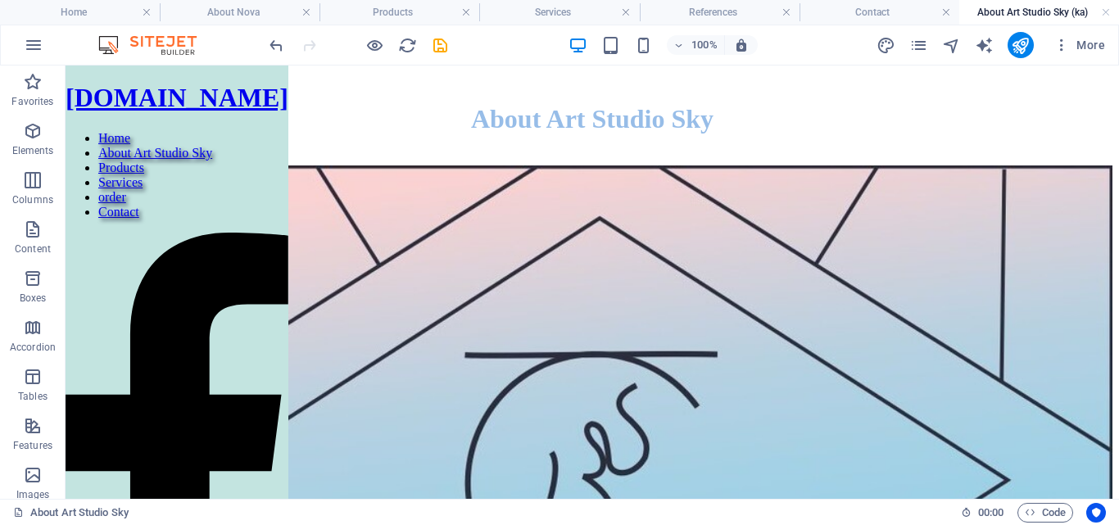
scroll to position [737, 0]
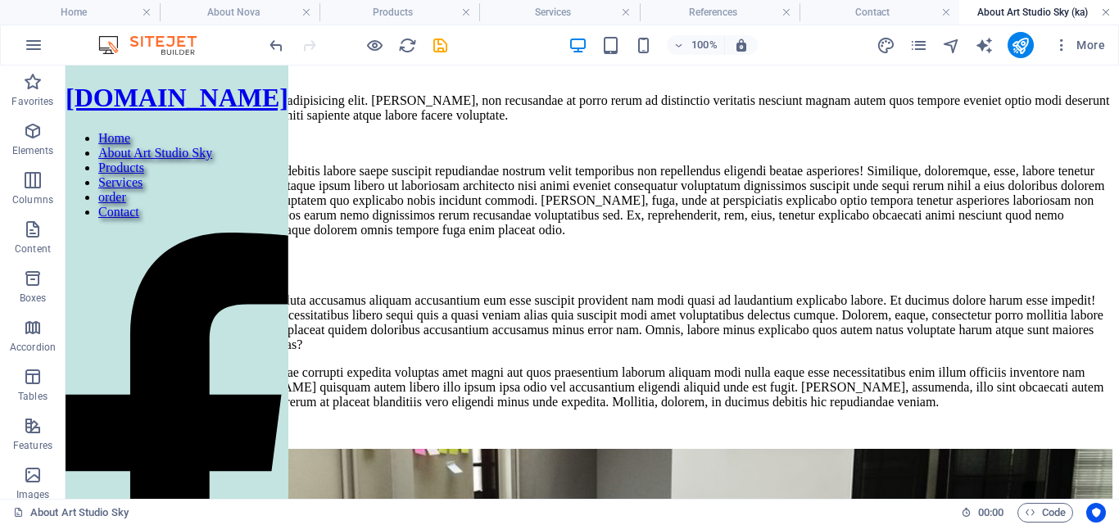
click at [1110, 10] on link at bounding box center [1106, 13] width 10 height 16
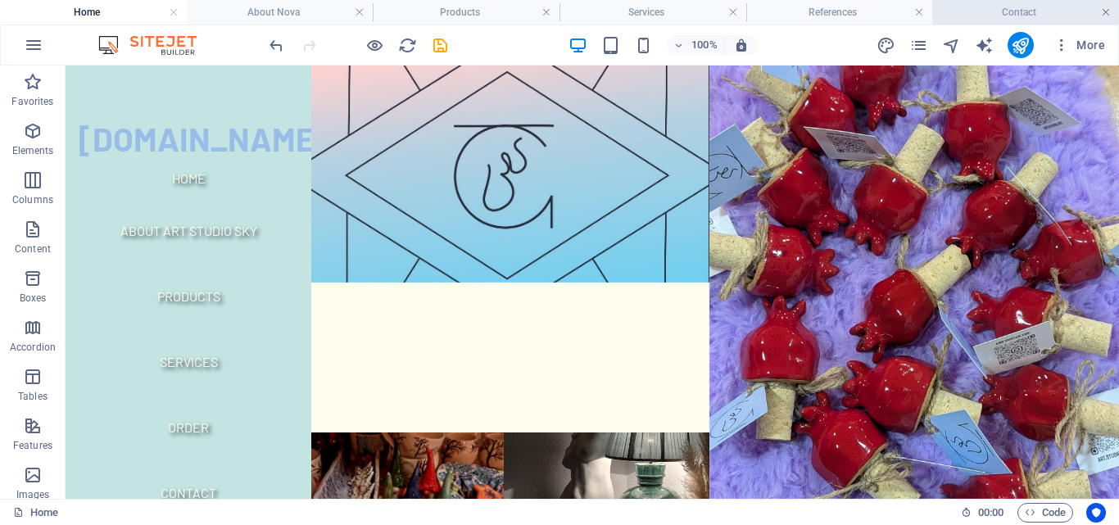
click at [1106, 11] on link at bounding box center [1106, 13] width 10 height 16
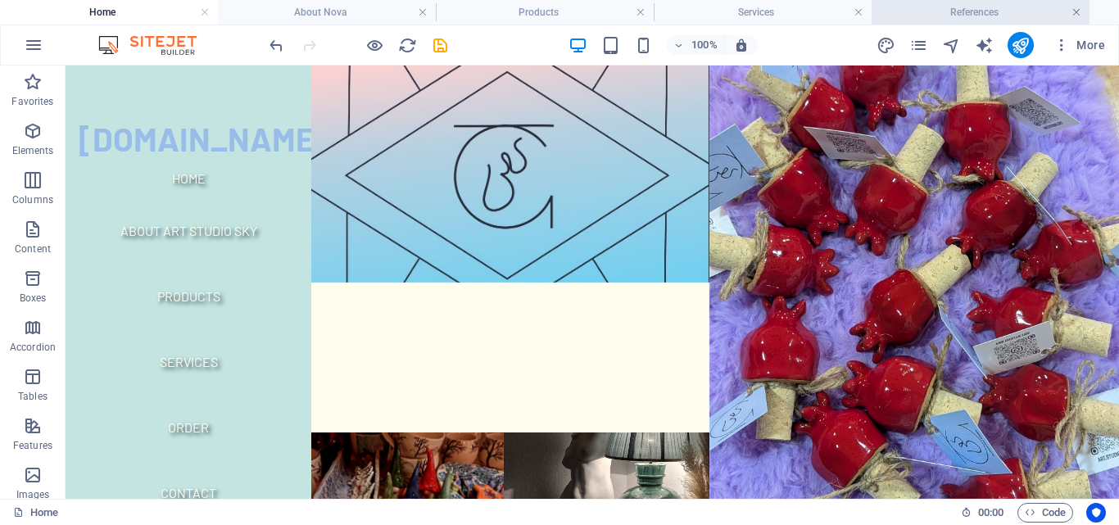
click at [1079, 11] on link at bounding box center [1076, 13] width 10 height 16
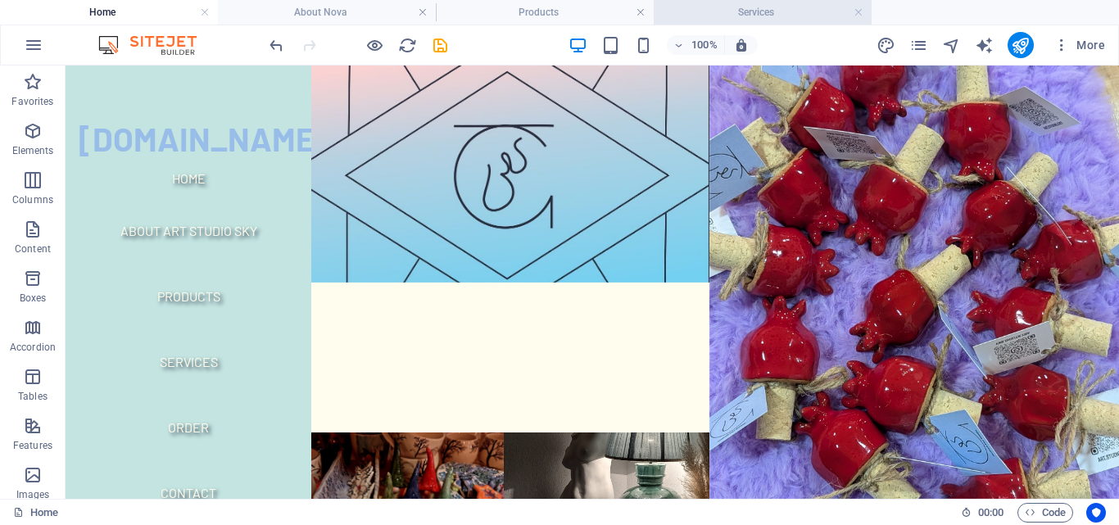
click at [865, 11] on h4 "Services" at bounding box center [763, 12] width 218 height 18
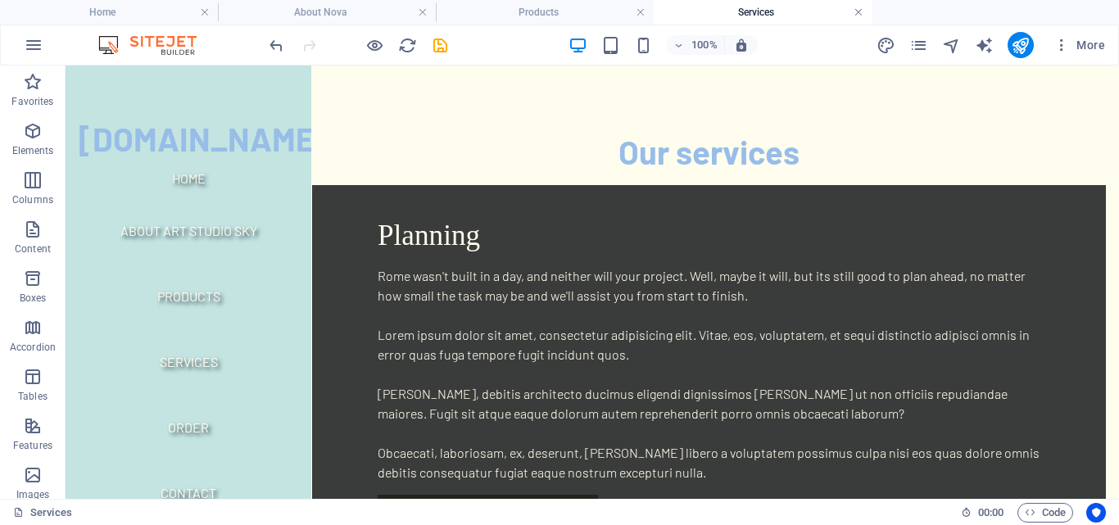
click at [858, 9] on link at bounding box center [858, 13] width 10 height 16
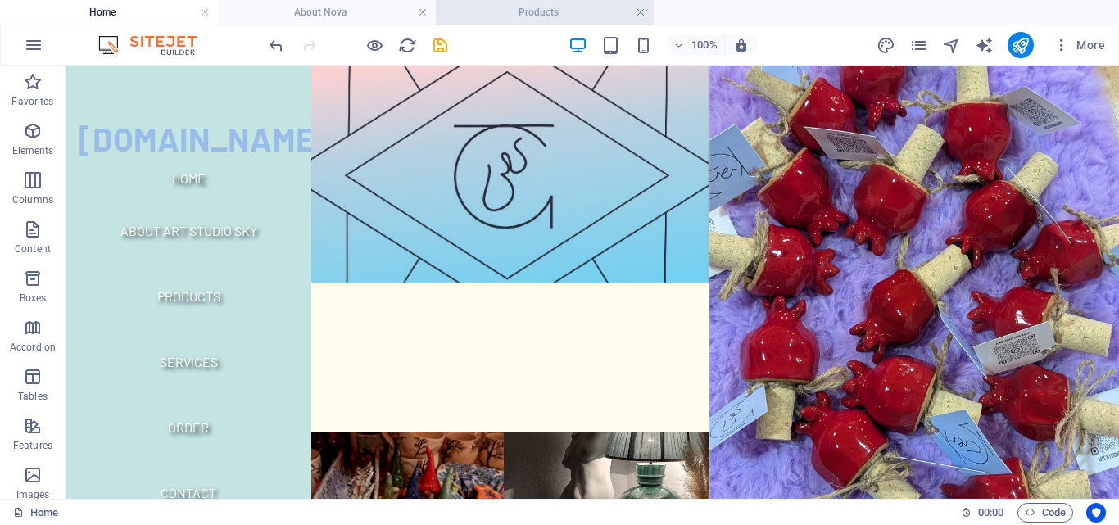
click at [636, 11] on link at bounding box center [641, 13] width 10 height 16
click at [104, 7] on h4 "Home" at bounding box center [109, 12] width 218 height 18
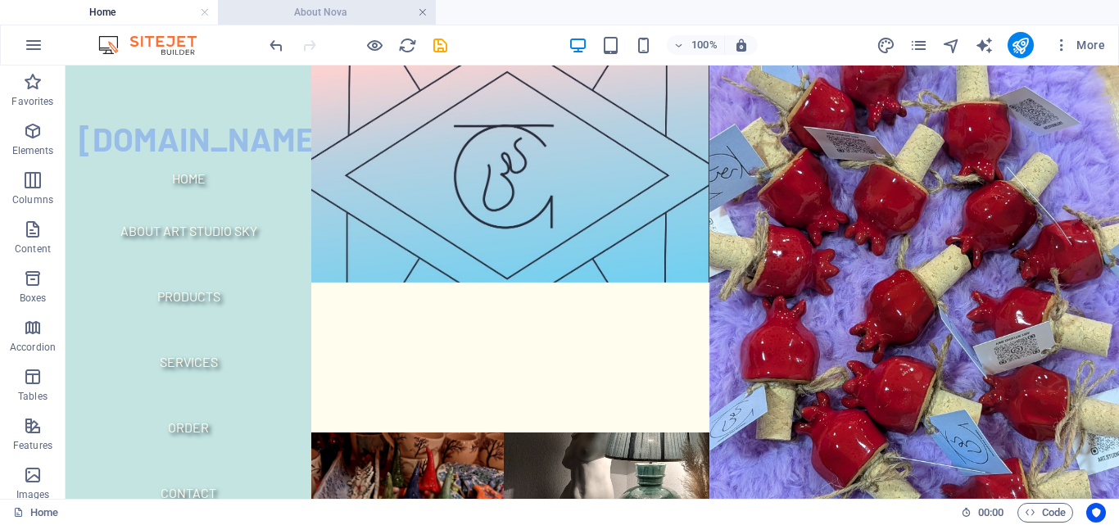
click at [424, 15] on link at bounding box center [423, 13] width 10 height 16
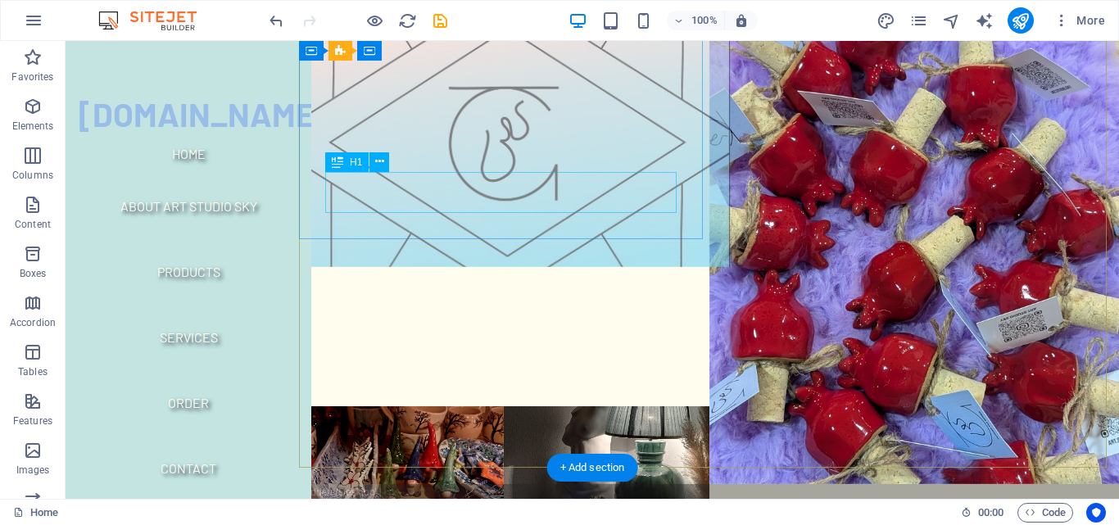
scroll to position [0, 0]
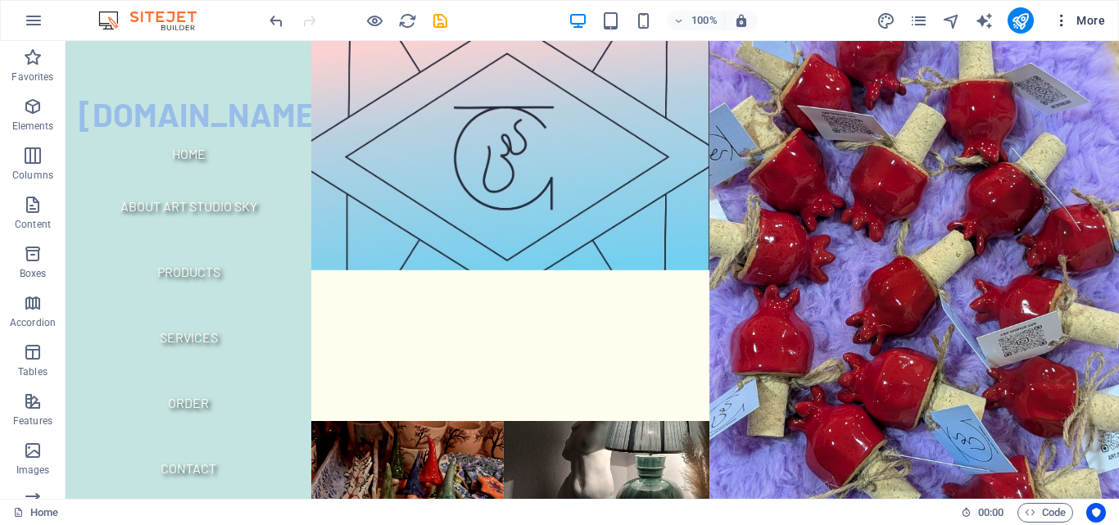
click at [1061, 20] on icon "button" at bounding box center [1061, 20] width 16 height 16
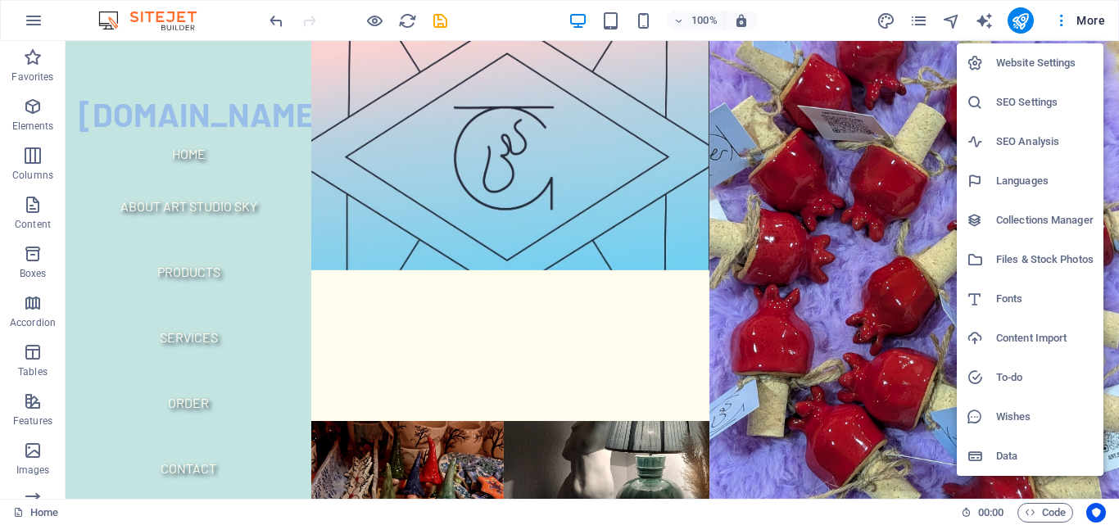
click at [915, 19] on div at bounding box center [559, 262] width 1119 height 525
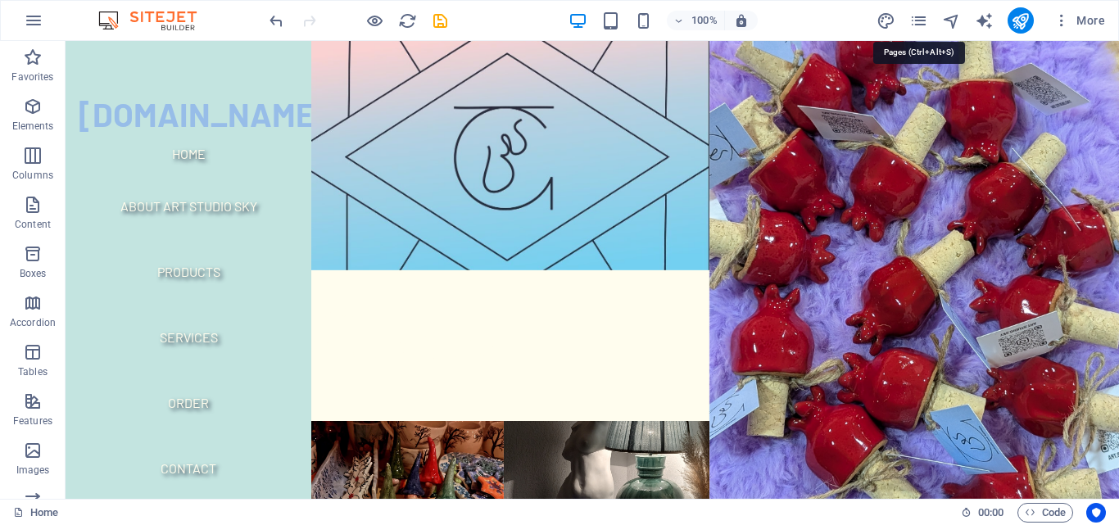
click at [915, 19] on icon "pages" at bounding box center [918, 20] width 19 height 19
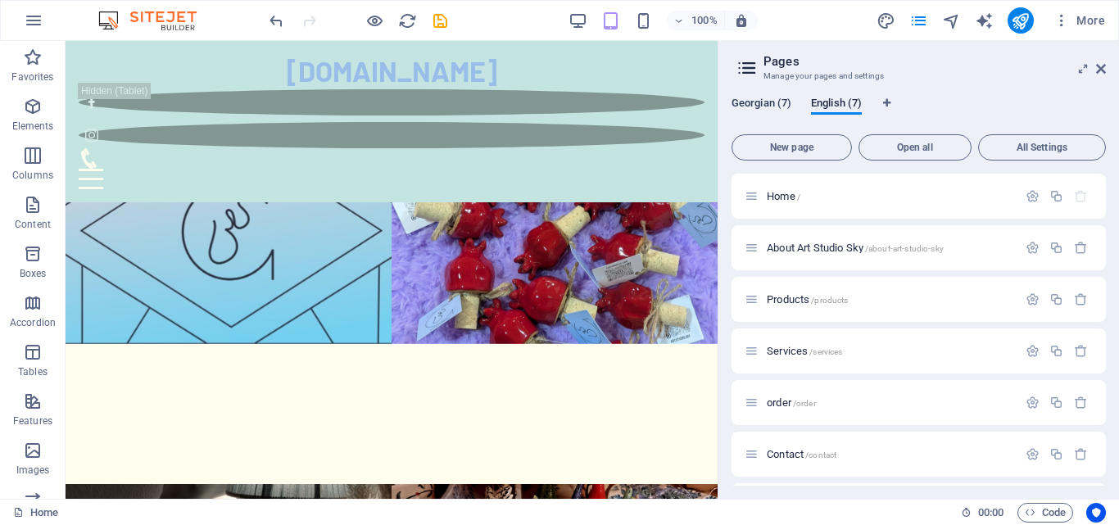
click at [781, 99] on span "Georgian (7)" at bounding box center [761, 104] width 60 height 23
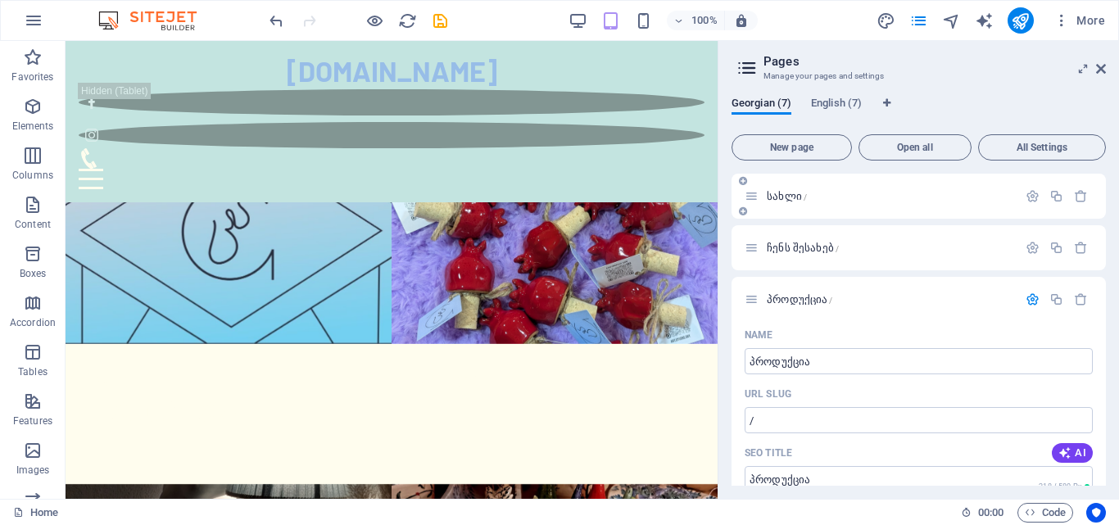
click at [841, 186] on div "სახლი /" at bounding box center [918, 196] width 374 height 45
click at [877, 242] on div "[PERSON_NAME] შესახებ /" at bounding box center [880, 247] width 273 height 19
click at [888, 156] on button "Open all" at bounding box center [914, 147] width 113 height 26
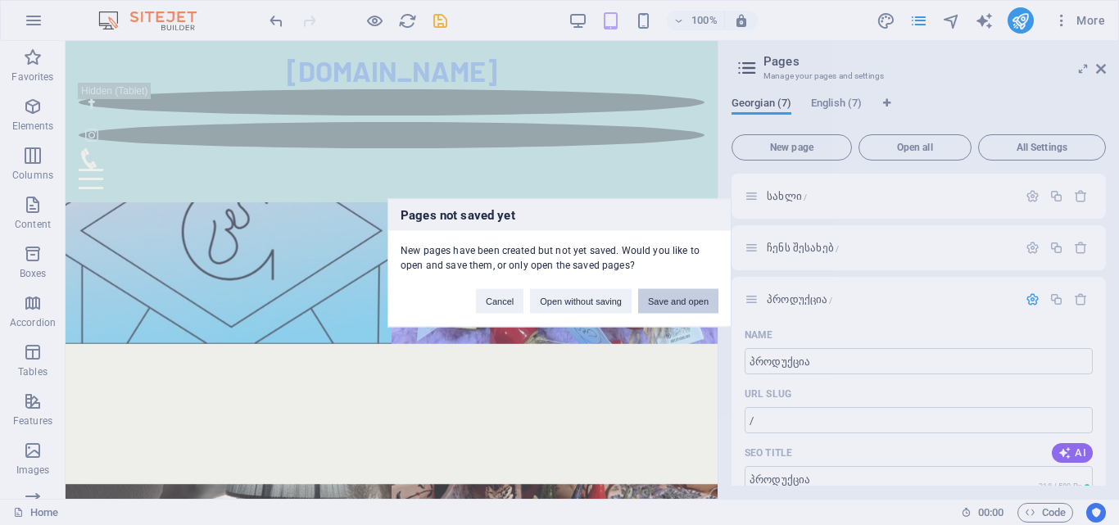
click at [672, 302] on button "Save and open" at bounding box center [678, 300] width 80 height 25
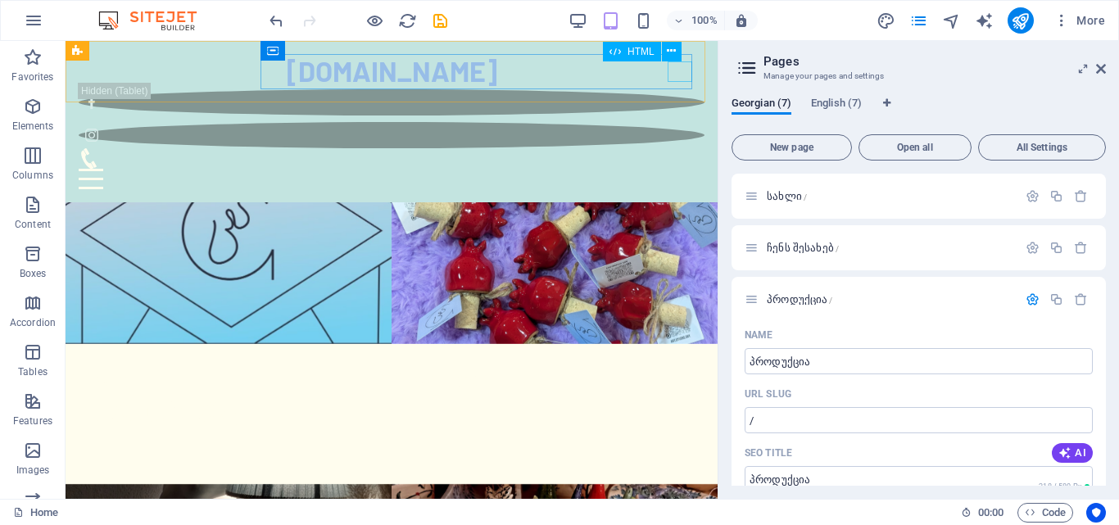
click at [681, 169] on div "Menu" at bounding box center [392, 179] width 626 height 20
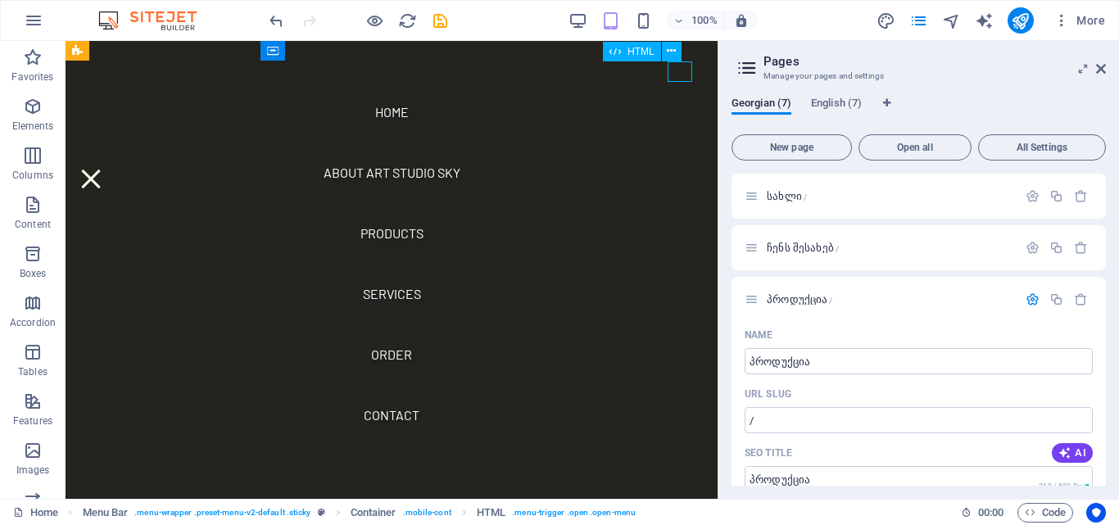
click at [103, 169] on div "Menu" at bounding box center [91, 179] width 25 height 20
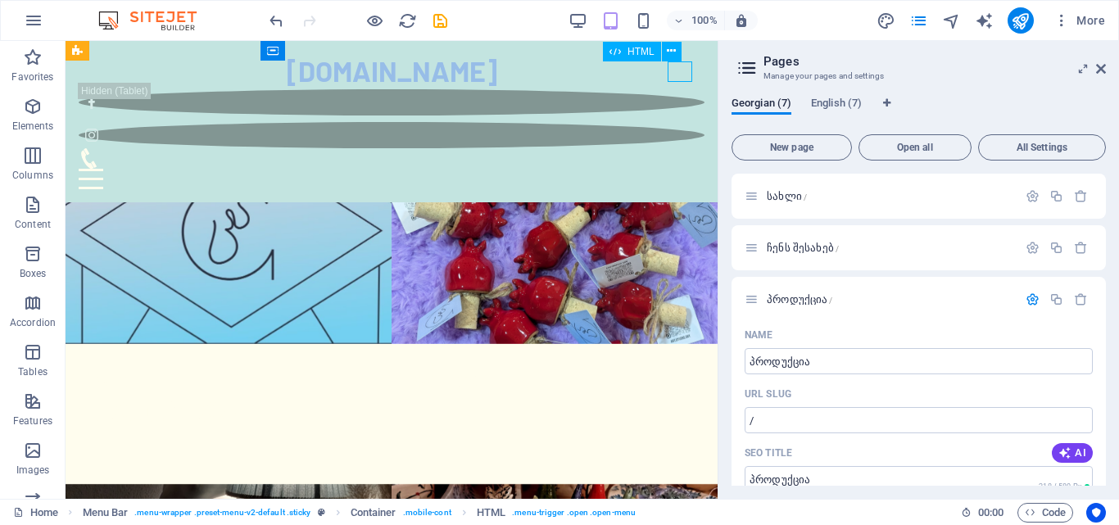
click at [681, 169] on div "Menu" at bounding box center [392, 179] width 626 height 20
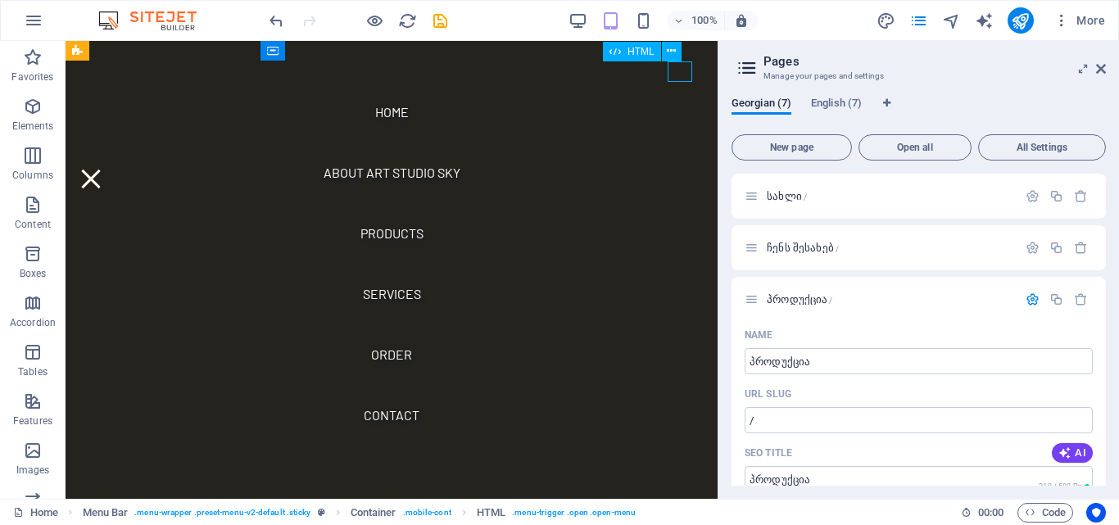
click at [103, 169] on div "Menu" at bounding box center [91, 179] width 25 height 20
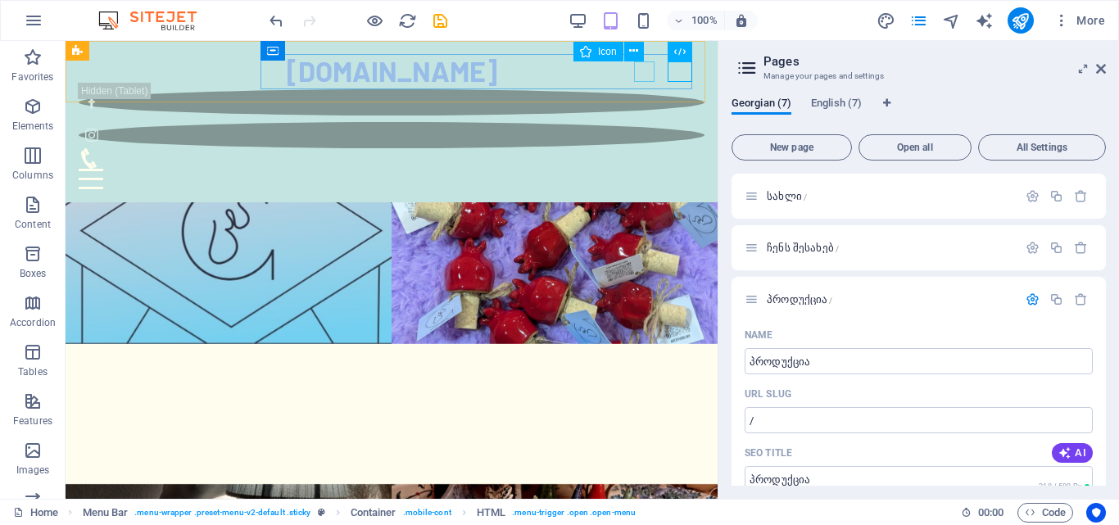
click at [648, 148] on figure at bounding box center [385, 158] width 613 height 20
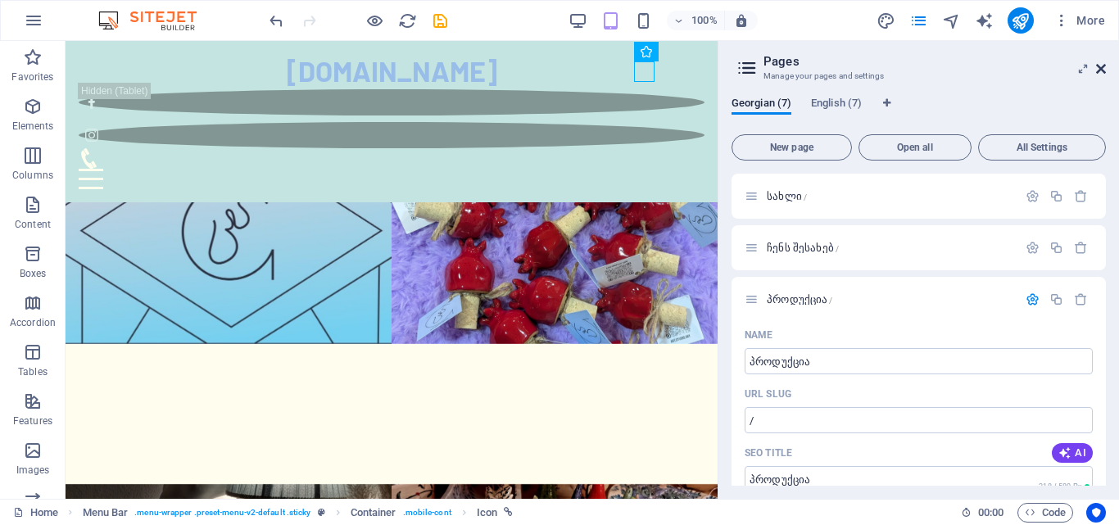
click at [1096, 68] on icon at bounding box center [1101, 68] width 10 height 13
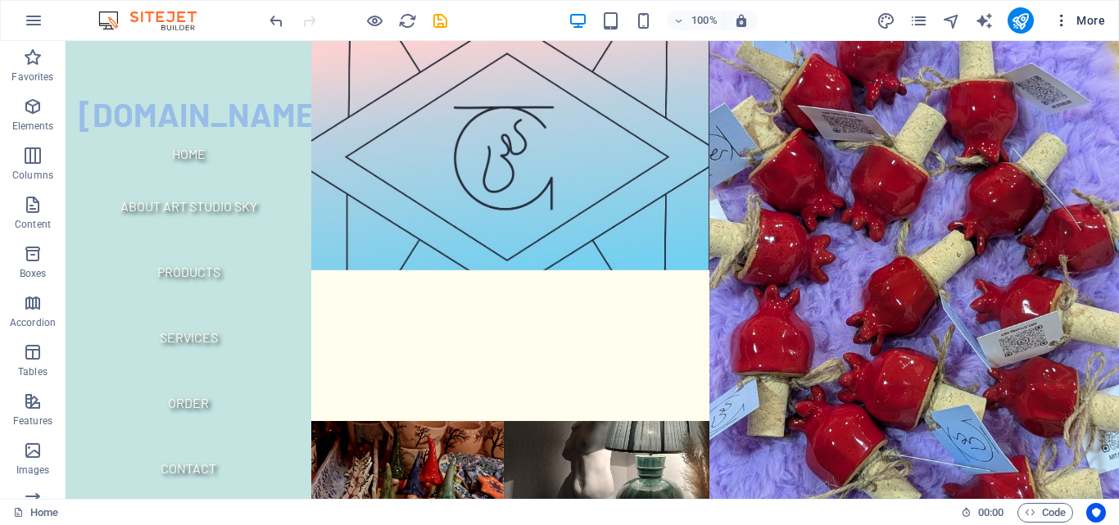
click at [1061, 24] on icon "button" at bounding box center [1061, 20] width 16 height 16
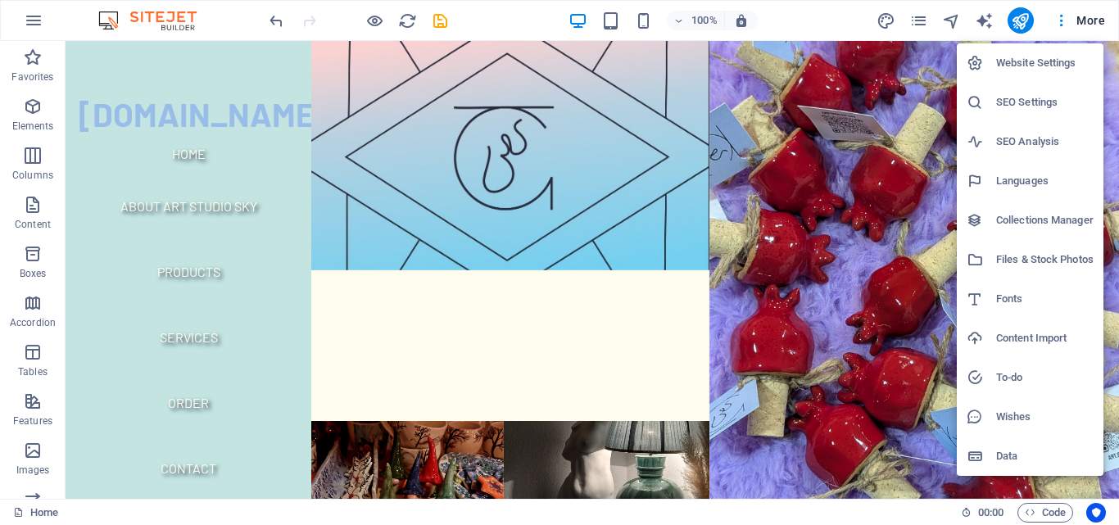
click at [923, 23] on div at bounding box center [559, 262] width 1119 height 525
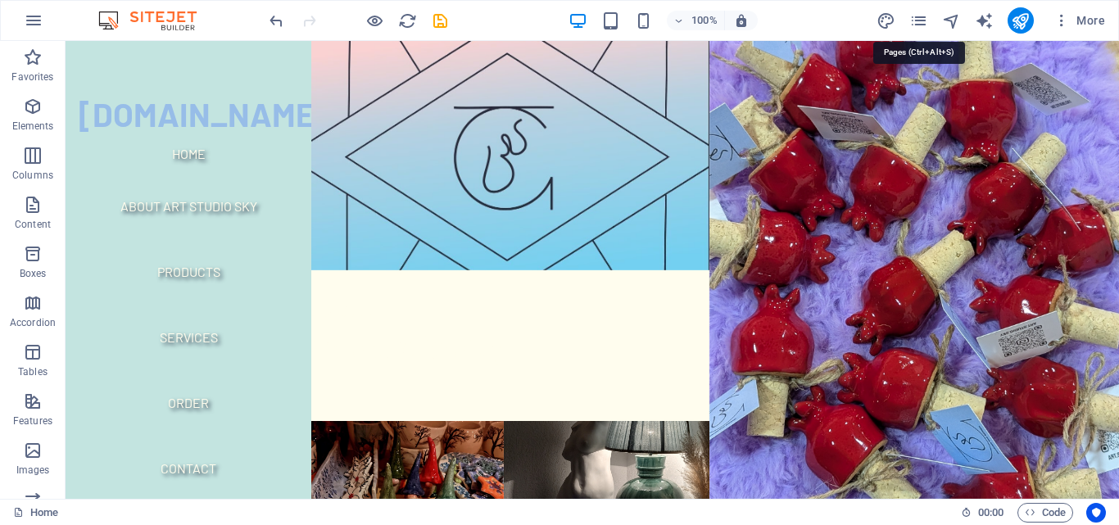
click at [923, 23] on icon "pages" at bounding box center [918, 20] width 19 height 19
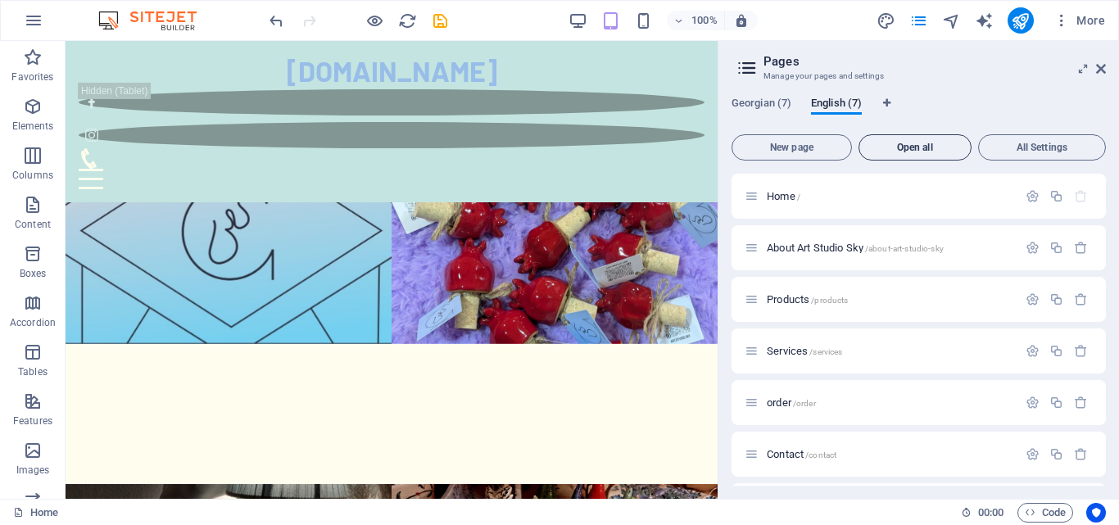
click at [927, 152] on span "Open all" at bounding box center [915, 148] width 98 height 10
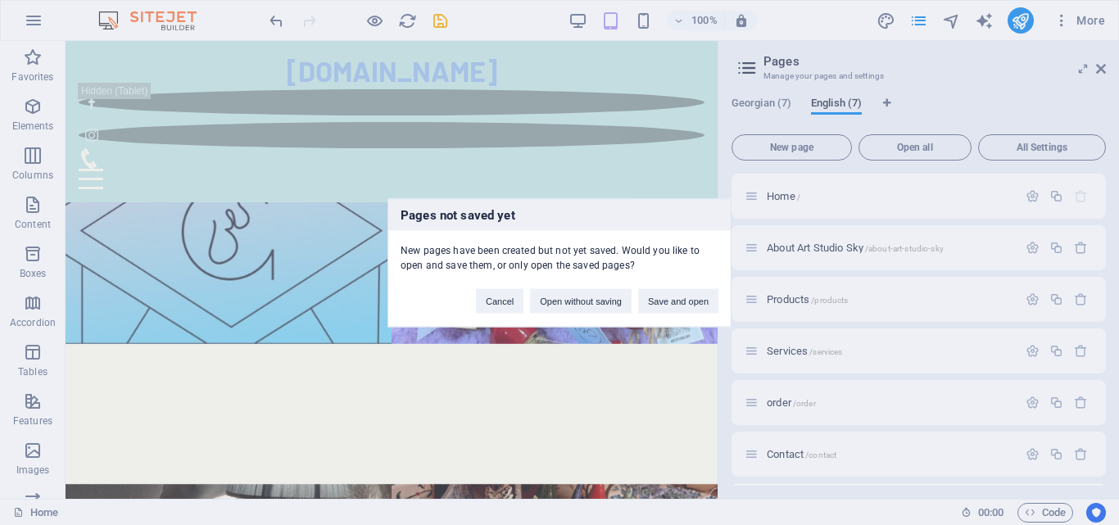
click at [869, 154] on div "Pages not saved yet New pages have been created but not yet saved. Would you li…" at bounding box center [559, 262] width 1119 height 525
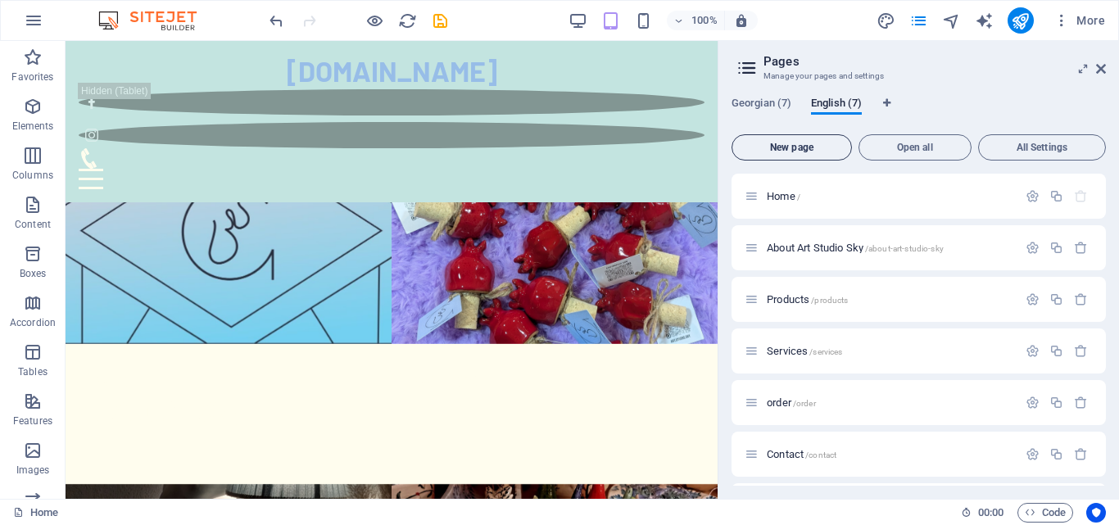
click at [822, 155] on button "New page" at bounding box center [791, 147] width 120 height 26
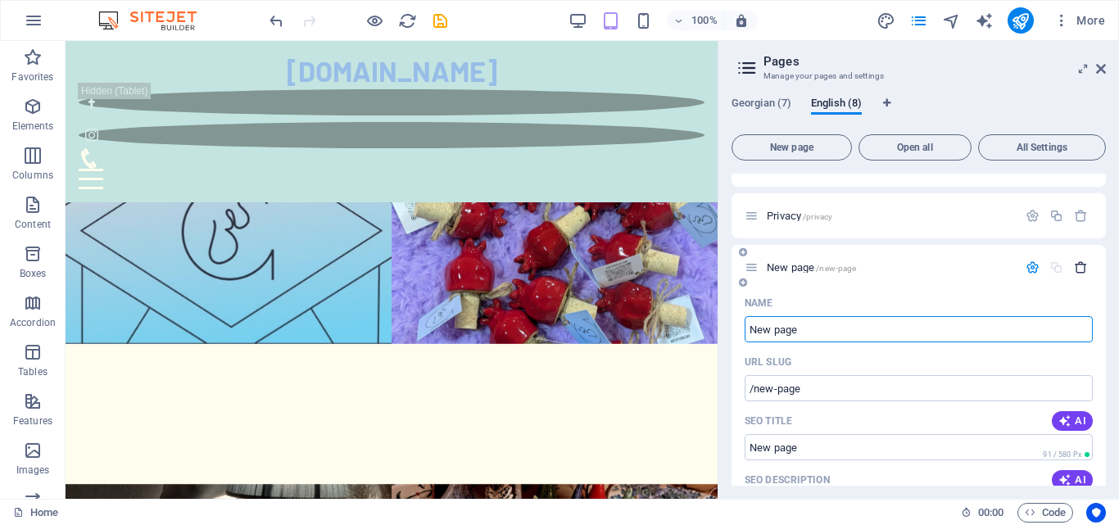
click at [1074, 270] on icon "button" at bounding box center [1081, 267] width 14 height 14
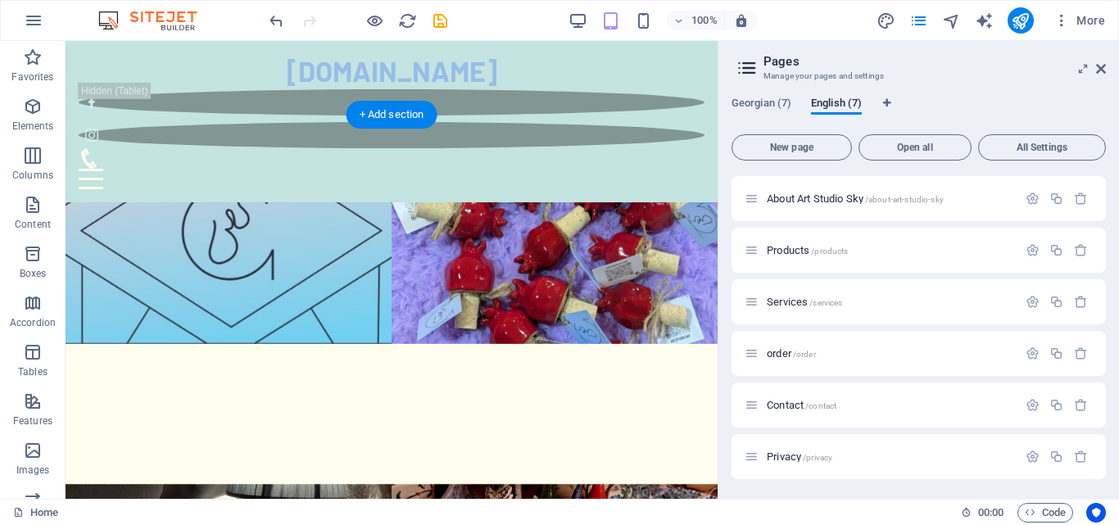
scroll to position [49, 0]
click at [437, 19] on icon "save" at bounding box center [440, 20] width 19 height 19
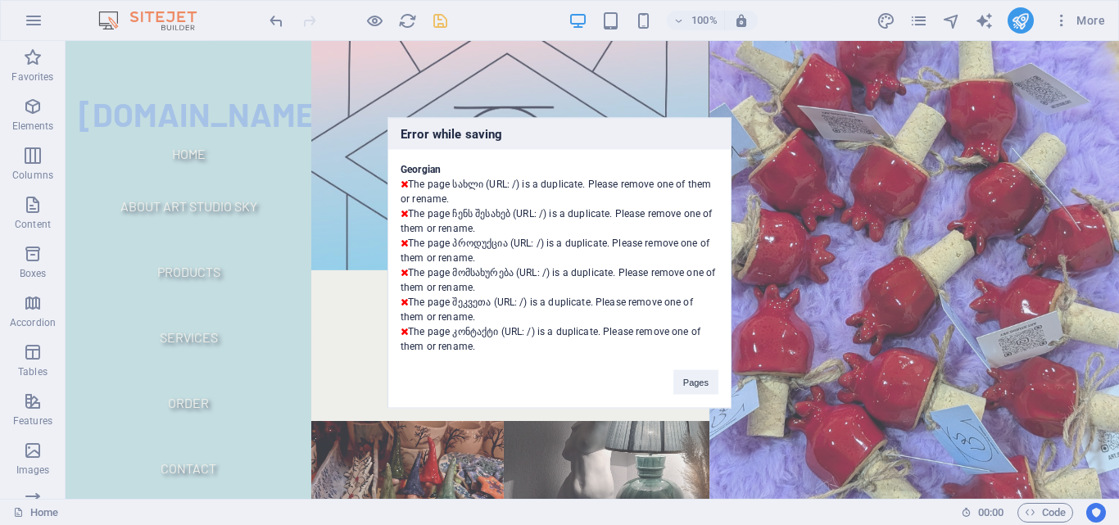
click at [405, 182] on icon at bounding box center [403, 184] width 7 height 10
click at [703, 388] on button "Pages" at bounding box center [695, 381] width 45 height 25
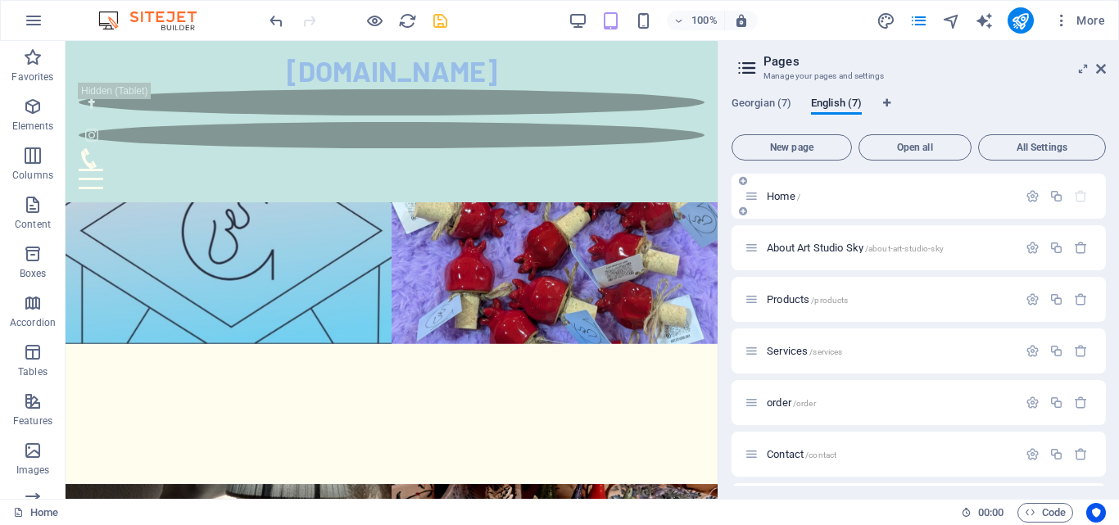
click at [833, 203] on div "Home /" at bounding box center [880, 196] width 273 height 19
click at [1027, 202] on icon "button" at bounding box center [1032, 196] width 14 height 14
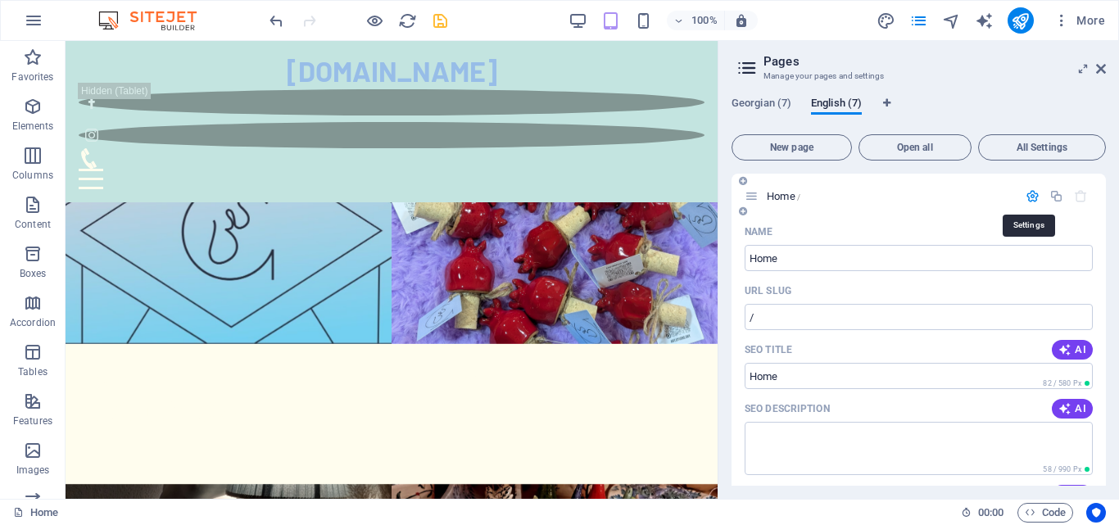
click at [1025, 202] on icon "button" at bounding box center [1032, 196] width 14 height 14
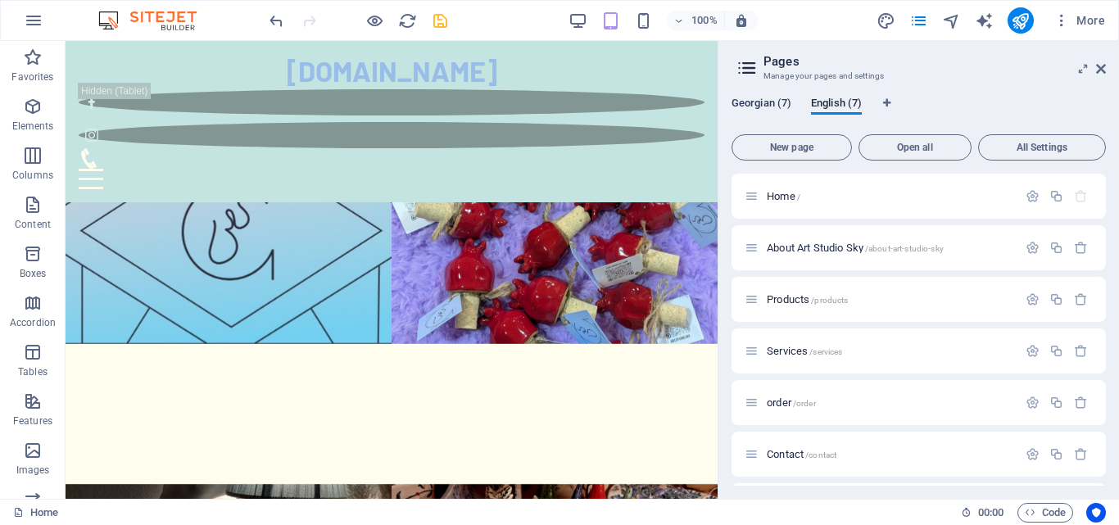
click at [759, 106] on span "Georgian (7)" at bounding box center [761, 104] width 60 height 23
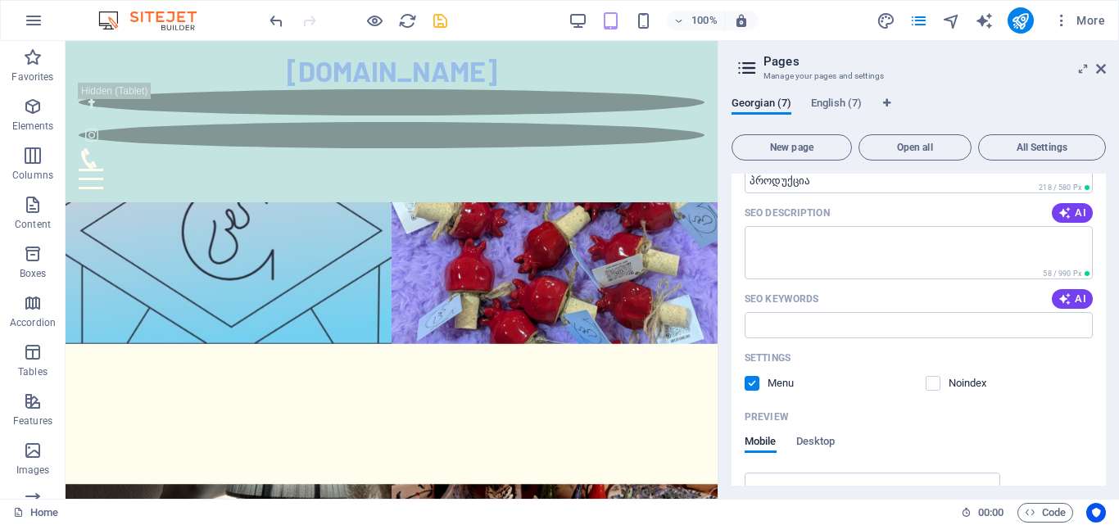
scroll to position [0, 0]
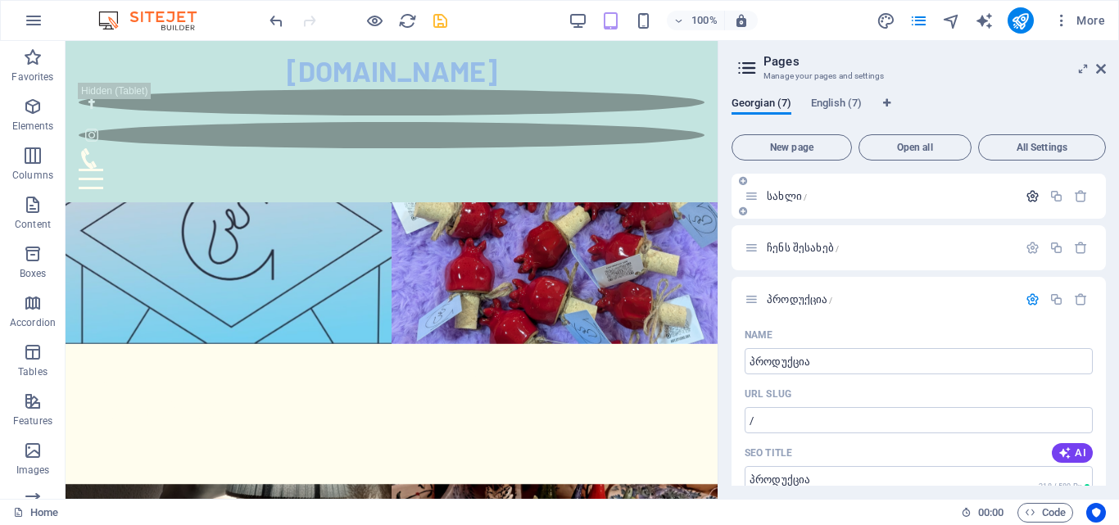
click at [1030, 200] on icon "button" at bounding box center [1032, 196] width 14 height 14
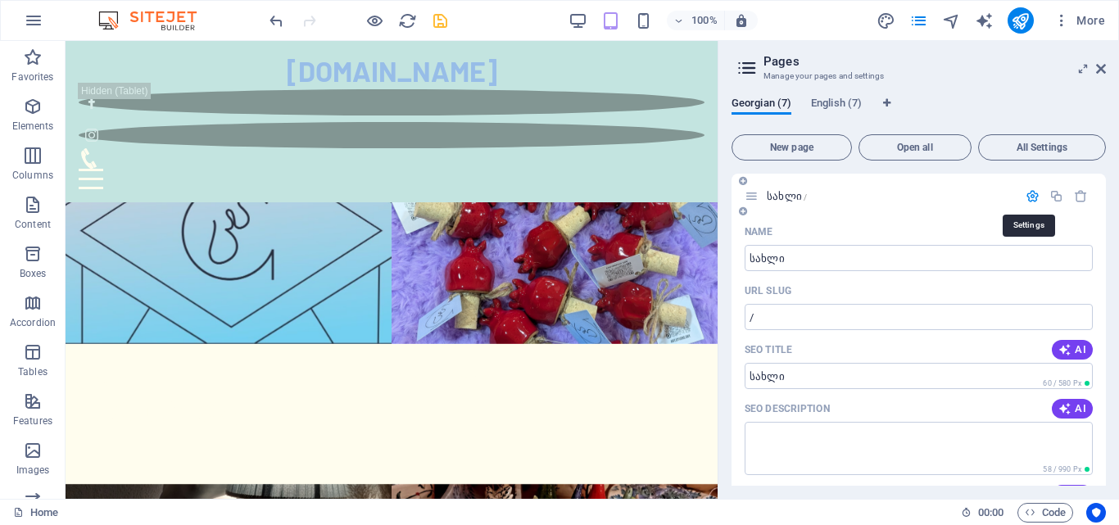
click at [1030, 200] on icon "button" at bounding box center [1032, 196] width 14 height 14
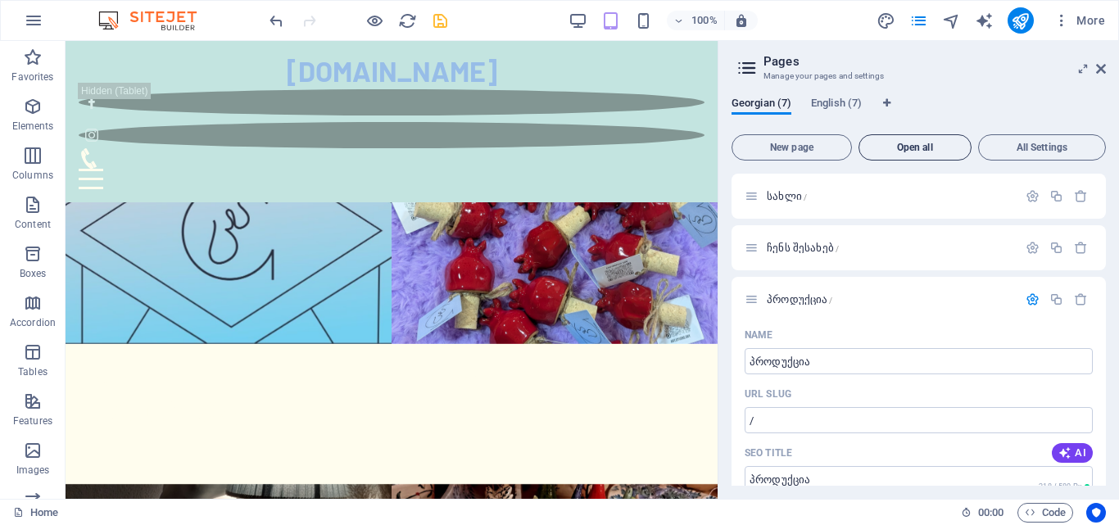
click at [933, 144] on span "Open all" at bounding box center [915, 148] width 98 height 10
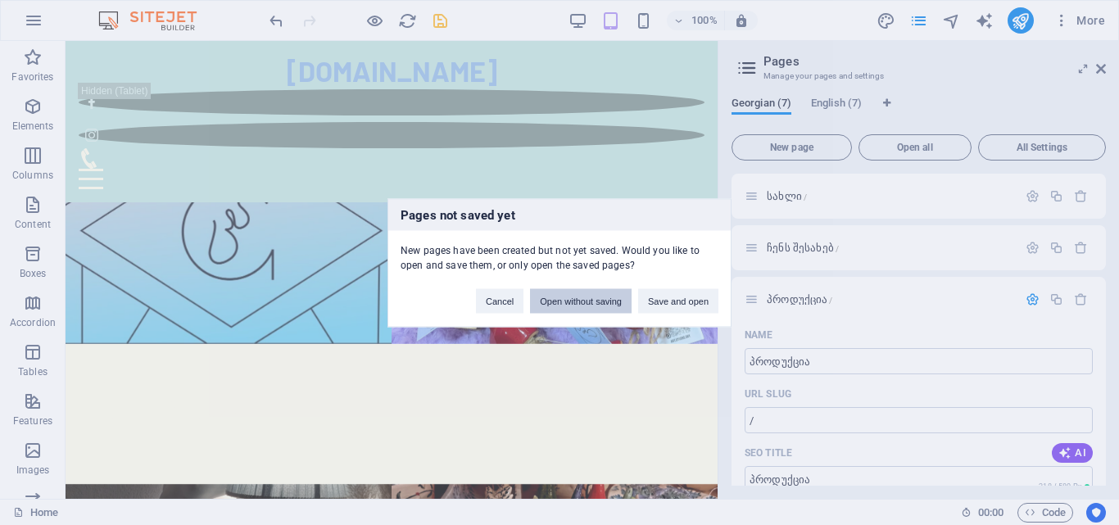
click at [587, 309] on button "Open without saving" at bounding box center [581, 300] width 102 height 25
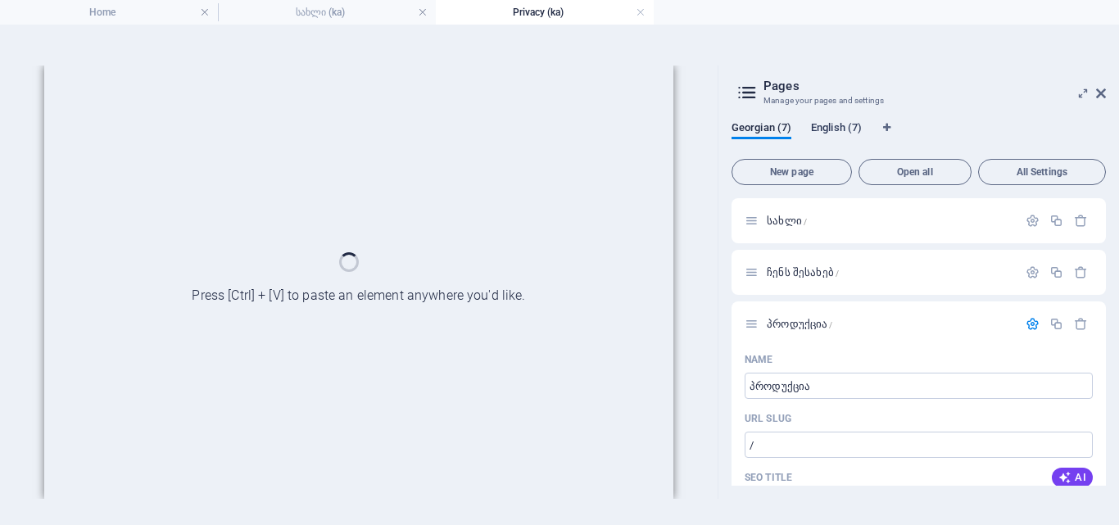
click at [833, 125] on span "English (7)" at bounding box center [836, 129] width 51 height 23
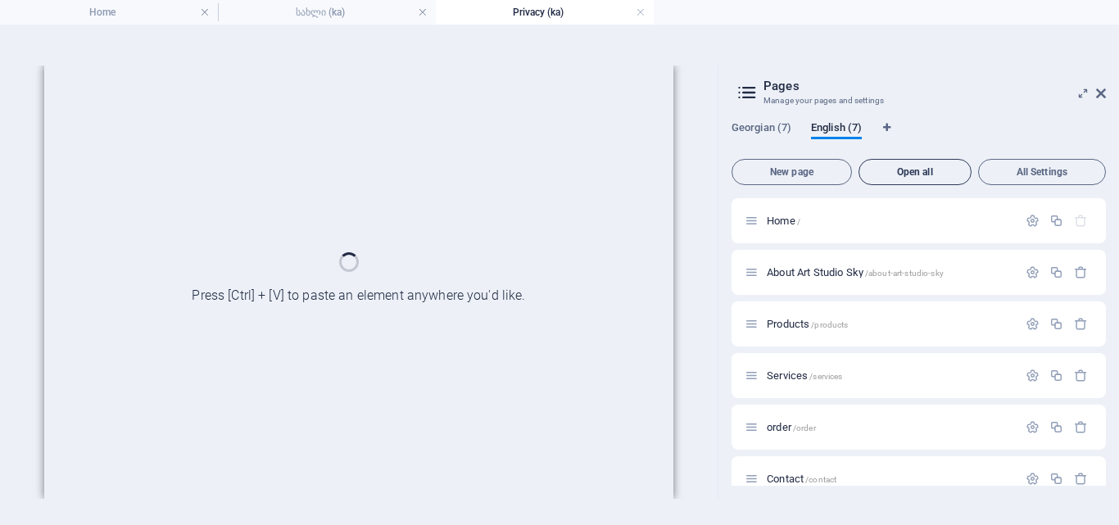
click at [924, 173] on span "Open all" at bounding box center [915, 172] width 98 height 10
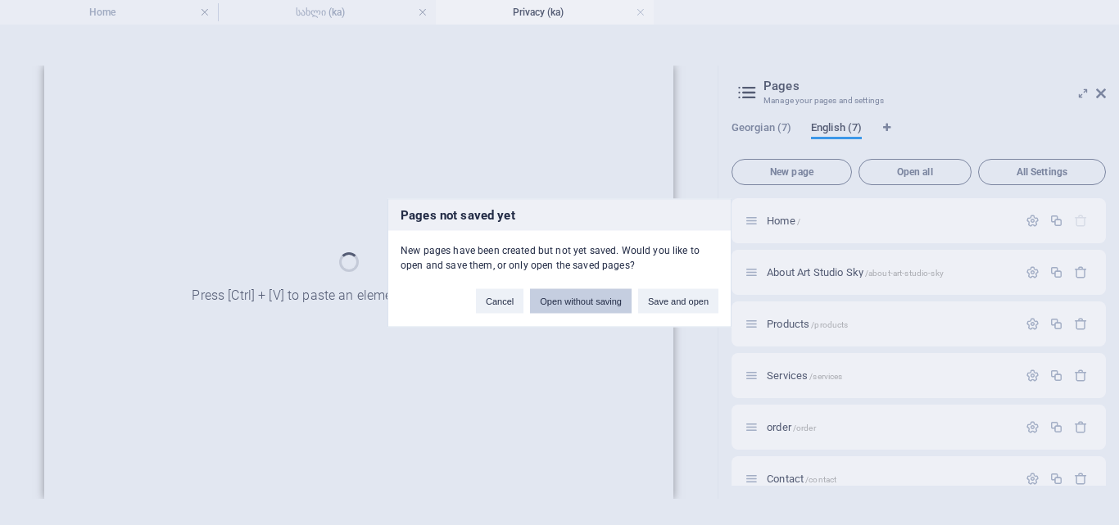
click at [584, 312] on button "Open without saving" at bounding box center [581, 300] width 102 height 25
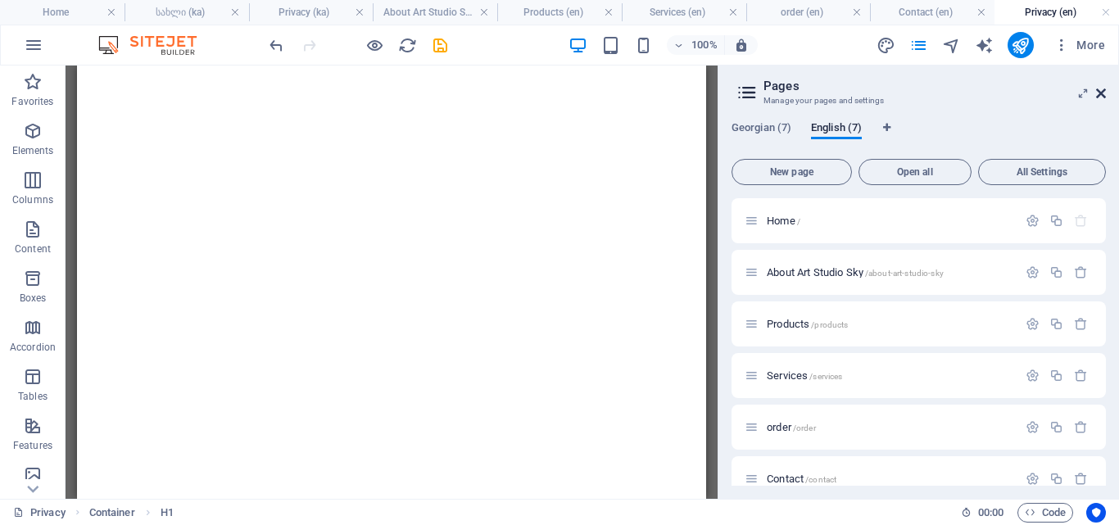
click at [1099, 94] on icon at bounding box center [1101, 93] width 10 height 13
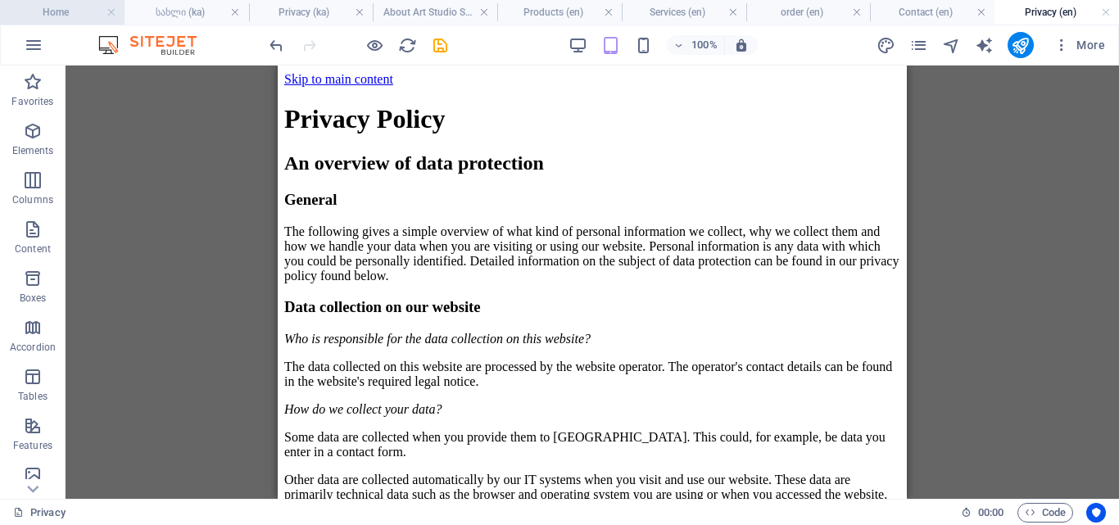
click at [74, 8] on h4 "Home" at bounding box center [62, 12] width 124 height 18
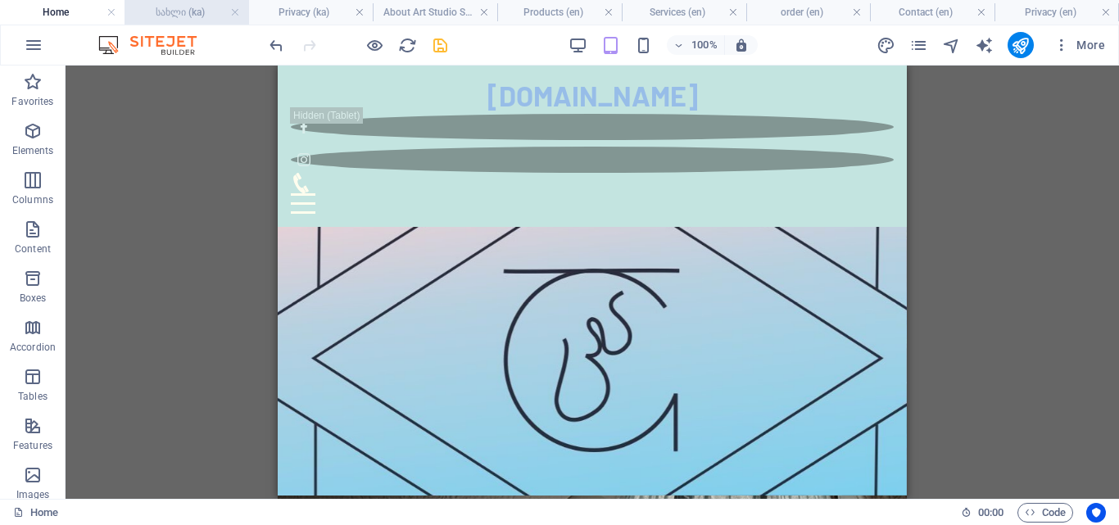
click at [178, 8] on h4 "სახლი (ka)" at bounding box center [186, 12] width 124 height 18
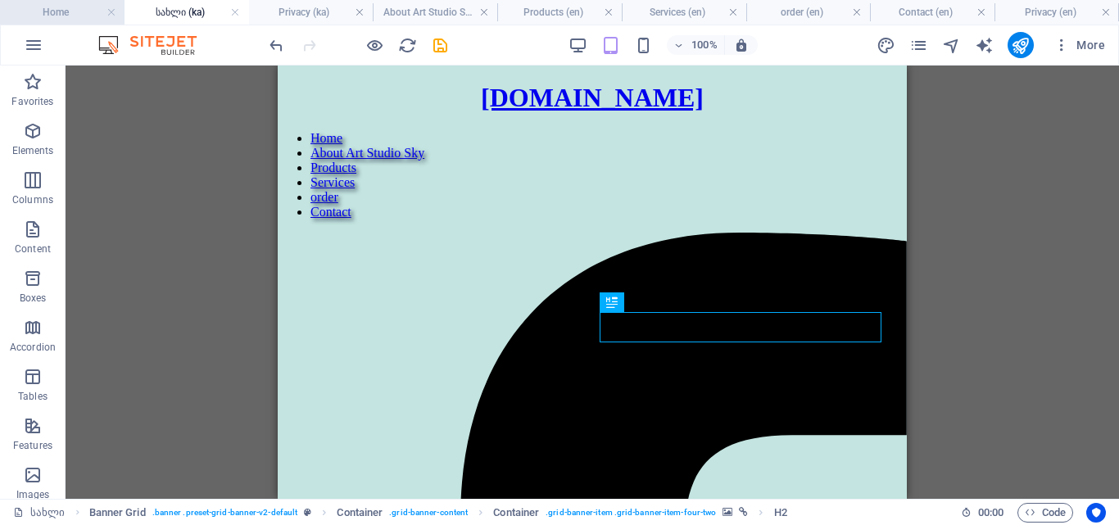
click at [87, 16] on h4 "Home" at bounding box center [62, 12] width 124 height 18
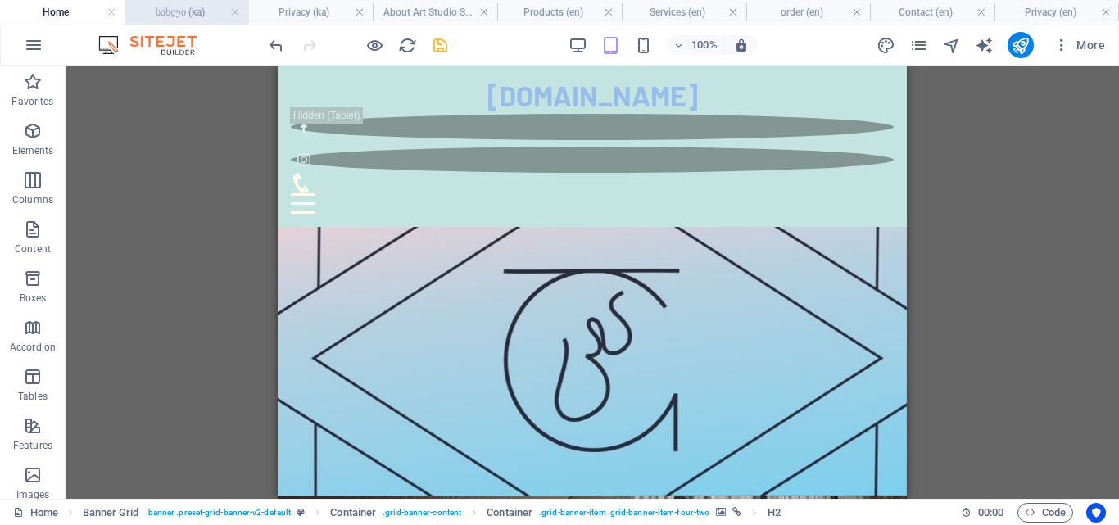
click at [161, 14] on h4 "სახლი (ka)" at bounding box center [186, 12] width 124 height 18
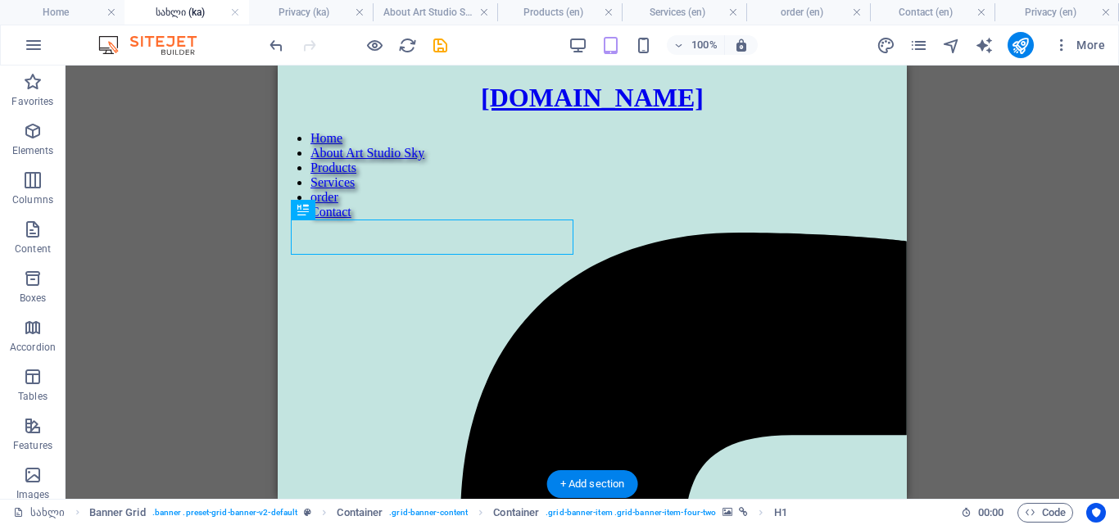
scroll to position [126, 0]
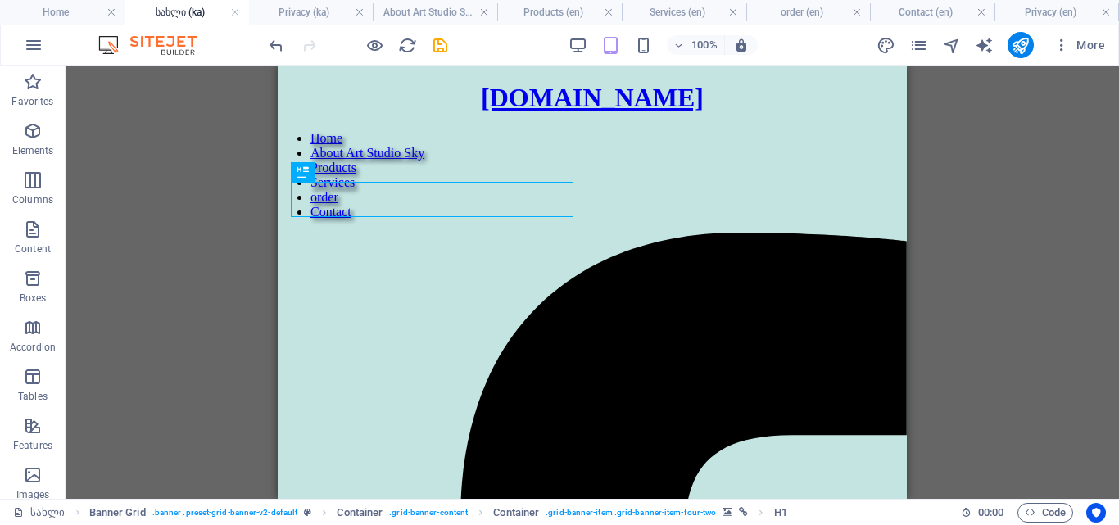
click at [918, 296] on div "Drag here to replace the existing content. Press “Ctrl” if you want to create a…" at bounding box center [592, 282] width 1053 height 433
click at [447, 43] on icon "save" at bounding box center [440, 45] width 19 height 19
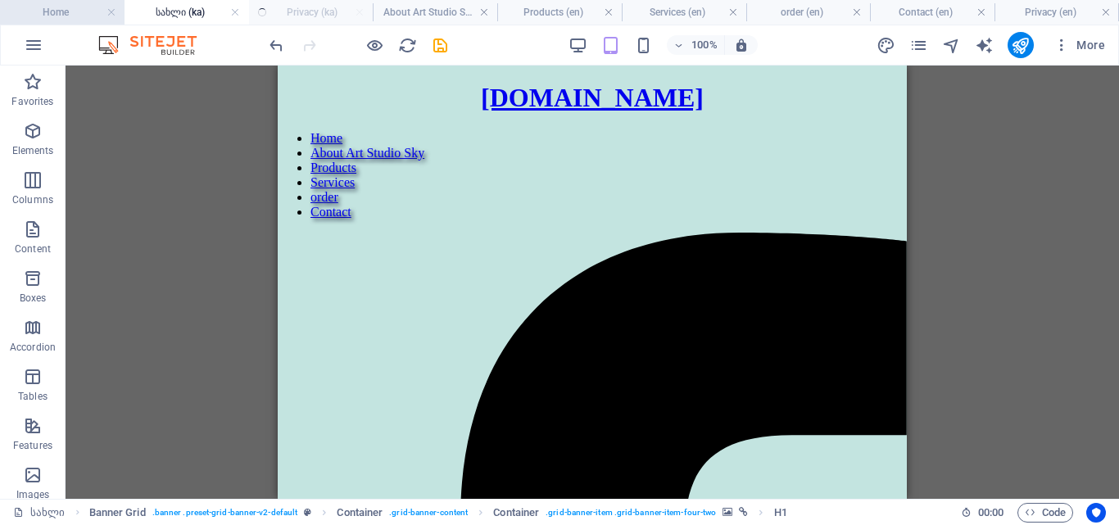
click at [56, 10] on h4 "Home" at bounding box center [62, 12] width 124 height 18
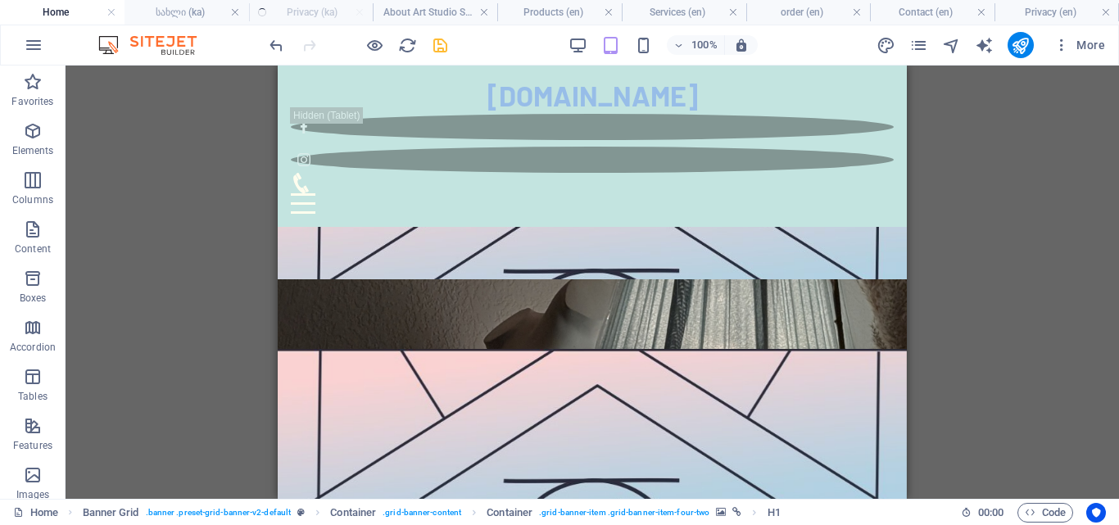
scroll to position [0, 0]
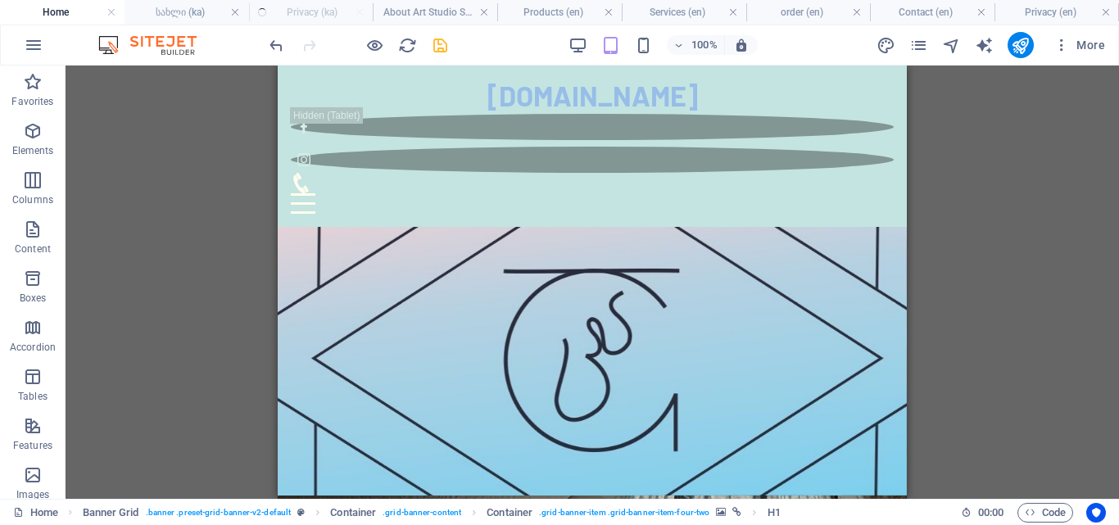
click at [71, 16] on h4 "Home" at bounding box center [62, 12] width 124 height 18
click at [444, 46] on icon "save" at bounding box center [440, 45] width 19 height 19
click at [442, 49] on icon "save" at bounding box center [440, 45] width 19 height 19
